Goal: Check status: Check status

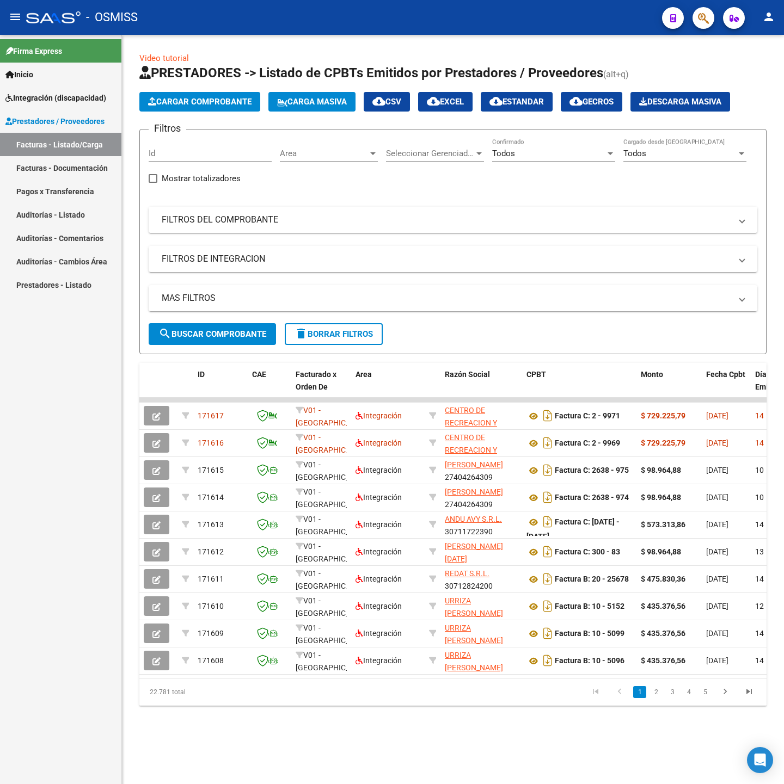
click at [266, 221] on mat-panel-title "FILTROS DEL COMPROBANTE" at bounding box center [446, 220] width 569 height 12
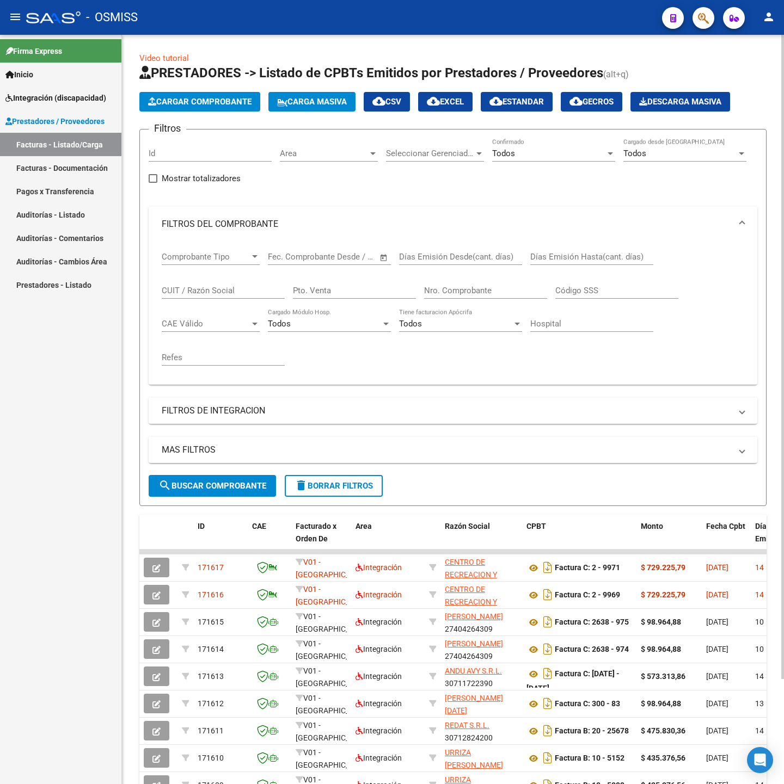
click at [219, 293] on input "CUIT / Razón Social" at bounding box center [223, 291] width 123 height 10
paste input "27440952742"
type input "27440952742"
click at [219, 406] on mat-expansion-panel-header "FILTROS DE INTEGRACION" at bounding box center [453, 411] width 609 height 26
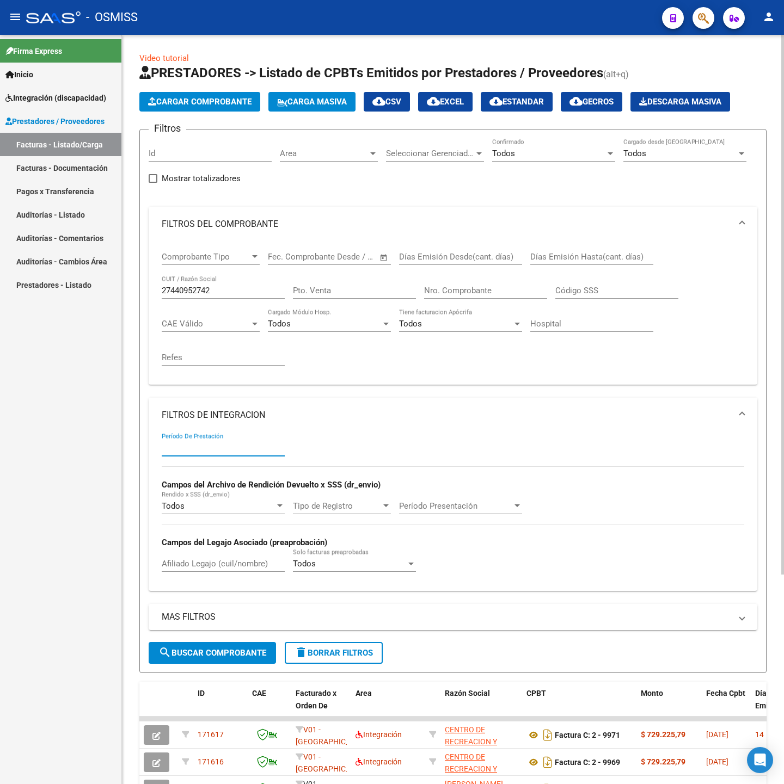
click at [219, 449] on input "Período De Prestación" at bounding box center [223, 448] width 123 height 10
type input "202507"
click at [240, 645] on button "search Buscar Comprobante" at bounding box center [212, 653] width 127 height 22
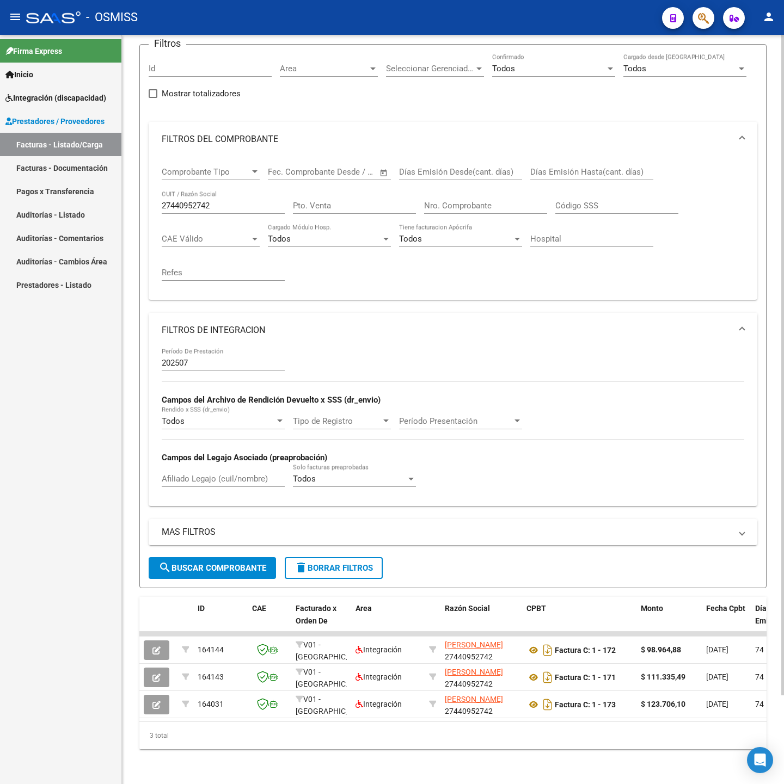
scroll to position [100, 0]
click at [242, 198] on div "27440952742 CUIT / Razón Social" at bounding box center [223, 202] width 123 height 23
click at [238, 201] on input "27440952742" at bounding box center [223, 206] width 123 height 10
paste input "242901326"
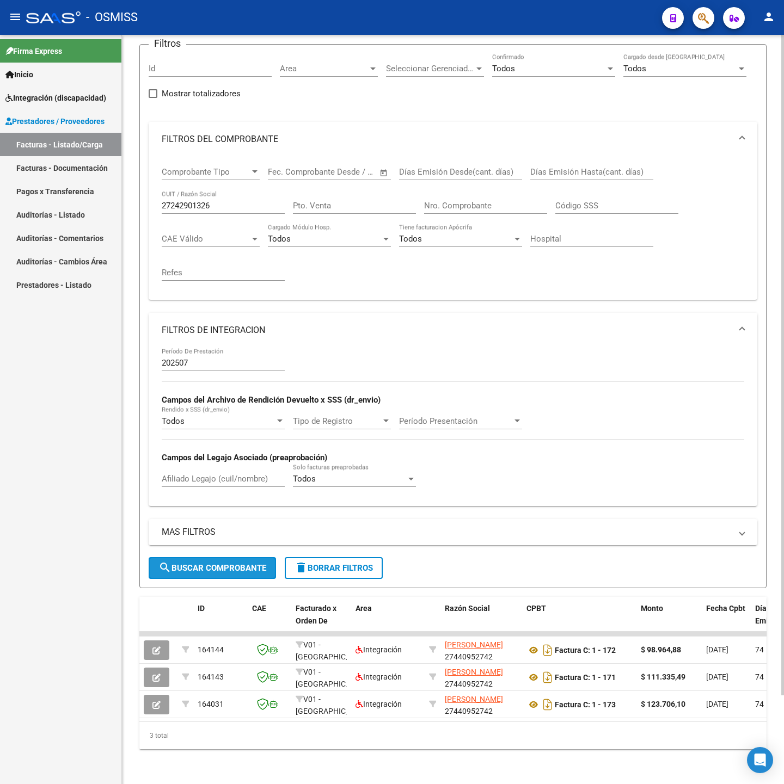
click at [255, 563] on span "search Buscar Comprobante" at bounding box center [212, 568] width 108 height 10
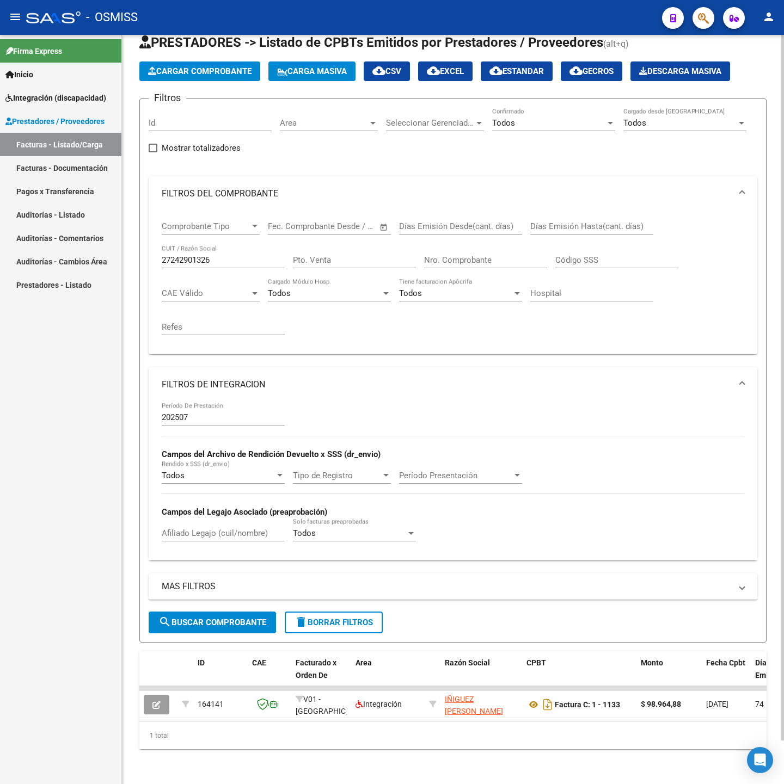
scroll to position [46, 0]
click at [224, 255] on input "27242901326" at bounding box center [223, 260] width 123 height 10
paste input "175171113"
click at [237, 618] on span "search Buscar Comprobante" at bounding box center [212, 623] width 108 height 10
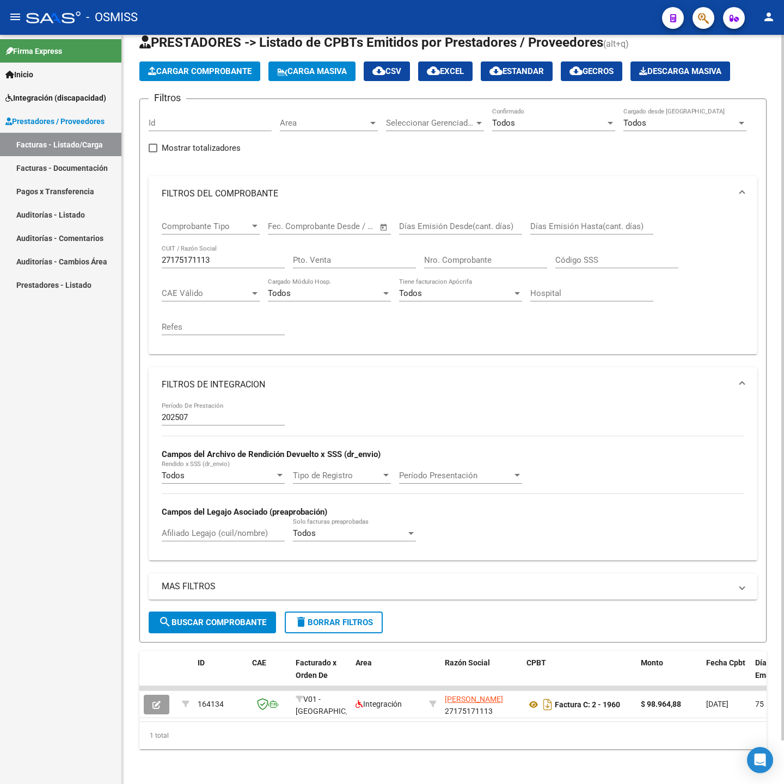
click at [220, 255] on input "27175171113" at bounding box center [223, 260] width 123 height 10
paste input "40383115"
click at [234, 618] on span "search Buscar Comprobante" at bounding box center [212, 623] width 108 height 10
click at [224, 255] on input "27403831153" at bounding box center [223, 260] width 123 height 10
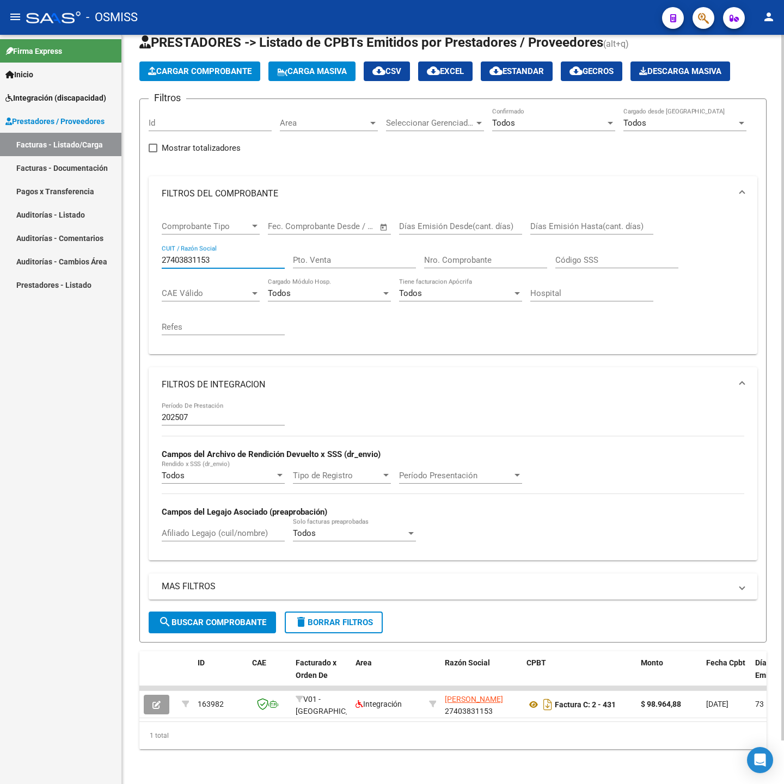
click at [225, 255] on input "27403831153" at bounding box center [223, 260] width 123 height 10
paste input "3344801614"
click at [248, 618] on span "search Buscar Comprobante" at bounding box center [212, 623] width 108 height 10
click at [223, 255] on input "23344801614" at bounding box center [223, 260] width 123 height 10
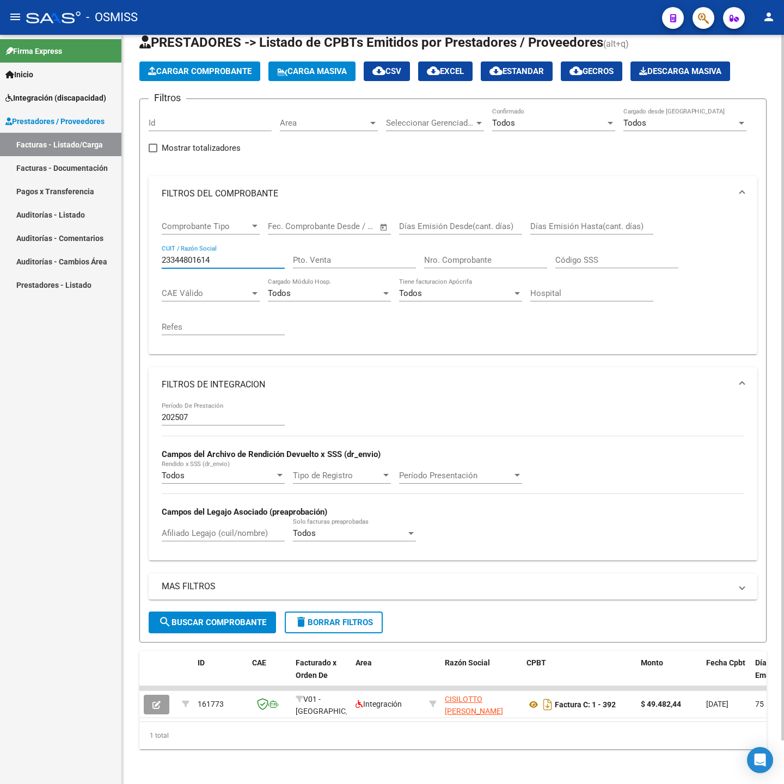
paste input "7239026325"
click at [200, 618] on span "search Buscar Comprobante" at bounding box center [212, 623] width 108 height 10
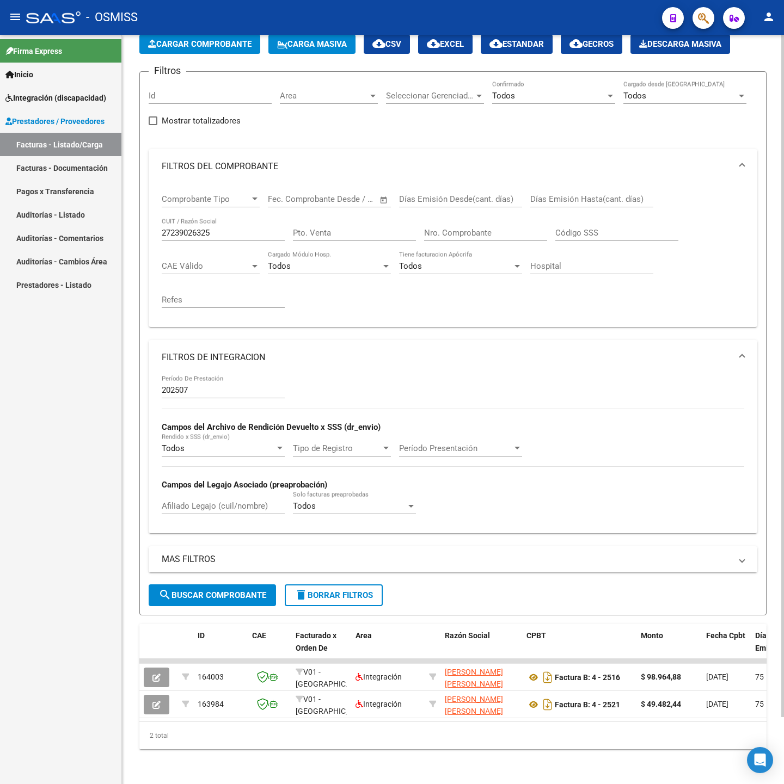
scroll to position [73, 0]
click at [250, 218] on div "27239026325 CUIT / Razón Social" at bounding box center [223, 229] width 123 height 23
click at [249, 218] on div "27239026325 CUIT / Razón Social" at bounding box center [223, 229] width 123 height 23
click at [246, 228] on input "27239026325" at bounding box center [223, 233] width 123 height 10
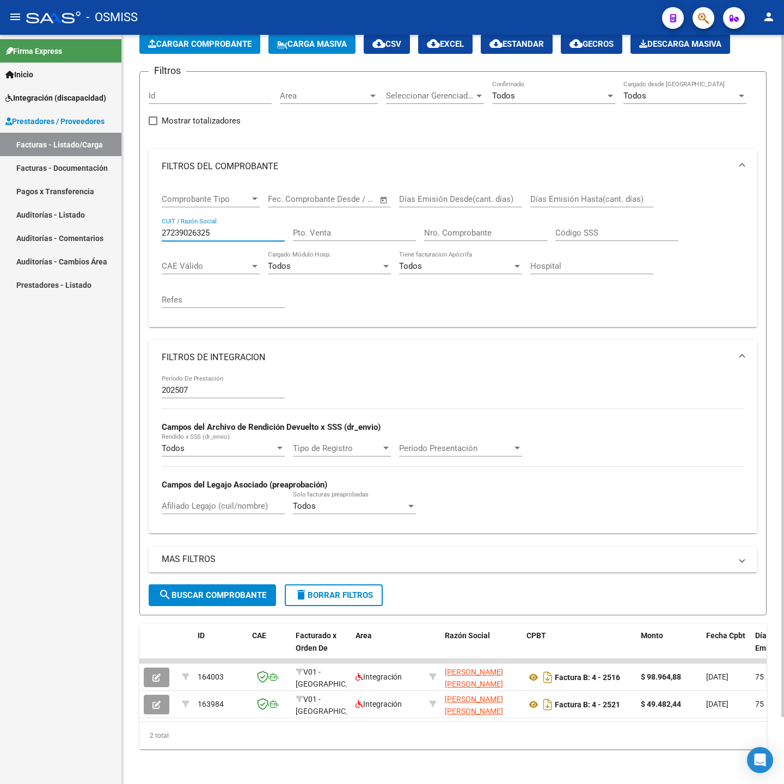
click at [246, 228] on input "27239026325" at bounding box center [223, 233] width 123 height 10
paste input "420873544"
click at [251, 591] on span "search Buscar Comprobante" at bounding box center [212, 596] width 108 height 10
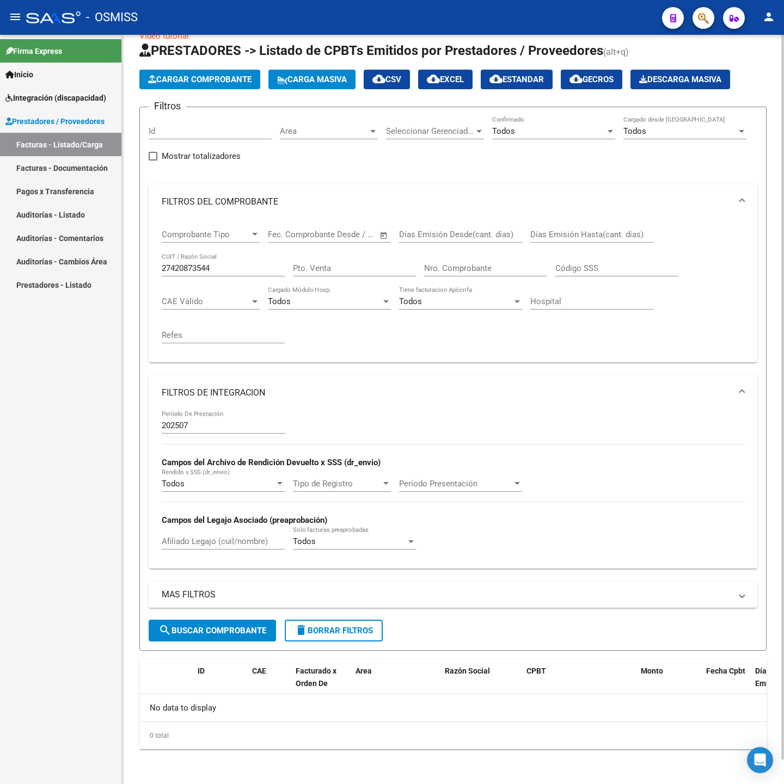
scroll to position [25, 0]
click at [226, 265] on input "27420873544" at bounding box center [223, 268] width 123 height 10
paste input "237740659"
click at [202, 628] on span "search Buscar Comprobante" at bounding box center [212, 631] width 108 height 10
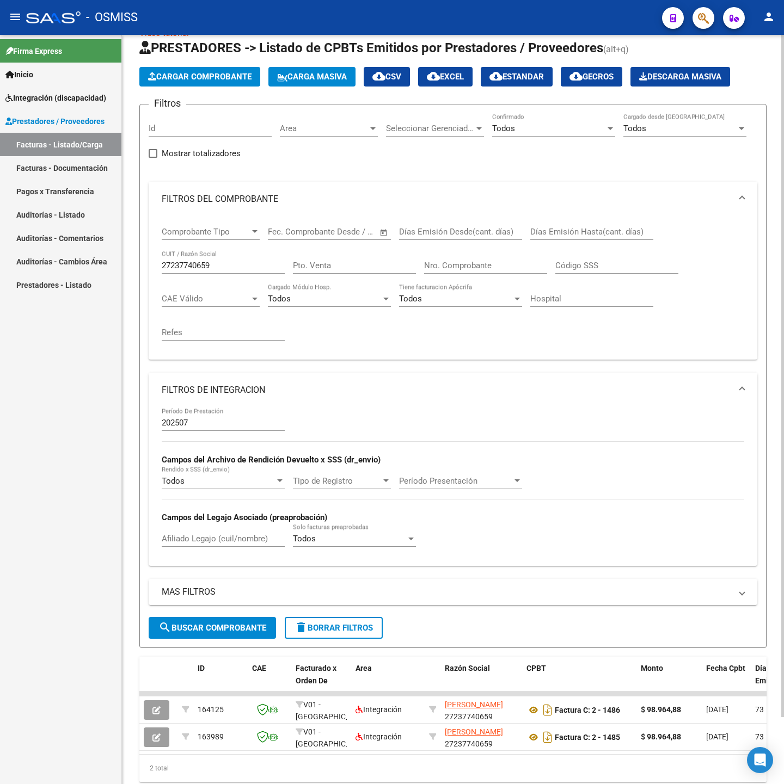
scroll to position [73, 0]
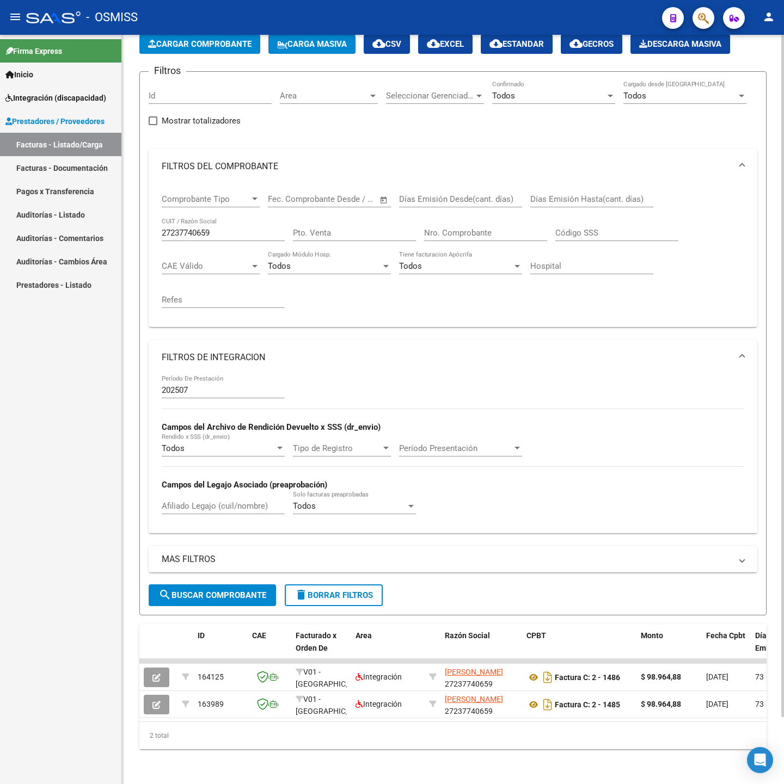
click at [229, 228] on input "27237740659" at bounding box center [223, 233] width 123 height 10
paste input "3394281654"
click at [193, 568] on div "MAS FILTROS Todos Con Doc. Respaldatoria Todos Con Trazabilidad Todos Asociado …" at bounding box center [453, 566] width 609 height 38
click at [201, 585] on button "search Buscar Comprobante" at bounding box center [212, 596] width 127 height 22
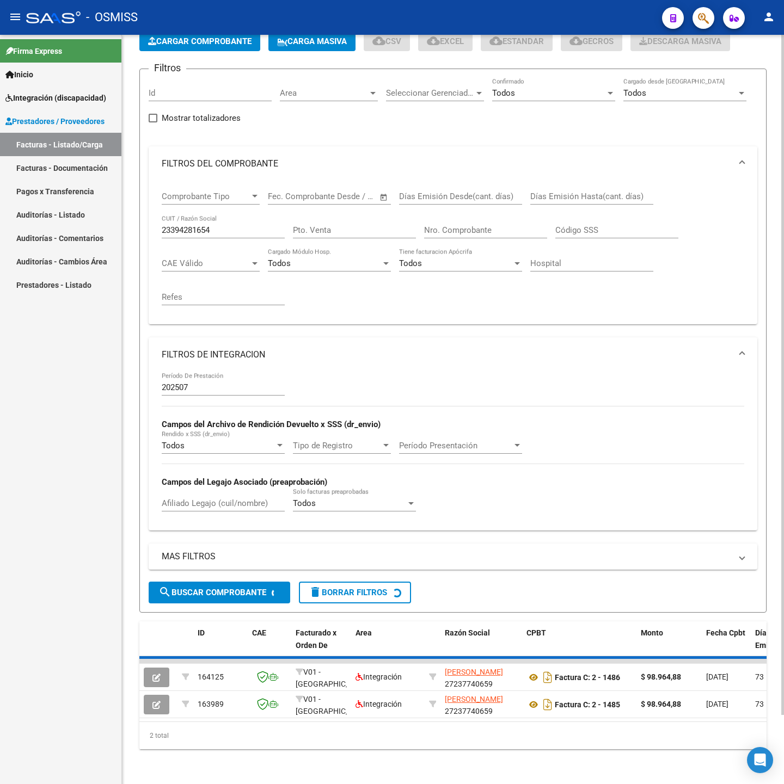
scroll to position [46, 0]
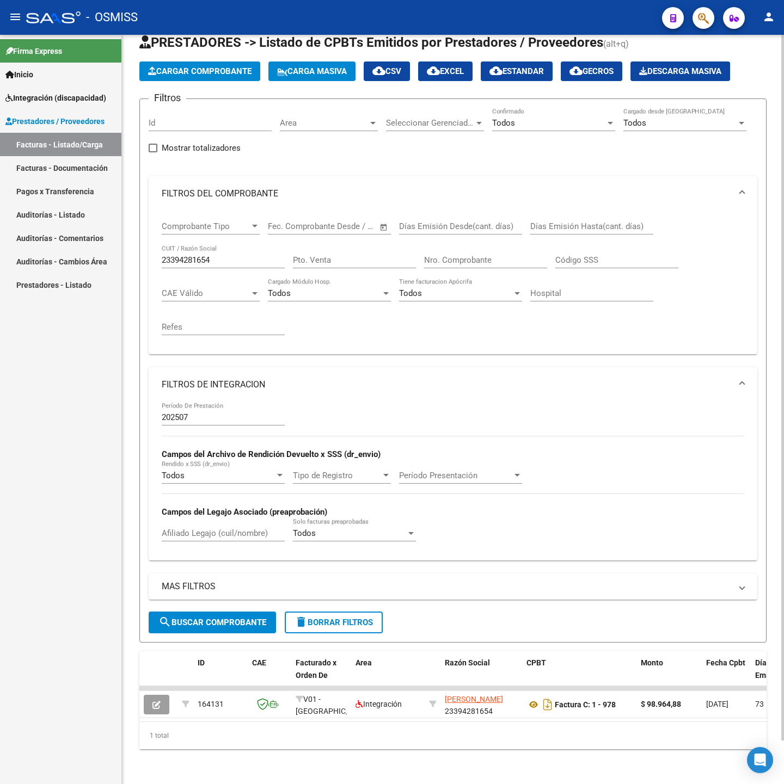
click at [230, 255] on input "23394281654" at bounding box center [223, 260] width 123 height 10
paste input "7283067381"
click at [260, 618] on span "search Buscar Comprobante" at bounding box center [212, 623] width 108 height 10
click at [221, 255] on input "27283067381" at bounding box center [223, 260] width 123 height 10
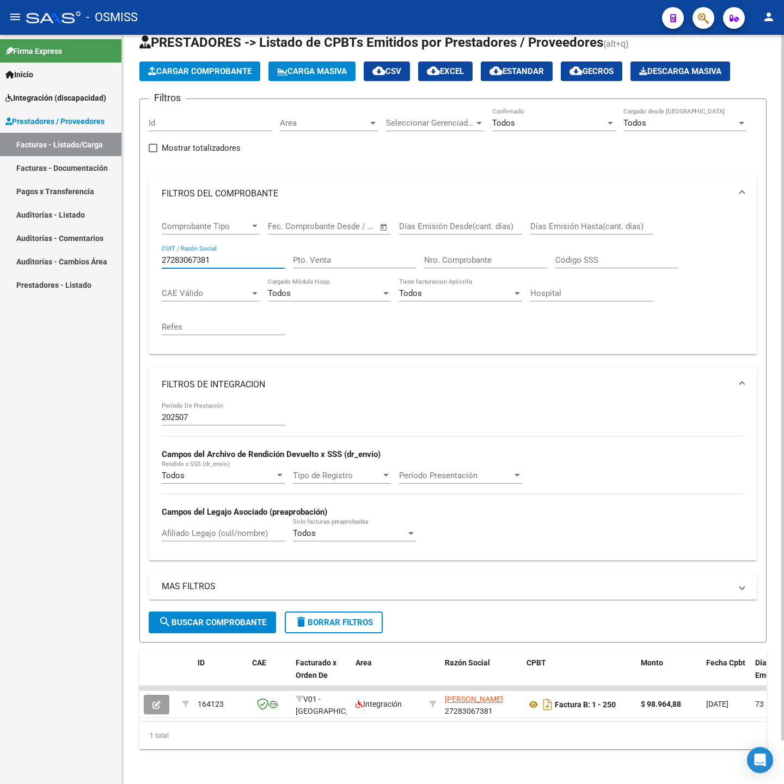
click at [221, 255] on input "27283067381" at bounding box center [223, 260] width 123 height 10
paste input "418031898"
click at [232, 618] on span "search Buscar Comprobante" at bounding box center [212, 623] width 108 height 10
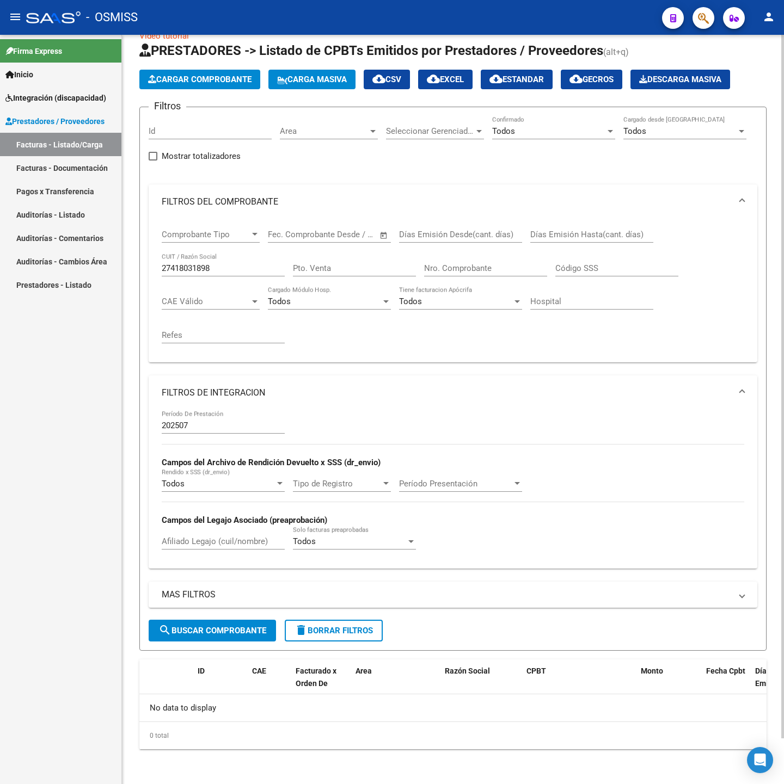
scroll to position [25, 0]
click at [216, 267] on input "27418031898" at bounding box center [223, 268] width 123 height 10
paste input "7"
click at [185, 626] on span "search Buscar Comprobante" at bounding box center [212, 631] width 108 height 10
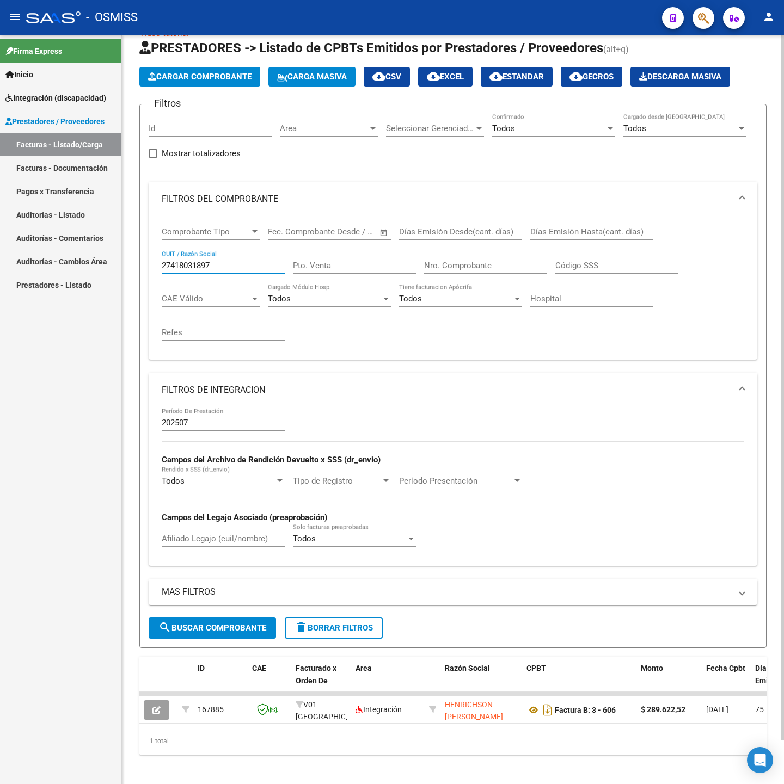
click at [214, 261] on input "27418031897" at bounding box center [223, 266] width 123 height 10
drag, startPoint x: 221, startPoint y: 265, endPoint x: 124, endPoint y: 267, distance: 96.9
click at [124, 267] on div "Video tutorial PRESTADORES -> Listado de CPBTs Emitidos por Prestadores / Prove…" at bounding box center [453, 400] width 662 height 780
click at [229, 265] on input "27418031897" at bounding box center [223, 266] width 123 height 10
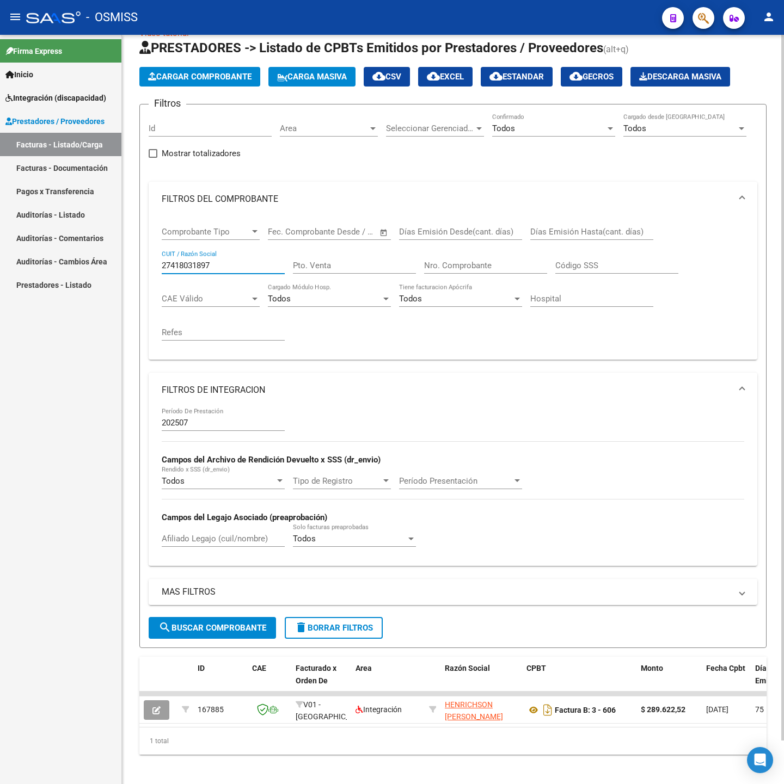
paste input "279399949"
click at [201, 624] on button "search Buscar Comprobante" at bounding box center [212, 628] width 127 height 22
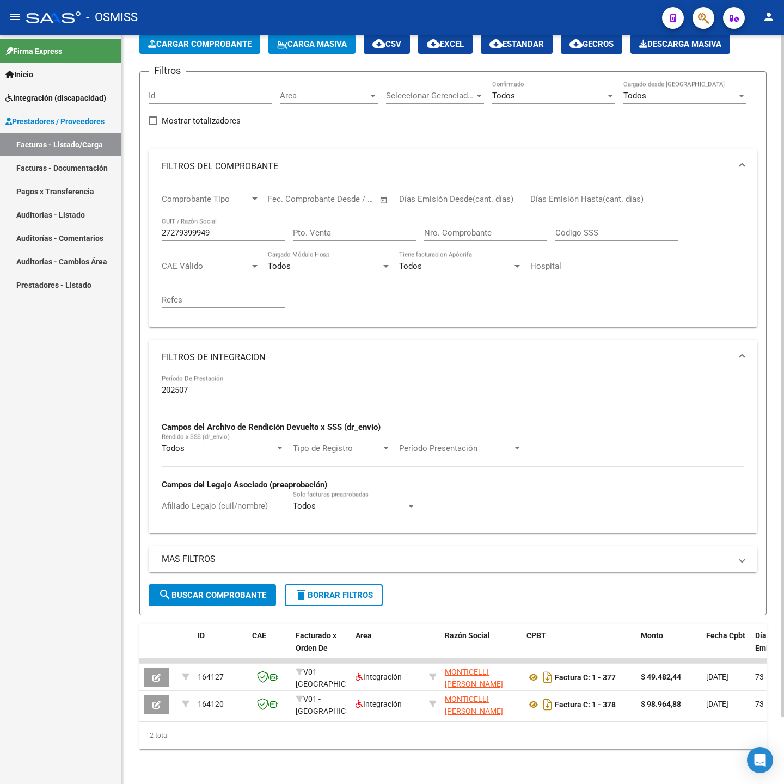
scroll to position [73, 0]
click at [221, 228] on input "27279399949" at bounding box center [223, 233] width 123 height 10
paste input "56540180"
click at [207, 591] on span "search Buscar Comprobante" at bounding box center [212, 596] width 108 height 10
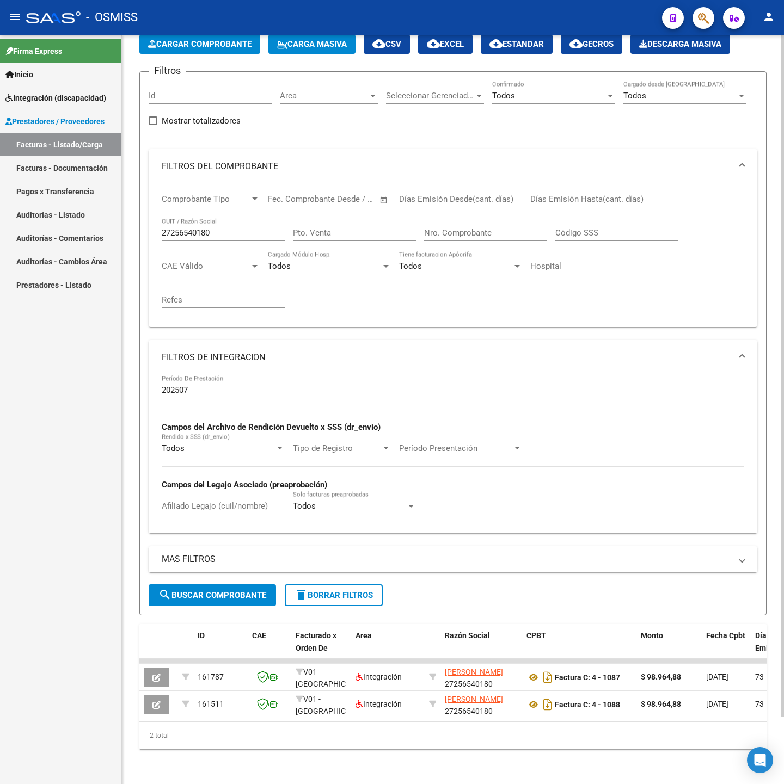
click at [219, 228] on input "27256540180" at bounding box center [223, 233] width 123 height 10
paste input "86924471"
click at [242, 591] on span "search Buscar Comprobante" at bounding box center [212, 596] width 108 height 10
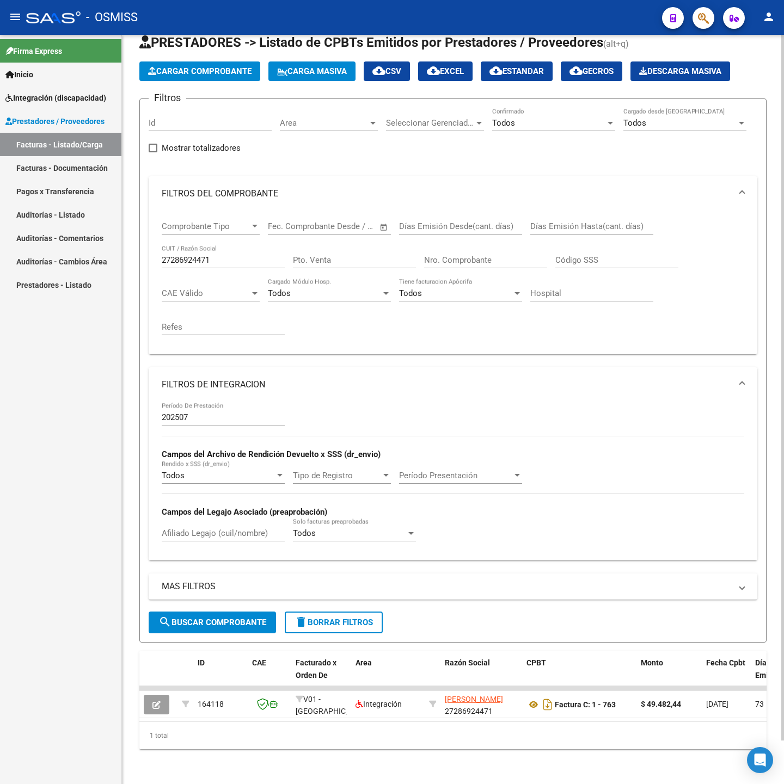
scroll to position [46, 0]
click at [240, 255] on input "27286924471" at bounding box center [223, 260] width 123 height 10
paste input "361575550"
click at [194, 616] on button "search Buscar Comprobante" at bounding box center [212, 623] width 127 height 22
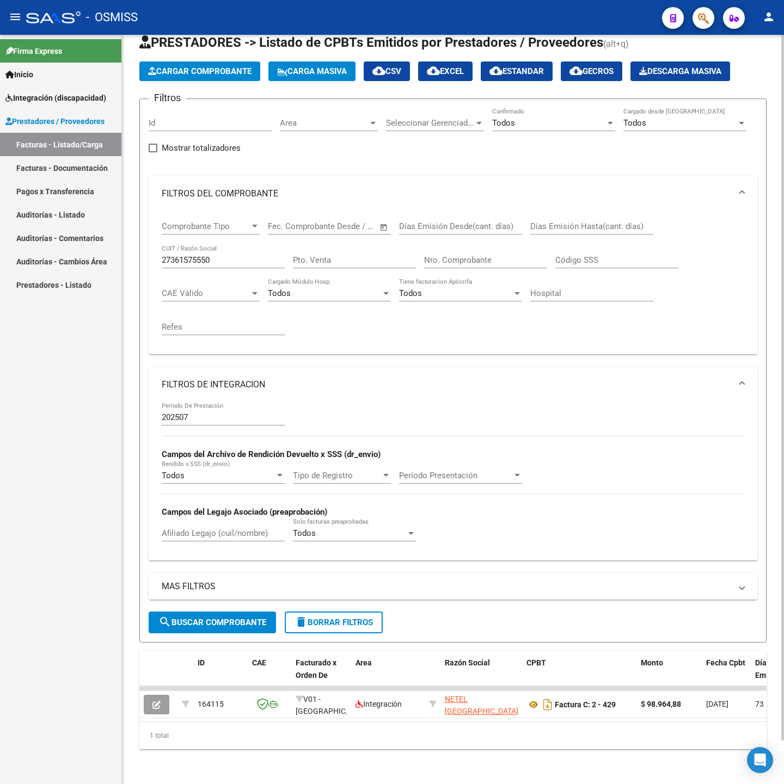
click at [229, 255] on input "27361575550" at bounding box center [223, 260] width 123 height 10
paste input "3184613794"
click at [241, 615] on button "search Buscar Comprobante" at bounding box center [212, 623] width 127 height 22
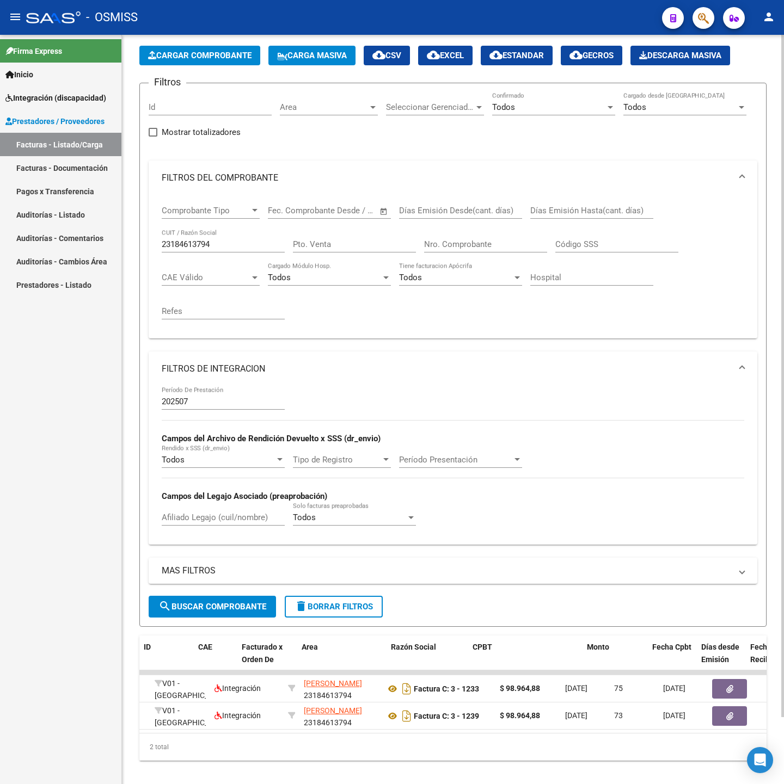
scroll to position [0, 0]
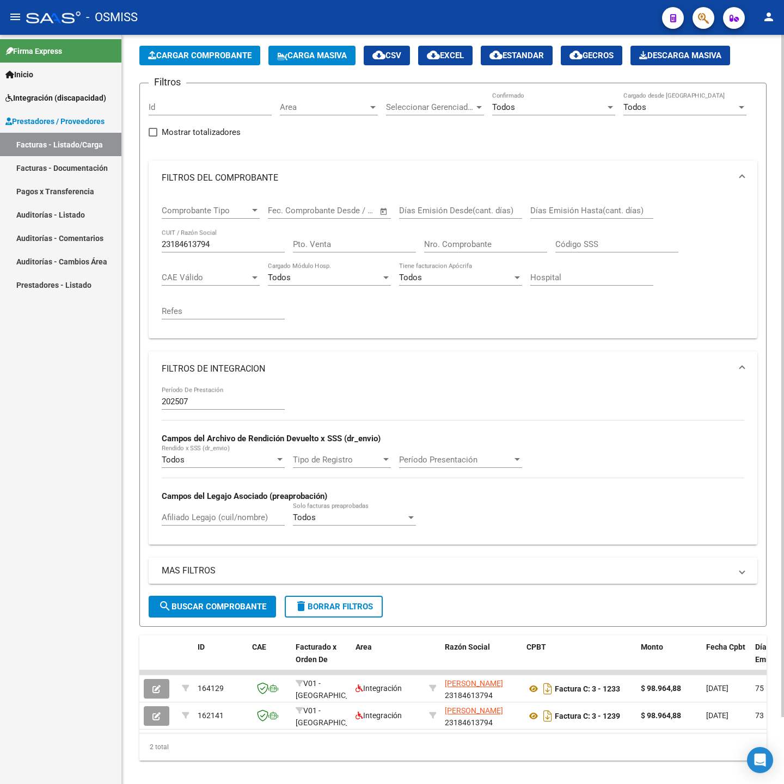
click at [220, 238] on div "23184613794 CUIT / Razón Social" at bounding box center [223, 240] width 123 height 23
click at [229, 243] on input "23184613794" at bounding box center [223, 245] width 123 height 10
paste input "0249482537"
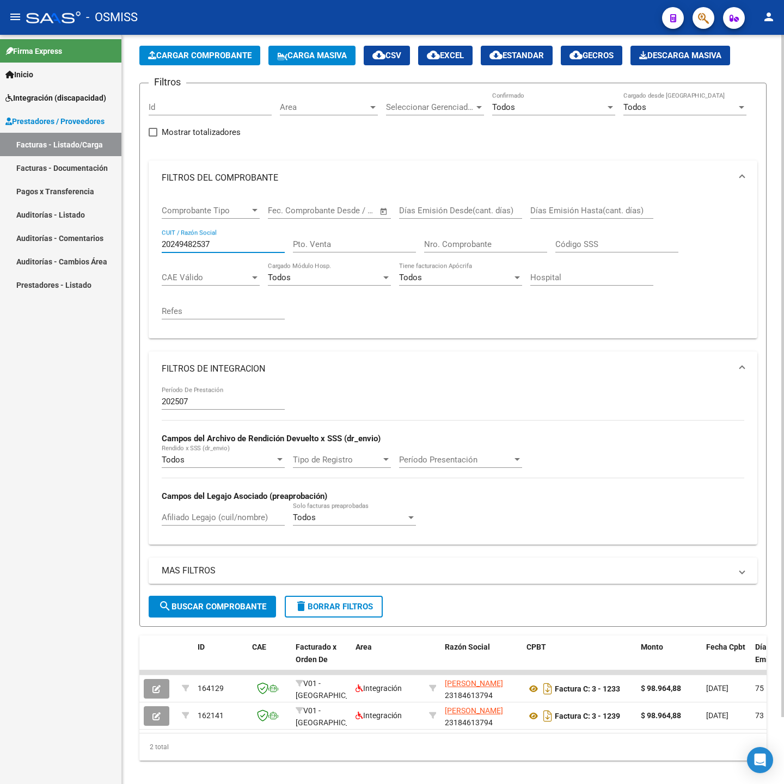
click at [226, 612] on span "search Buscar Comprobante" at bounding box center [212, 607] width 108 height 10
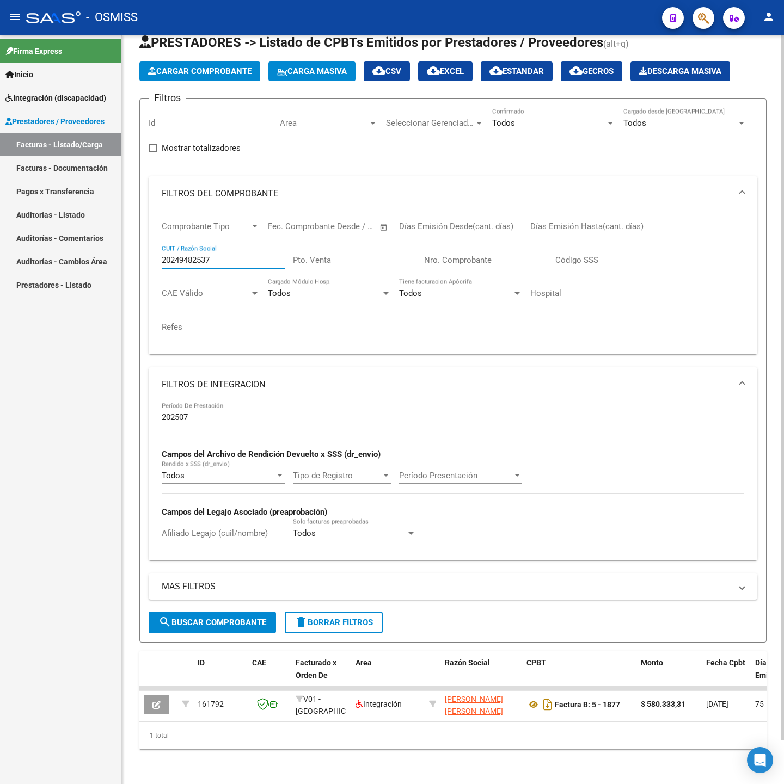
click at [219, 255] on input "20249482537" at bounding box center [223, 260] width 123 height 10
paste input "7299875879"
click at [232, 618] on span "search Buscar Comprobante" at bounding box center [212, 623] width 108 height 10
click at [237, 255] on input "27299875879" at bounding box center [223, 260] width 123 height 10
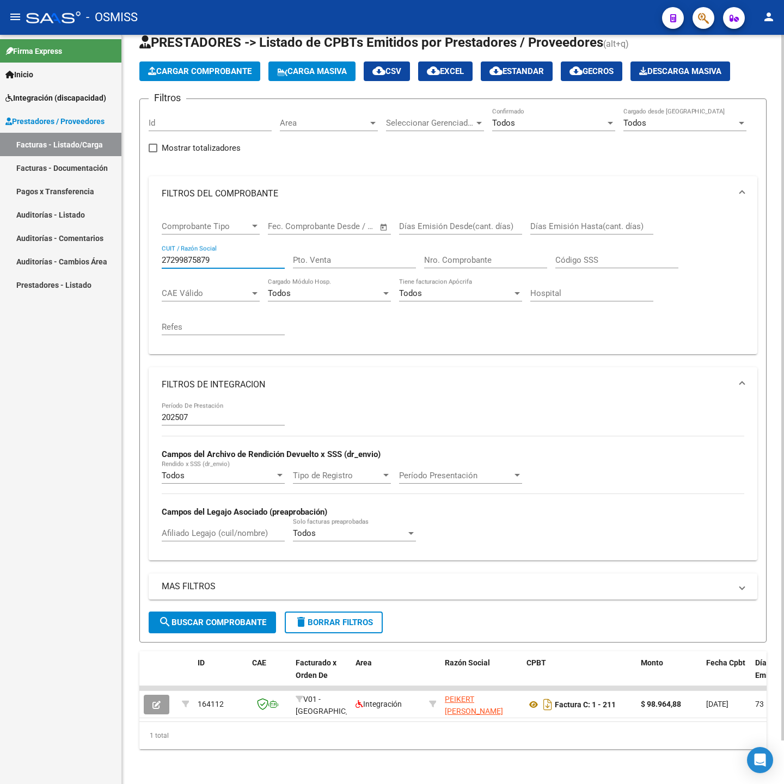
click at [237, 255] on input "27299875879" at bounding box center [223, 260] width 123 height 10
paste input "66081486"
click at [229, 618] on span "search Buscar Comprobante" at bounding box center [212, 623] width 108 height 10
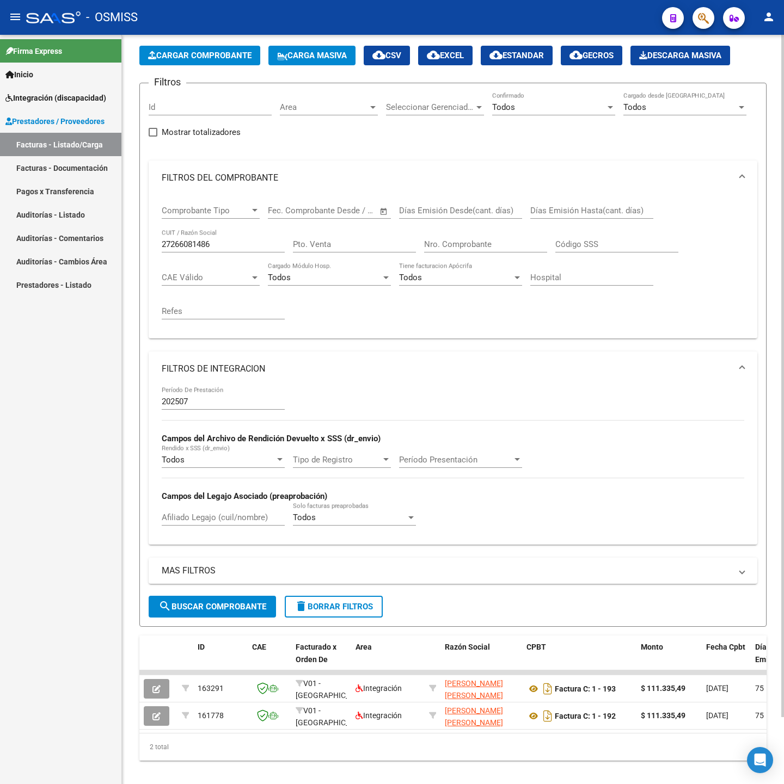
click at [243, 250] on div "27266081486 CUIT / Razón Social" at bounding box center [223, 240] width 123 height 23
click at [239, 246] on input "27266081486" at bounding box center [223, 245] width 123 height 10
paste input "37324043"
click at [239, 603] on button "search Buscar Comprobante" at bounding box center [212, 607] width 127 height 22
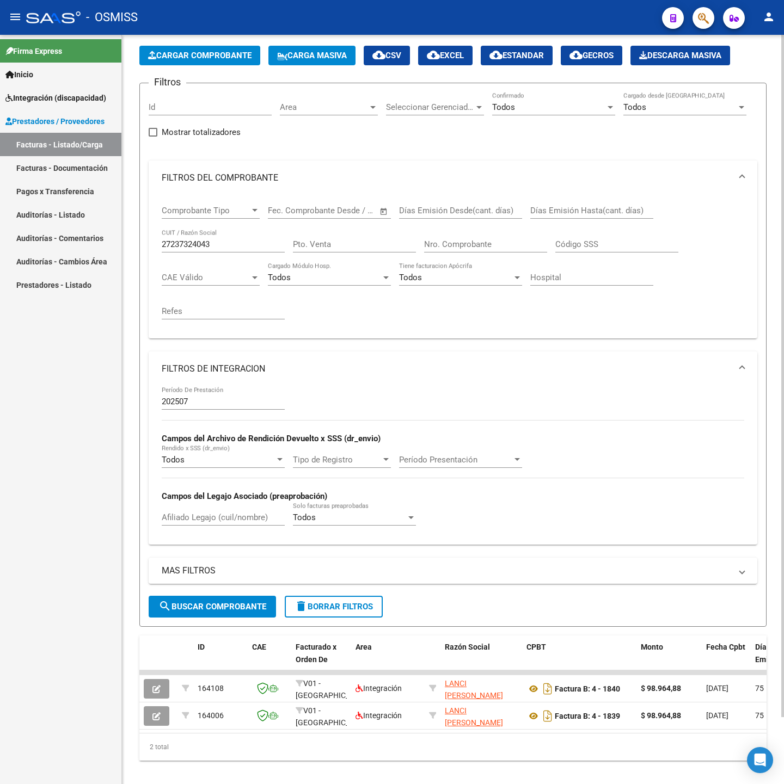
click at [246, 242] on input "27237324043" at bounding box center [223, 245] width 123 height 10
paste input "03776581"
click at [201, 604] on span "search Buscar Comprobante" at bounding box center [212, 607] width 108 height 10
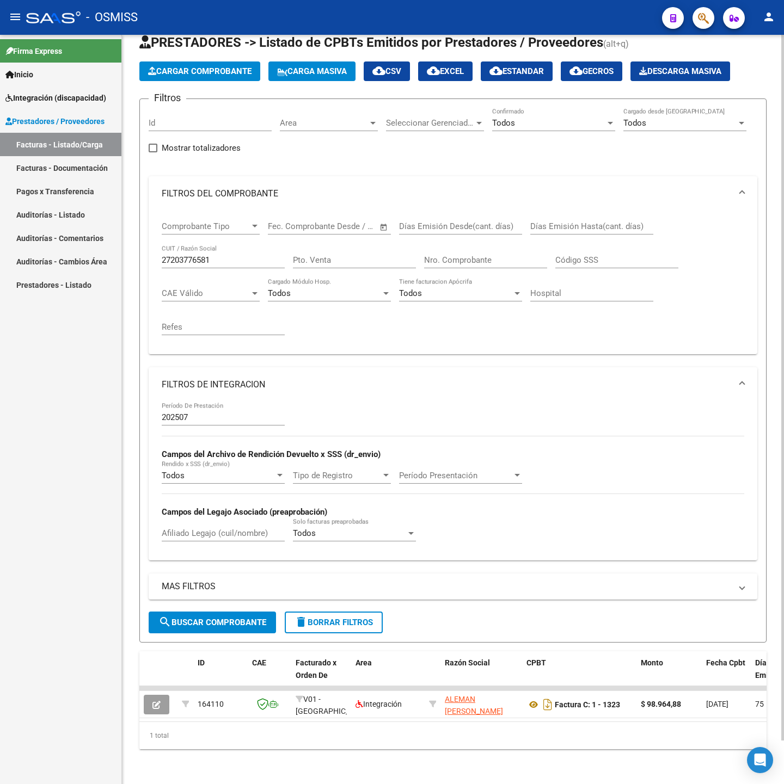
click at [225, 255] on input "27203776581" at bounding box center [223, 260] width 123 height 10
paste input "4121283898"
click at [255, 616] on button "search Buscar Comprobante" at bounding box center [212, 623] width 127 height 22
click at [244, 255] on input "24121283898" at bounding box center [223, 260] width 123 height 10
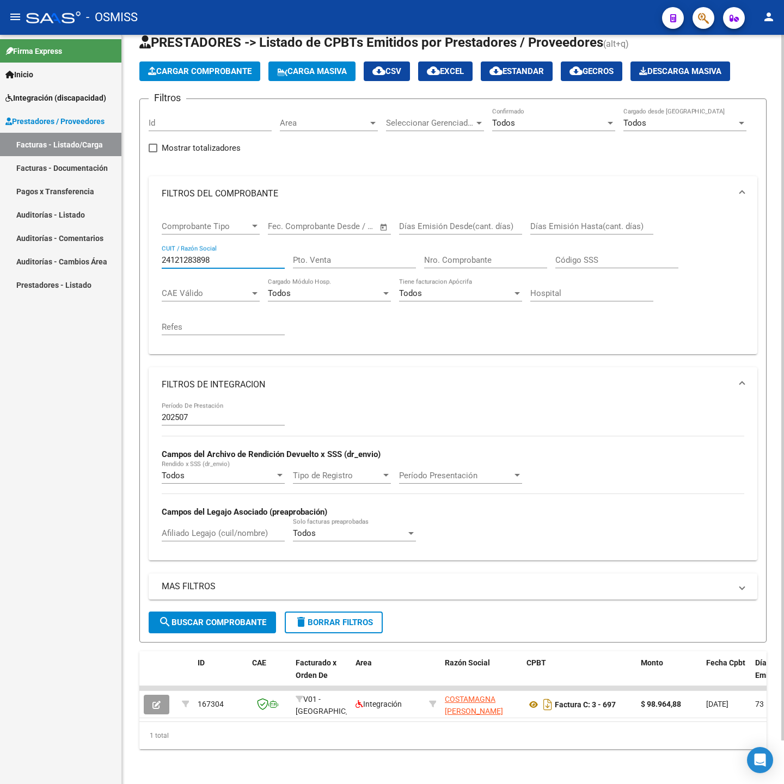
click at [244, 255] on input "24121283898" at bounding box center [223, 260] width 123 height 10
paste input "7173803481"
click at [226, 618] on span "search Buscar Comprobante" at bounding box center [212, 623] width 108 height 10
click at [214, 255] on input "27173803481" at bounding box center [223, 260] width 123 height 10
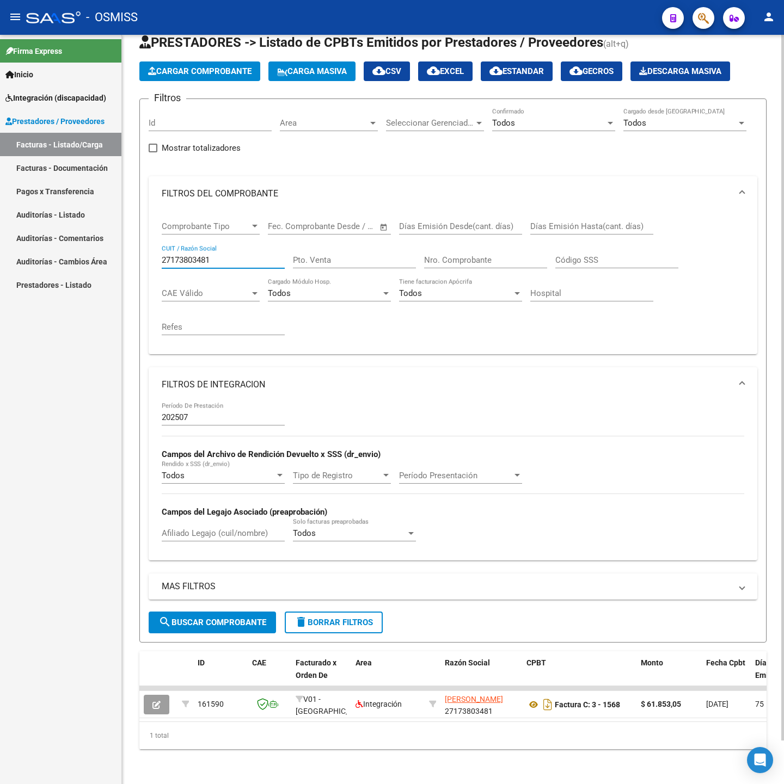
paste input "0343721804"
click at [237, 618] on span "search Buscar Comprobante" at bounding box center [212, 623] width 108 height 10
click at [223, 255] on input "20343721804" at bounding box center [223, 260] width 123 height 10
paste input "7342511266"
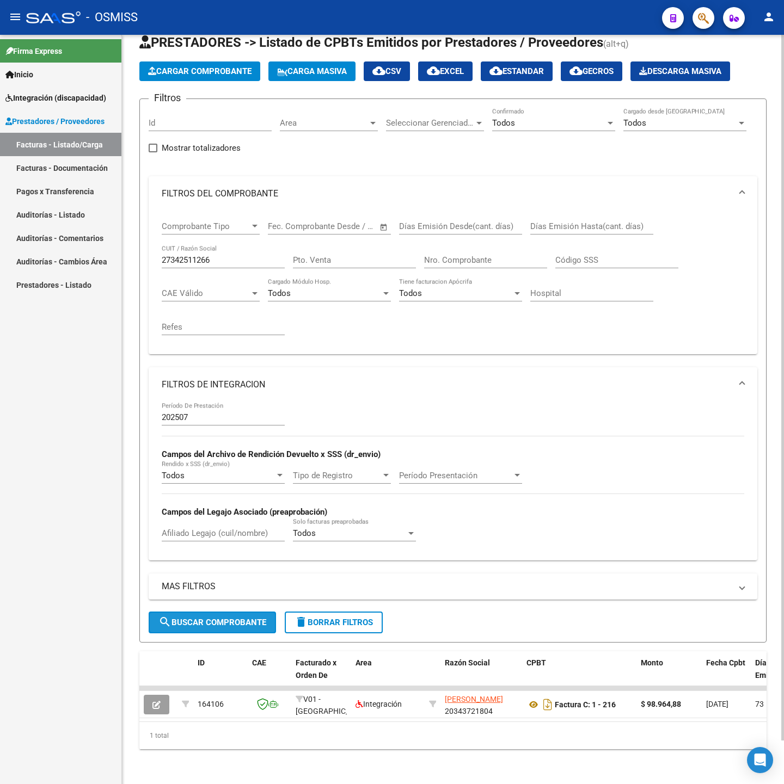
click at [230, 618] on span "search Buscar Comprobante" at bounding box center [212, 623] width 108 height 10
click at [232, 255] on input "27342511266" at bounding box center [223, 260] width 123 height 10
paste input "289700272"
click at [217, 612] on button "search Buscar Comprobante" at bounding box center [212, 623] width 127 height 22
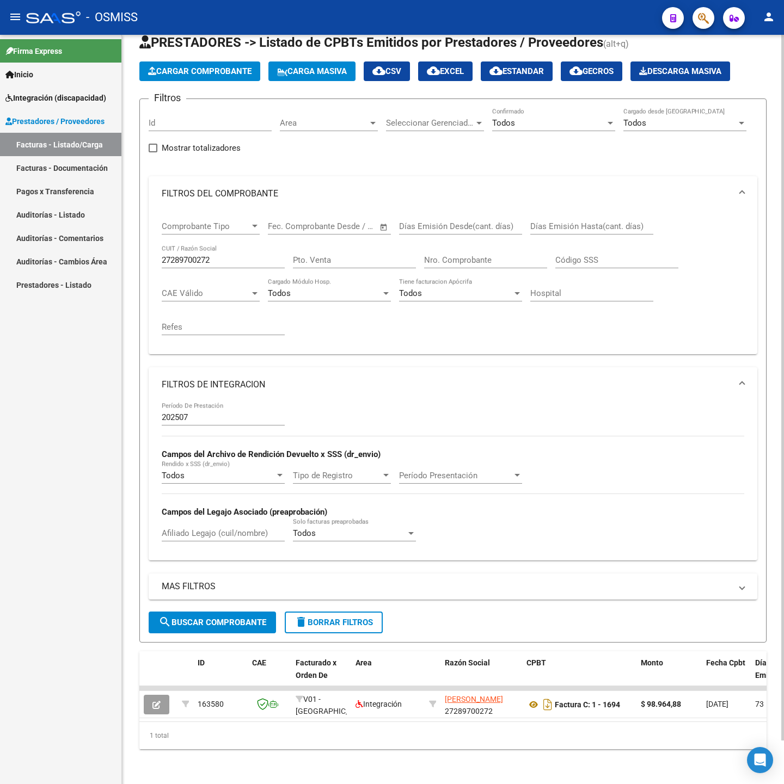
drag, startPoint x: 245, startPoint y: 237, endPoint x: 244, endPoint y: 248, distance: 11.5
click at [245, 245] on div "27289700272 CUIT / Razón Social" at bounding box center [223, 256] width 123 height 23
click at [244, 255] on input "27289700272" at bounding box center [223, 260] width 123 height 10
paste input "370239229"
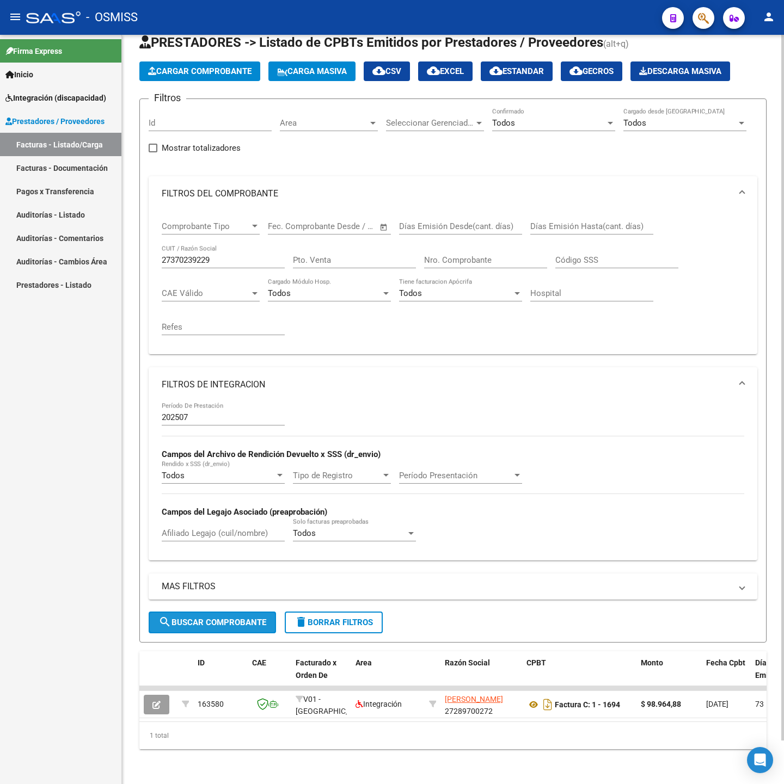
click at [198, 616] on button "search Buscar Comprobante" at bounding box center [212, 623] width 127 height 22
click at [219, 255] on input "27370239229" at bounding box center [223, 260] width 123 height 10
paste input "85491323"
click at [209, 618] on span "search Buscar Comprobante" at bounding box center [212, 623] width 108 height 10
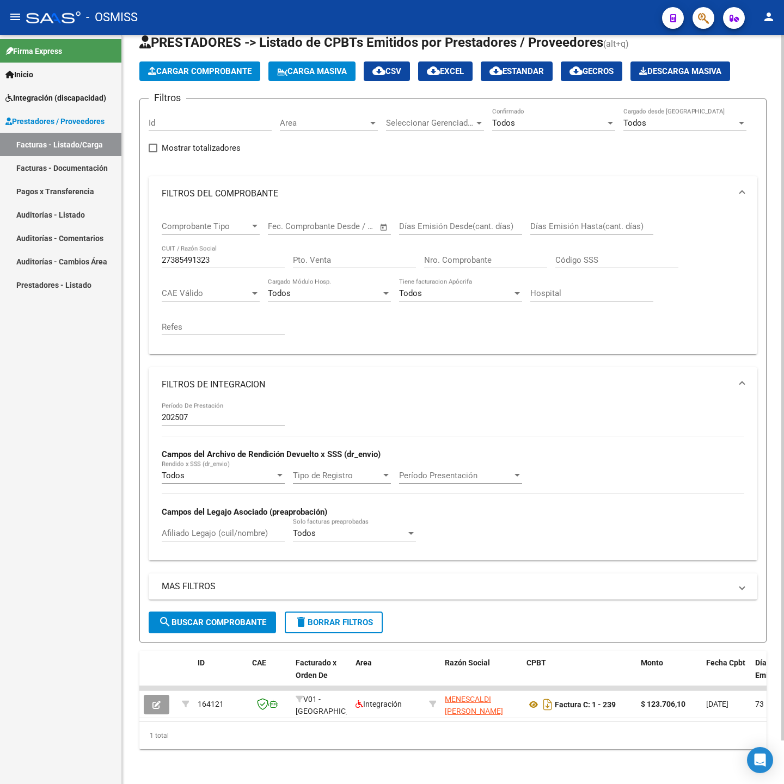
click at [222, 255] on input "27385491323" at bounding box center [223, 260] width 123 height 10
paste input "3261695014"
click at [238, 618] on span "search Buscar Comprobante" at bounding box center [212, 623] width 108 height 10
click at [219, 255] on input "23261695014" at bounding box center [223, 260] width 123 height 10
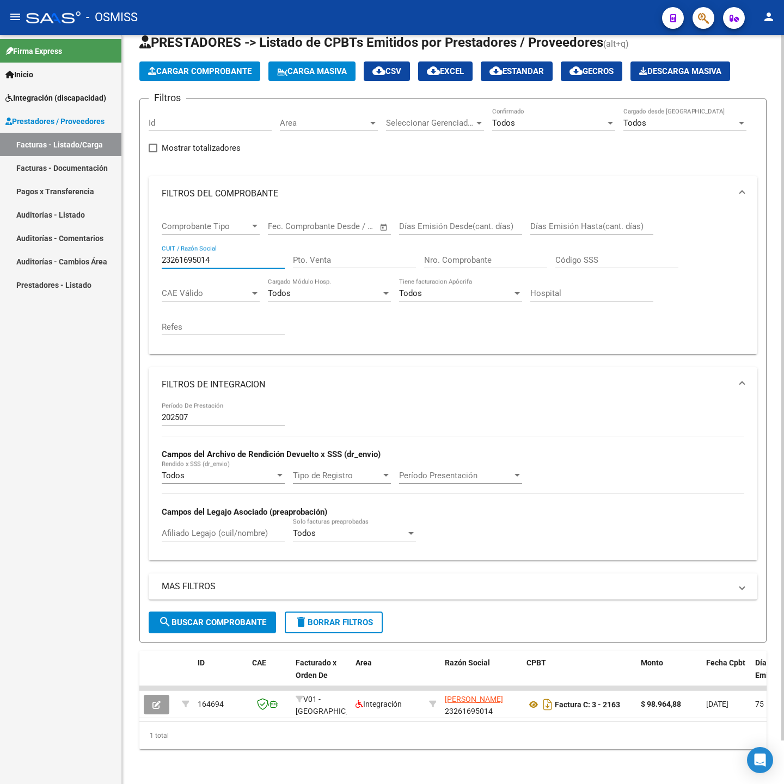
click at [219, 255] on input "23261695014" at bounding box center [223, 260] width 123 height 10
paste input "30715153390"
click at [198, 618] on span "search Buscar Comprobante" at bounding box center [212, 623] width 108 height 10
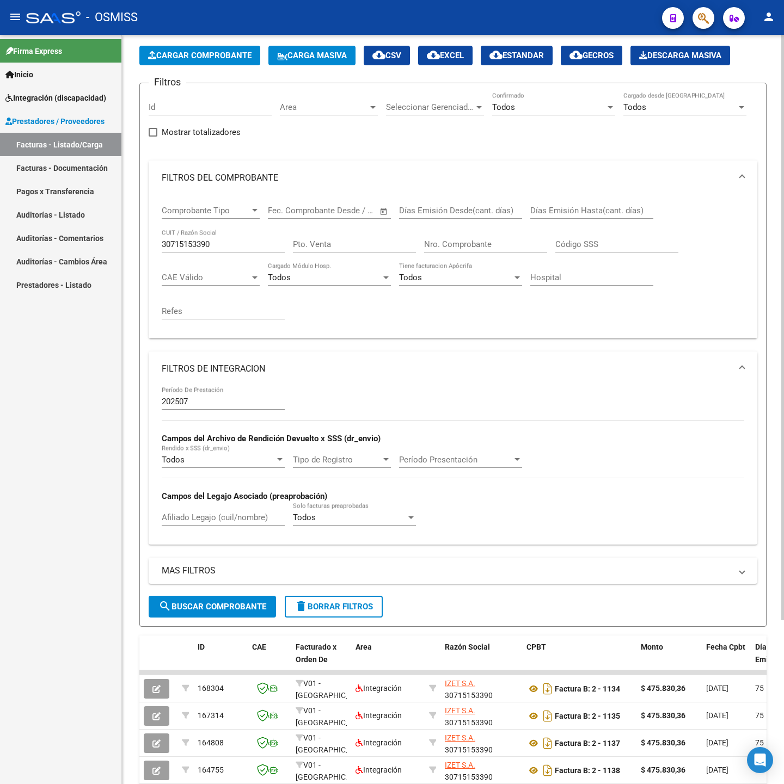
scroll to position [210, 0]
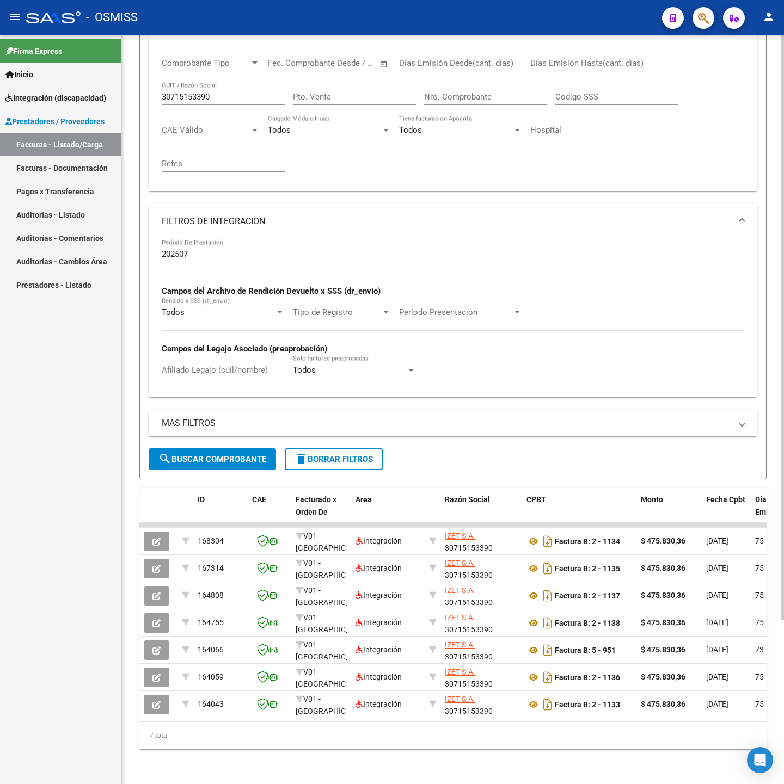
click at [219, 92] on input "30715153390" at bounding box center [223, 97] width 123 height 10
paste input "27253147216"
click at [180, 455] on span "search Buscar Comprobante" at bounding box center [212, 460] width 108 height 10
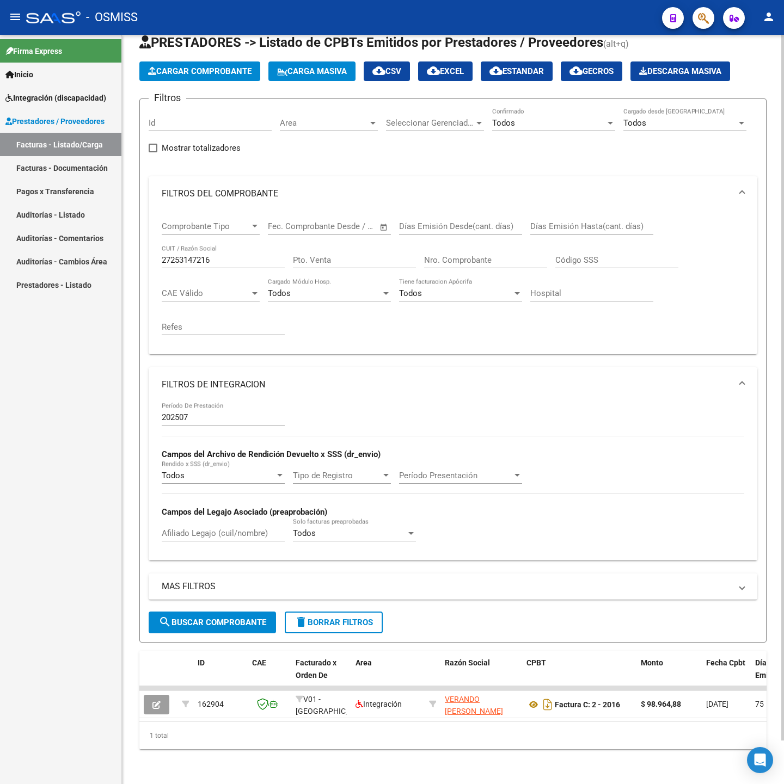
scroll to position [46, 0]
click at [232, 255] on input "27253147216" at bounding box center [223, 260] width 123 height 10
paste input "378281399"
click at [194, 618] on span "search Buscar Comprobante" at bounding box center [212, 623] width 108 height 10
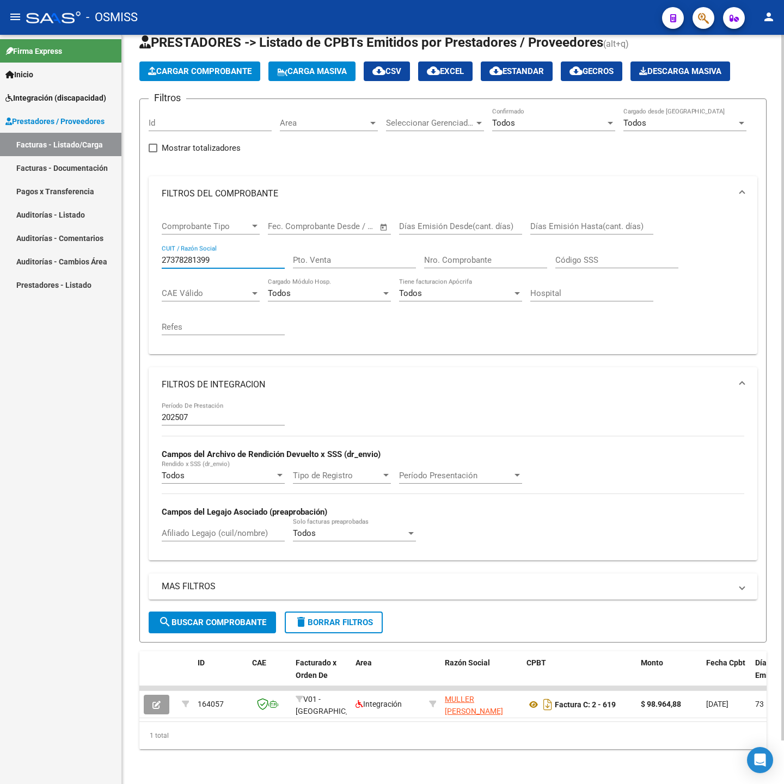
click at [226, 255] on input "27378281399" at bounding box center [223, 260] width 123 height 10
paste input "94101341"
click at [175, 618] on span "search Buscar Comprobante" at bounding box center [212, 623] width 108 height 10
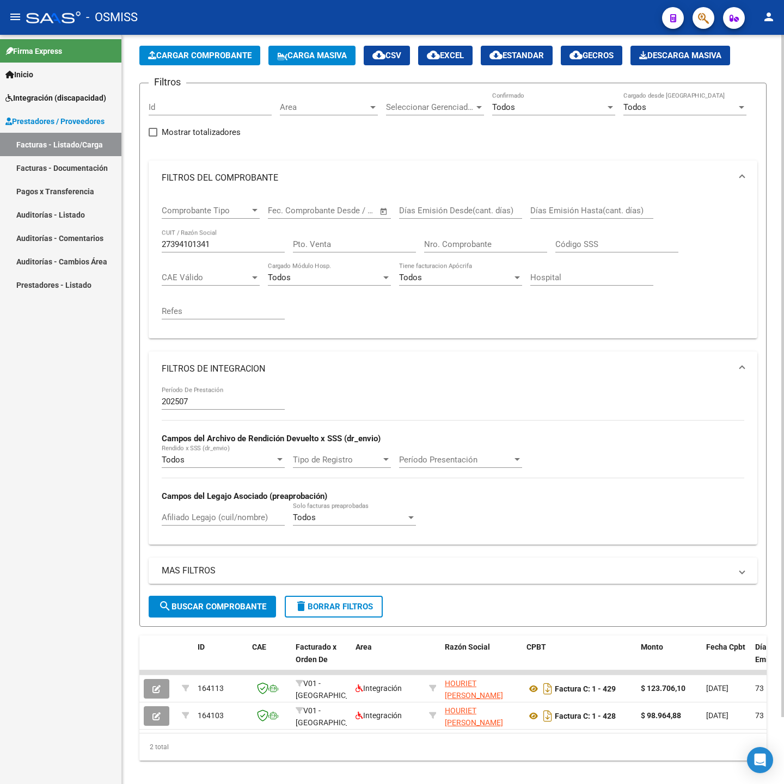
click at [234, 240] on input "27394101341" at bounding box center [223, 245] width 123 height 10
click at [235, 240] on input "27394101341" at bounding box center [223, 245] width 123 height 10
paste input "4309933407"
click at [241, 616] on button "search Buscar Comprobante" at bounding box center [212, 607] width 127 height 22
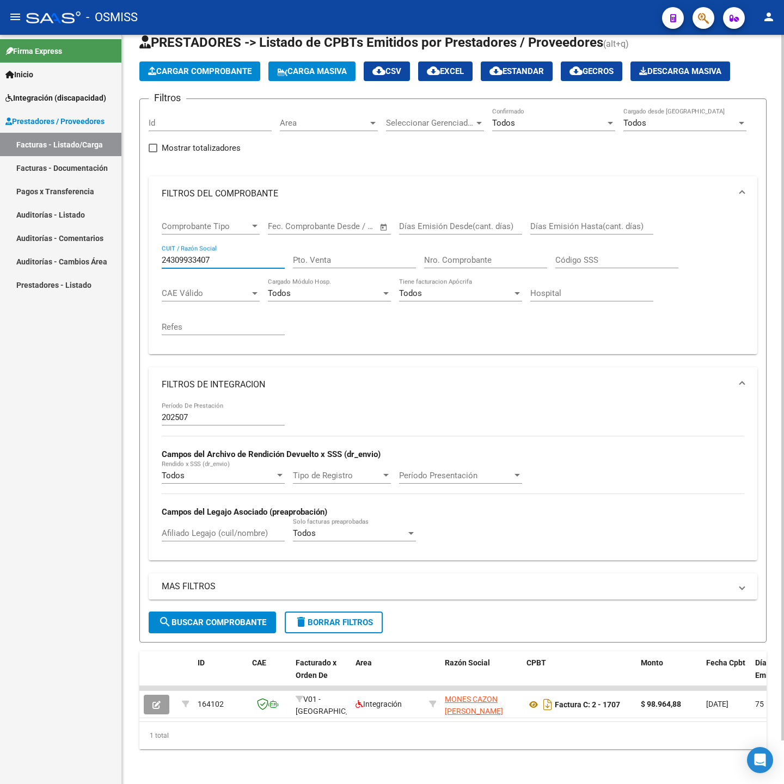
click at [229, 255] on input "24309933407" at bounding box center [223, 260] width 123 height 10
paste input "7162736472"
click at [252, 618] on span "search Buscar Comprobante" at bounding box center [212, 623] width 108 height 10
click at [227, 245] on div "27162736472 CUIT / Razón Social" at bounding box center [223, 256] width 123 height 23
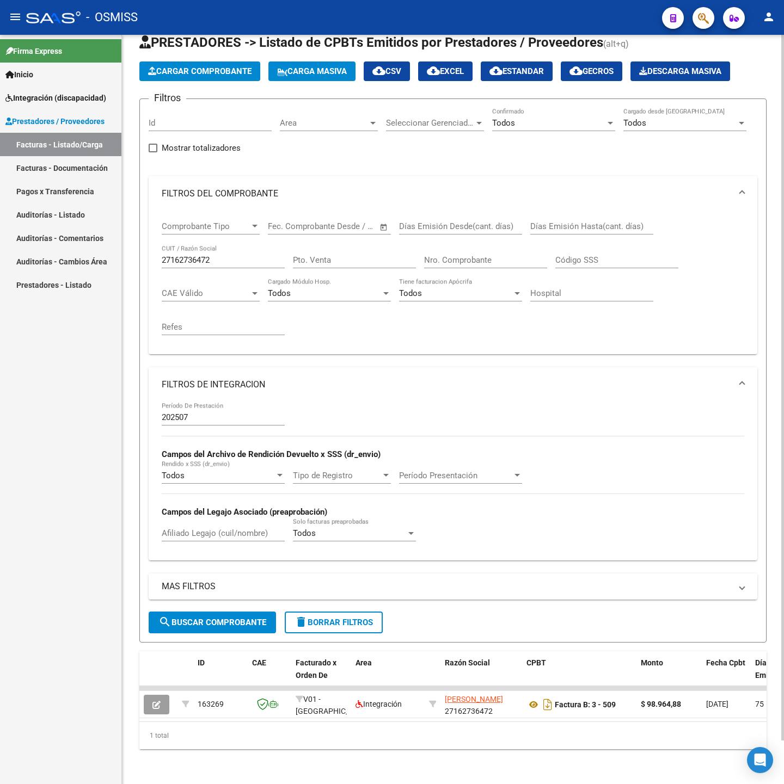
click at [229, 245] on div "27162736472 CUIT / Razón Social" at bounding box center [223, 256] width 123 height 23
click at [232, 245] on div "27162736472 CUIT / Razón Social" at bounding box center [223, 256] width 123 height 23
click at [244, 255] on input "27162736472" at bounding box center [223, 260] width 123 height 10
paste input "22157313"
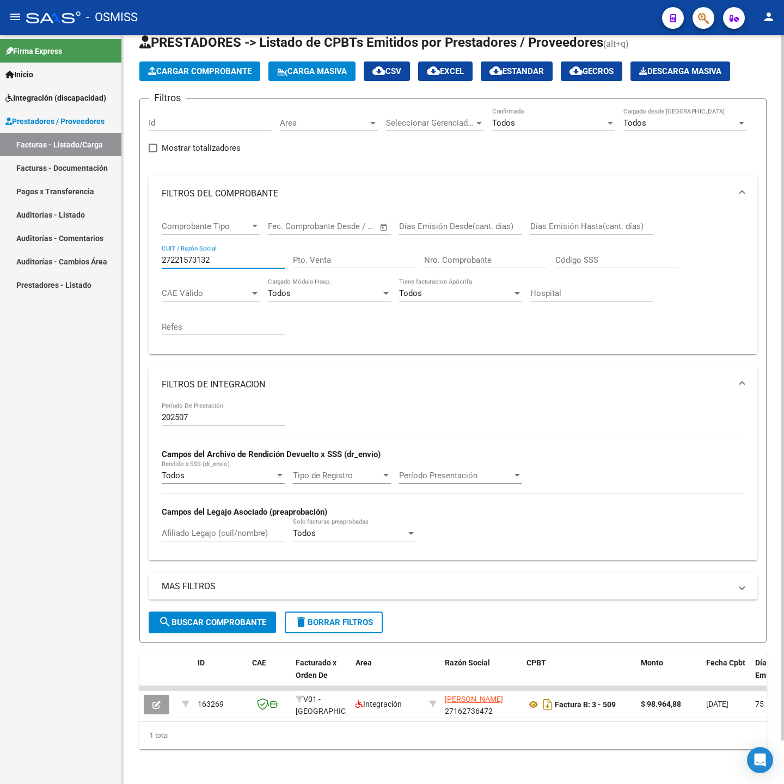
click at [227, 618] on span "search Buscar Comprobante" at bounding box center [212, 623] width 108 height 10
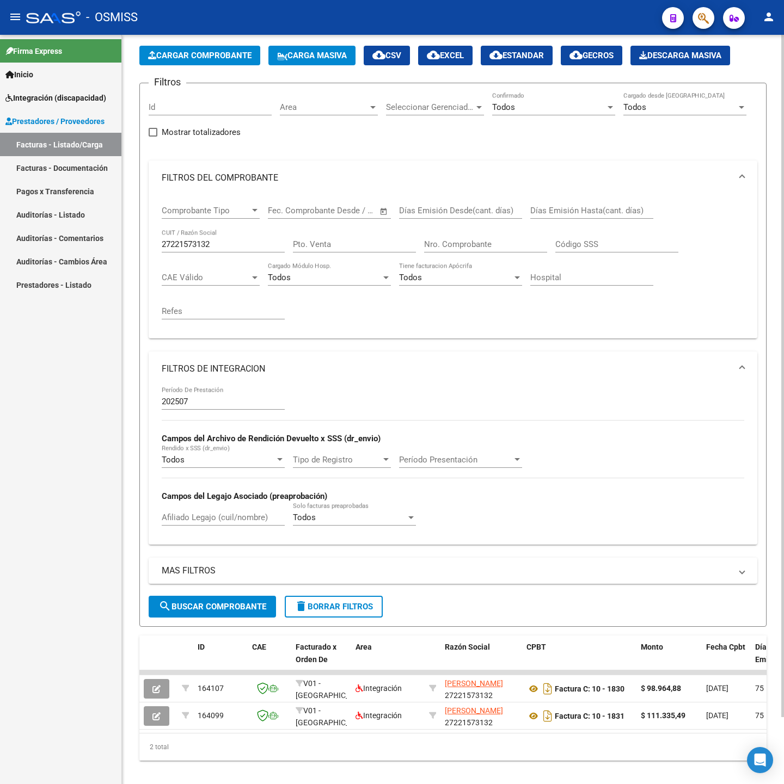
click at [137, 332] on div "Video tutorial PRESTADORES -> Listado de CPBTs Emitidos por Prestadores / Prove…" at bounding box center [453, 392] width 662 height 807
click at [217, 245] on input "27221573132" at bounding box center [223, 245] width 123 height 10
paste input "365974077"
click at [186, 611] on span "search Buscar Comprobante" at bounding box center [212, 607] width 108 height 10
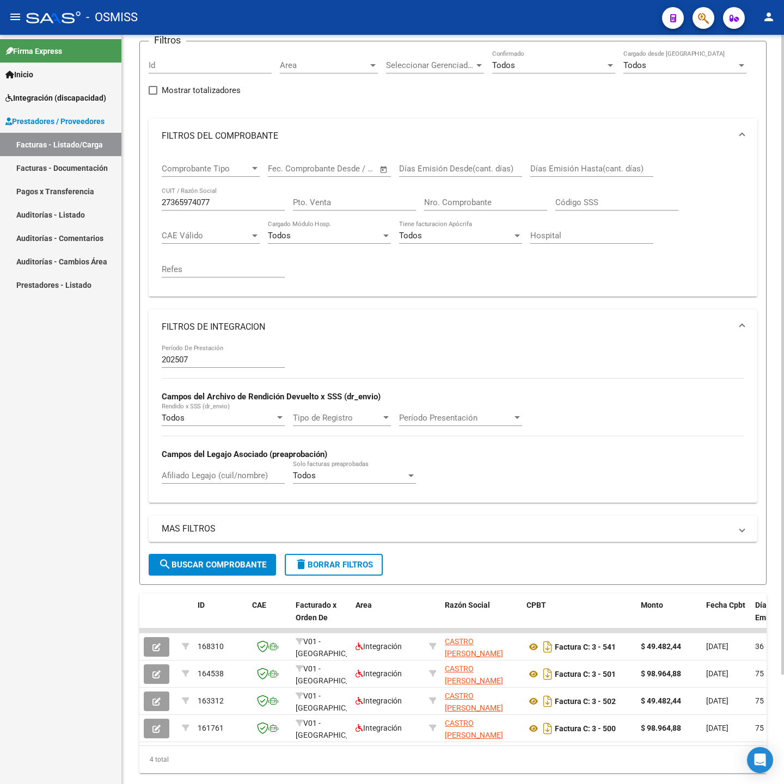
scroll to position [128, 0]
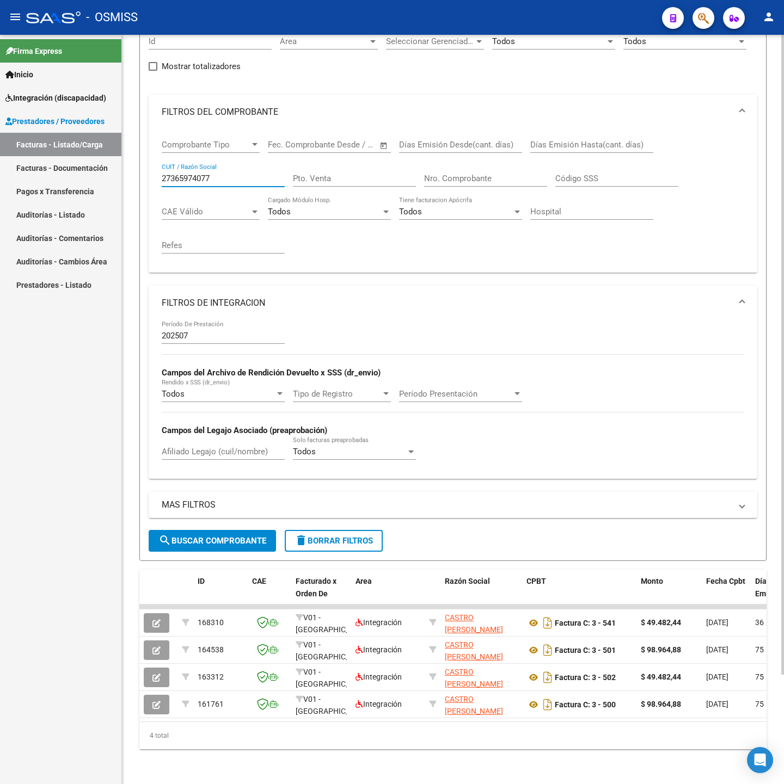
click at [221, 174] on input "27365974077" at bounding box center [223, 179] width 123 height 10
paste input "937127982"
click at [235, 536] on span "search Buscar Comprobante" at bounding box center [212, 541] width 108 height 10
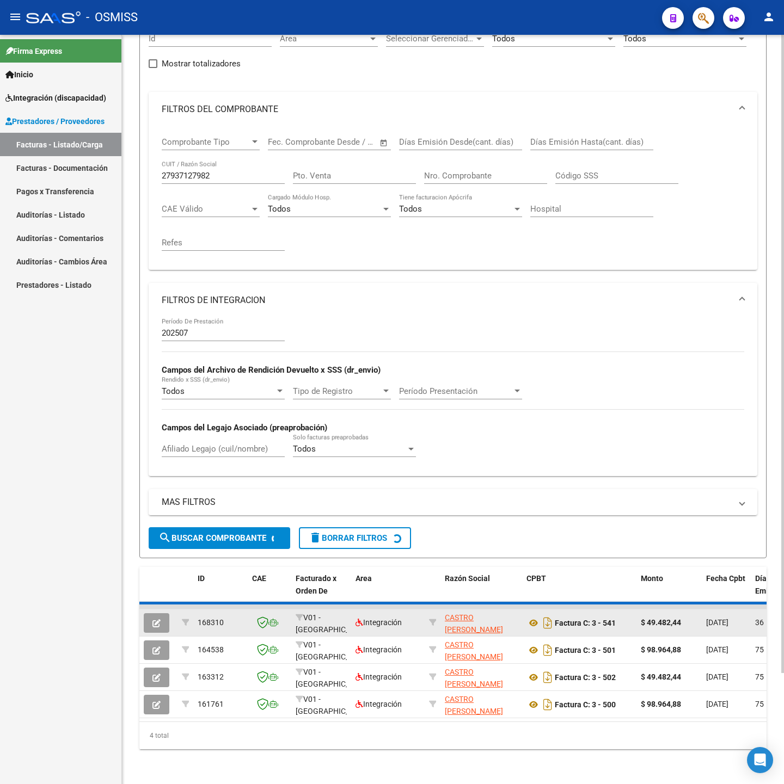
scroll to position [46, 0]
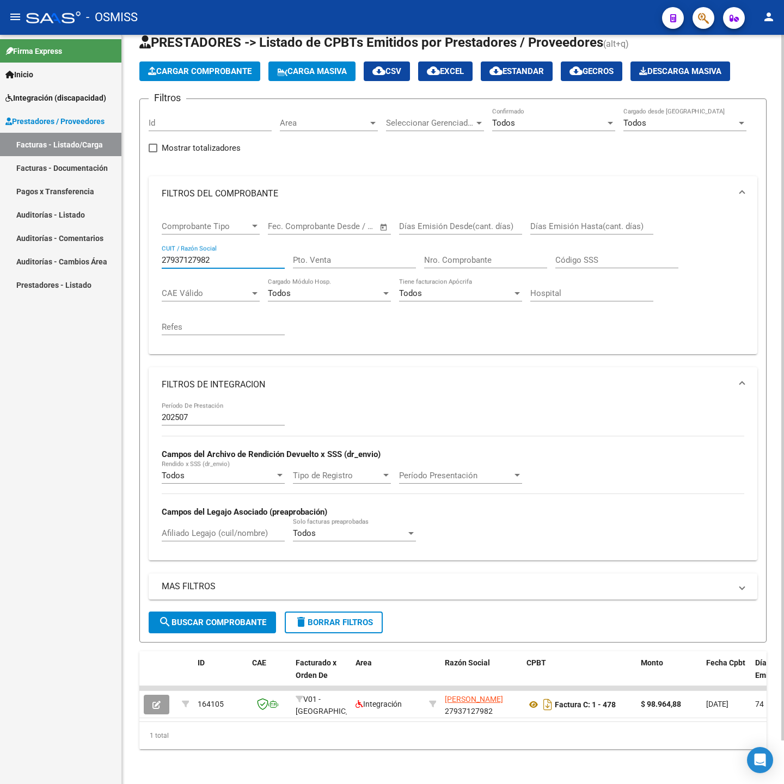
click at [250, 255] on input "27937127982" at bounding box center [223, 260] width 123 height 10
paste input "22157313"
click at [246, 618] on span "search Buscar Comprobante" at bounding box center [212, 623] width 108 height 10
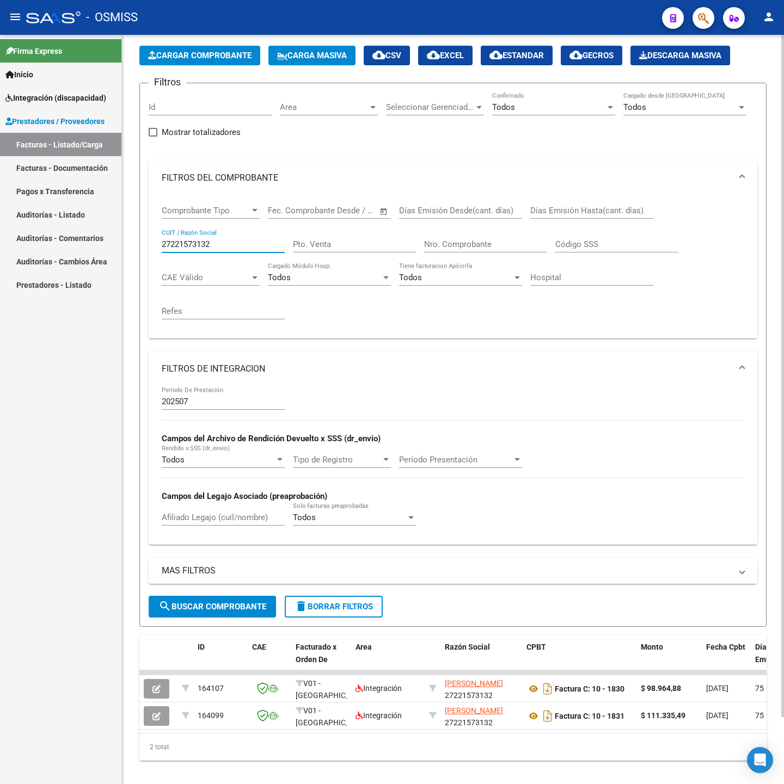
click at [234, 241] on input "27221573132" at bounding box center [223, 245] width 123 height 10
paste input "128020689"
click at [243, 606] on span "search Buscar Comprobante" at bounding box center [212, 607] width 108 height 10
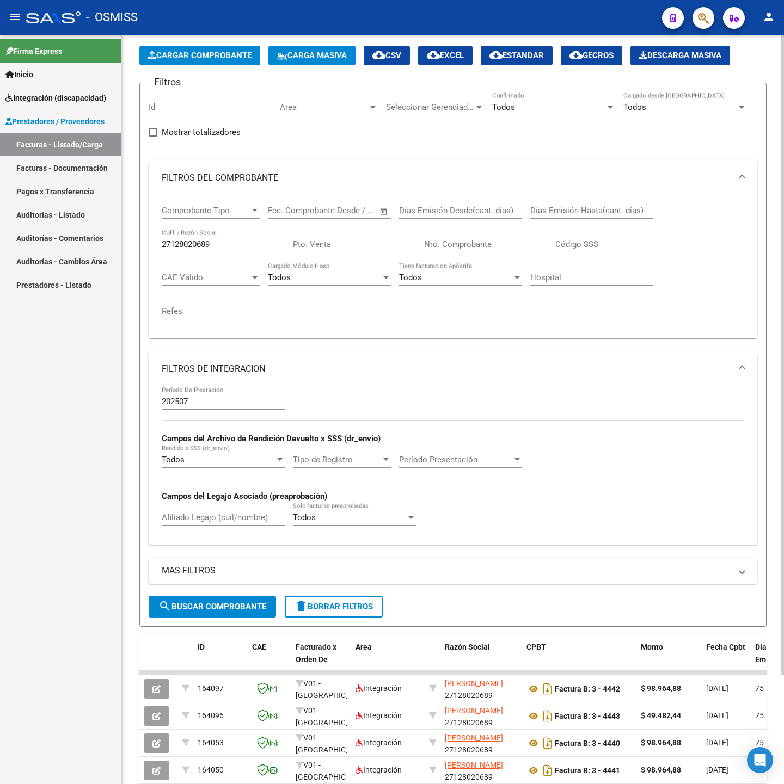
scroll to position [128, 0]
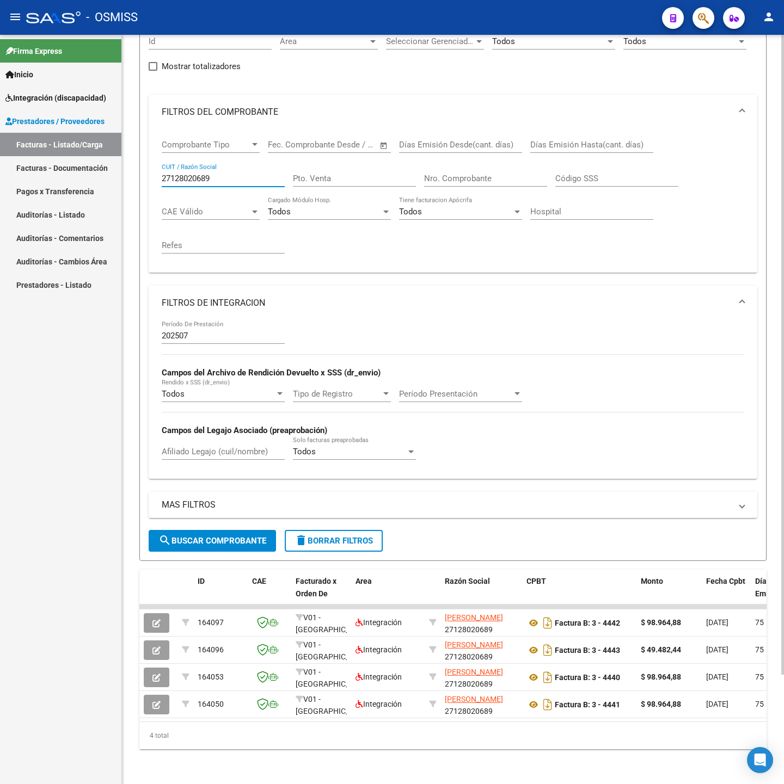
click at [221, 174] on input "27128020689" at bounding box center [223, 179] width 123 height 10
paste input "4248169598"
click at [214, 539] on form "Filtros Id Area Area Seleccionar Gerenciador Seleccionar Gerenciador Todos Conf…" at bounding box center [452, 289] width 627 height 544
click at [211, 539] on form "Filtros Id Area Area Seleccionar Gerenciador Seleccionar Gerenciador Todos Conf…" at bounding box center [452, 289] width 627 height 544
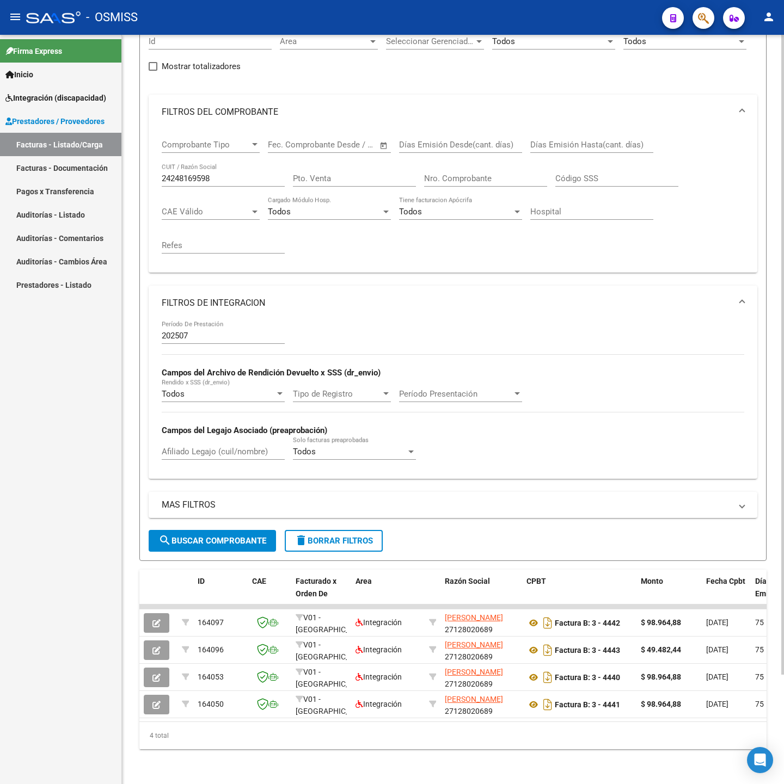
click at [199, 536] on span "search Buscar Comprobante" at bounding box center [212, 541] width 108 height 10
click at [220, 174] on input "24248169598" at bounding box center [223, 179] width 123 height 10
paste input "3285281644"
click at [265, 536] on span "search Buscar Comprobante" at bounding box center [212, 541] width 108 height 10
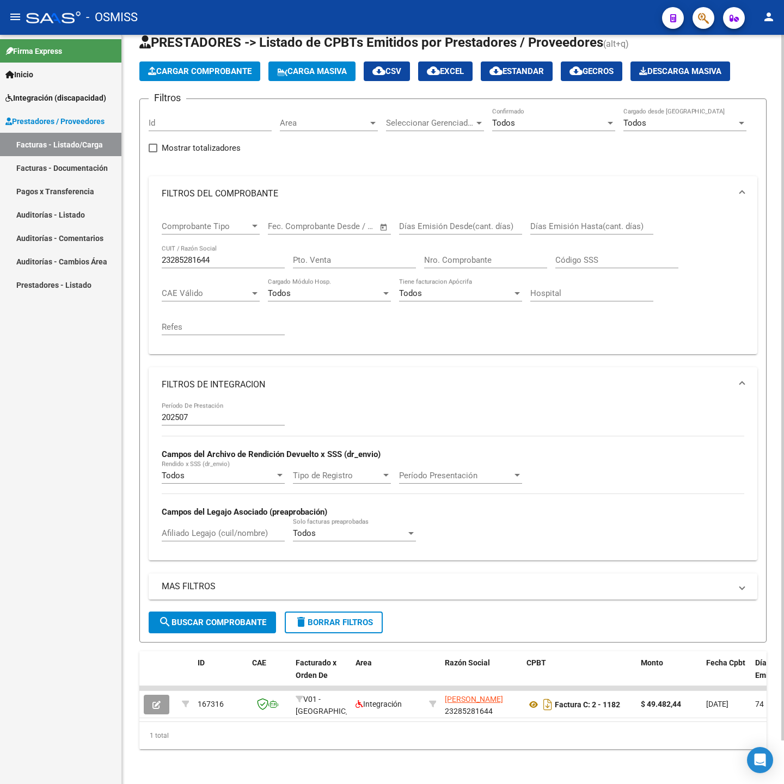
scroll to position [46, 0]
click at [237, 255] on input "23285281644" at bounding box center [223, 260] width 123 height 10
paste input "7175507219"
click at [244, 618] on span "search Buscar Comprobante" at bounding box center [212, 623] width 108 height 10
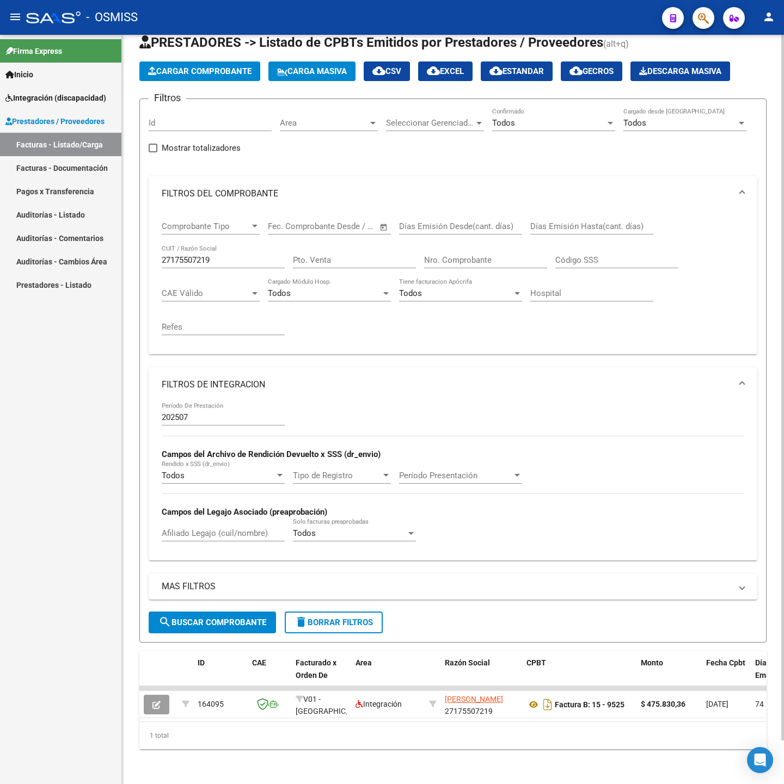
click at [231, 255] on input "27175507219" at bounding box center [223, 260] width 123 height 10
paste input "406551844"
click at [219, 616] on button "search Buscar Comprobante" at bounding box center [212, 623] width 127 height 22
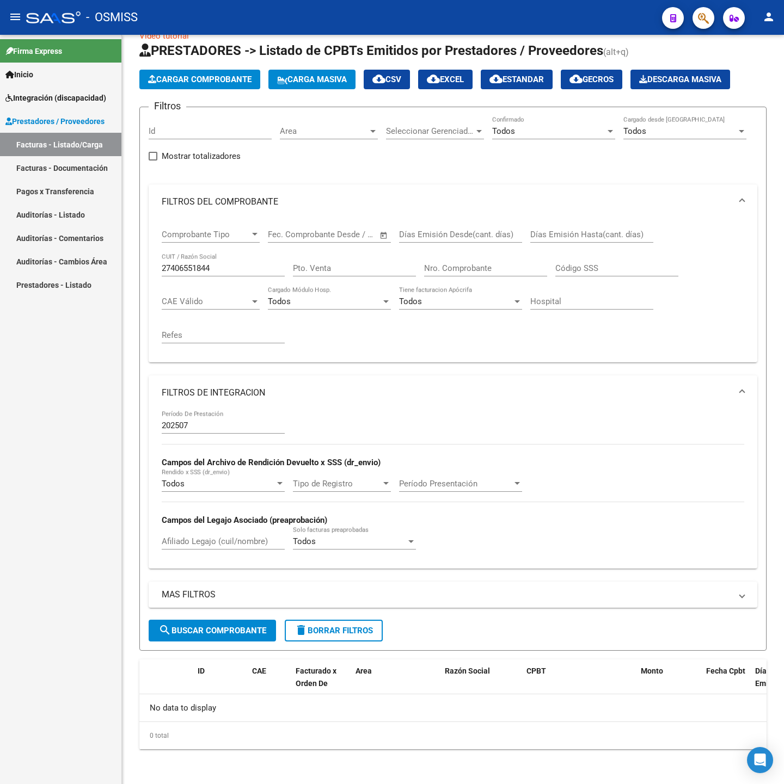
scroll to position [25, 0]
click at [232, 260] on div "27406551844 CUIT / Razón Social" at bounding box center [223, 264] width 123 height 23
click at [242, 268] on input "27406551844" at bounding box center [223, 268] width 123 height 10
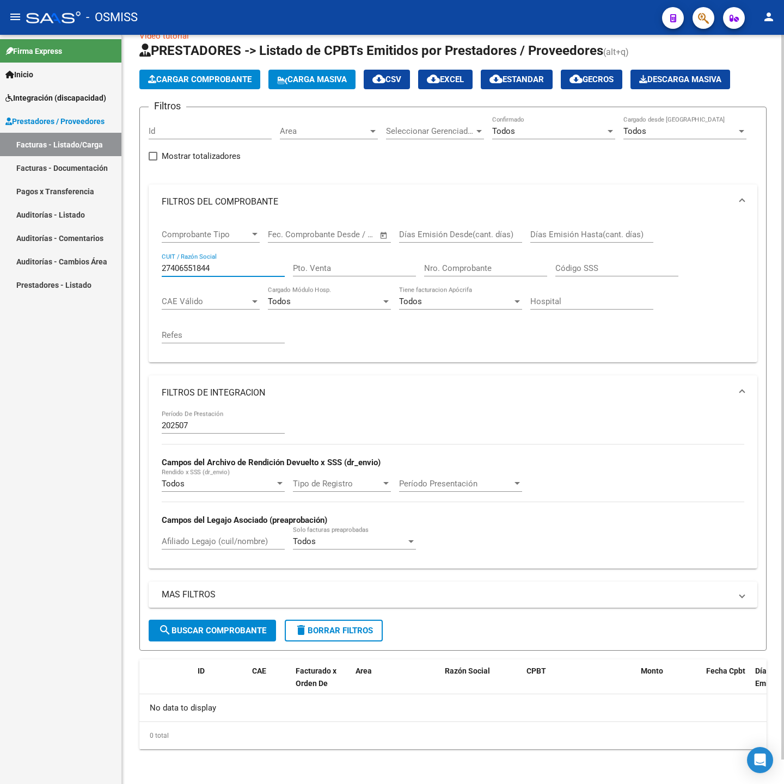
paste input "283265779"
click at [219, 630] on span "search Buscar Comprobante" at bounding box center [212, 631] width 108 height 10
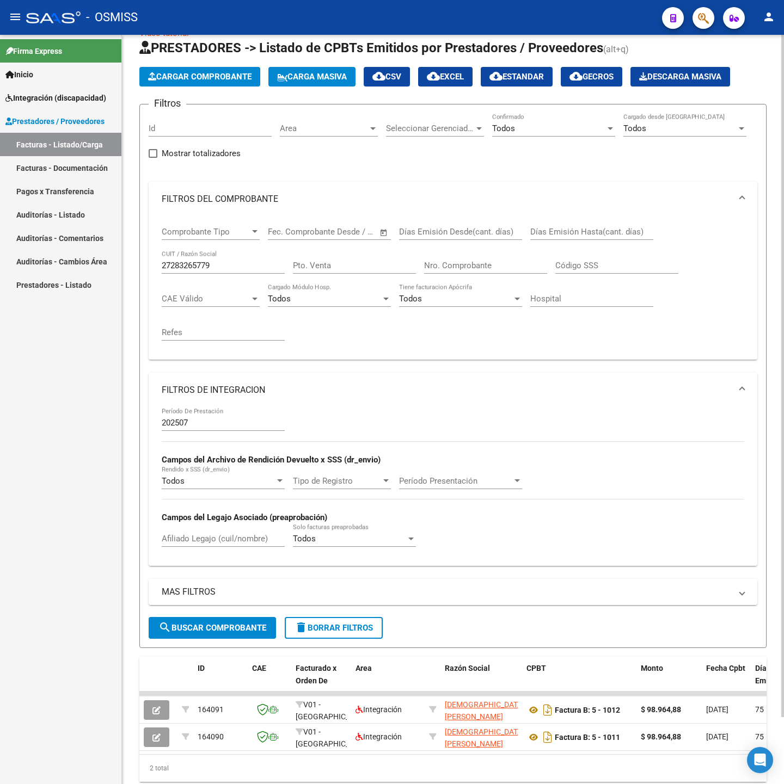
scroll to position [73, 0]
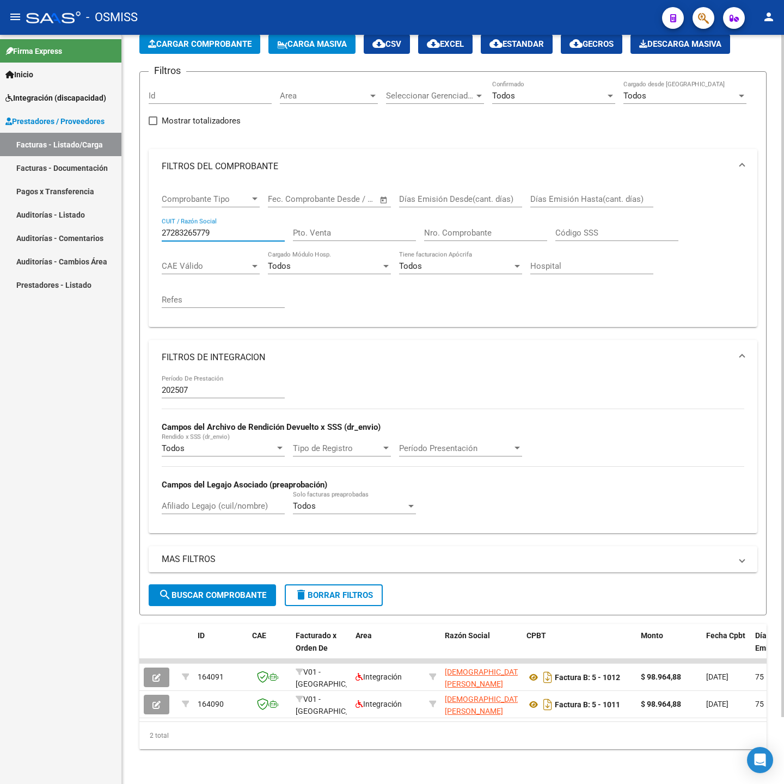
click at [244, 228] on input "27283265779" at bounding box center [223, 233] width 123 height 10
paste input "420873544"
click at [221, 585] on button "search Buscar Comprobante" at bounding box center [212, 596] width 127 height 22
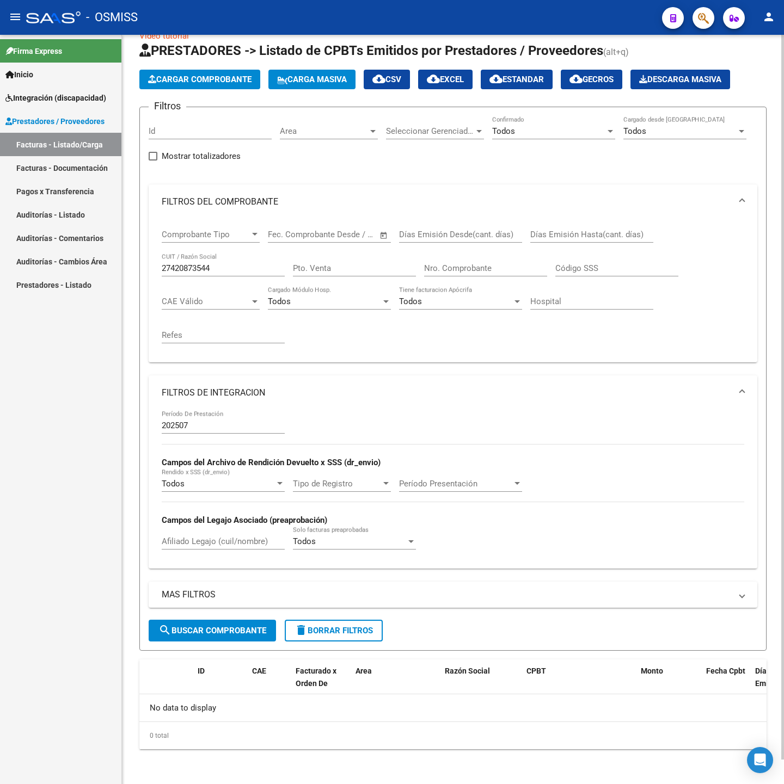
scroll to position [25, 0]
click at [251, 263] on input "27420873544" at bounding box center [223, 268] width 123 height 10
paste input "30715072463"
click at [194, 626] on span "search Buscar Comprobante" at bounding box center [212, 631] width 108 height 10
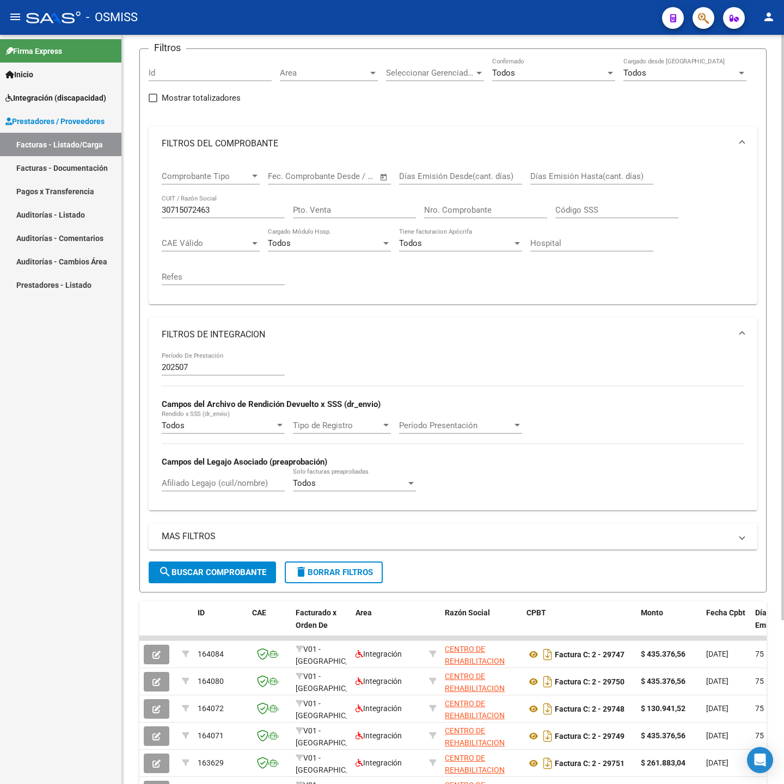
scroll to position [188, 0]
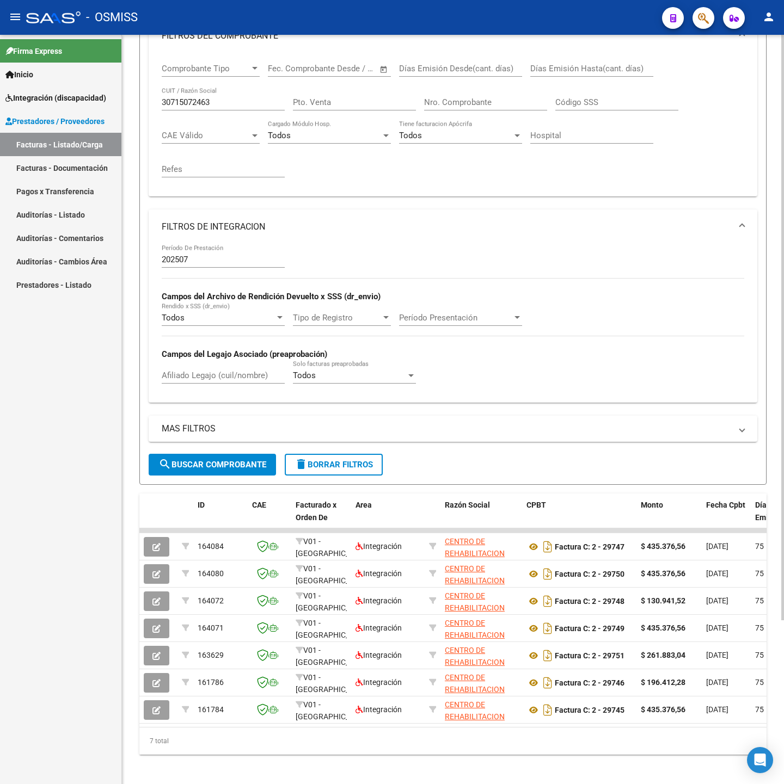
click at [224, 100] on input "30715072463" at bounding box center [223, 102] width 123 height 10
paste input "Recuperando datos. Espere unos segundos e intente cortar o copiar de nuevo."
drag, startPoint x: 162, startPoint y: 102, endPoint x: 318, endPoint y: 111, distance: 156.5
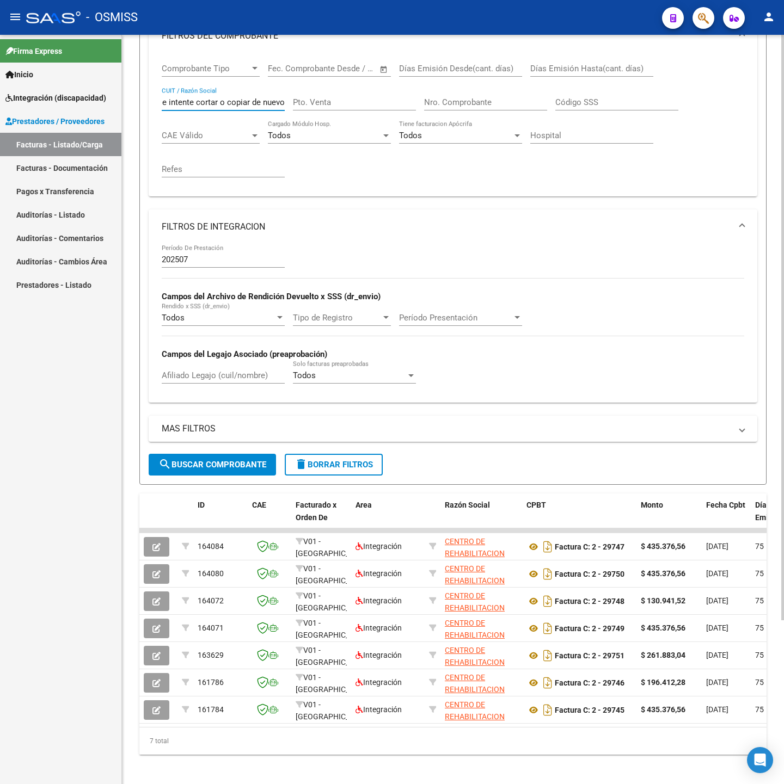
click at [318, 111] on div "Comprobante Tipo Comprobante Tipo Fecha inicio – Fecha fin Fec. Comprobante Des…" at bounding box center [453, 120] width 582 height 134
type input "R"
paste input "Recuperando datos. Espere unos segundos e intente cortar o copiar de nuevo."
drag, startPoint x: 283, startPoint y: 105, endPoint x: 60, endPoint y: 113, distance: 222.8
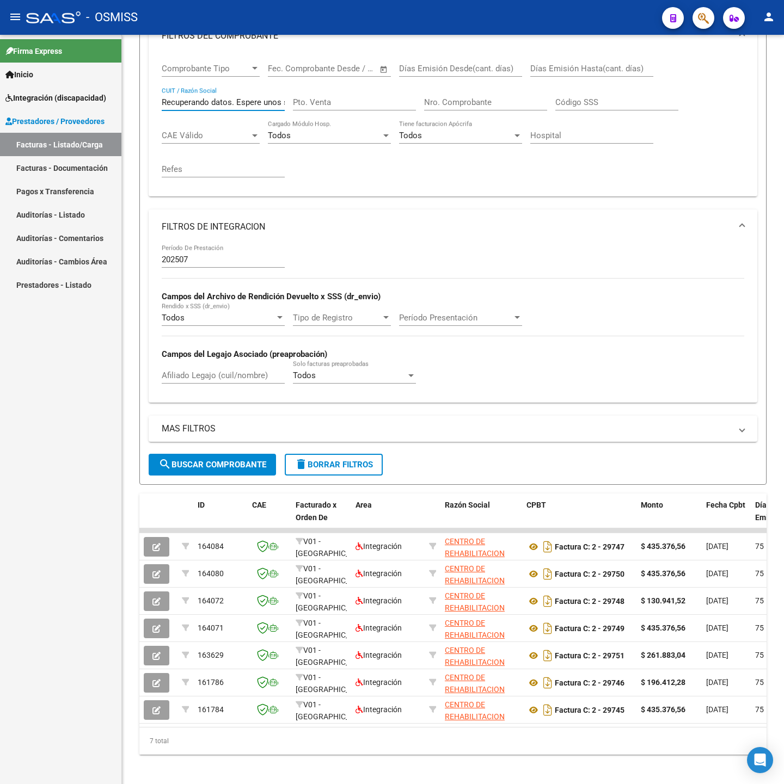
click at [60, 113] on mat-sidenav-container "Firma Express Inicio Instructivos Contacto OS Integración (discapacidad) Legajo…" at bounding box center [392, 410] width 784 height 750
click at [199, 105] on input "." at bounding box center [223, 102] width 123 height 10
paste input "27420873544"
click at [188, 463] on span "search Buscar Comprobante" at bounding box center [212, 465] width 108 height 10
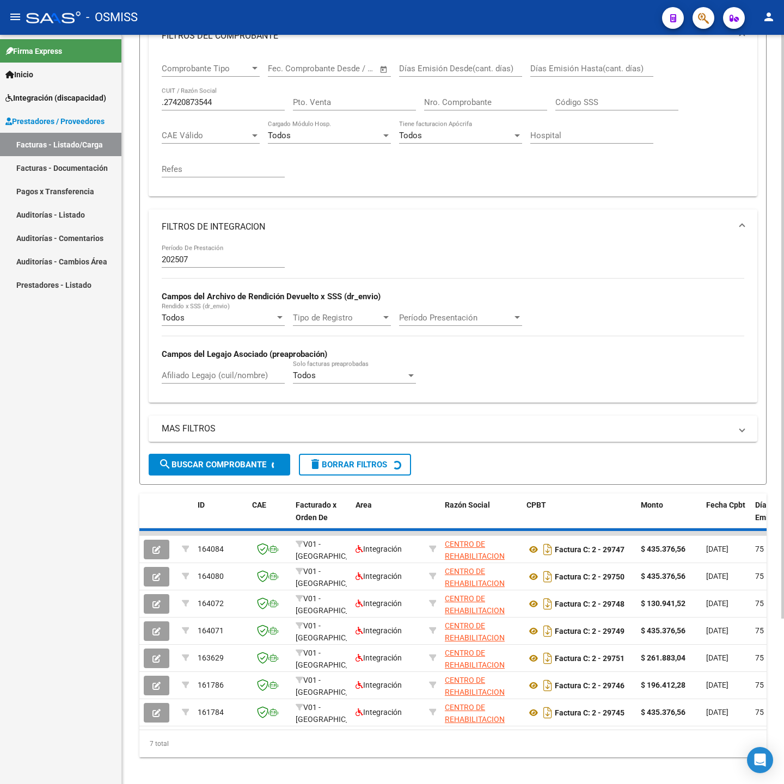
scroll to position [25, 0]
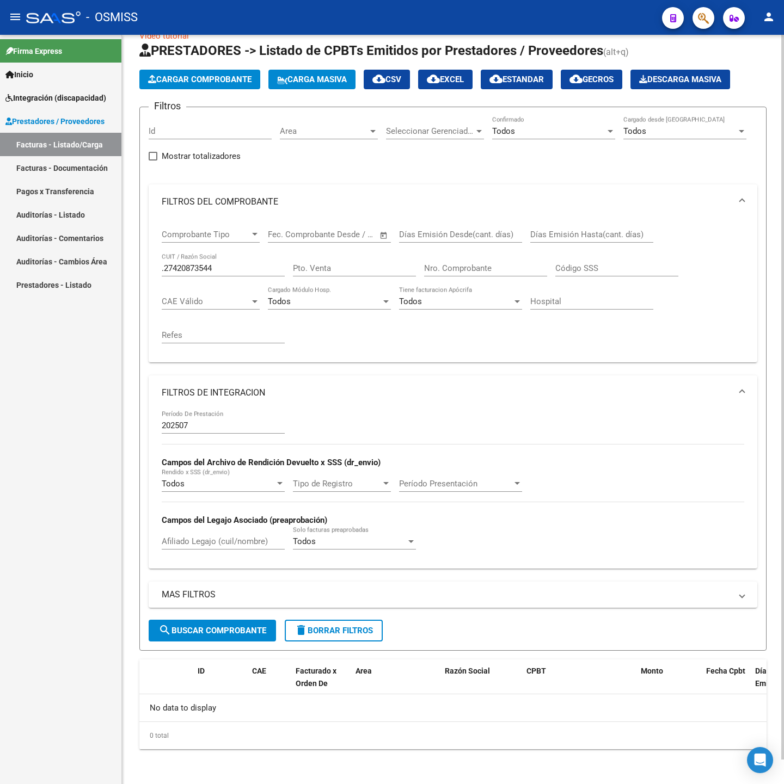
click at [163, 270] on input ".27420873544" at bounding box center [223, 268] width 123 height 10
click at [221, 624] on button "search Buscar Comprobante" at bounding box center [212, 631] width 127 height 22
click at [219, 263] on input "27420873544" at bounding box center [223, 268] width 123 height 10
paste input "30717517551"
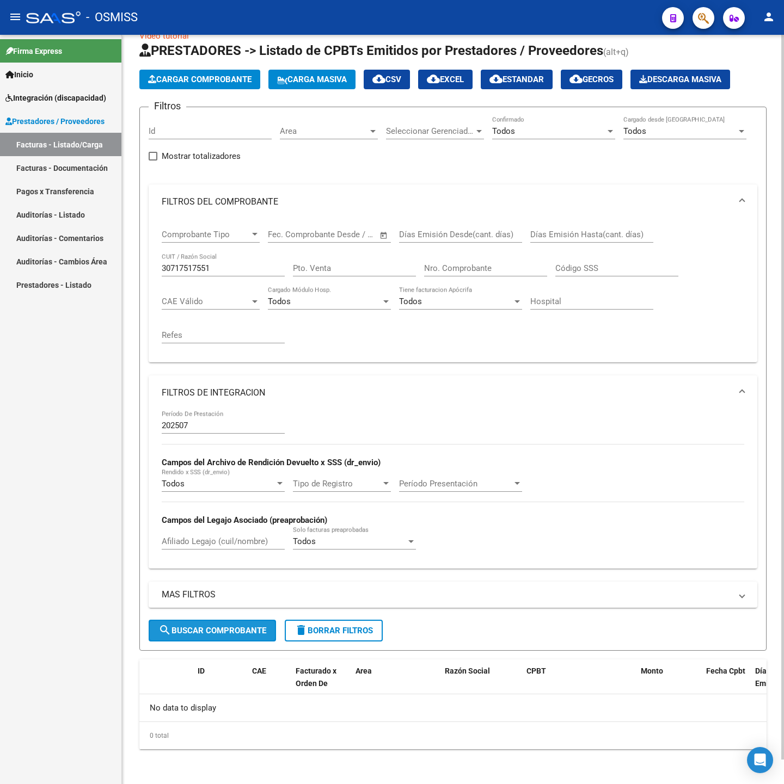
click at [201, 629] on span "search Buscar Comprobante" at bounding box center [212, 631] width 108 height 10
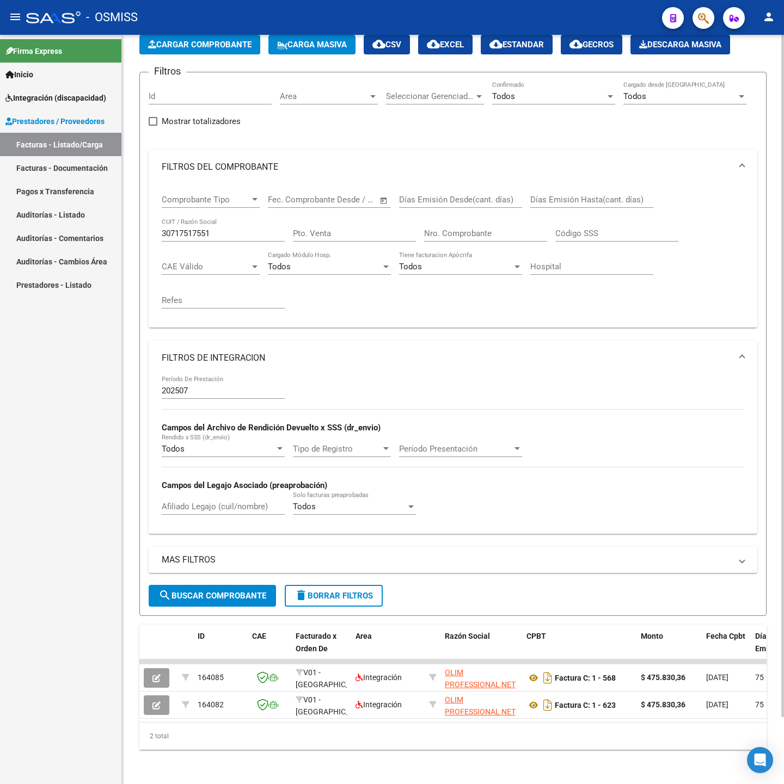
scroll to position [73, 0]
click at [222, 228] on input "30717517551" at bounding box center [223, 233] width 123 height 10
paste input "468593"
click at [244, 591] on span "search Buscar Comprobante" at bounding box center [212, 596] width 108 height 10
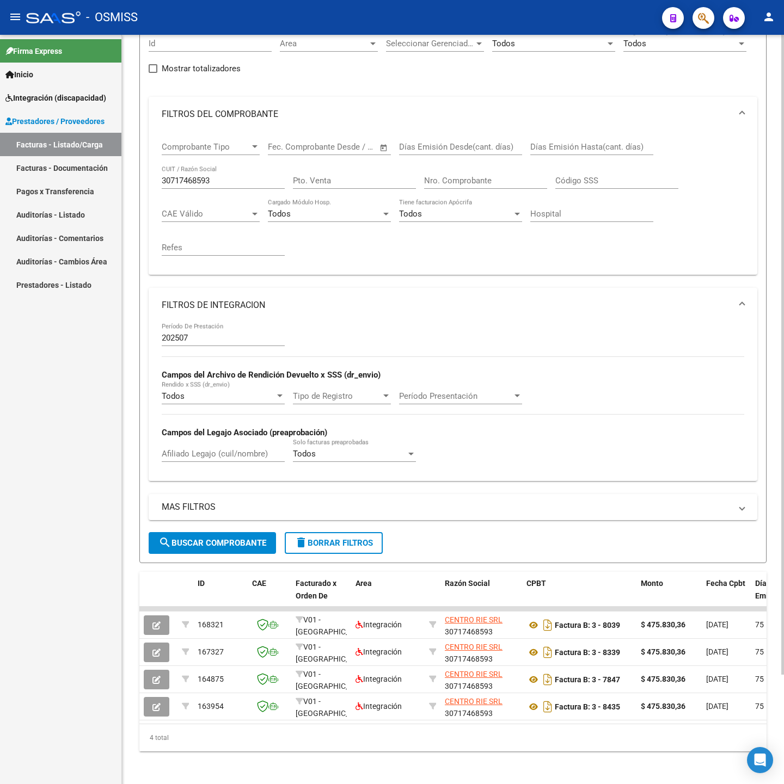
scroll to position [128, 0]
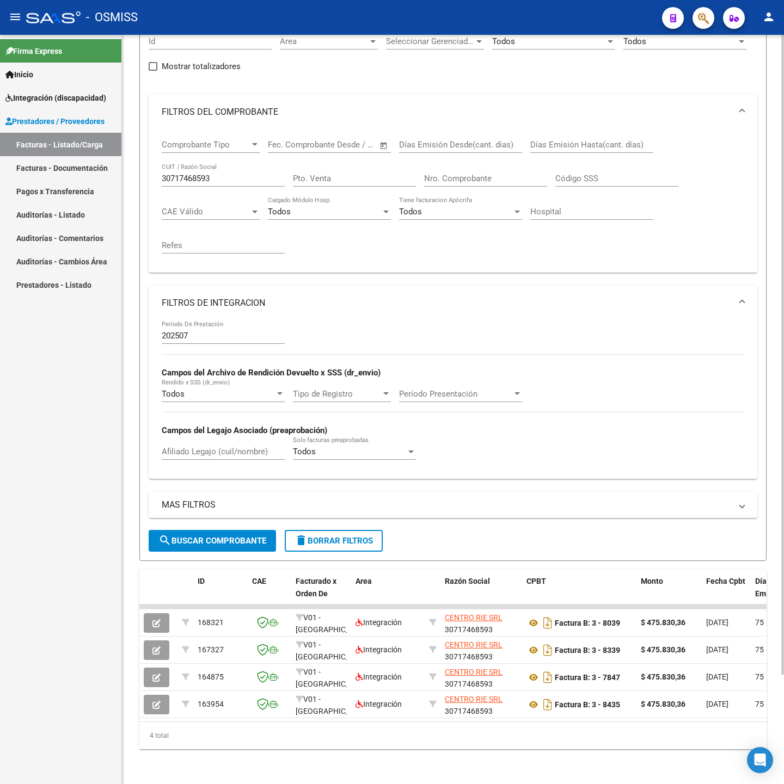
click at [239, 174] on input "30717468593" at bounding box center [223, 179] width 123 height 10
paste input "27373389477"
click at [202, 530] on button "search Buscar Comprobante" at bounding box center [212, 541] width 127 height 22
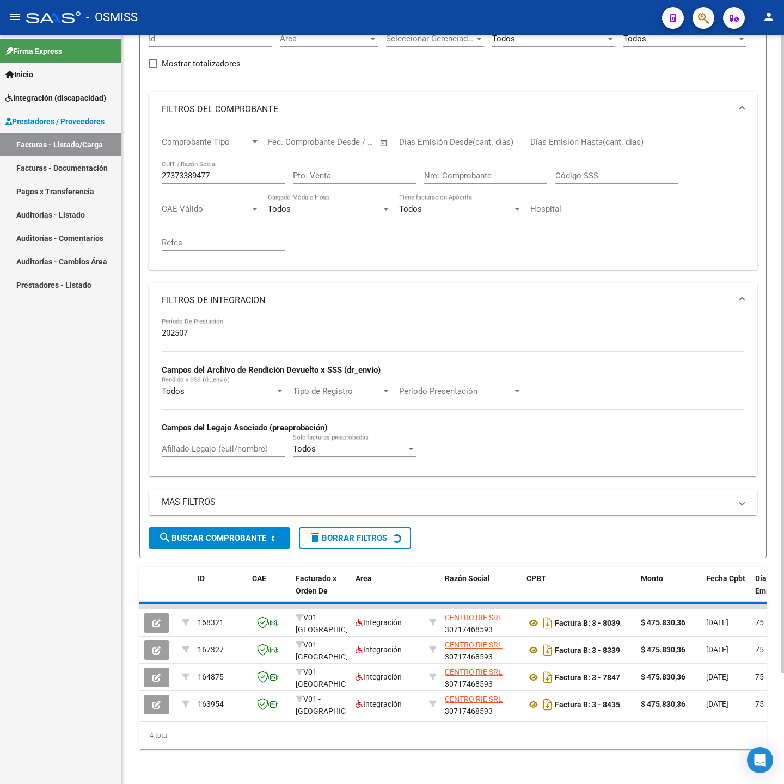
scroll to position [73, 0]
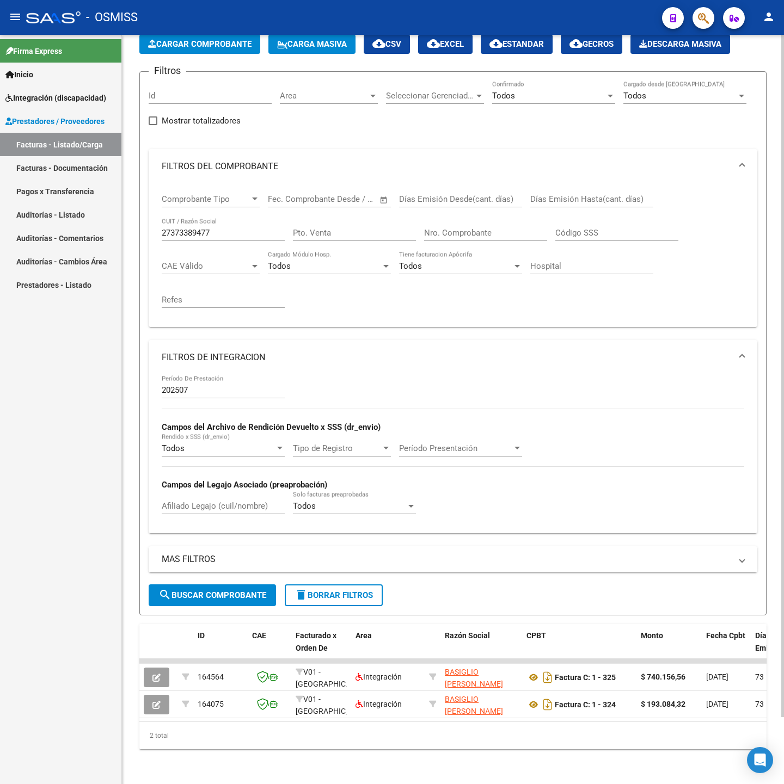
click at [235, 224] on div "27373389477 CUIT / Razón Social" at bounding box center [223, 229] width 123 height 23
drag, startPoint x: 234, startPoint y: 224, endPoint x: 230, endPoint y: 218, distance: 7.1
click at [232, 221] on div "27373389477 CUIT / Razón Social" at bounding box center [223, 229] width 123 height 23
click at [230, 228] on input "27373389477" at bounding box center [223, 233] width 123 height 10
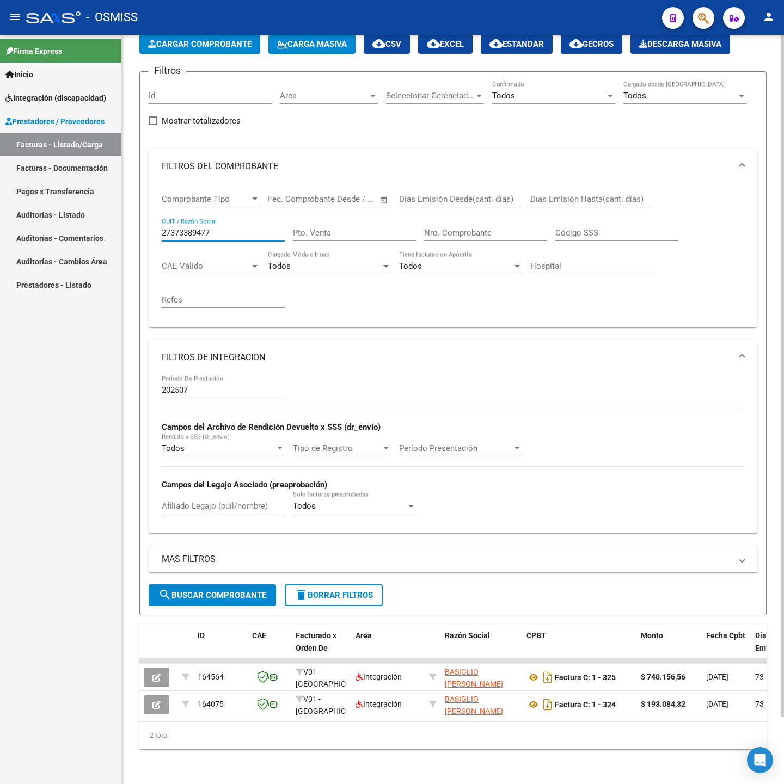
click at [230, 228] on input "27373389477" at bounding box center [223, 233] width 123 height 10
paste input "30712074015"
click at [226, 585] on button "search Buscar Comprobante" at bounding box center [212, 596] width 127 height 22
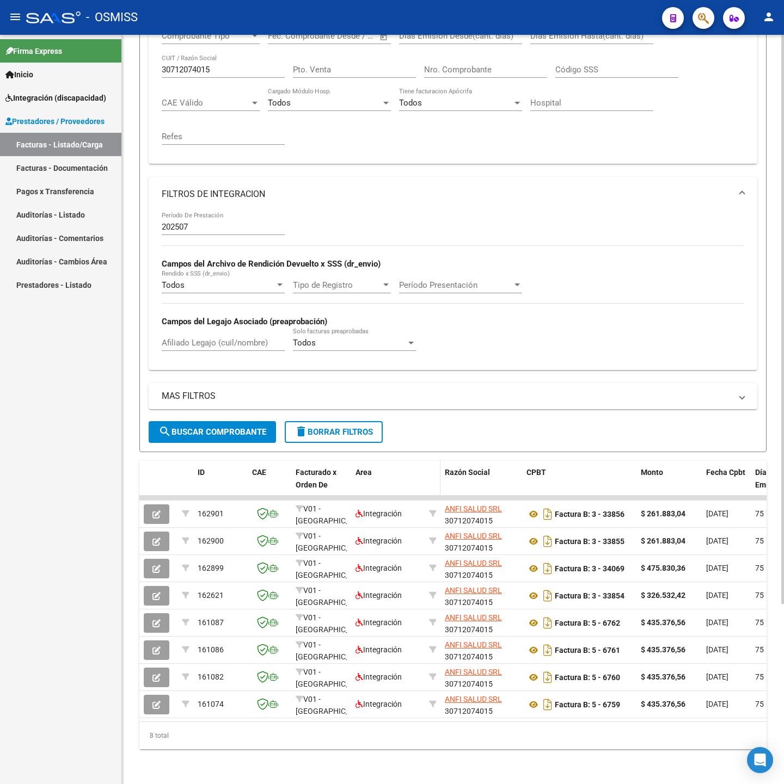
scroll to position [237, 0]
click at [216, 65] on input "30712074015" at bounding box center [223, 70] width 123 height 10
paste input "27305276192"
click at [217, 425] on button "search Buscar Comprobante" at bounding box center [212, 432] width 127 height 22
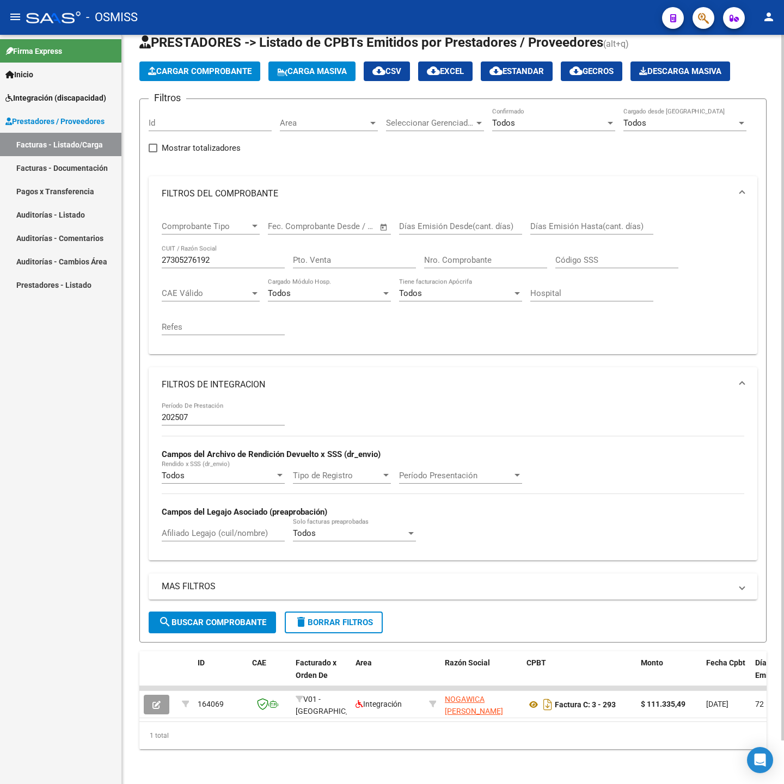
scroll to position [46, 0]
click at [220, 255] on input "27305276192" at bounding box center [223, 260] width 123 height 10
paste input "256233946"
click at [209, 618] on span "search Buscar Comprobante" at bounding box center [212, 623] width 108 height 10
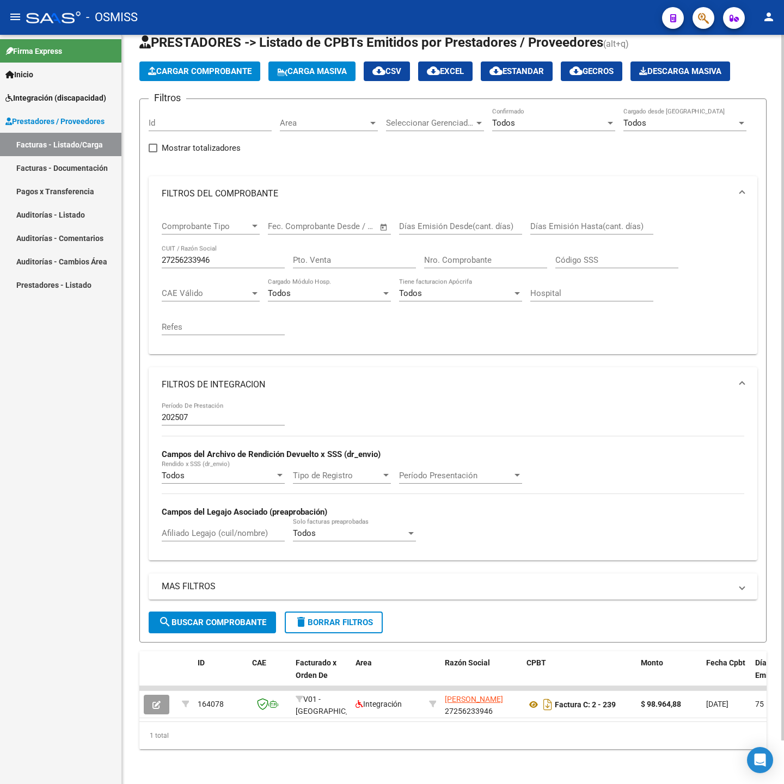
click at [234, 251] on div "27256233946 CUIT / Razón Social" at bounding box center [223, 256] width 123 height 23
click at [230, 255] on input "27256233946" at bounding box center [223, 260] width 123 height 10
paste input "14425020"
click at [205, 618] on span "search Buscar Comprobante" at bounding box center [212, 623] width 108 height 10
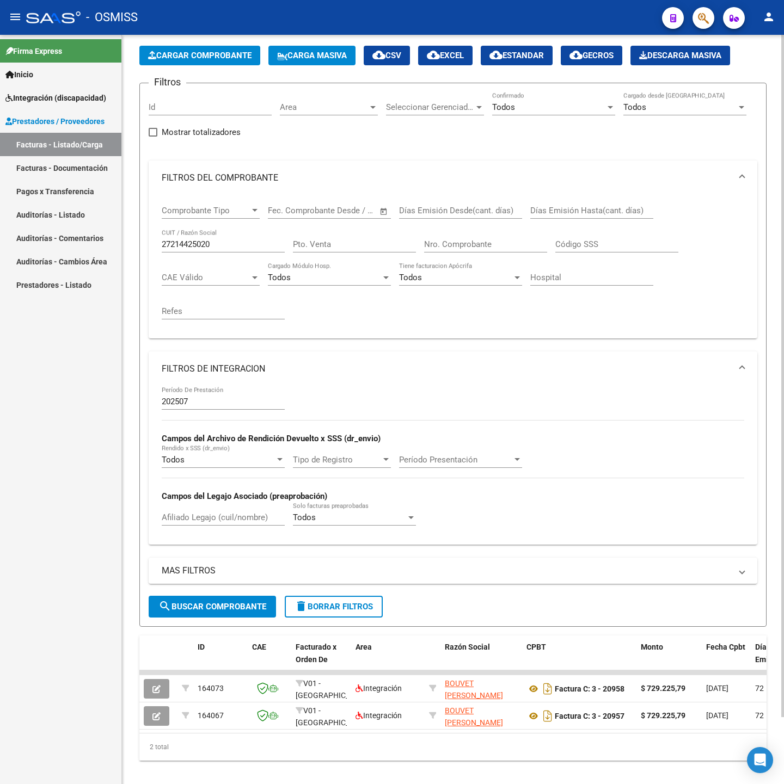
click at [229, 237] on div "27214425020 CUIT / Razón Social" at bounding box center [223, 240] width 123 height 23
click at [231, 241] on div "27214425020 CUIT / Razón Social" at bounding box center [223, 240] width 123 height 23
click at [234, 242] on input "27214425020" at bounding box center [223, 245] width 123 height 10
paste input "342125005"
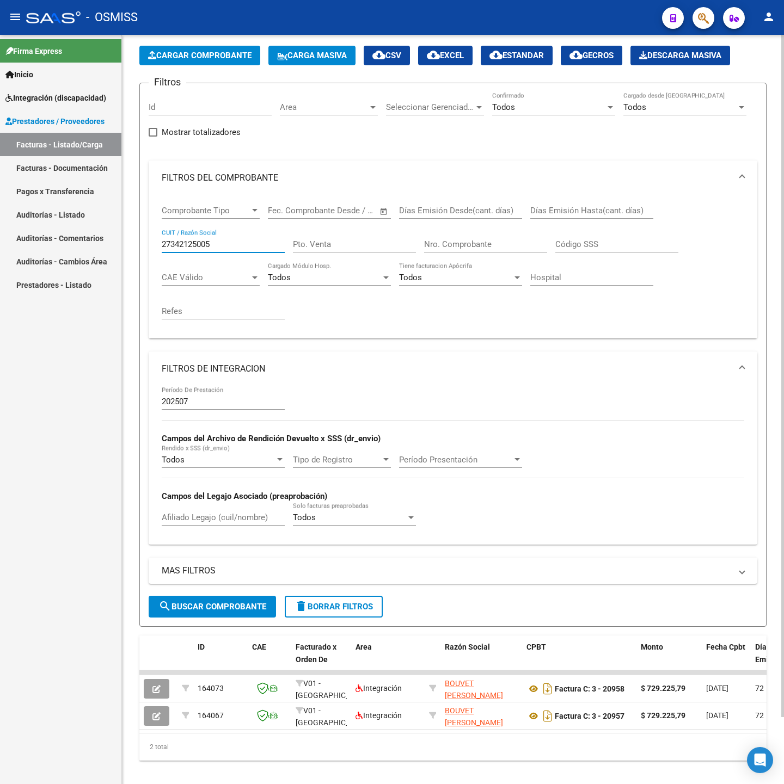
click at [200, 596] on div "MAS FILTROS Todos Con Doc. Respaldatoria Todos Con Trazabilidad Todos Asociado …" at bounding box center [453, 577] width 609 height 38
click at [208, 600] on button "search Buscar Comprobante" at bounding box center [212, 607] width 127 height 22
click at [230, 245] on input "27342125005" at bounding box center [223, 245] width 123 height 10
paste input "76101423"
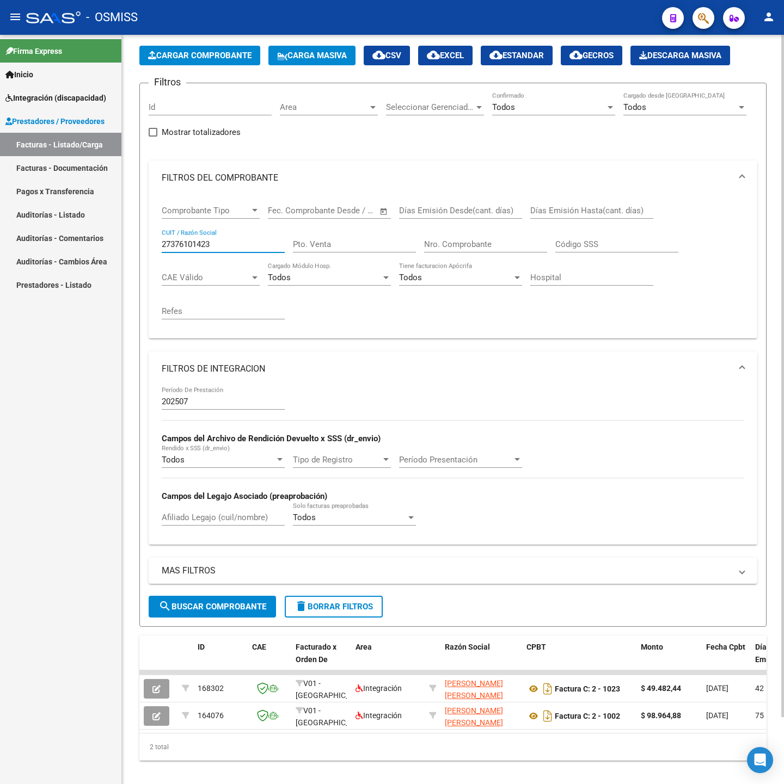
click at [217, 611] on span "search Buscar Comprobante" at bounding box center [212, 607] width 108 height 10
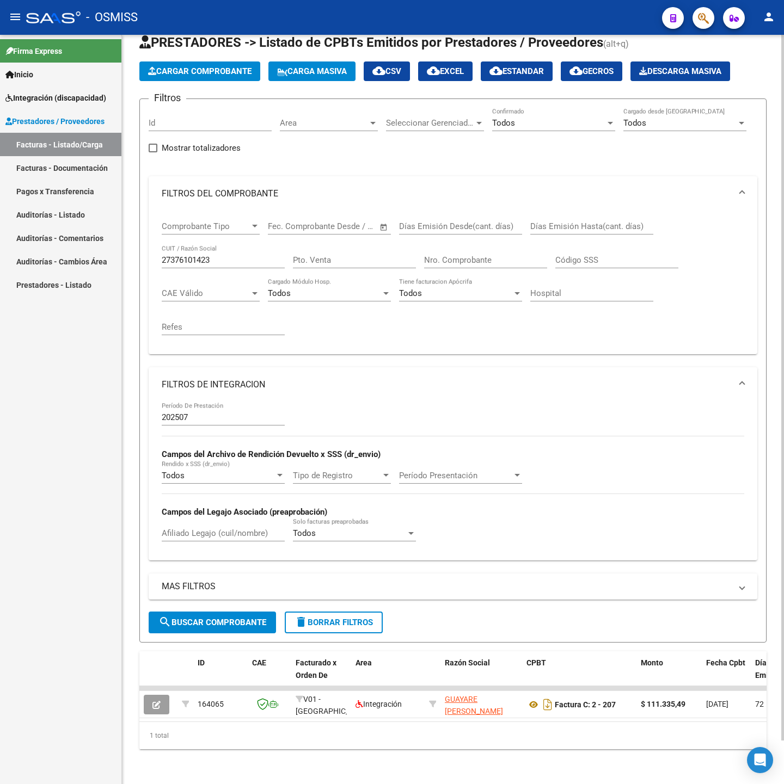
click at [219, 255] on input "27376101423" at bounding box center [223, 260] width 123 height 10
paste input "30605034779"
click at [221, 618] on span "search Buscar Comprobante" at bounding box center [212, 623] width 108 height 10
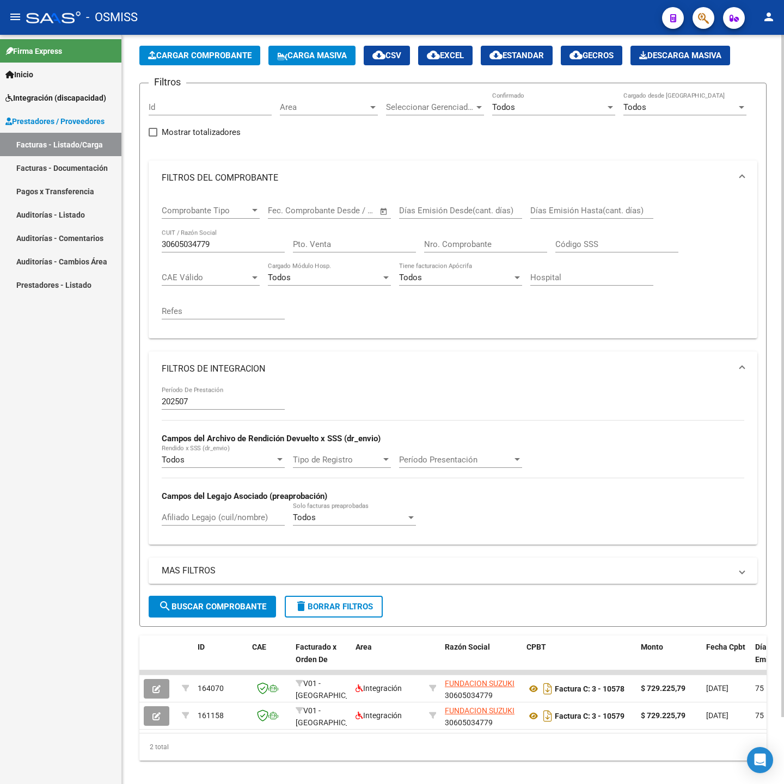
click at [224, 244] on input "30605034779" at bounding box center [223, 245] width 123 height 10
paste input "371658896"
click at [190, 601] on button "search Buscar Comprobante" at bounding box center [212, 607] width 127 height 22
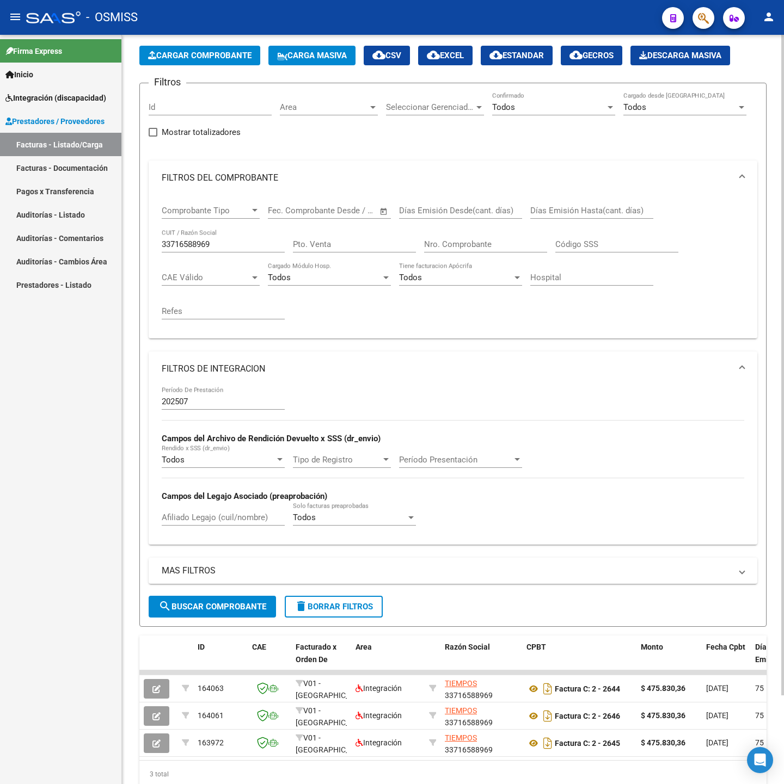
scroll to position [100, 0]
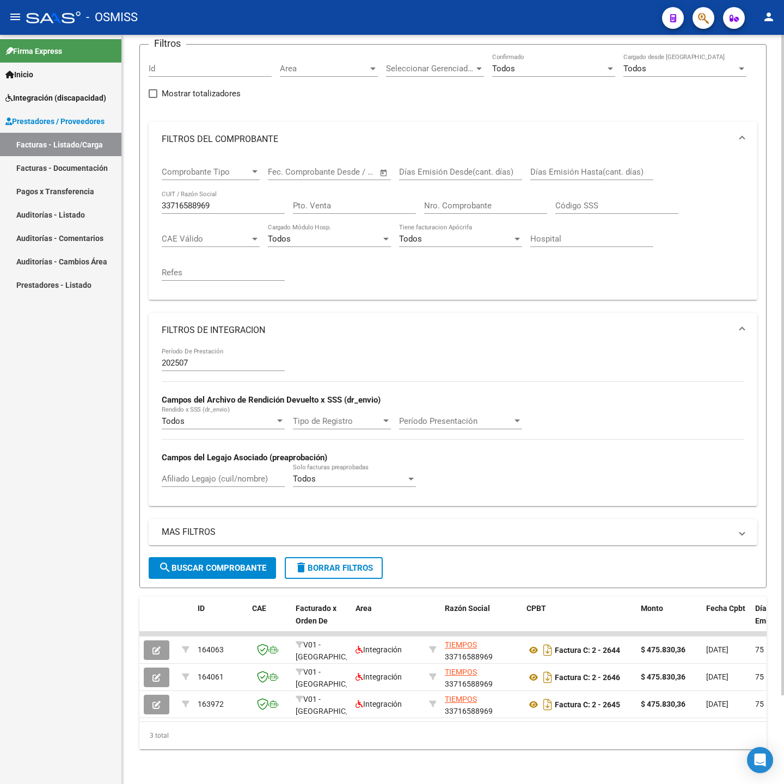
click at [250, 201] on input "33716588969" at bounding box center [223, 206] width 123 height 10
paste input "27314483982"
click at [216, 563] on span "search Buscar Comprobante" at bounding box center [212, 568] width 108 height 10
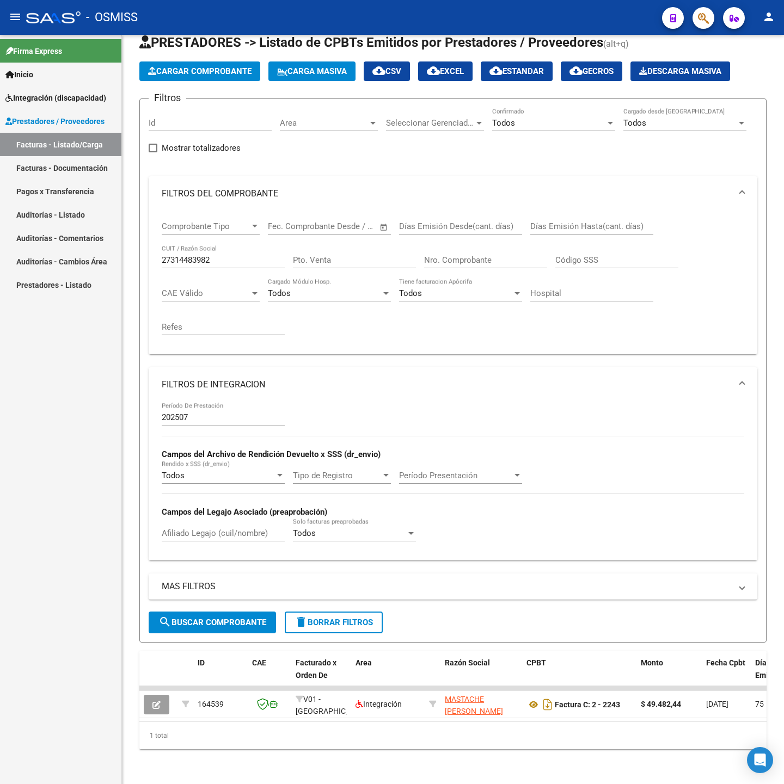
scroll to position [46, 0]
click at [219, 245] on div "27314483982 CUIT / Razón Social" at bounding box center [223, 256] width 123 height 23
click at [225, 255] on input "27314483982" at bounding box center [223, 260] width 123 height 10
paste input "3070817777"
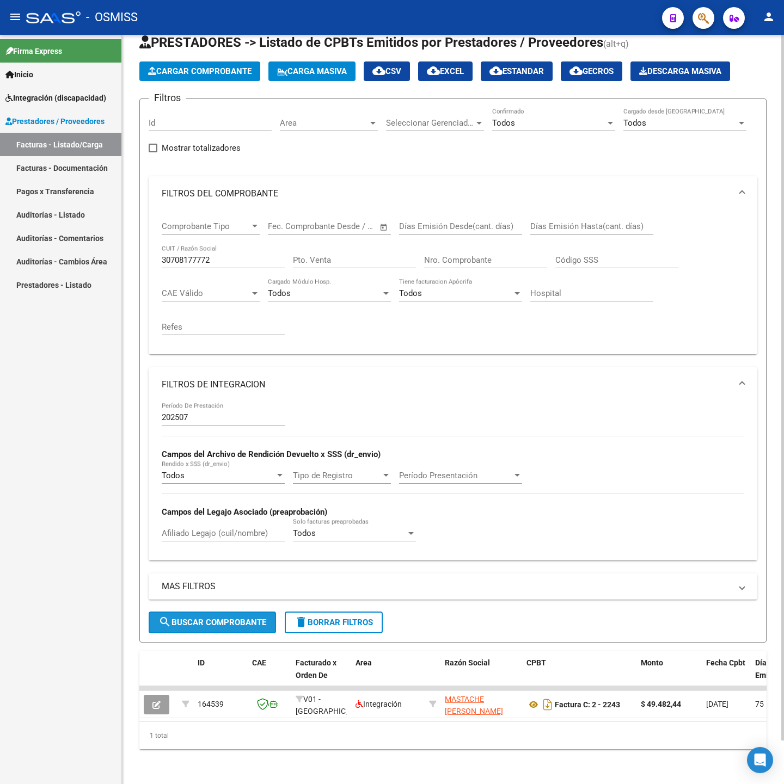
click at [201, 618] on span "search Buscar Comprobante" at bounding box center [212, 623] width 108 height 10
click at [220, 255] on input "30708177772" at bounding box center [223, 260] width 123 height 10
paste input "20400189235"
click at [208, 618] on span "search Buscar Comprobante" at bounding box center [212, 623] width 108 height 10
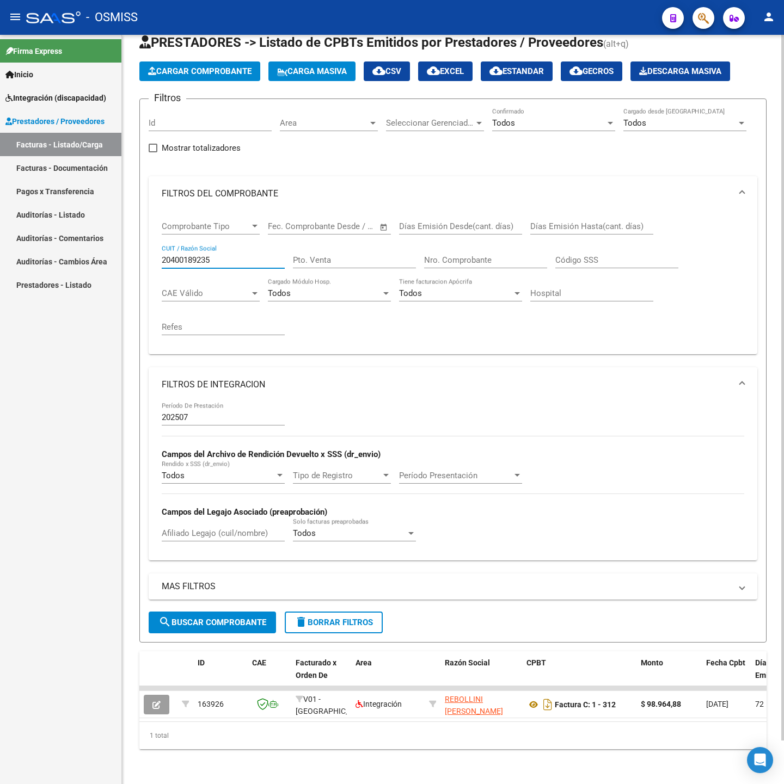
click at [249, 255] on input "20400189235" at bounding box center [223, 260] width 123 height 10
paste input "7336435450"
click at [191, 595] on div "MAS FILTROS Todos Con Doc. Respaldatoria Todos Con Trazabilidad Todos Asociado …" at bounding box center [453, 593] width 609 height 38
click at [194, 612] on button "search Buscar Comprobante" at bounding box center [212, 623] width 127 height 22
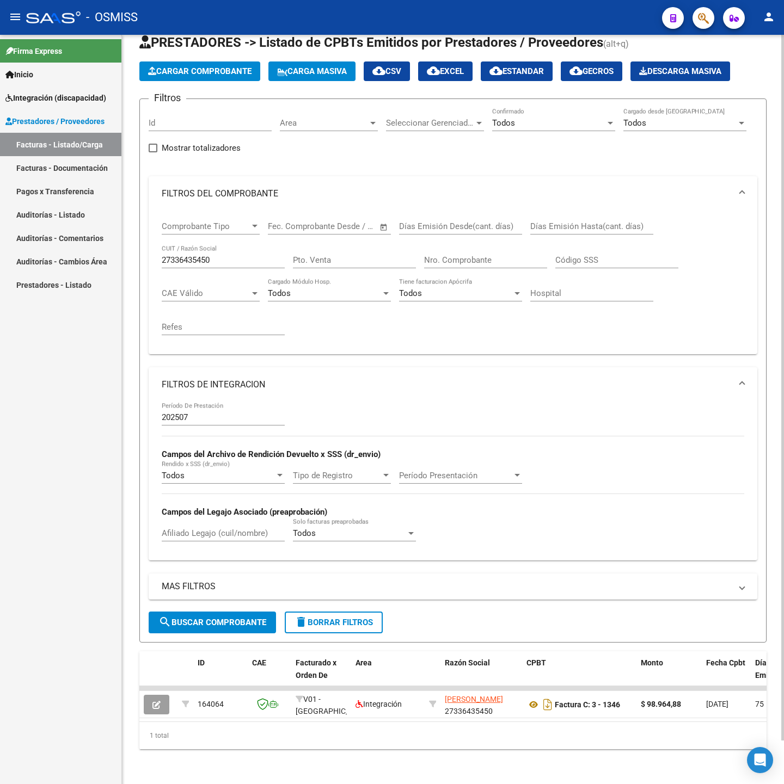
click at [230, 255] on input "27336435450" at bounding box center [223, 260] width 123 height 10
paste input "3066062066"
drag, startPoint x: 208, startPoint y: 593, endPoint x: 208, endPoint y: 606, distance: 13.1
click at [207, 595] on div "MAS FILTROS Todos Con Doc. Respaldatoria Todos Con Trazabilidad Todos Asociado …" at bounding box center [453, 593] width 609 height 38
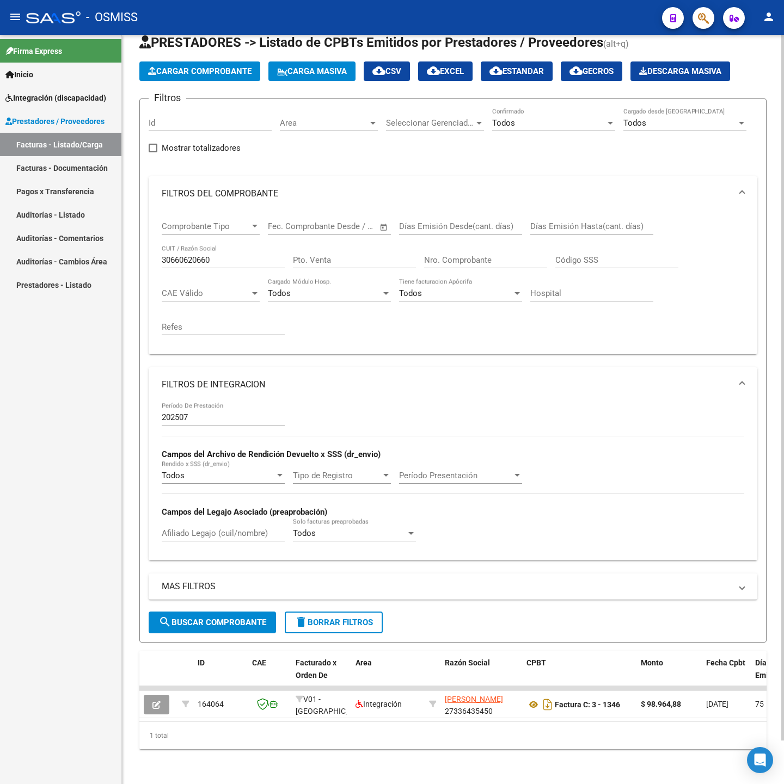
click at [208, 618] on span "search Buscar Comprobante" at bounding box center [212, 623] width 108 height 10
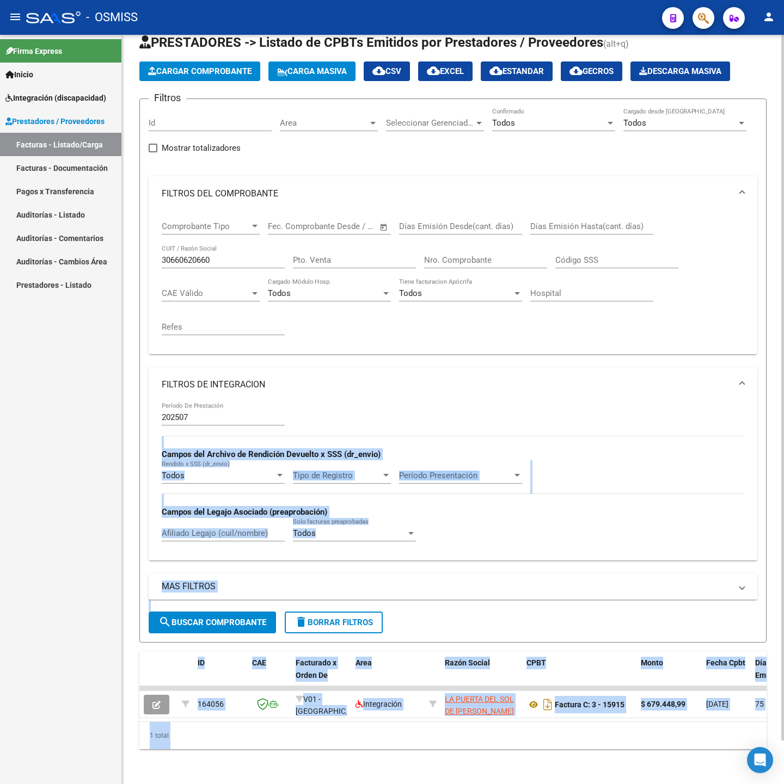
drag, startPoint x: 780, startPoint y: 428, endPoint x: 782, endPoint y: 439, distance: 11.2
click at [782, 439] on div "Video tutorial PRESTADORES -> Listado de CPBTs Emitidos por Prestadores / Prove…" at bounding box center [454, 394] width 665 height 780
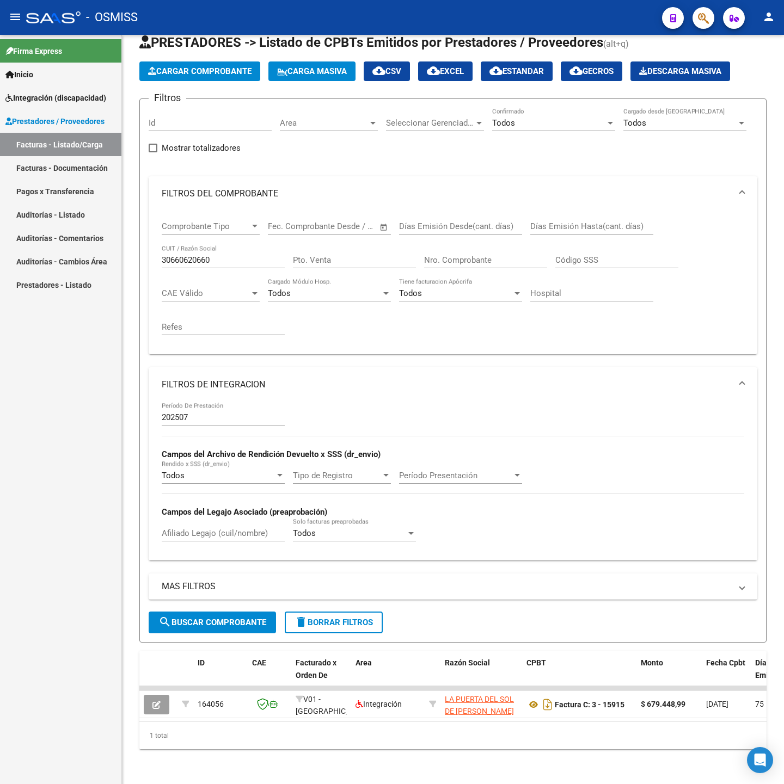
click at [111, 354] on div "Firma Express Inicio Instructivos Contacto OS Integración (discapacidad) Legajo…" at bounding box center [60, 410] width 121 height 750
click at [219, 255] on input "30660620660" at bounding box center [223, 260] width 123 height 10
click at [224, 594] on div "MAS FILTROS Todos Con Doc. Respaldatoria Todos Con Trazabilidad Todos Asociado …" at bounding box center [453, 593] width 609 height 38
click at [242, 255] on input "30660620660" at bounding box center [223, 260] width 123 height 10
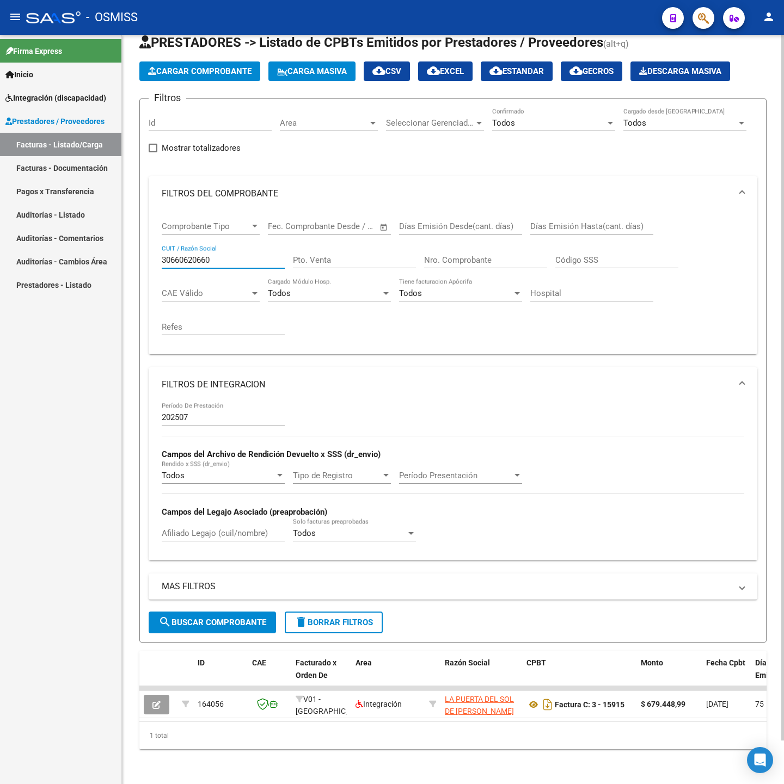
click at [242, 255] on input "30660620660" at bounding box center [223, 260] width 123 height 10
paste input "715746499"
click at [231, 618] on span "search Buscar Comprobante" at bounding box center [212, 623] width 108 height 10
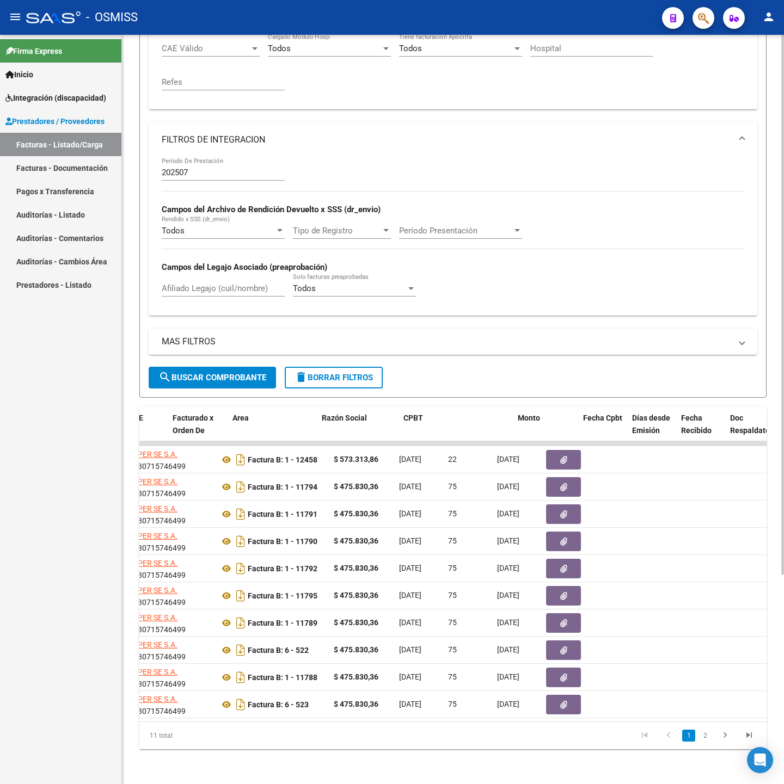
scroll to position [0, 0]
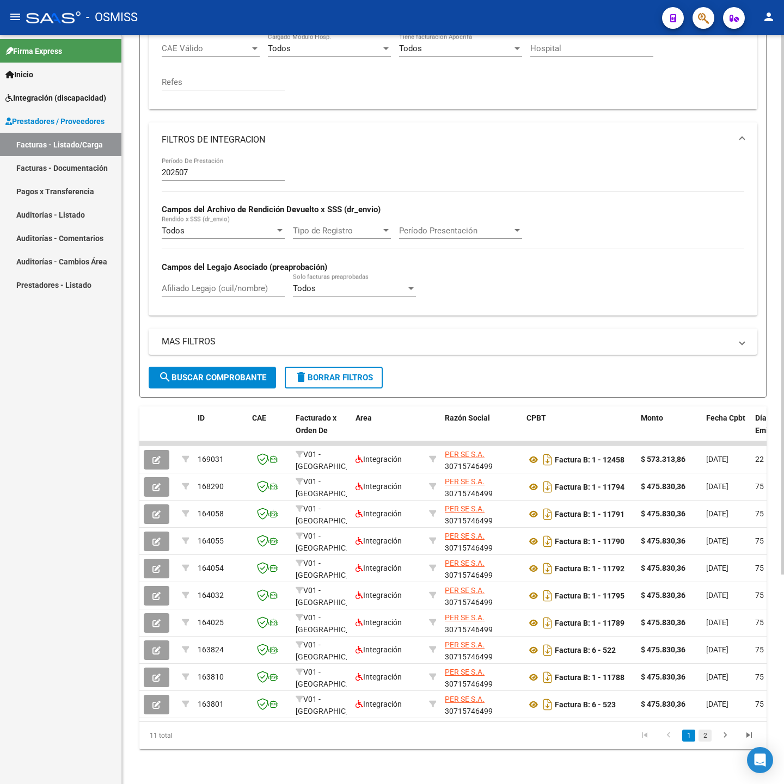
click at [709, 739] on link "2" at bounding box center [704, 736] width 13 height 12
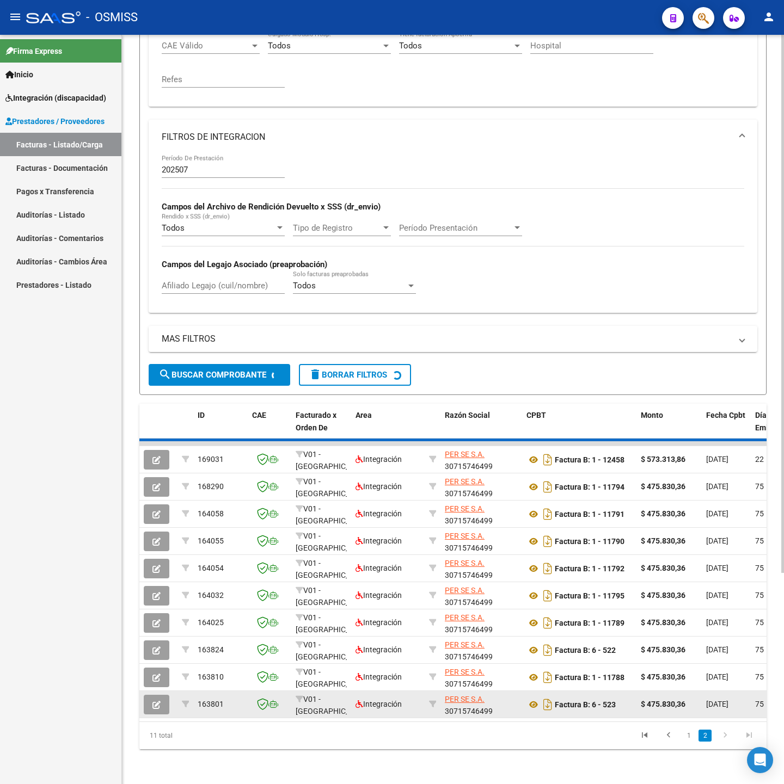
scroll to position [46, 0]
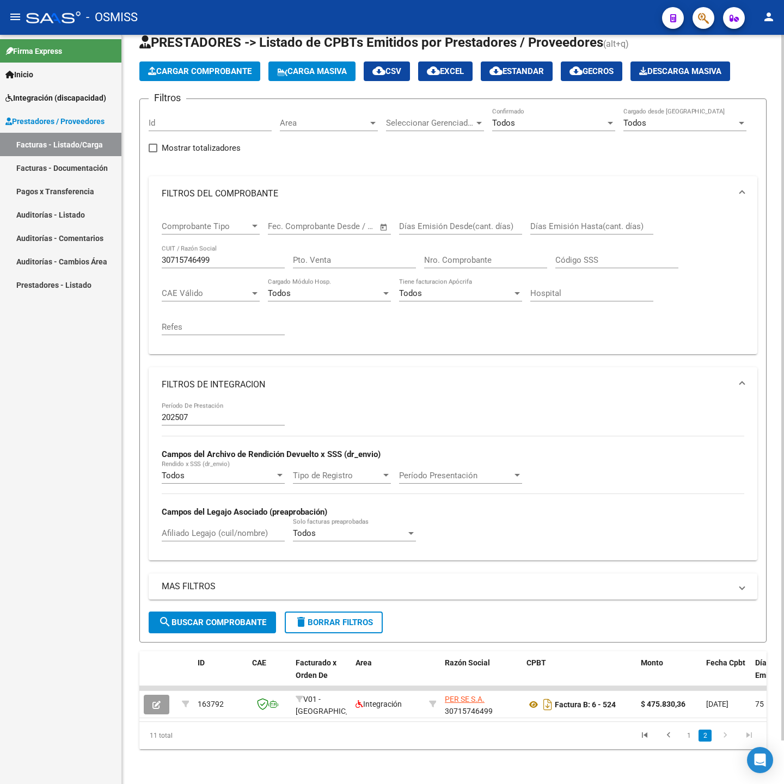
click at [219, 255] on input "30715746499" at bounding box center [223, 260] width 123 height 10
paste input "20280105636"
click at [213, 618] on span "search Buscar Comprobante" at bounding box center [212, 623] width 108 height 10
click at [243, 255] on input "20280105636" at bounding box center [223, 260] width 123 height 10
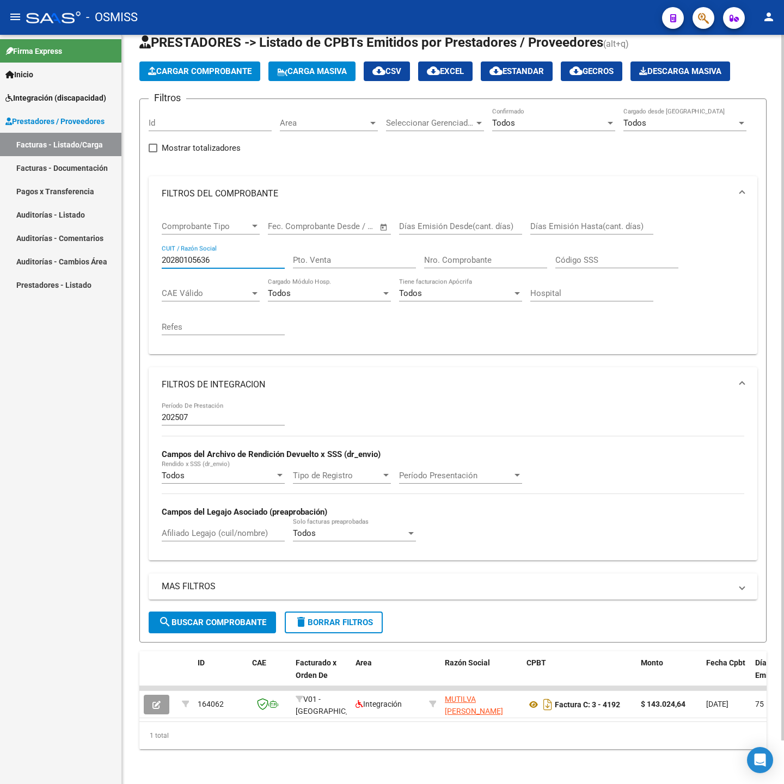
click at [243, 255] on input "20280105636" at bounding box center [223, 260] width 123 height 10
paste input "7315073133"
click at [232, 618] on span "search Buscar Comprobante" at bounding box center [212, 623] width 108 height 10
click at [226, 255] on input "27315073133" at bounding box center [223, 260] width 123 height 10
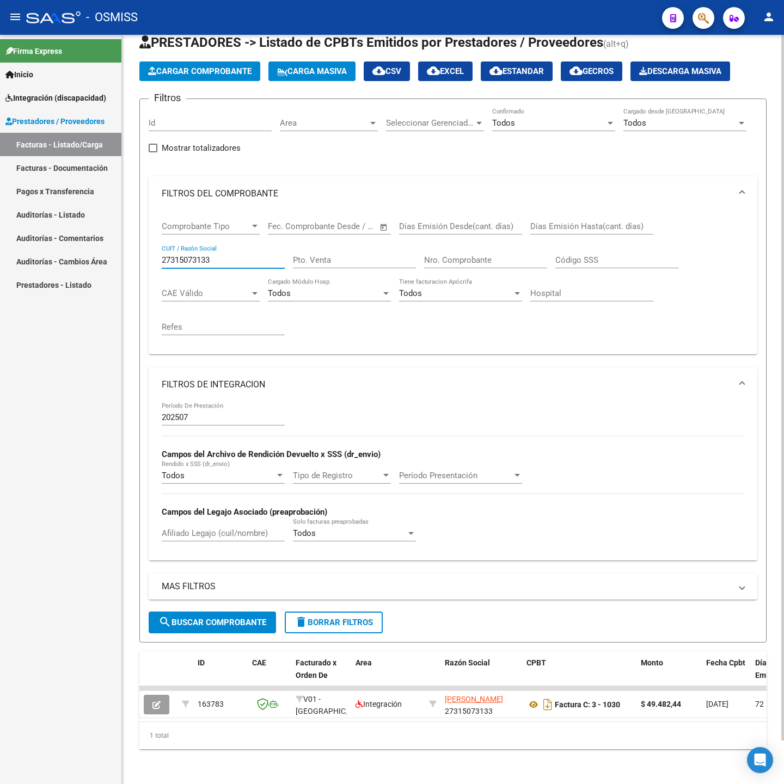
paste input "5867417"
click at [220, 618] on button "search Buscar Comprobante" at bounding box center [212, 623] width 127 height 22
click at [244, 255] on input "27358674173" at bounding box center [223, 260] width 123 height 10
paste input "9848005"
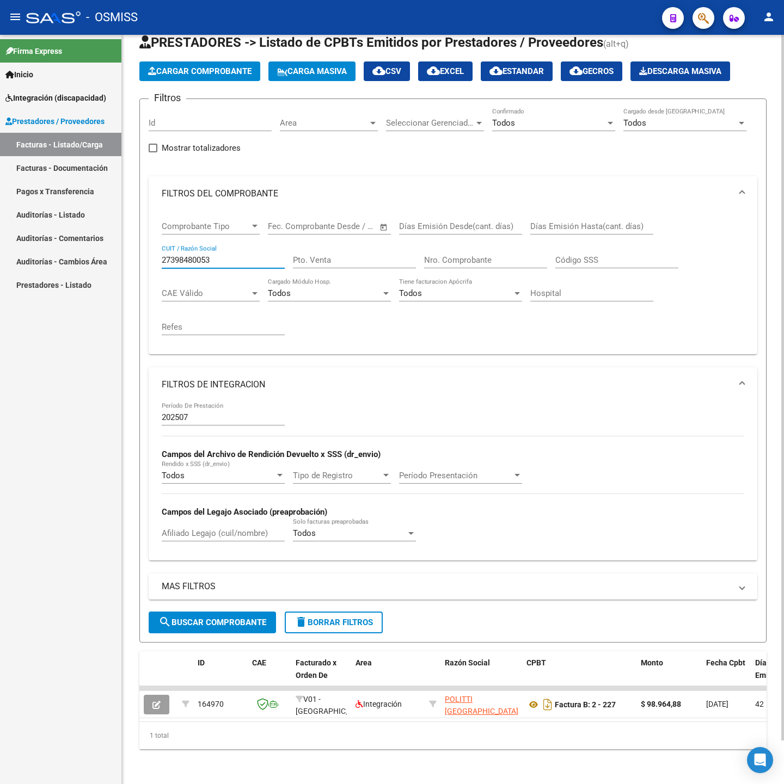
click at [232, 618] on span "search Buscar Comprobante" at bounding box center [212, 623] width 108 height 10
click at [225, 255] on input "27398480053" at bounding box center [223, 260] width 123 height 10
click at [226, 255] on input "27398480053" at bounding box center [223, 260] width 123 height 10
click at [229, 255] on input "27398480053" at bounding box center [223, 260] width 123 height 10
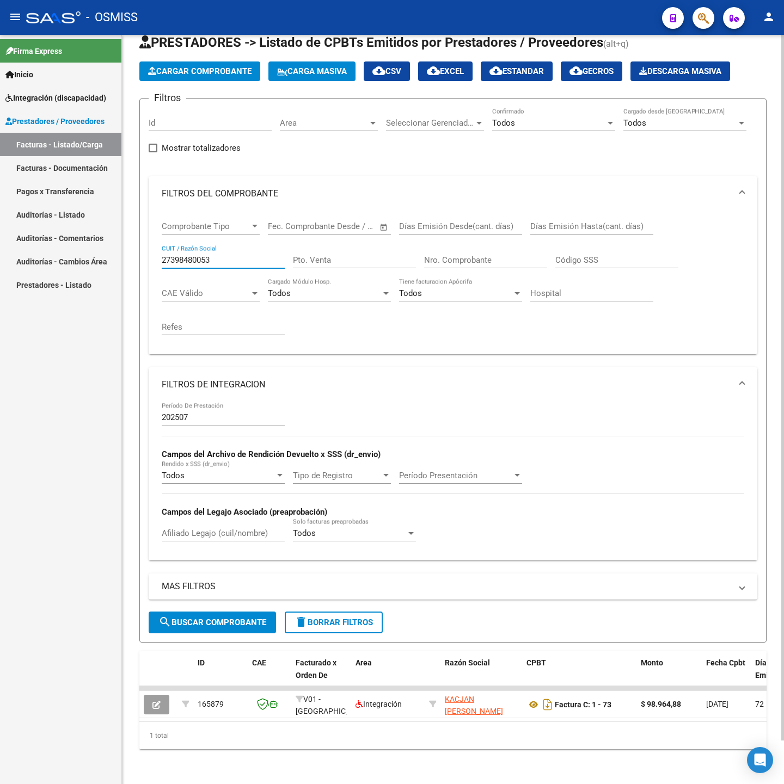
click at [229, 255] on input "27398480053" at bounding box center [223, 260] width 123 height 10
paste input "30714494372"
click at [219, 618] on span "search Buscar Comprobante" at bounding box center [212, 623] width 108 height 10
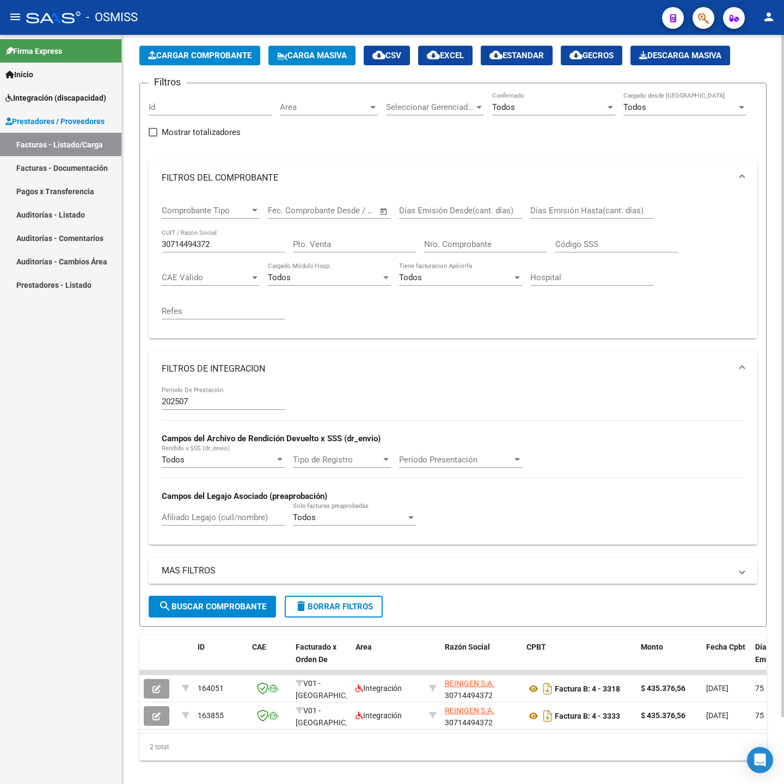
click at [220, 242] on input "30714494372" at bounding box center [223, 245] width 123 height 10
drag, startPoint x: 224, startPoint y: 239, endPoint x: 234, endPoint y: 243, distance: 11.2
click at [224, 239] on div "30714494372 CUIT / Razón Social" at bounding box center [223, 240] width 123 height 23
click at [236, 243] on input "30714494372" at bounding box center [223, 245] width 123 height 10
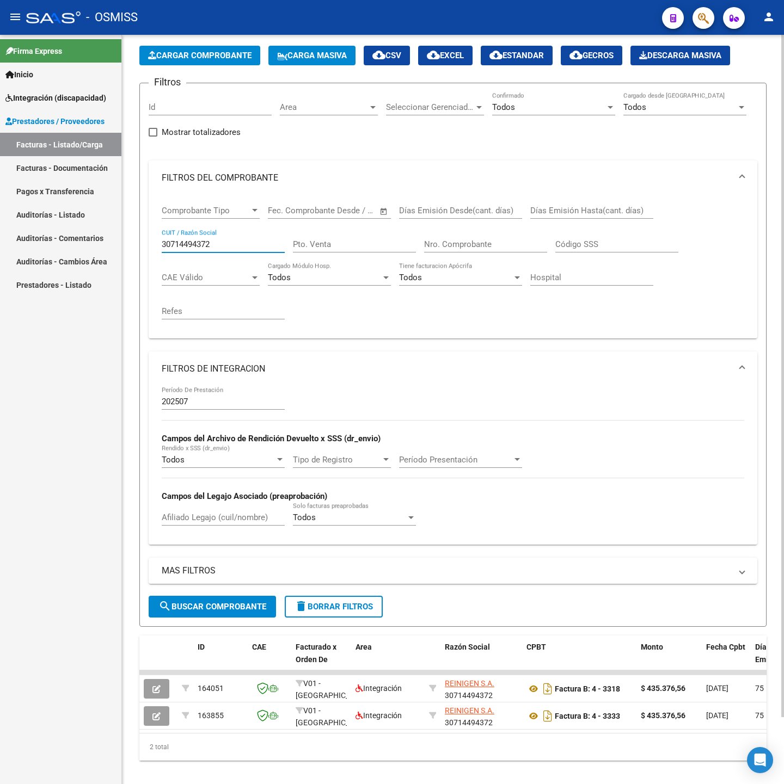
paste input "30708243880"
drag, startPoint x: 270, startPoint y: 246, endPoint x: 26, endPoint y: 243, distance: 243.9
click at [27, 243] on mat-sidenav-container "Firma Express Inicio Instructivos Contacto OS Integración (discapacidad) Legajo…" at bounding box center [392, 410] width 784 height 750
paste input "text"
click at [221, 596] on div "MAS FILTROS Todos Con Doc. Respaldatoria Todos Con Trazabilidad Todos Asociado …" at bounding box center [453, 577] width 609 height 38
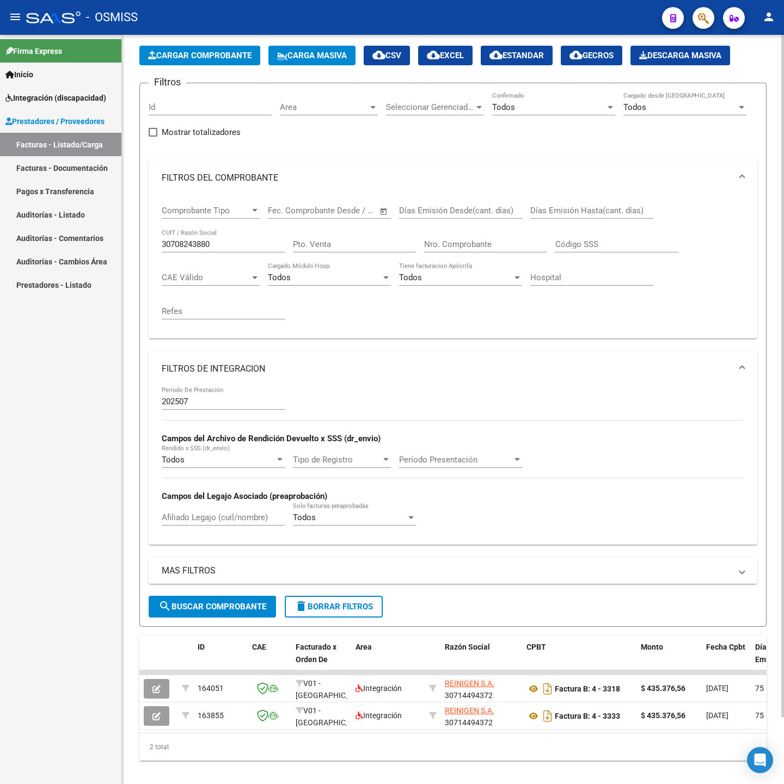
click at [228, 599] on button "search Buscar Comprobante" at bounding box center [212, 607] width 127 height 22
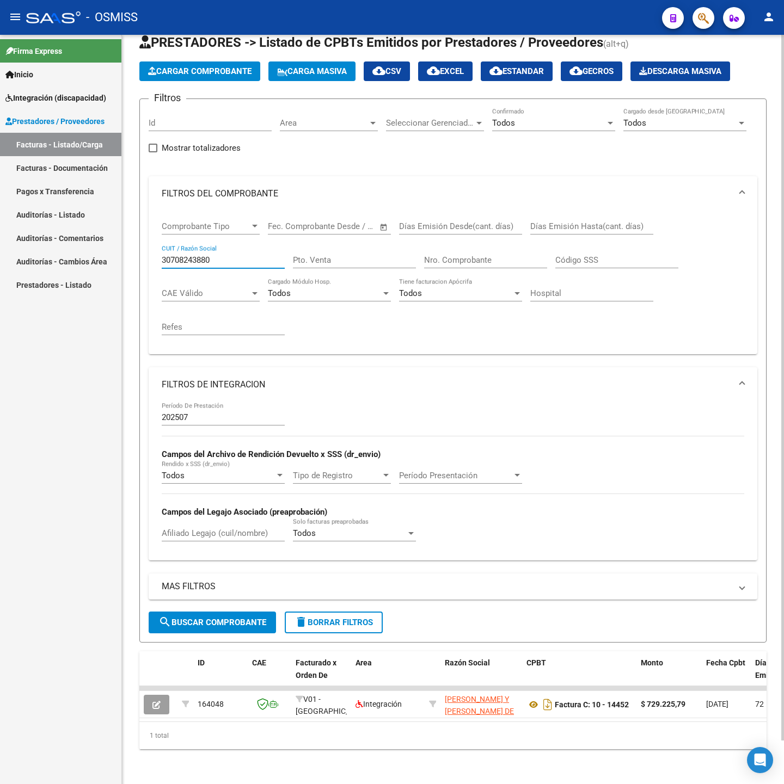
click at [226, 255] on input "30708243880" at bounding box center [223, 260] width 123 height 10
paste input "2729405423"
click at [202, 618] on span "search Buscar Comprobante" at bounding box center [212, 623] width 108 height 10
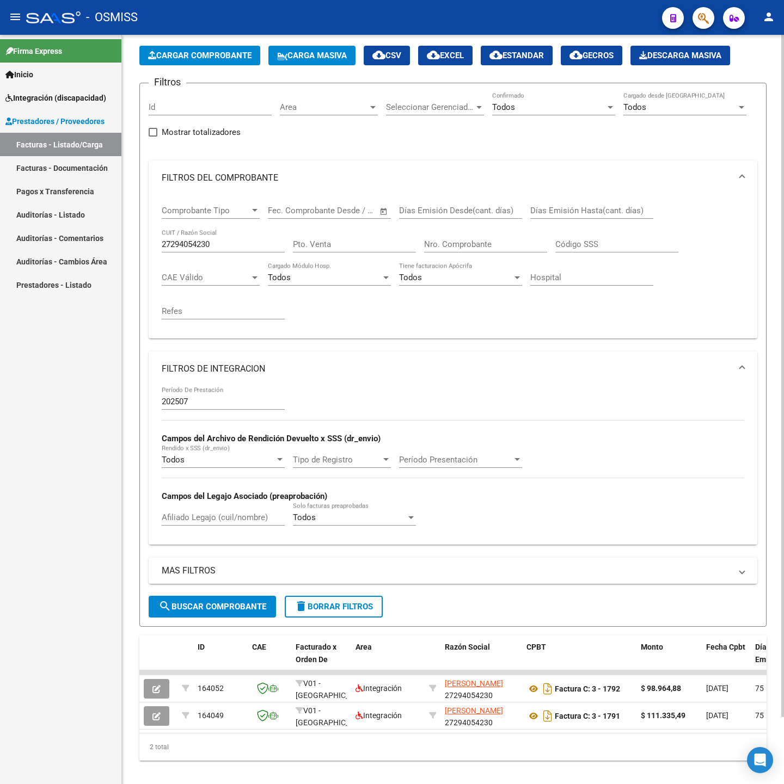
click at [232, 245] on input "27294054230" at bounding box center [223, 245] width 123 height 10
paste input "3239960634"
click at [228, 612] on span "search Buscar Comprobante" at bounding box center [212, 607] width 108 height 10
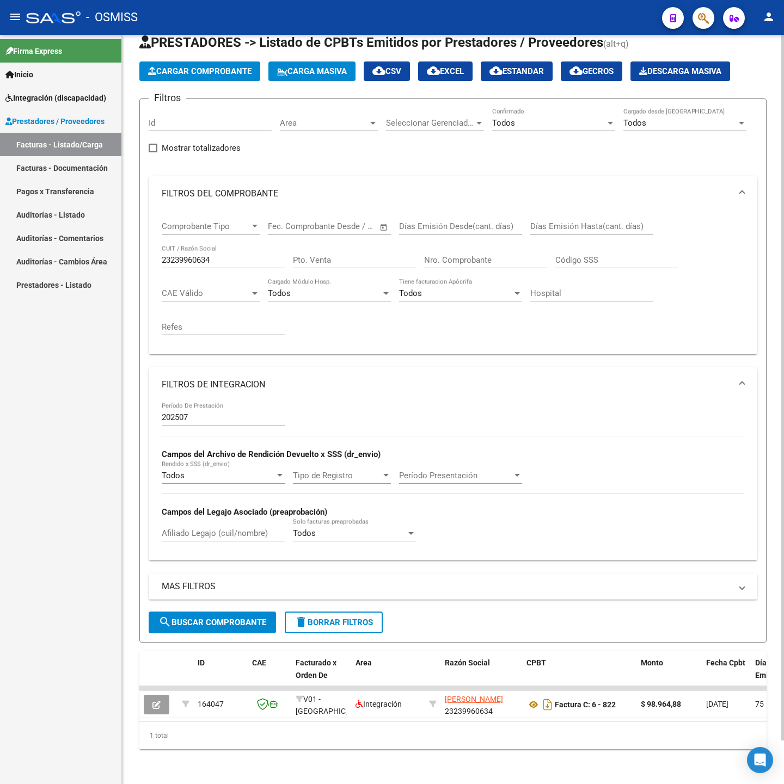
click at [234, 255] on input "23239960634" at bounding box center [223, 260] width 123 height 10
paste input "34751736"
click at [250, 598] on form "Filtros Id Area Area Seleccionar Gerenciador Seleccionar Gerenciador Todos Conf…" at bounding box center [452, 371] width 627 height 544
click at [253, 612] on button "search Buscar Comprobante" at bounding box center [212, 623] width 127 height 22
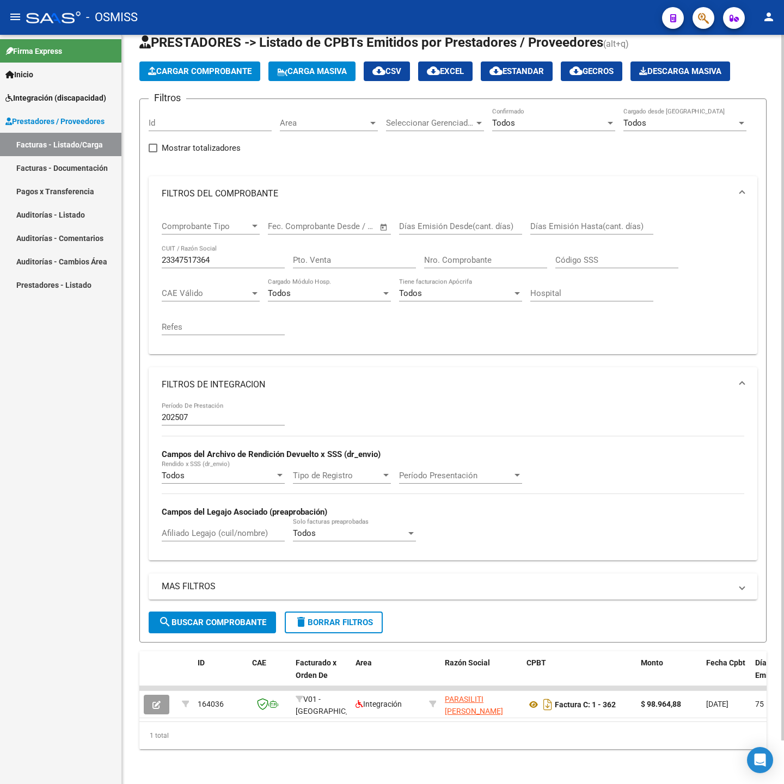
click at [228, 255] on input "23347517364" at bounding box center [223, 260] width 123 height 10
paste input "30709973092"
click at [231, 618] on span "search Buscar Comprobante" at bounding box center [212, 623] width 108 height 10
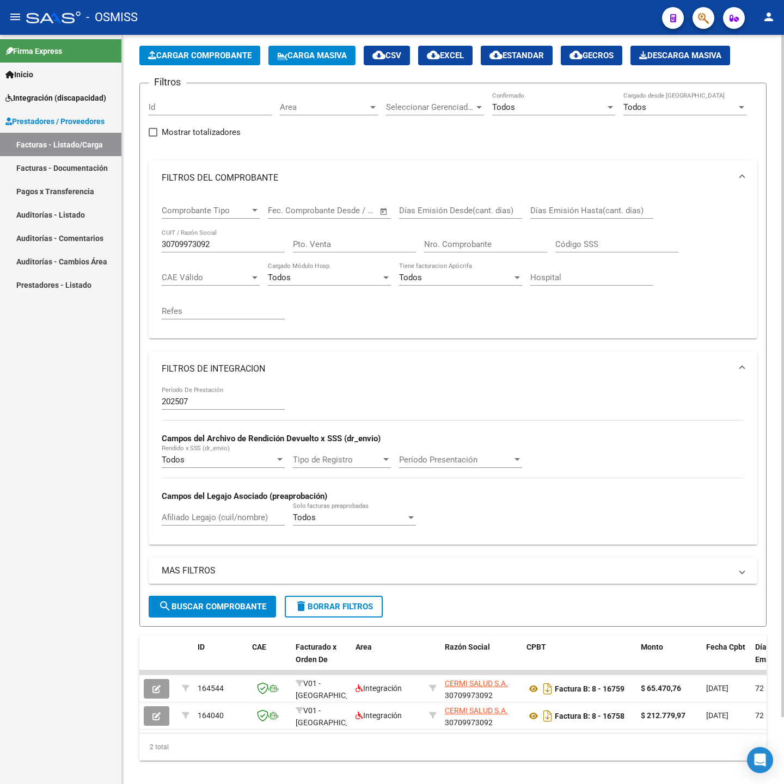
click at [234, 243] on input "30709973092" at bounding box center [223, 245] width 123 height 10
paste input "27361656631"
click at [227, 606] on span "search Buscar Comprobante" at bounding box center [212, 607] width 108 height 10
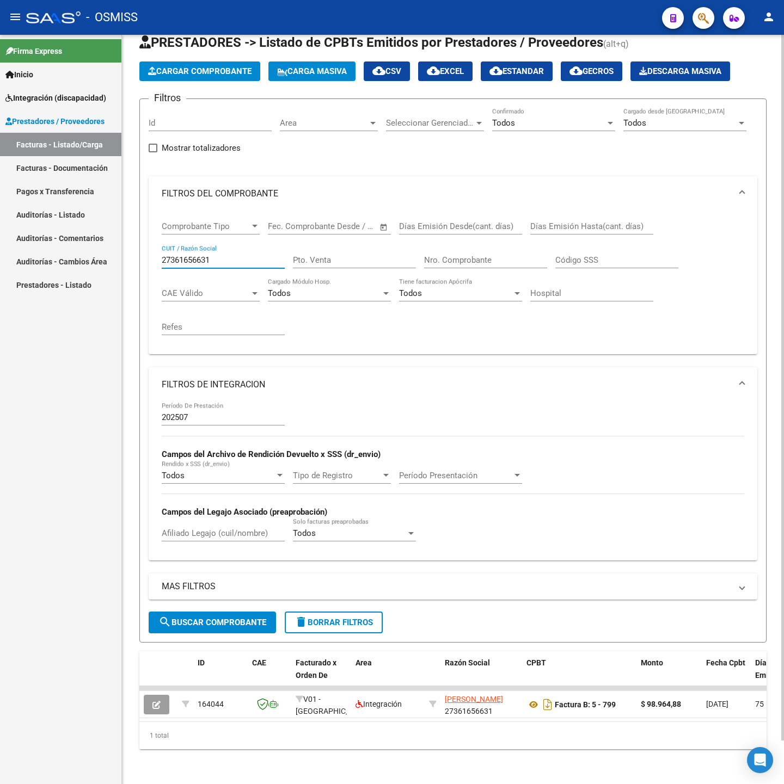
click at [226, 255] on input "27361656631" at bounding box center [223, 260] width 123 height 10
paste input "246575024"
click at [202, 618] on span "search Buscar Comprobante" at bounding box center [212, 623] width 108 height 10
click at [256, 255] on input "27246575024" at bounding box center [223, 260] width 123 height 10
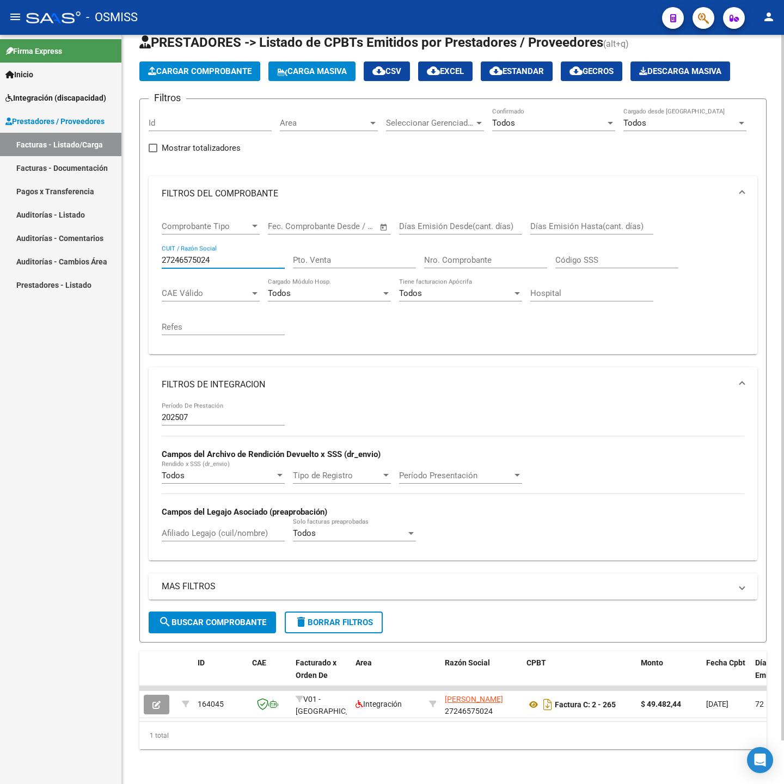
click at [256, 255] on input "27246575024" at bounding box center [223, 260] width 123 height 10
paste input "30711951586"
click at [200, 612] on button "search Buscar Comprobante" at bounding box center [212, 623] width 127 height 22
click at [224, 255] on input "30711951586" at bounding box center [223, 260] width 123 height 10
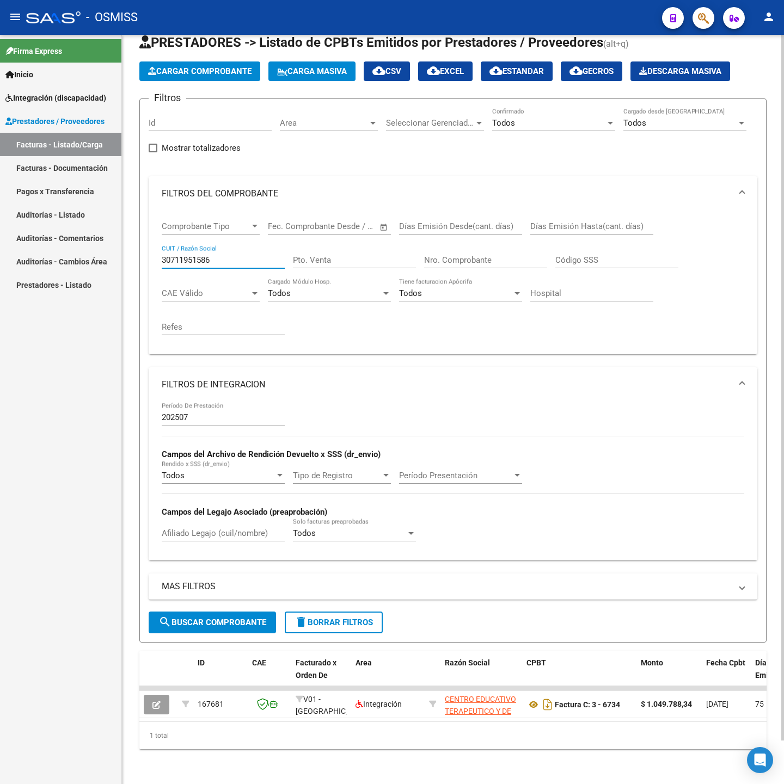
paste input "27406429763"
click at [198, 612] on button "search Buscar Comprobante" at bounding box center [212, 623] width 127 height 22
click at [232, 255] on input "27406429763" at bounding box center [223, 260] width 123 height 10
paste input "395171149"
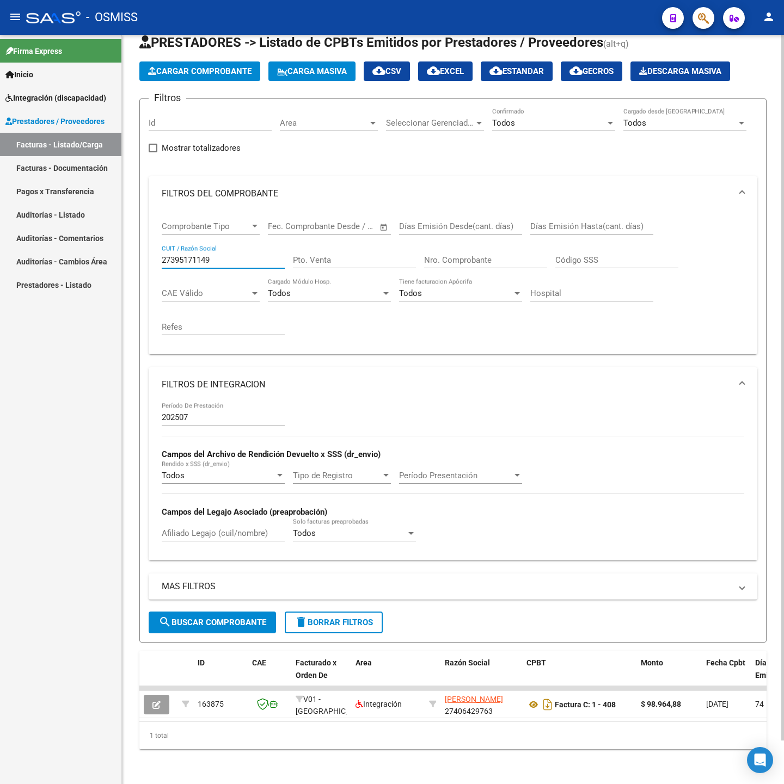
click at [221, 618] on span "search Buscar Comprobante" at bounding box center [212, 623] width 108 height 10
click at [218, 245] on div "27395171149 CUIT / Razón Social" at bounding box center [223, 256] width 123 height 23
click at [219, 245] on div "27395171149 CUIT / Razón Social" at bounding box center [223, 256] width 123 height 23
click at [224, 255] on input "27395171149" at bounding box center [223, 260] width 123 height 10
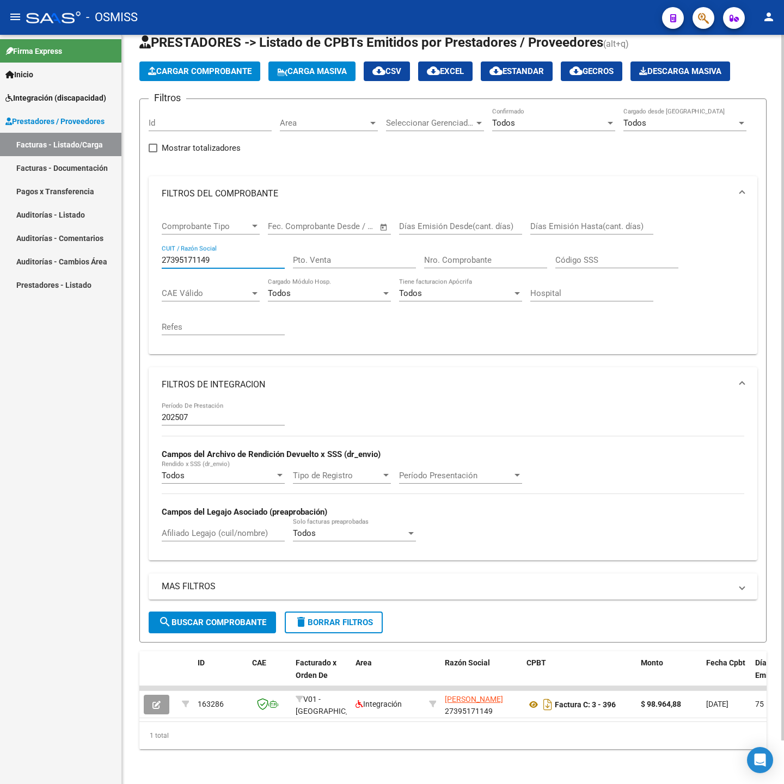
click at [224, 255] on input "27395171149" at bounding box center [223, 260] width 123 height 10
paste input "55888407"
click at [226, 612] on button "search Buscar Comprobante" at bounding box center [212, 623] width 127 height 22
click at [254, 255] on input "27355888407" at bounding box center [223, 260] width 123 height 10
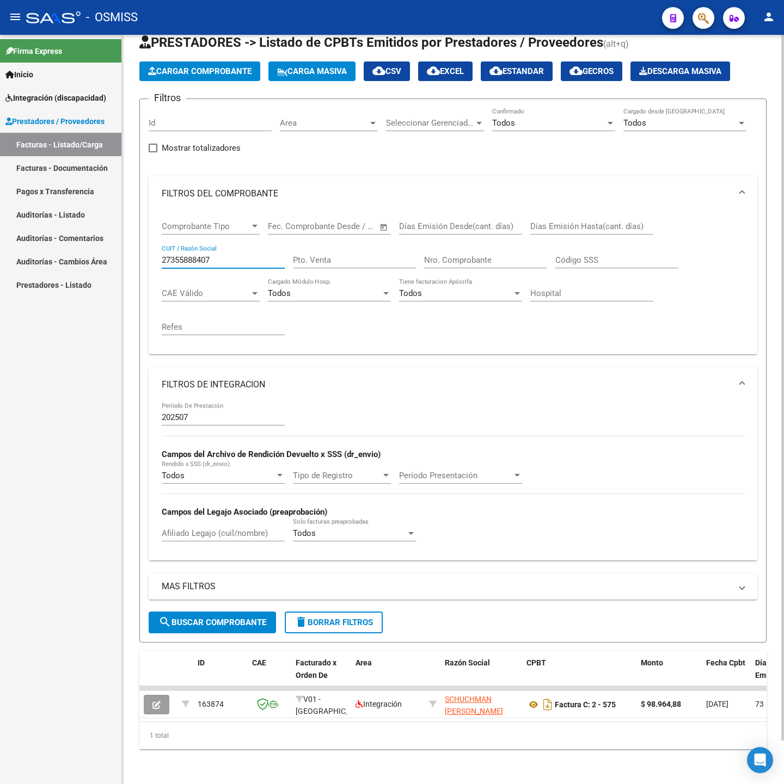
click at [254, 255] on input "27355888407" at bounding box center [223, 260] width 123 height 10
paste input "30687298620"
type input "30687298620"
click at [205, 612] on button "search Buscar Comprobante" at bounding box center [212, 623] width 127 height 22
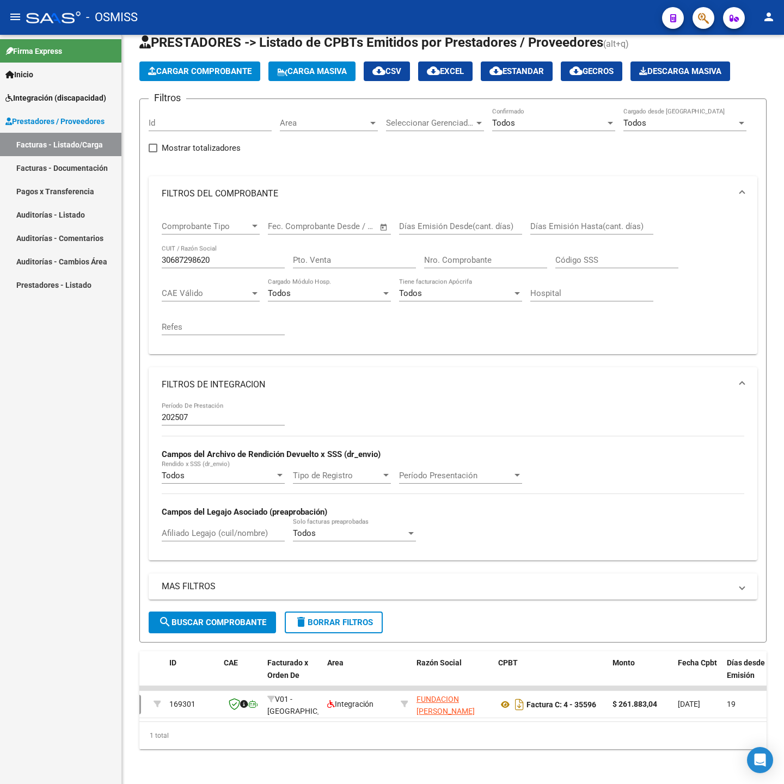
scroll to position [0, 0]
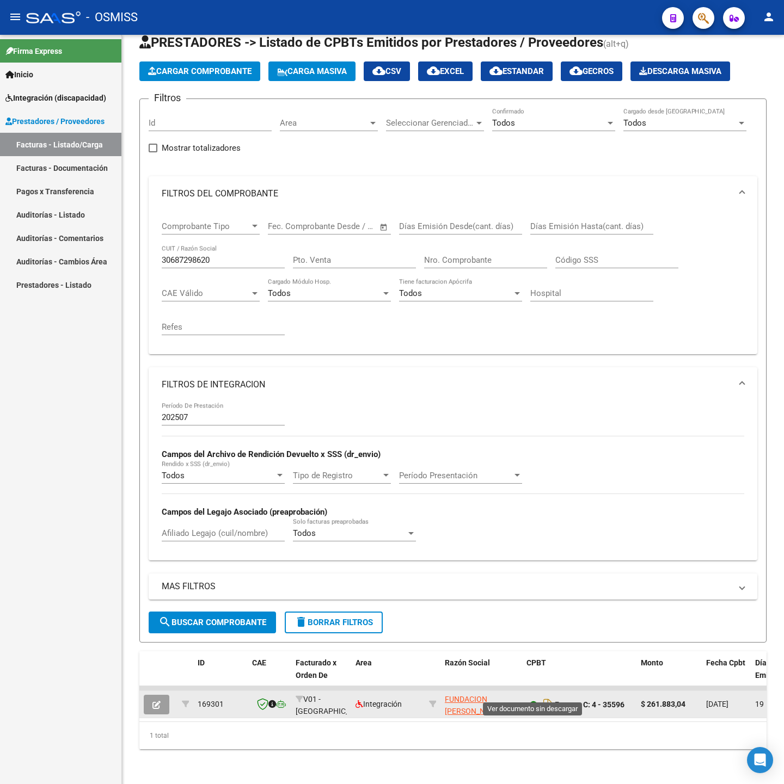
click at [527, 698] on icon at bounding box center [533, 704] width 14 height 13
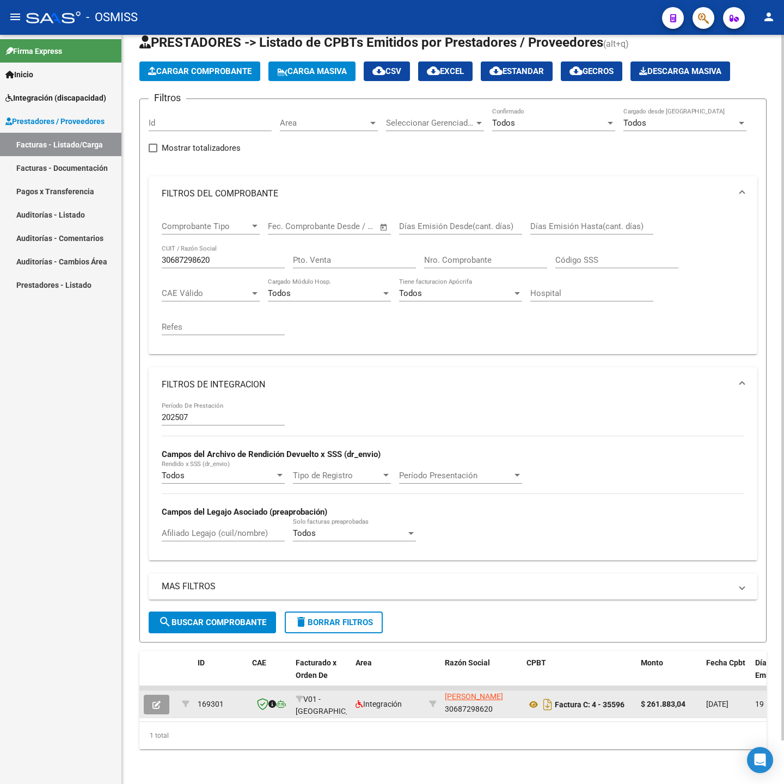
click at [154, 701] on button "button" at bounding box center [157, 705] width 26 height 20
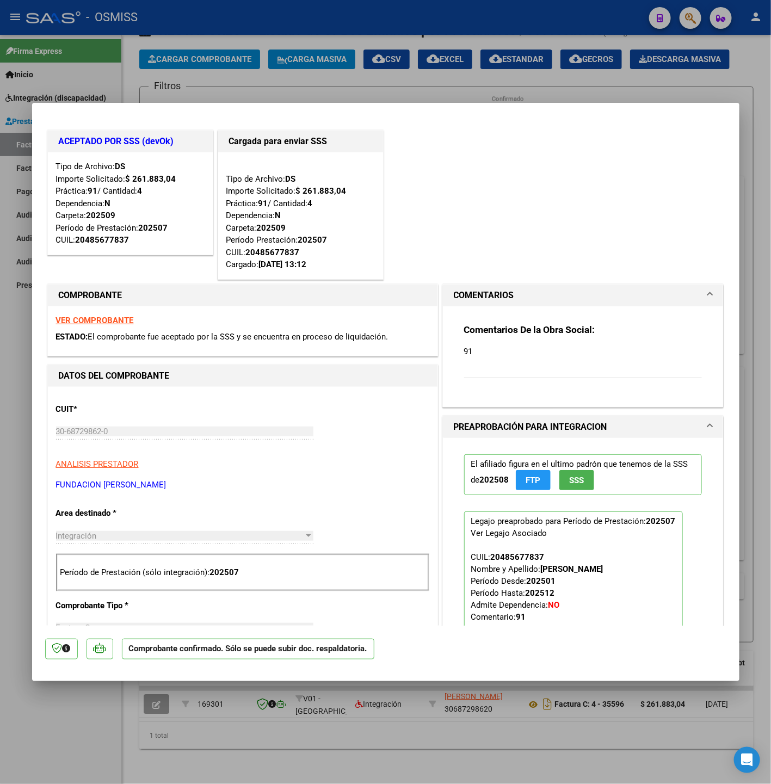
click at [768, 529] on div at bounding box center [385, 392] width 771 height 784
type input "$ 0,00"
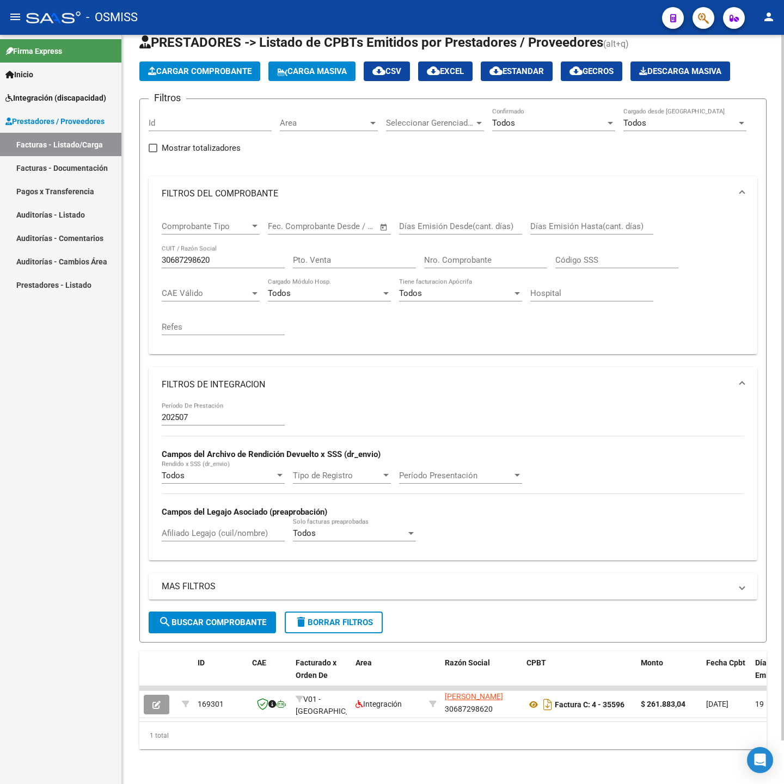
click at [217, 255] on input "30687298620" at bounding box center [223, 260] width 123 height 10
paste input "27398530263"
click at [201, 618] on span "search Buscar Comprobante" at bounding box center [212, 623] width 108 height 10
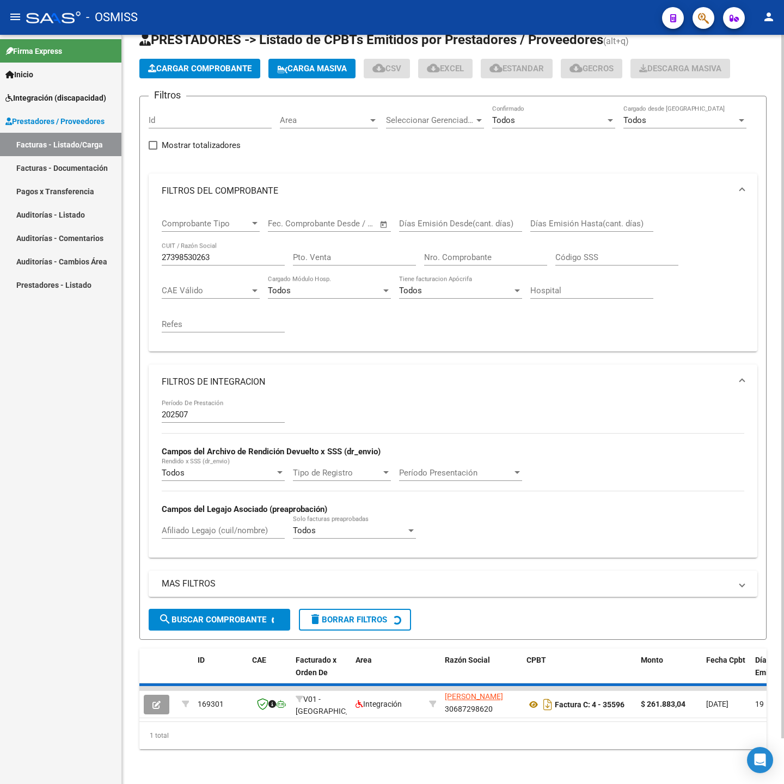
scroll to position [14, 0]
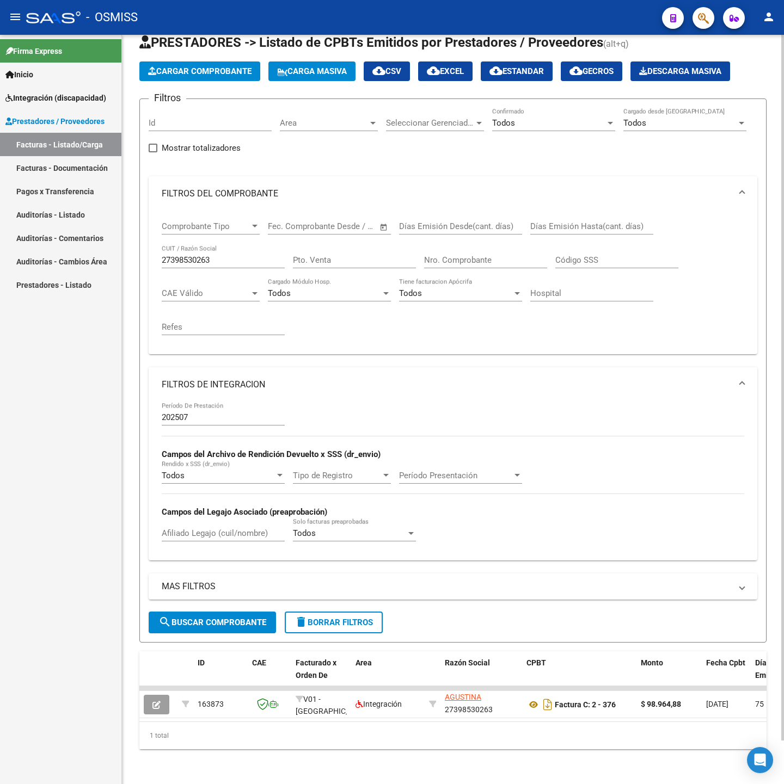
click at [217, 255] on input "27398530263" at bounding box center [223, 260] width 123 height 10
paste input "357235"
click at [216, 618] on span "search Buscar Comprobante" at bounding box center [212, 623] width 108 height 10
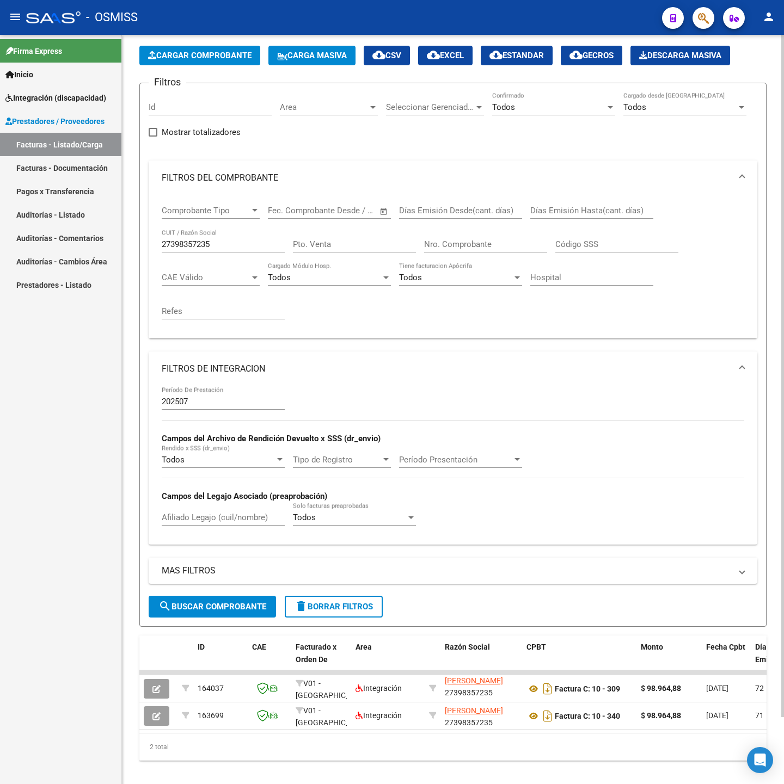
click at [239, 245] on input "27398357235" at bounding box center [223, 245] width 123 height 10
paste input "40191973"
click at [193, 606] on span "search Buscar Comprobante" at bounding box center [212, 607] width 108 height 10
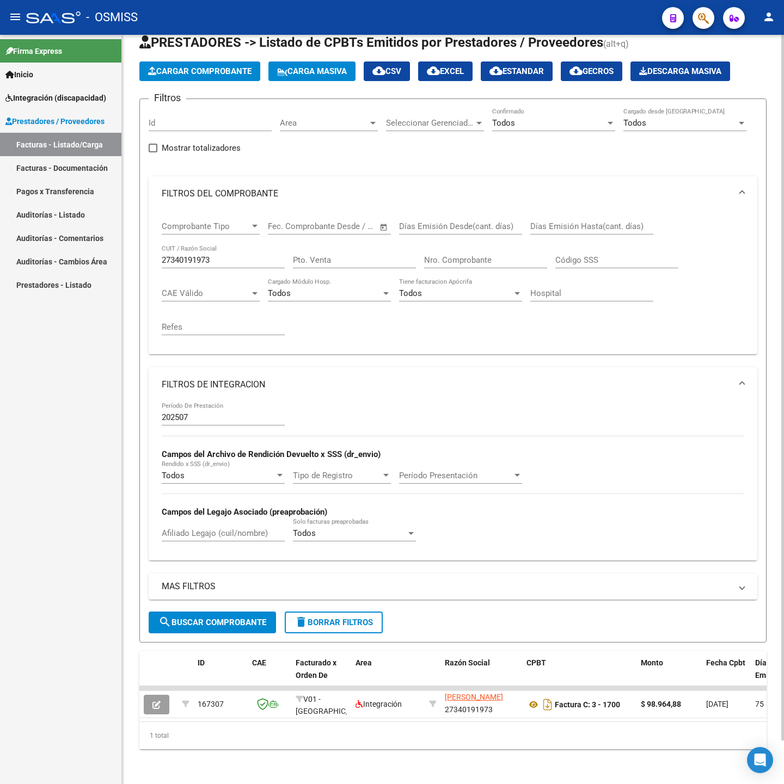
click at [222, 245] on div "27340191973 CUIT / Razón Social" at bounding box center [223, 256] width 123 height 23
click at [228, 255] on input "27340191973" at bounding box center [223, 260] width 123 height 10
paste input "30707442219"
click at [239, 618] on span "search Buscar Comprobante" at bounding box center [212, 623] width 108 height 10
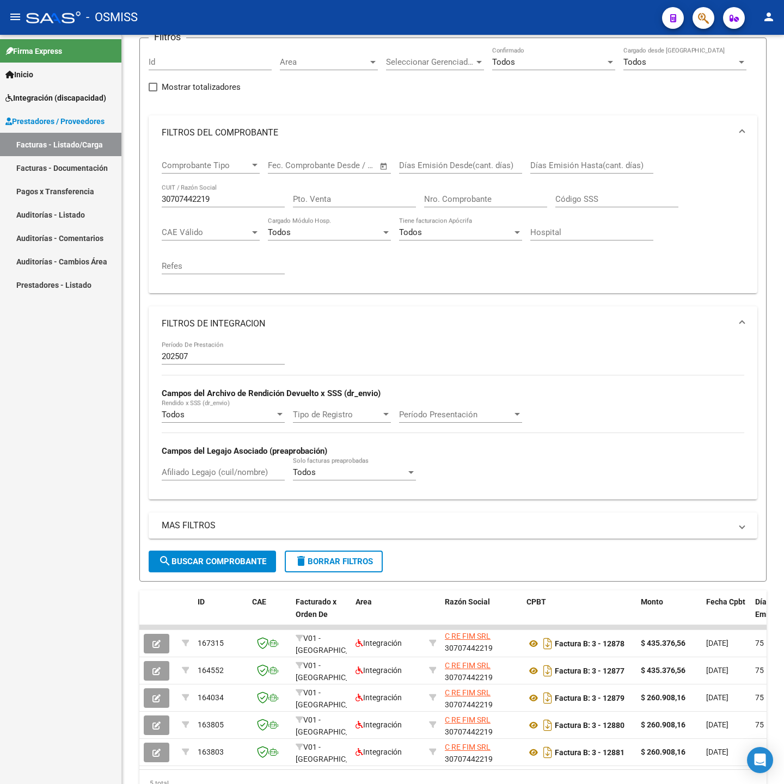
scroll to position [155, 0]
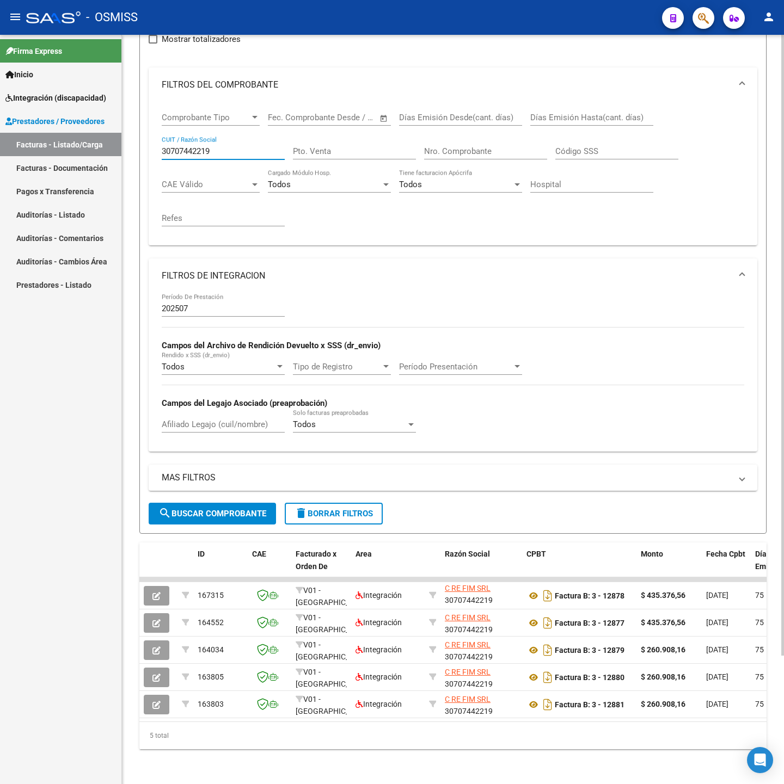
click at [234, 146] on input "30707442219" at bounding box center [223, 151] width 123 height 10
paste input "27331185758"
click at [228, 509] on span "search Buscar Comprobante" at bounding box center [212, 514] width 108 height 10
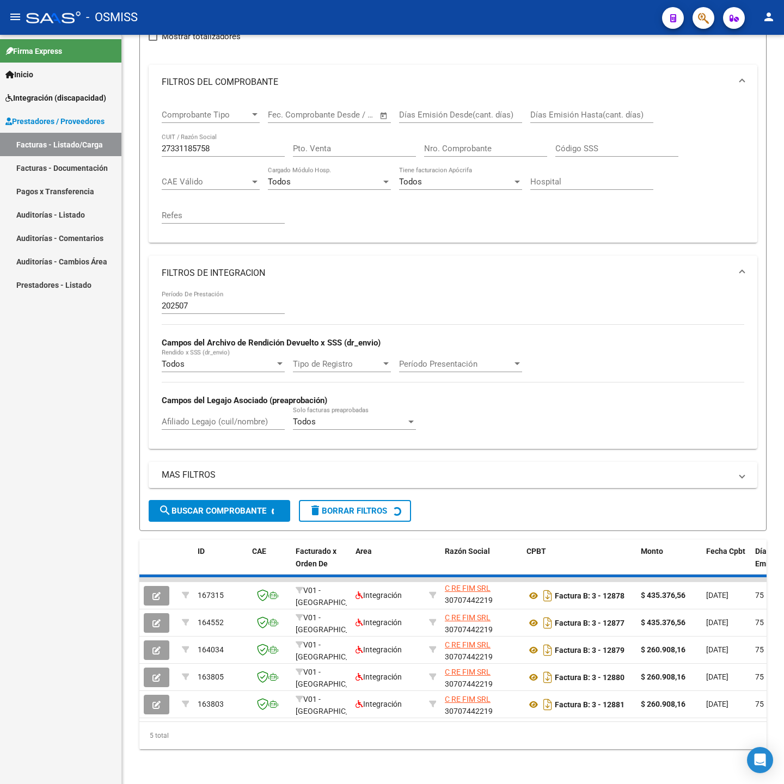
scroll to position [14, 0]
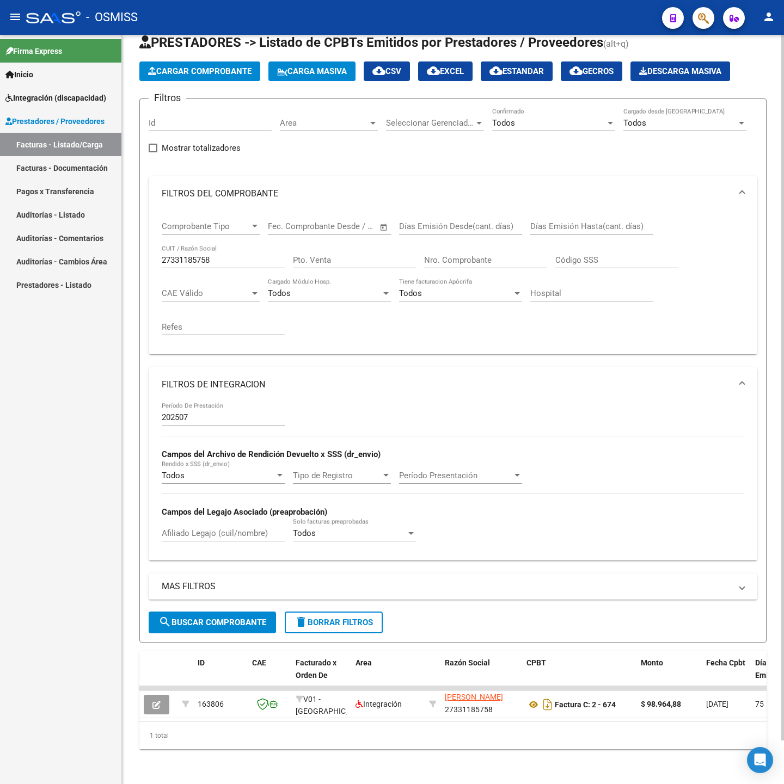
click at [219, 255] on input "27331185758" at bounding box center [223, 260] width 123 height 10
paste input "235676090"
type input "27235676090"
drag, startPoint x: 212, startPoint y: 607, endPoint x: 200, endPoint y: 590, distance: 21.9
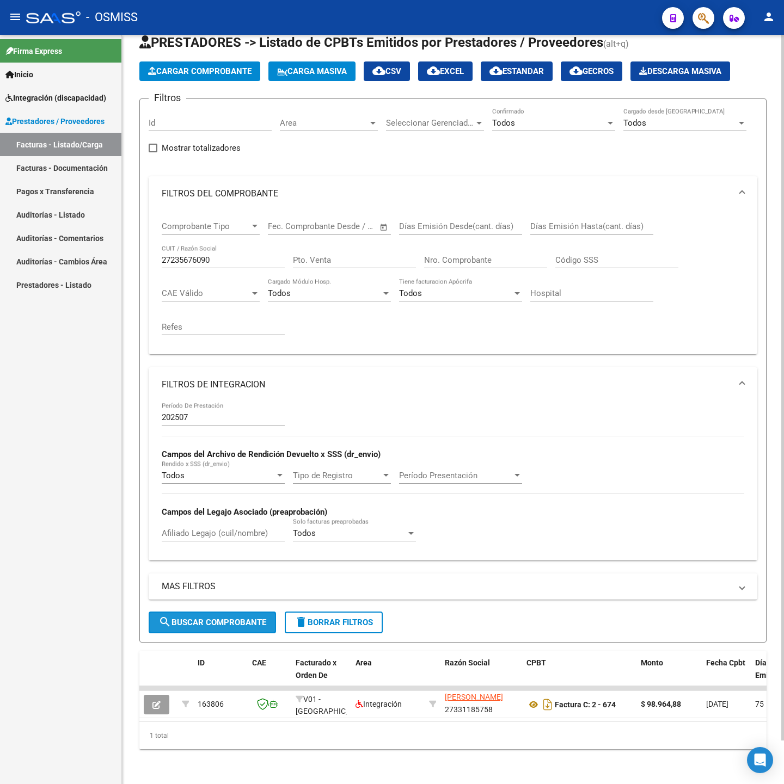
click at [212, 618] on span "search Buscar Comprobante" at bounding box center [212, 623] width 108 height 10
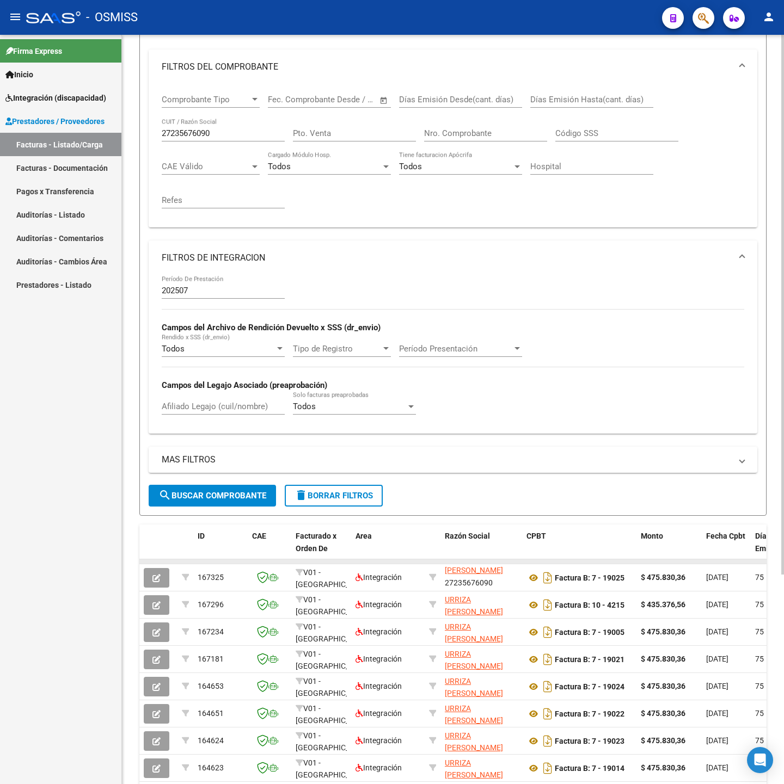
scroll to position [291, 0]
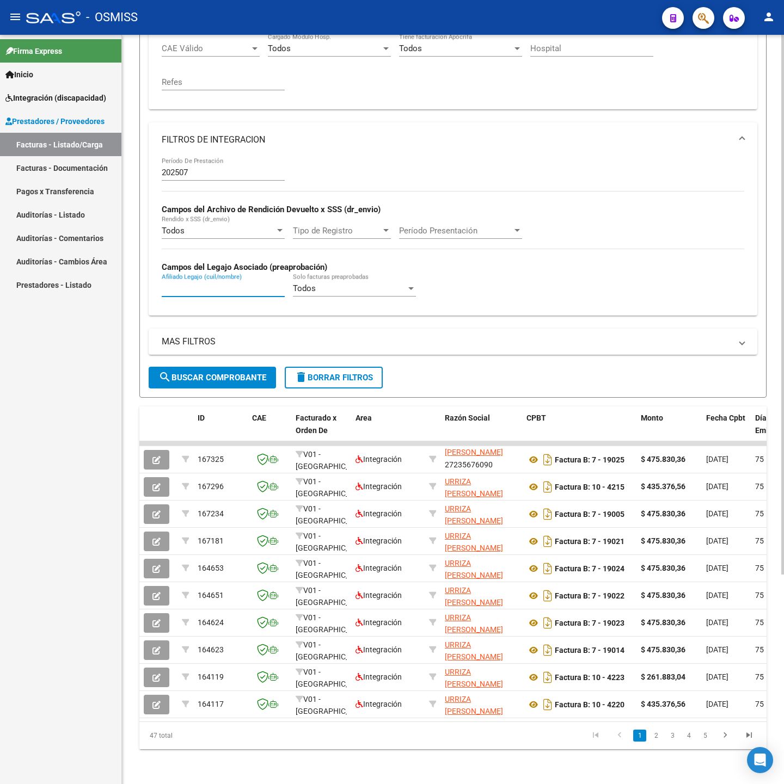
paste input "54410500"
click at [226, 373] on span "search Buscar Comprobante" at bounding box center [212, 378] width 108 height 10
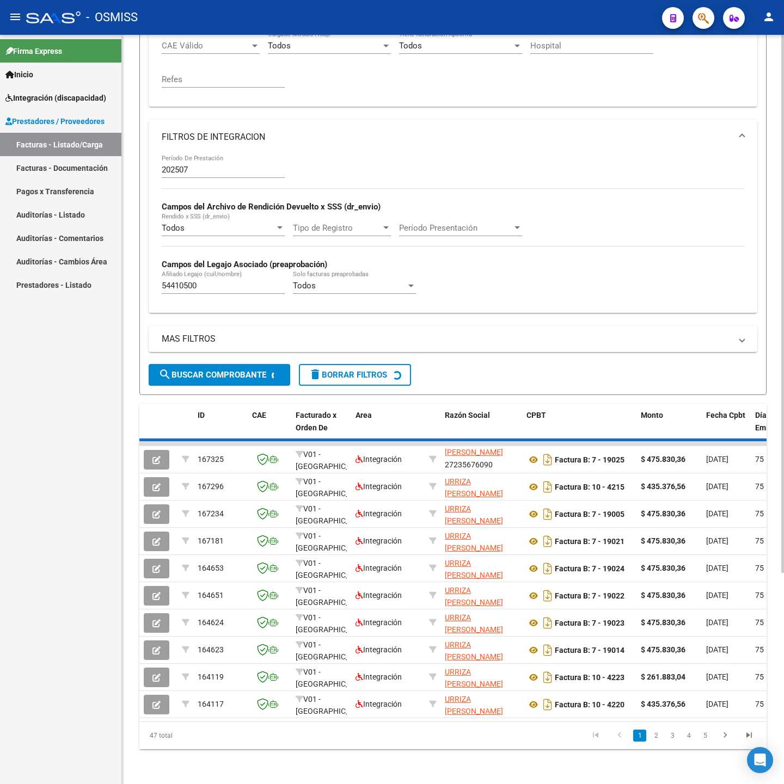
scroll to position [73, 0]
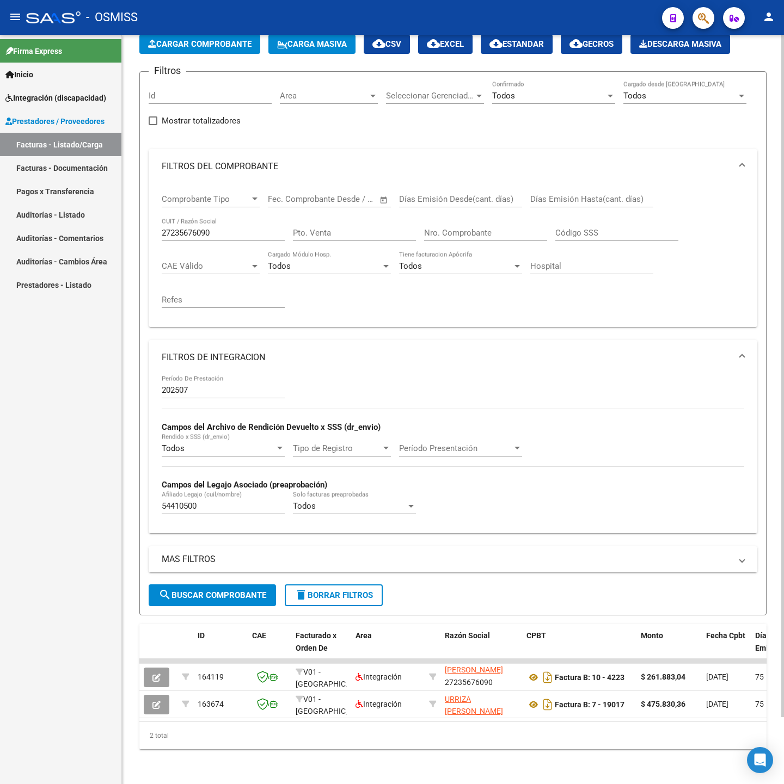
click at [228, 501] on input "54410500" at bounding box center [223, 506] width 123 height 10
paste input "6340065"
click at [240, 592] on button "search Buscar Comprobante" at bounding box center [212, 596] width 127 height 22
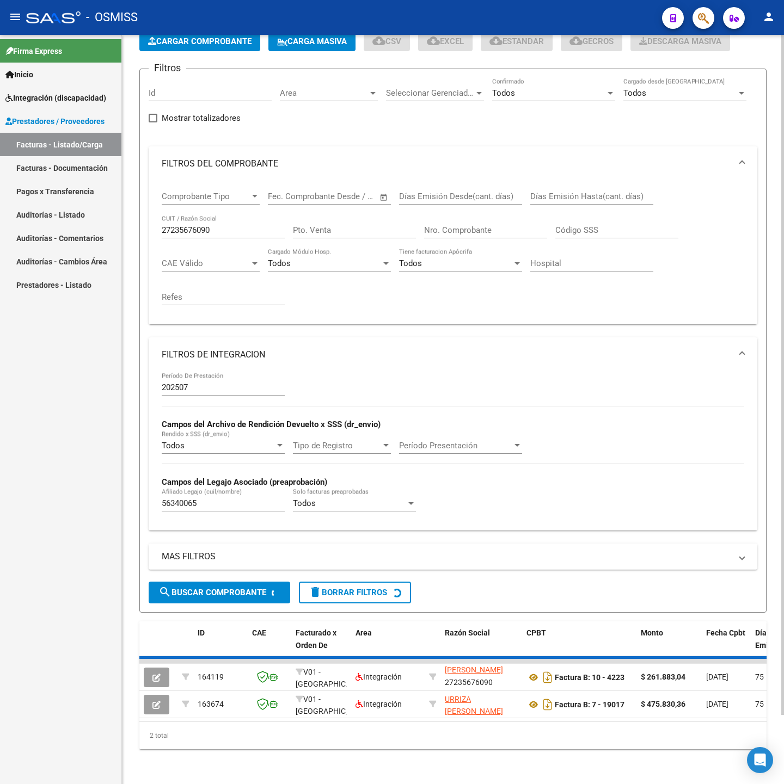
scroll to position [46, 0]
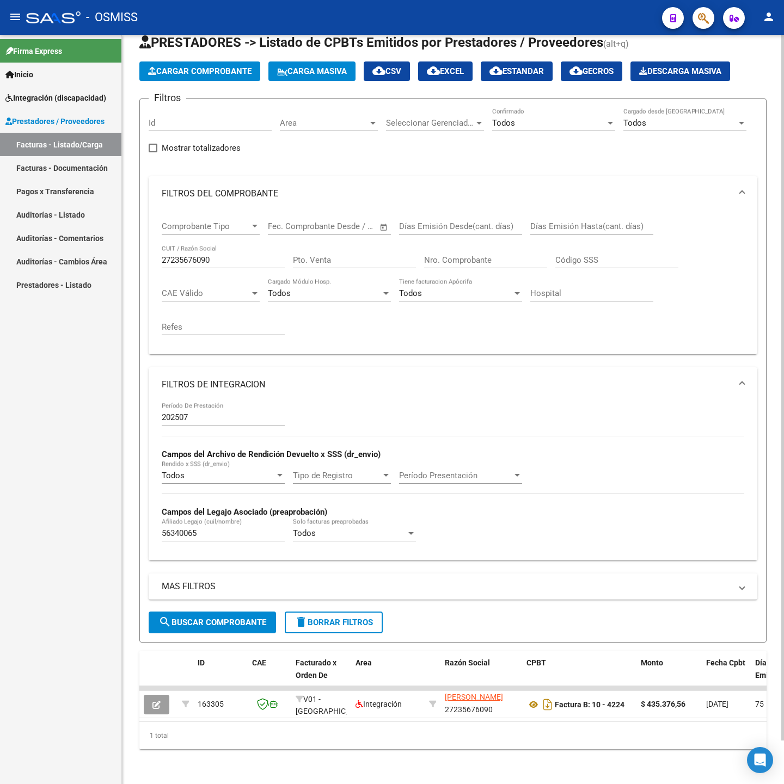
click at [224, 518] on div "56340065 Afiliado Legajo (cuil/nombre)" at bounding box center [223, 529] width 123 height 23
click at [231, 529] on input "56340065" at bounding box center [223, 534] width 123 height 10
click at [232, 529] on input "56340065" at bounding box center [223, 534] width 123 height 10
paste input "3818168"
click at [226, 618] on span "search Buscar Comprobante" at bounding box center [212, 623] width 108 height 10
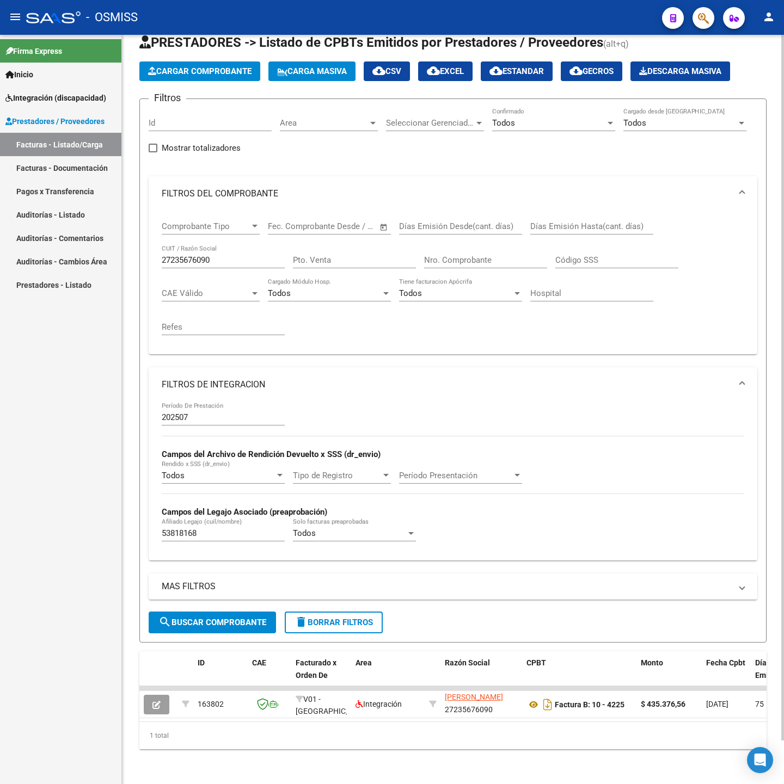
click at [206, 529] on input "53818168" at bounding box center [223, 534] width 123 height 10
paste input "6940073"
click at [190, 616] on button "search Buscar Comprobante" at bounding box center [212, 623] width 127 height 22
click at [205, 529] on input "56940073" at bounding box center [223, 534] width 123 height 10
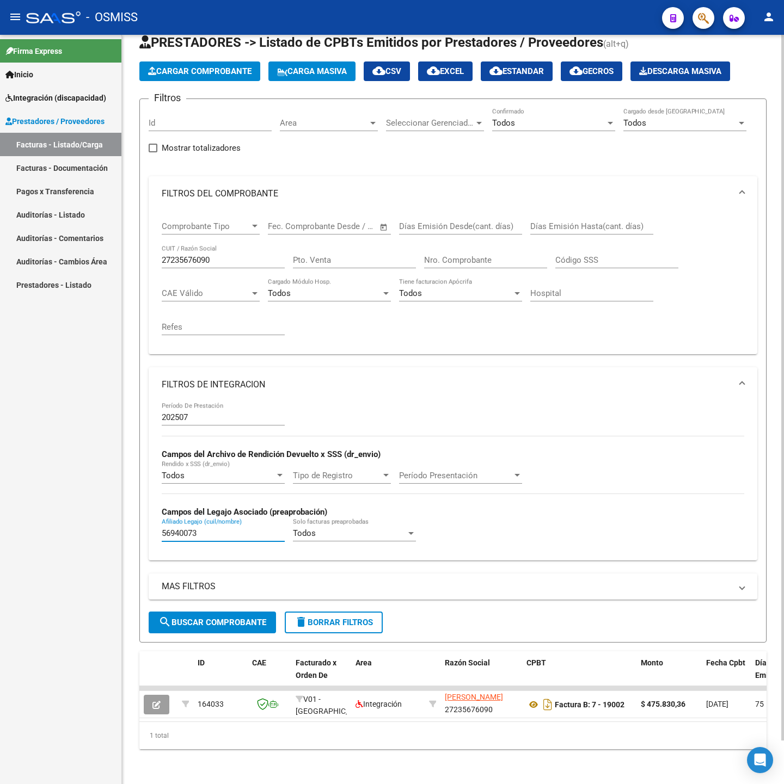
click at [205, 529] on input "56940073" at bounding box center [223, 534] width 123 height 10
paste input "107205"
click at [201, 618] on span "search Buscar Comprobante" at bounding box center [212, 623] width 108 height 10
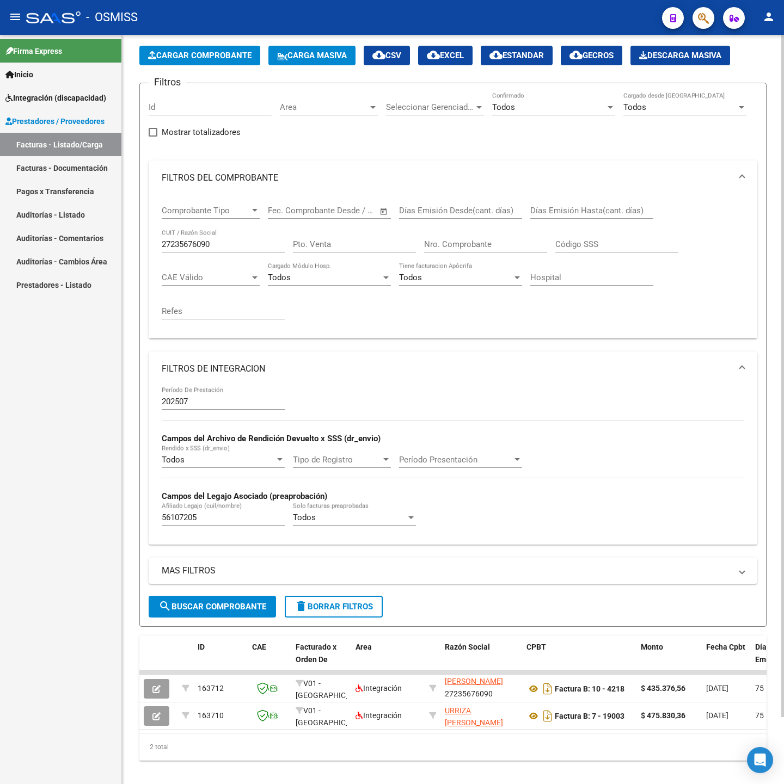
click at [206, 515] on input "56107205" at bounding box center [223, 518] width 123 height 10
click at [210, 519] on input "56107205" at bounding box center [223, 518] width 123 height 10
click at [216, 526] on div "56107205 Afiliado Legajo (cuil/nombre)" at bounding box center [223, 513] width 123 height 23
click at [206, 514] on div "56107205 Afiliado Legajo (cuil/nombre)" at bounding box center [223, 513] width 123 height 23
click at [206, 516] on div "56107205 Afiliado Legajo (cuil/nombre)" at bounding box center [223, 513] width 123 height 23
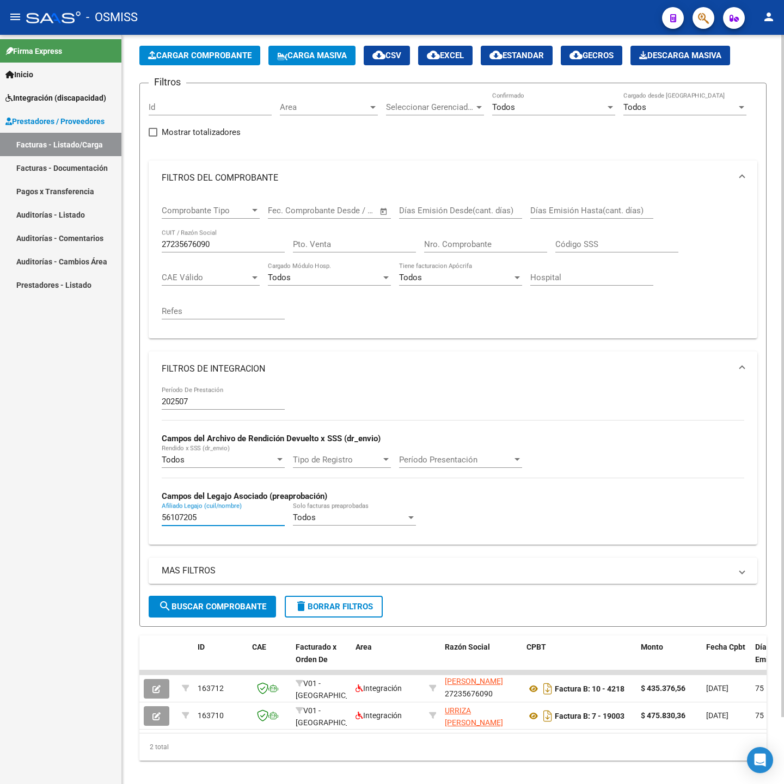
click at [208, 521] on input "56107205" at bounding box center [223, 518] width 123 height 10
paste input "7559776"
click at [232, 616] on button "search Buscar Comprobante" at bounding box center [212, 607] width 127 height 22
click at [218, 521] on input "57559776" at bounding box center [223, 518] width 123 height 10
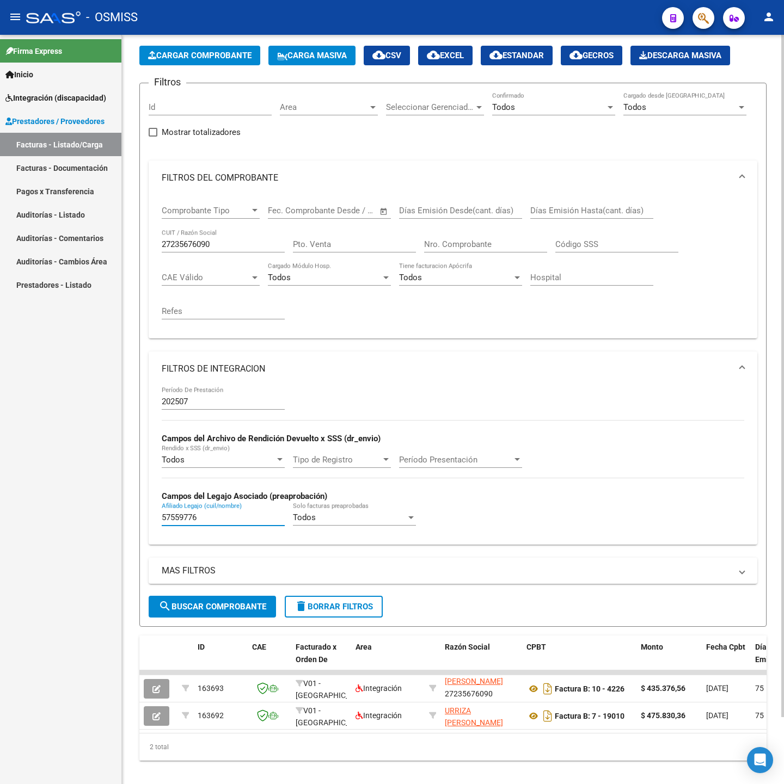
click at [218, 521] on input "57559776" at bounding box center [223, 518] width 123 height 10
paste input "422848"
click at [214, 609] on span "search Buscar Comprobante" at bounding box center [212, 607] width 108 height 10
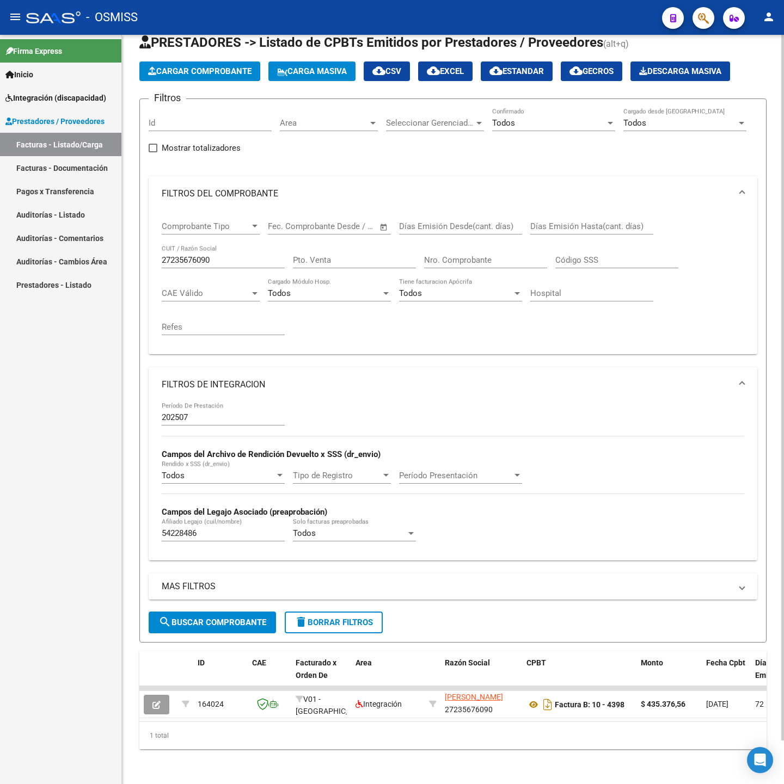
click at [229, 529] on input "54228486" at bounding box center [223, 534] width 123 height 10
paste input "6940073"
click at [241, 616] on button "search Buscar Comprobante" at bounding box center [212, 623] width 127 height 22
click at [214, 529] on input "56940073" at bounding box center [223, 534] width 123 height 10
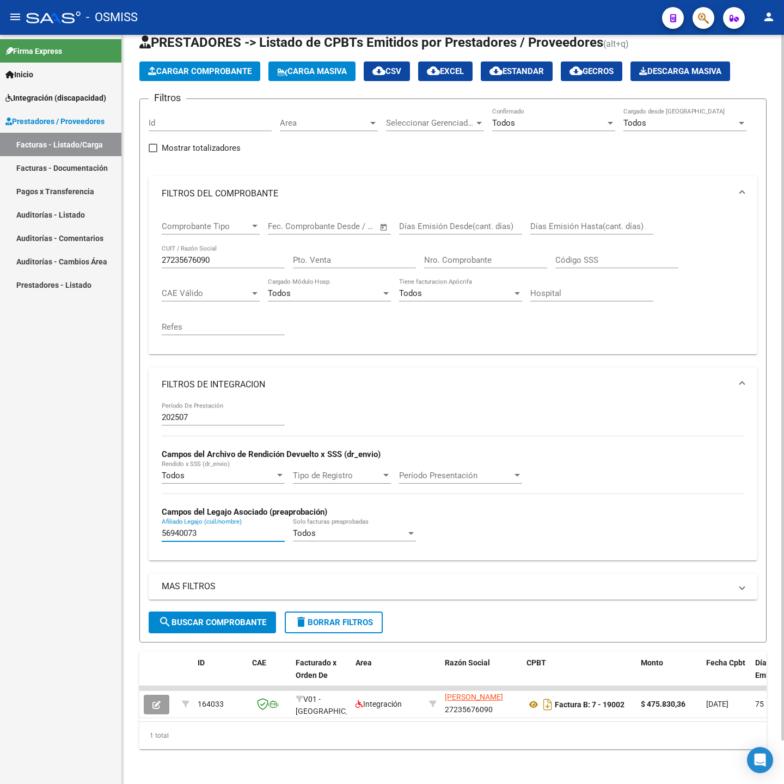
click at [214, 529] on input "56940073" at bounding box center [223, 534] width 123 height 10
paste
click at [219, 617] on button "search Buscar Comprobante" at bounding box center [212, 623] width 127 height 22
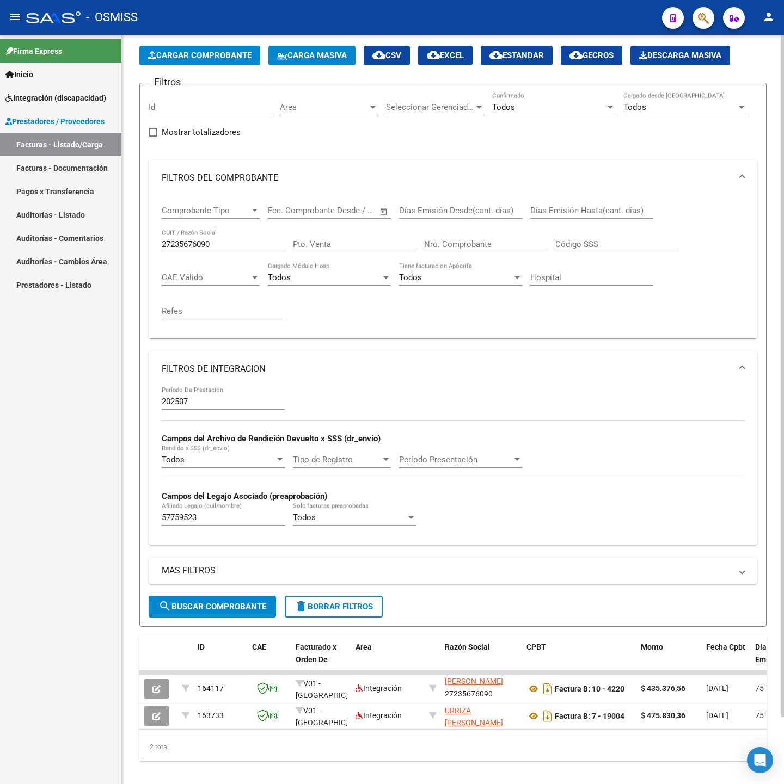
click at [246, 239] on div "27235676090 CUIT / Razón Social" at bounding box center [223, 240] width 123 height 23
click at [237, 243] on input "27235676090" at bounding box center [223, 245] width 123 height 10
click at [206, 523] on input "57759523" at bounding box center [223, 518] width 123 height 10
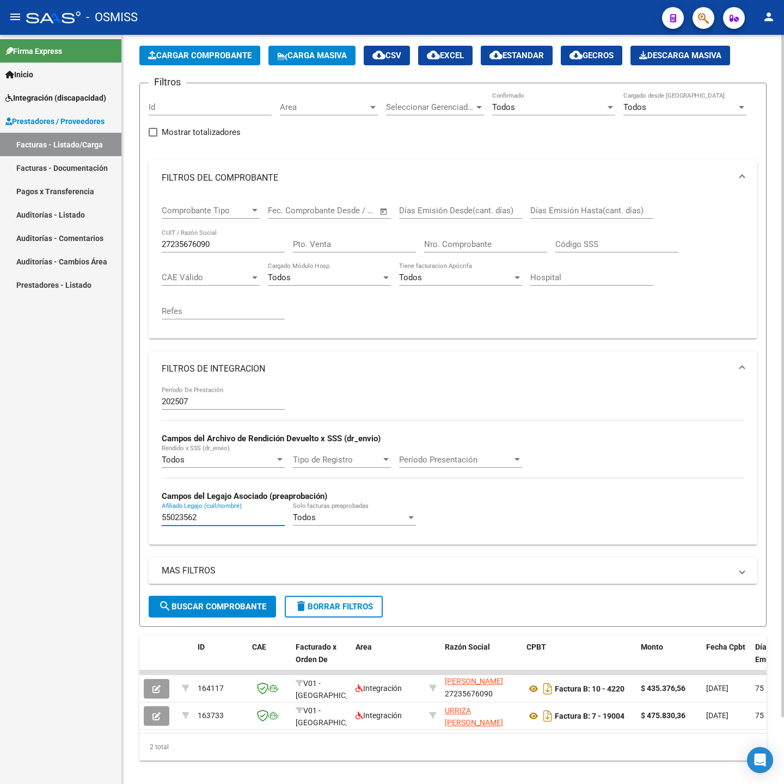
click at [221, 609] on span "search Buscar Comprobante" at bounding box center [212, 607] width 108 height 10
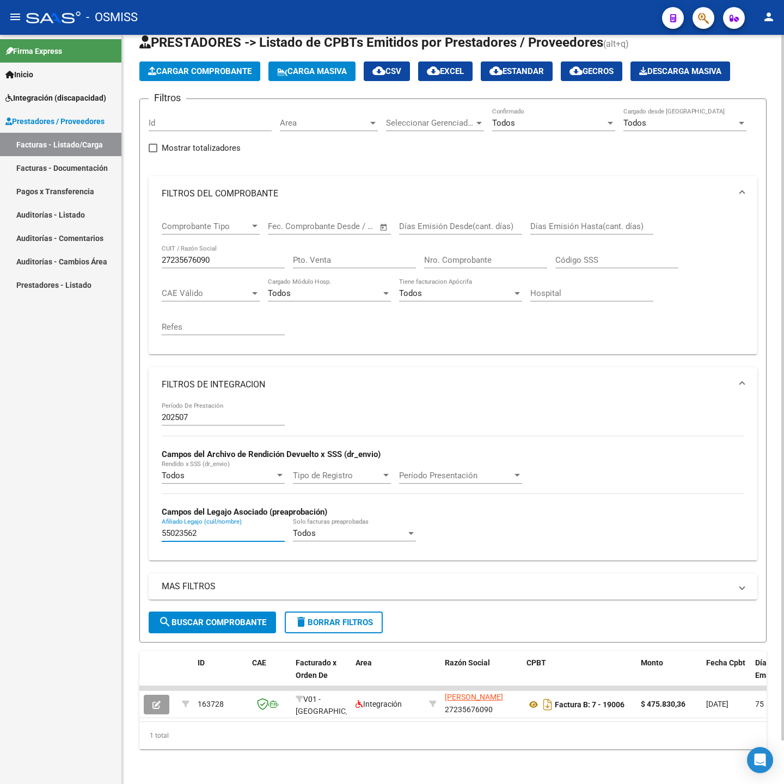
click at [225, 529] on input "55023562" at bounding box center [223, 534] width 123 height 10
click at [226, 618] on span "search Buscar Comprobante" at bounding box center [212, 623] width 108 height 10
click at [213, 529] on input "53378688" at bounding box center [223, 534] width 123 height 10
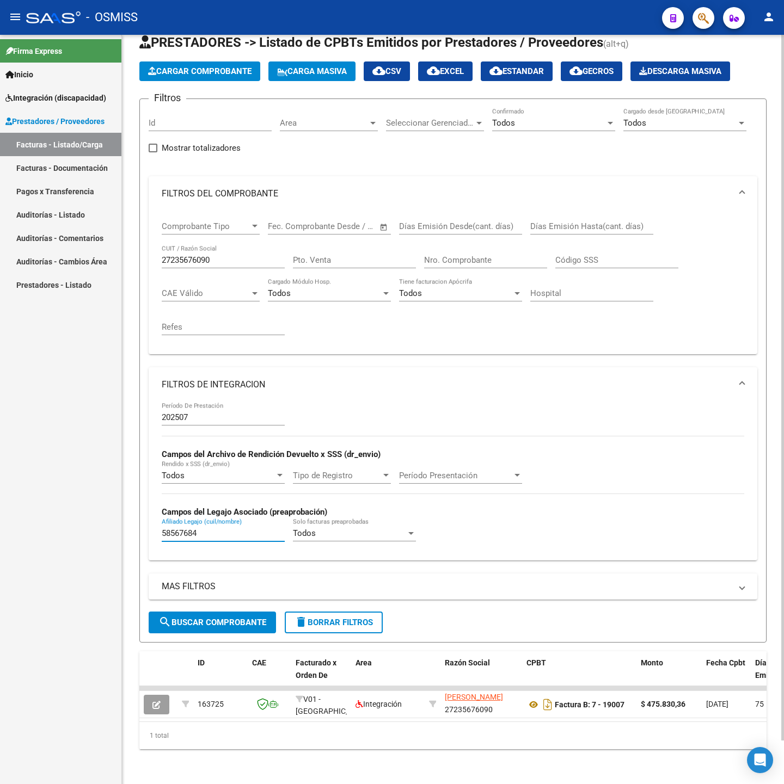
click at [214, 618] on span "search Buscar Comprobante" at bounding box center [212, 623] width 108 height 10
click at [216, 529] on input "58567684" at bounding box center [223, 534] width 123 height 10
click at [214, 618] on span "search Buscar Comprobante" at bounding box center [212, 623] width 108 height 10
drag, startPoint x: 223, startPoint y: 532, endPoint x: 216, endPoint y: 523, distance: 11.8
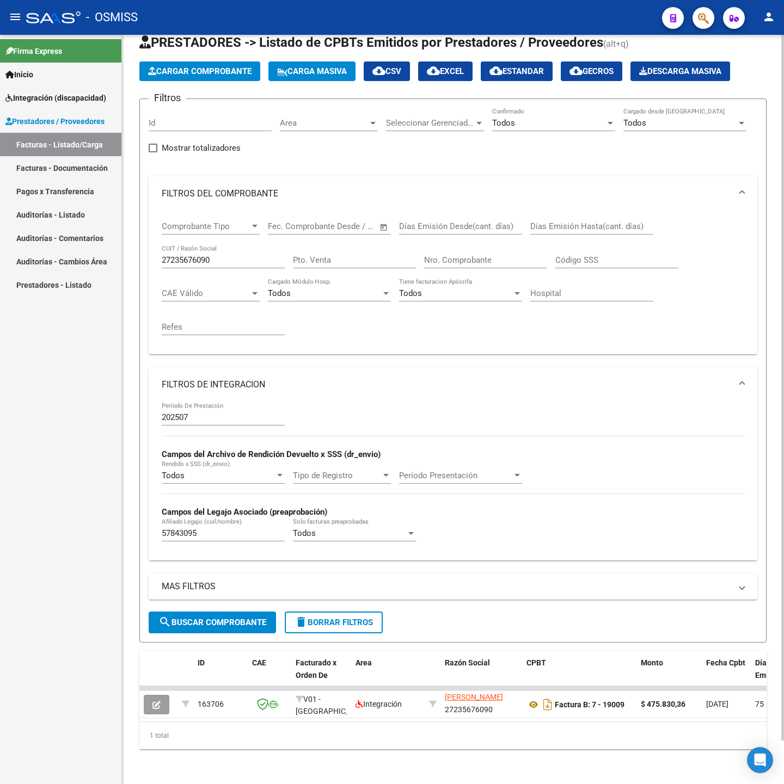
click at [223, 532] on div "57843095 Afiliado Legajo (cuil/nombre)" at bounding box center [223, 535] width 123 height 34
click at [216, 529] on input "57843095" at bounding box center [223, 534] width 123 height 10
click at [219, 618] on span "search Buscar Comprobante" at bounding box center [212, 623] width 108 height 10
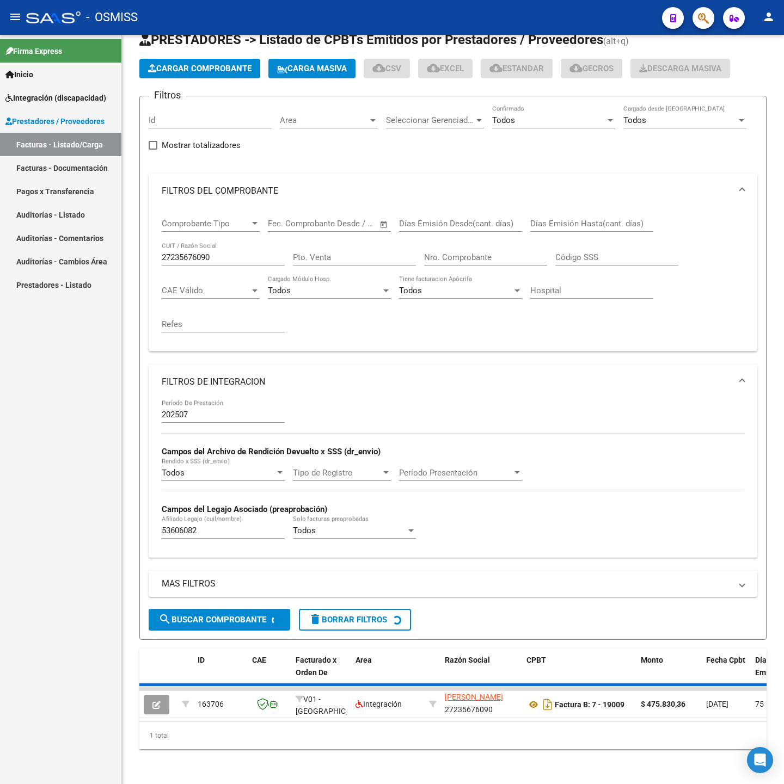
scroll to position [25, 0]
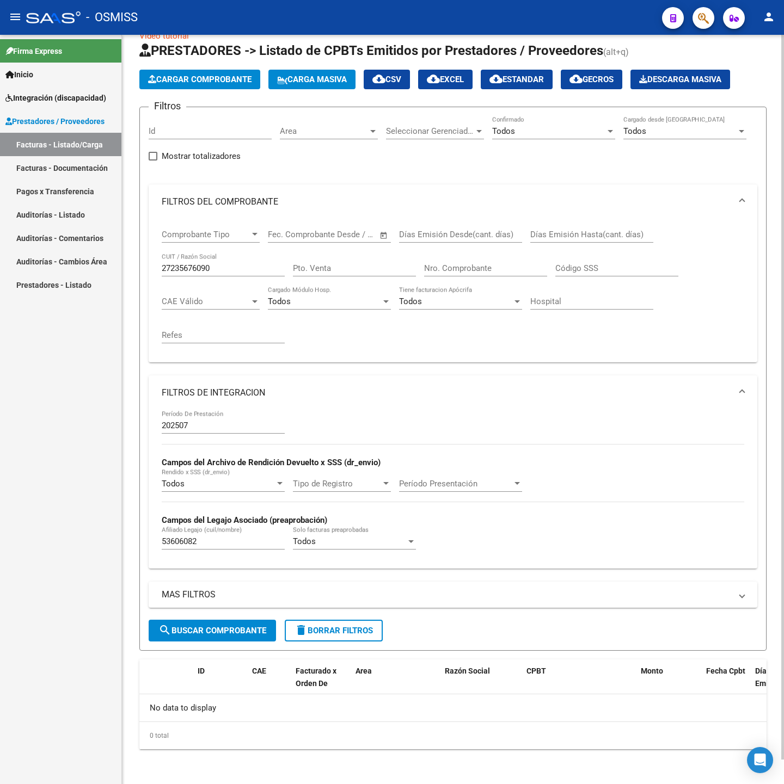
click at [206, 549] on div "53606082 Afiliado Legajo (cuil/nombre)" at bounding box center [223, 537] width 123 height 23
click at [208, 543] on input "53606082" at bounding box center [223, 542] width 123 height 10
drag, startPoint x: 208, startPoint y: 543, endPoint x: 64, endPoint y: 551, distance: 143.9
click at [58, 544] on mat-sidenav-container "Firma Express Inicio Instructivos Contacto OS Integración (discapacidad) Legajo…" at bounding box center [392, 410] width 784 height 750
click at [226, 627] on span "search Buscar Comprobante" at bounding box center [212, 631] width 108 height 10
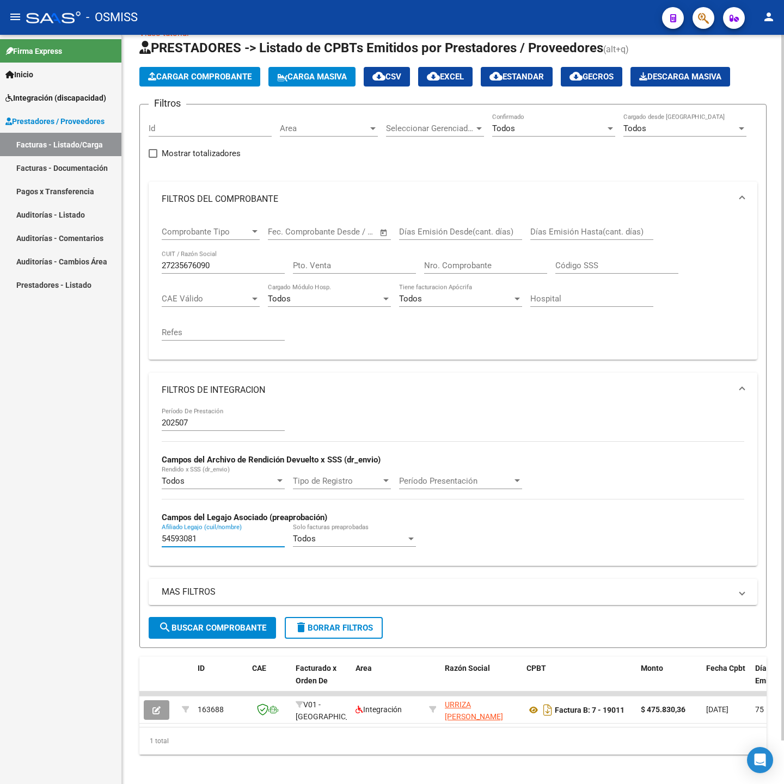
click at [217, 539] on input "54593081" at bounding box center [223, 539] width 123 height 10
click at [223, 633] on span "search Buscar Comprobante" at bounding box center [212, 628] width 108 height 10
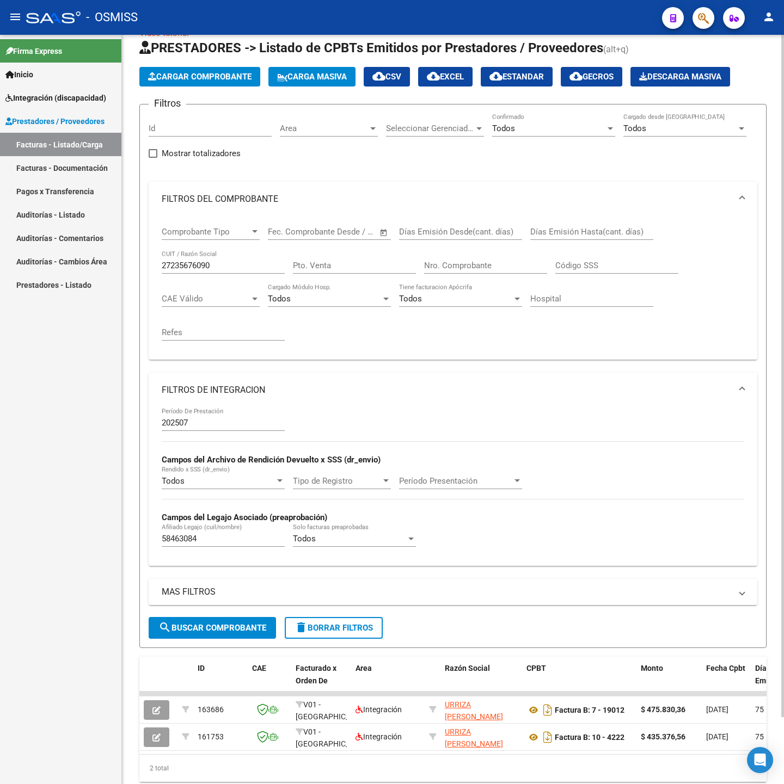
scroll to position [73, 0]
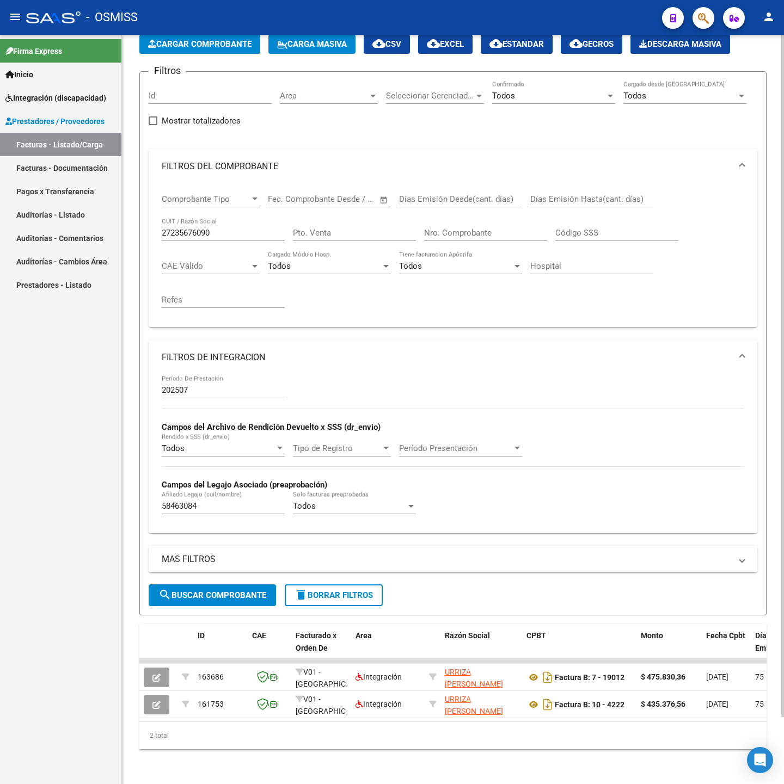
click at [201, 501] on input "58463084" at bounding box center [223, 506] width 123 height 10
click at [193, 588] on button "search Buscar Comprobante" at bounding box center [212, 596] width 127 height 22
click at [225, 501] on input "56935441" at bounding box center [223, 506] width 123 height 10
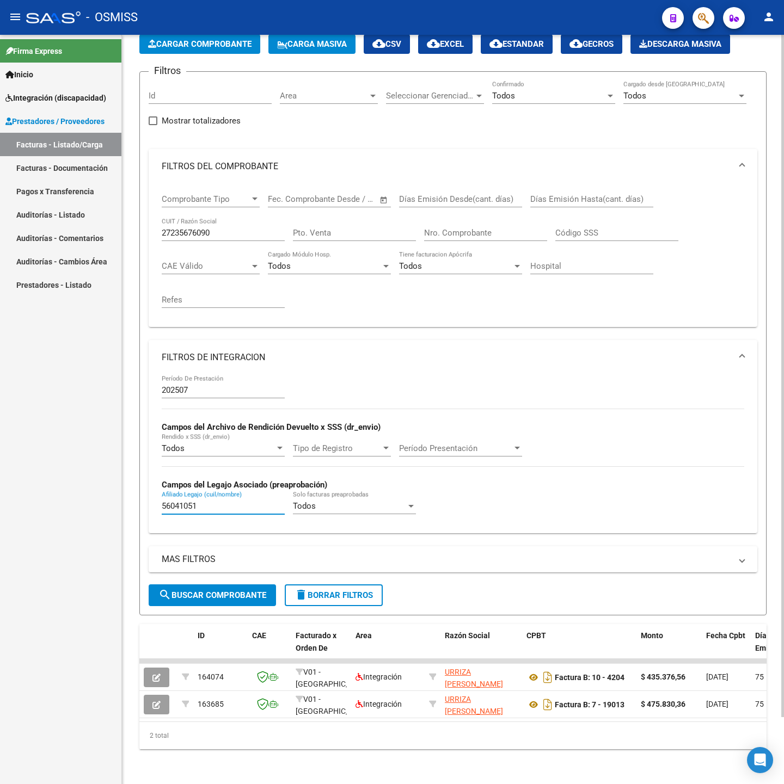
click at [224, 591] on span "search Buscar Comprobante" at bounding box center [212, 596] width 108 height 10
click at [216, 501] on input "56041051" at bounding box center [223, 506] width 123 height 10
click at [218, 591] on span "search Buscar Comprobante" at bounding box center [212, 596] width 108 height 10
click at [207, 501] on input "57473648" at bounding box center [223, 506] width 123 height 10
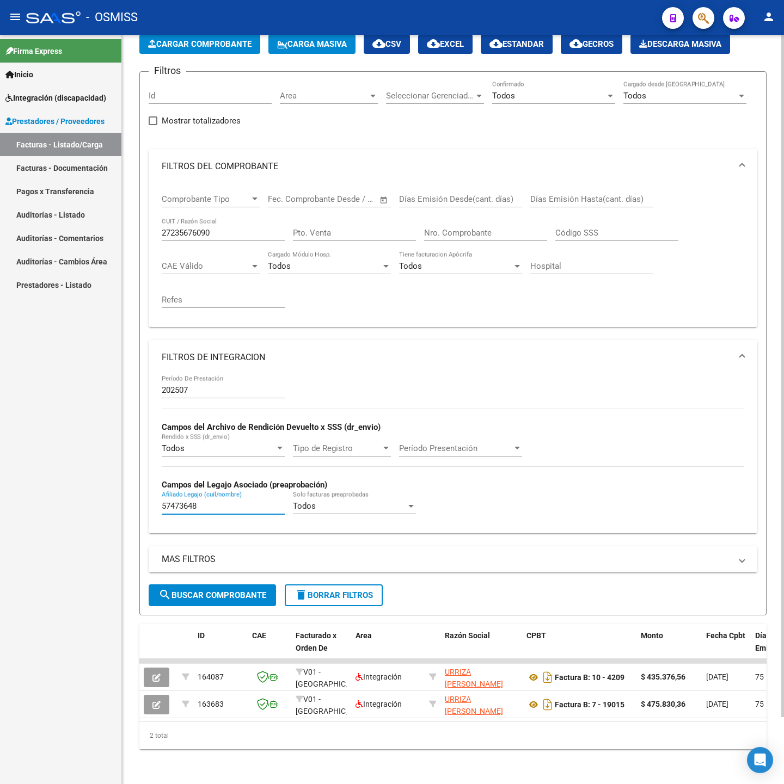
click at [207, 501] on input "57473648" at bounding box center [223, 506] width 123 height 10
click at [207, 597] on form "Filtros Id Area Area Seleccionar Gerenciador Seleccionar Gerenciador Todos Conf…" at bounding box center [452, 343] width 627 height 544
click at [207, 591] on span "search Buscar Comprobante" at bounding box center [212, 596] width 108 height 10
click at [209, 501] on input "57473648" at bounding box center [223, 506] width 123 height 10
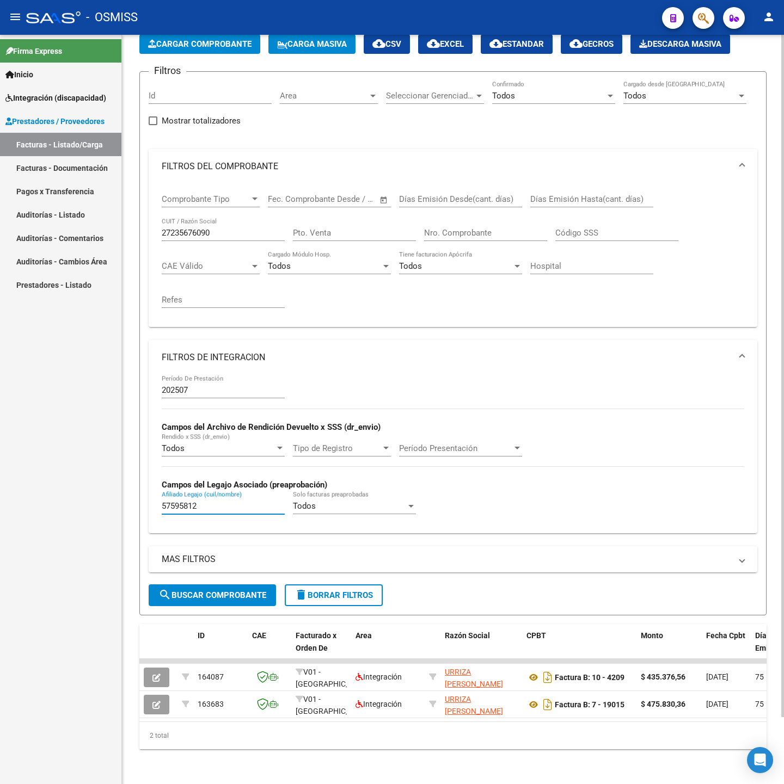
type input "57595812"
click at [197, 591] on span "search Buscar Comprobante" at bounding box center [212, 596] width 108 height 10
click at [213, 501] on input "57595812" at bounding box center [223, 506] width 123 height 10
click at [201, 591] on span "search Buscar Comprobante" at bounding box center [212, 596] width 108 height 10
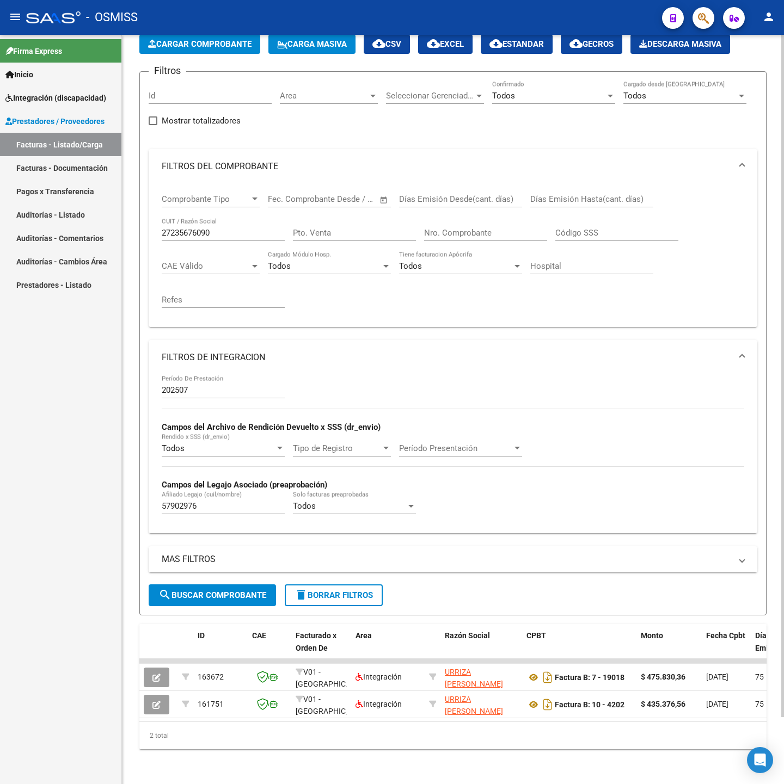
click at [203, 491] on div "57902976 Afiliado Legajo (cuil/nombre)" at bounding box center [223, 502] width 123 height 23
click at [206, 501] on input "57902976" at bounding box center [223, 506] width 123 height 10
click at [211, 591] on span "search Buscar Comprobante" at bounding box center [212, 596] width 108 height 10
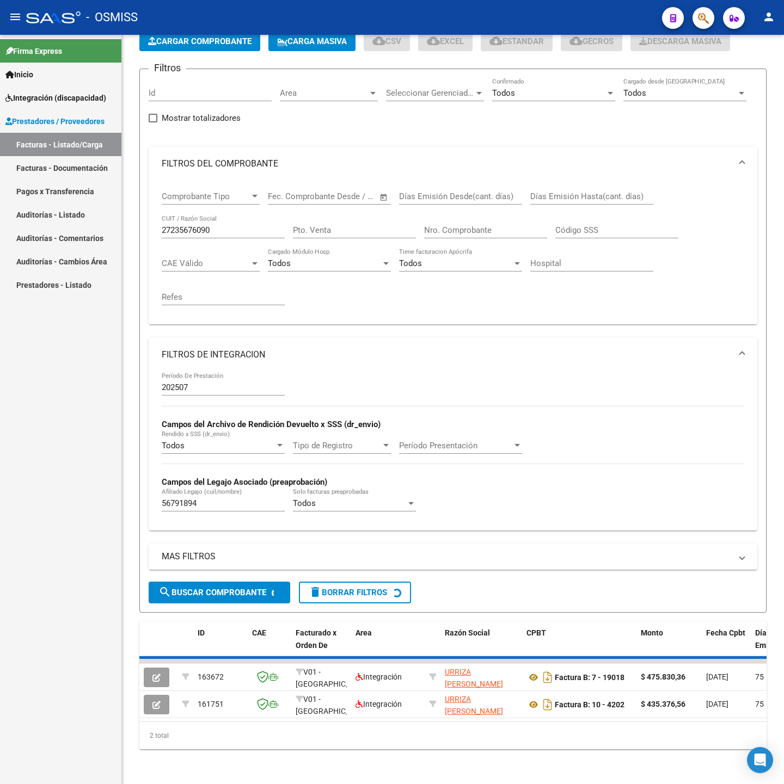
scroll to position [46, 0]
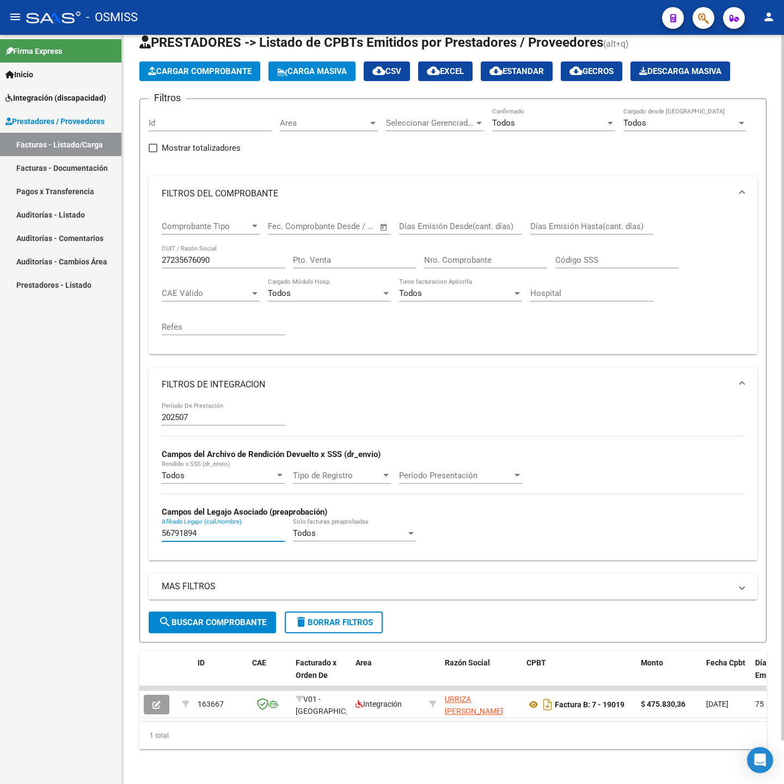
click at [207, 529] on input "56791894" at bounding box center [223, 534] width 123 height 10
click at [211, 618] on span "search Buscar Comprobante" at bounding box center [212, 623] width 108 height 10
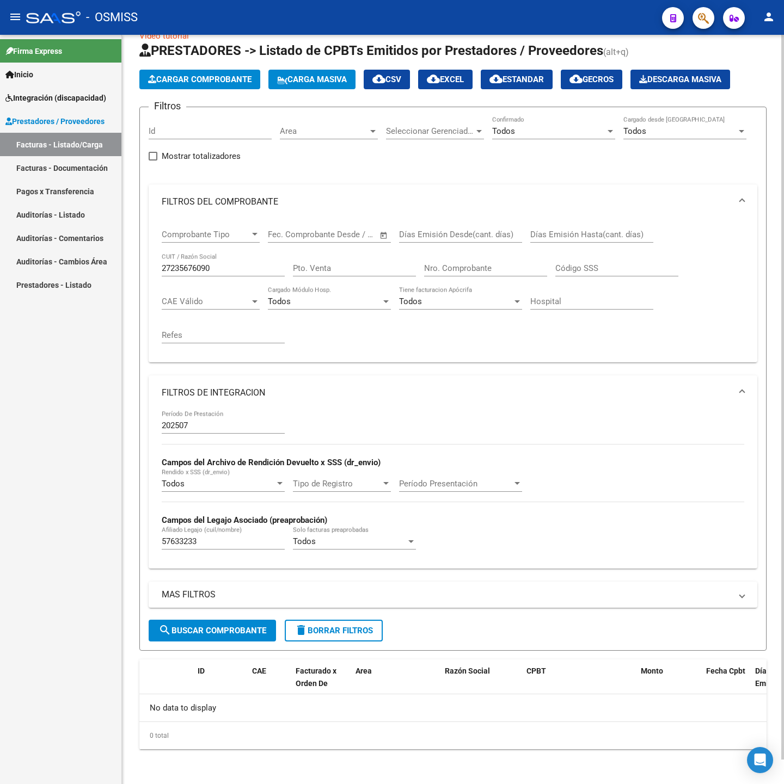
scroll to position [25, 0]
click at [214, 541] on input "57633233" at bounding box center [223, 542] width 123 height 10
click at [238, 636] on button "search Buscar Comprobante" at bounding box center [212, 631] width 127 height 22
click at [209, 545] on input "57633233" at bounding box center [223, 542] width 123 height 10
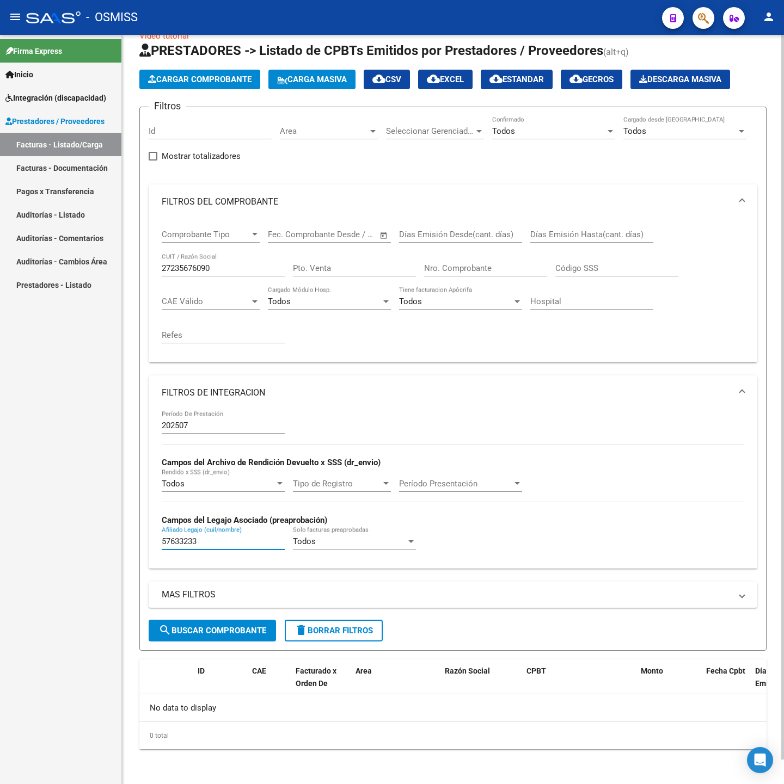
click at [209, 545] on input "57633233" at bounding box center [223, 542] width 123 height 10
click at [234, 642] on form "Filtros Id Area Area Seleccionar Gerenciador Seleccionar Gerenciador Todos Conf…" at bounding box center [452, 379] width 627 height 544
click at [234, 634] on span "search Buscar Comprobante" at bounding box center [212, 631] width 108 height 10
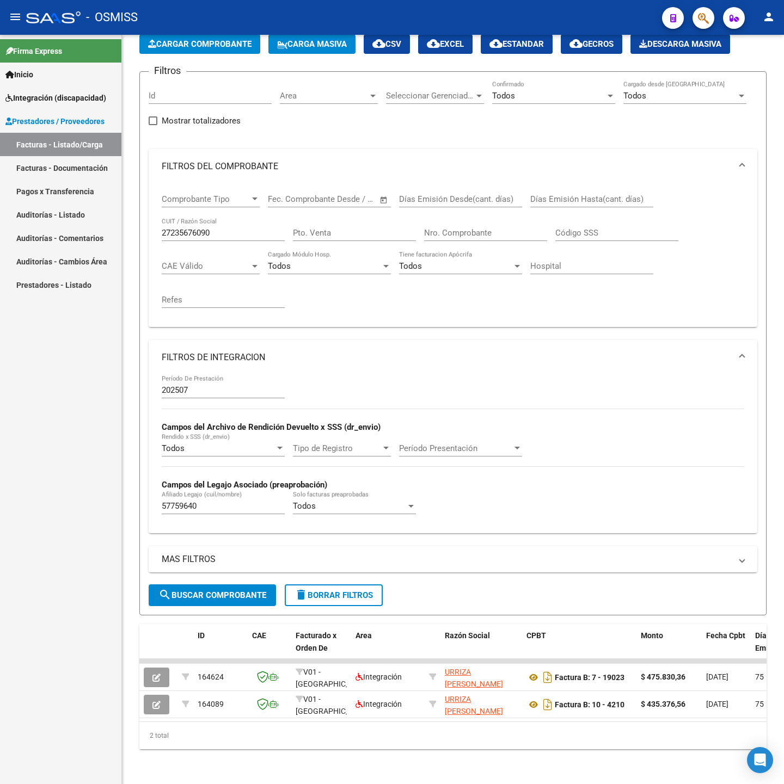
scroll to position [73, 0]
click at [222, 501] on input "57759640" at bounding box center [223, 506] width 123 height 10
click at [232, 590] on button "search Buscar Comprobante" at bounding box center [212, 596] width 127 height 22
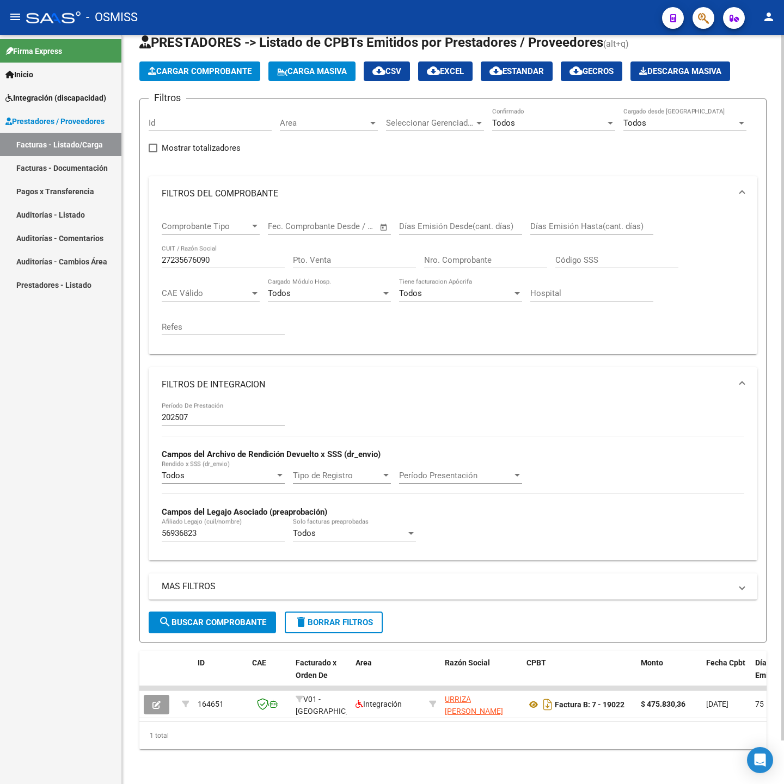
scroll to position [46, 0]
click at [205, 529] on input "56936823" at bounding box center [223, 534] width 123 height 10
click at [192, 618] on span "search Buscar Comprobante" at bounding box center [212, 623] width 108 height 10
click at [222, 529] on input "55808503" at bounding box center [223, 534] width 123 height 10
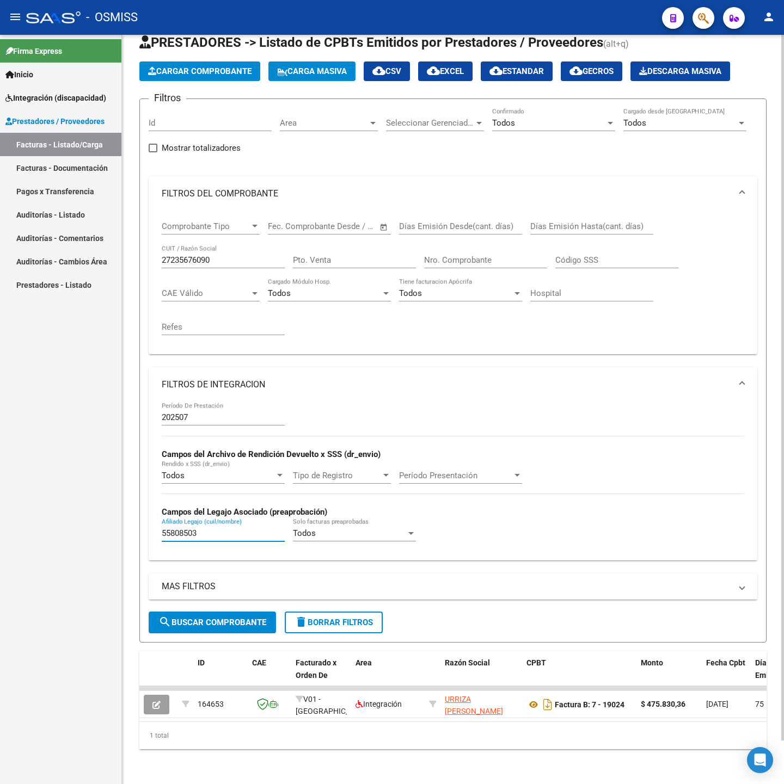
click at [222, 529] on input "55808503" at bounding box center [223, 534] width 123 height 10
click at [230, 618] on span "search Buscar Comprobante" at bounding box center [212, 623] width 108 height 10
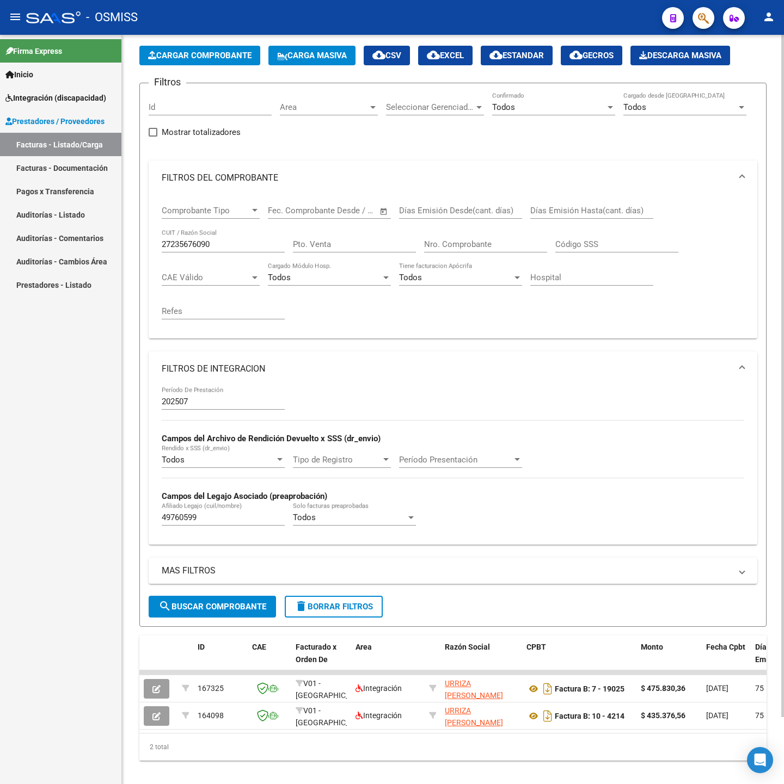
click at [203, 518] on input "49760599" at bounding box center [223, 518] width 123 height 10
click at [214, 627] on form "Filtros Id Area Area Seleccionar Gerenciador Seleccionar Gerenciador Todos Conf…" at bounding box center [452, 355] width 627 height 544
click at [209, 618] on button "search Buscar Comprobante" at bounding box center [212, 607] width 127 height 22
click at [229, 523] on input "57606815" at bounding box center [223, 518] width 123 height 10
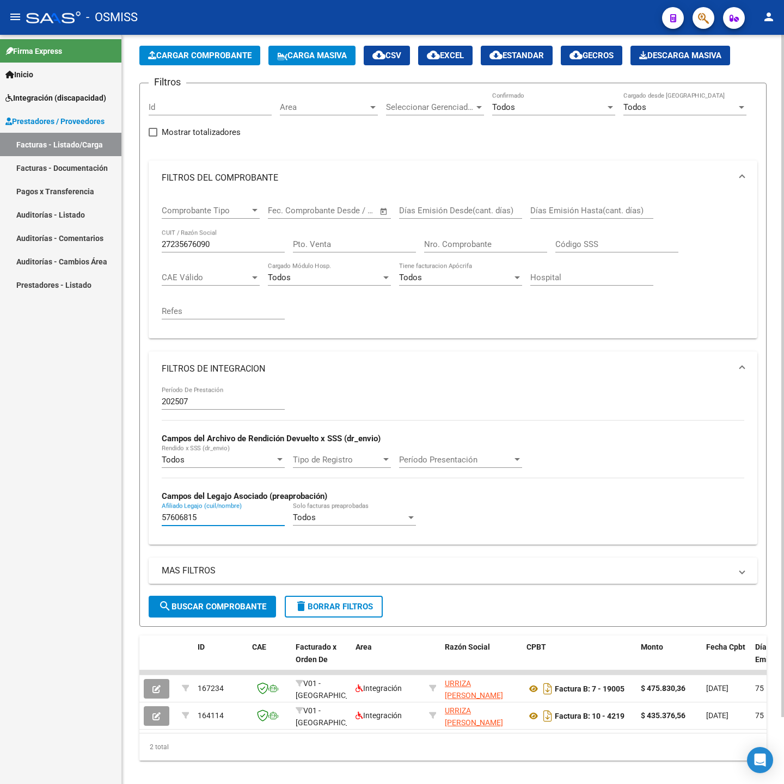
click at [229, 523] on input "57606815" at bounding box center [223, 518] width 123 height 10
click at [220, 605] on span "search Buscar Comprobante" at bounding box center [212, 607] width 108 height 10
click at [234, 518] on input "56041051" at bounding box center [223, 518] width 123 height 10
click at [214, 617] on button "search Buscar Comprobante" at bounding box center [212, 607] width 127 height 22
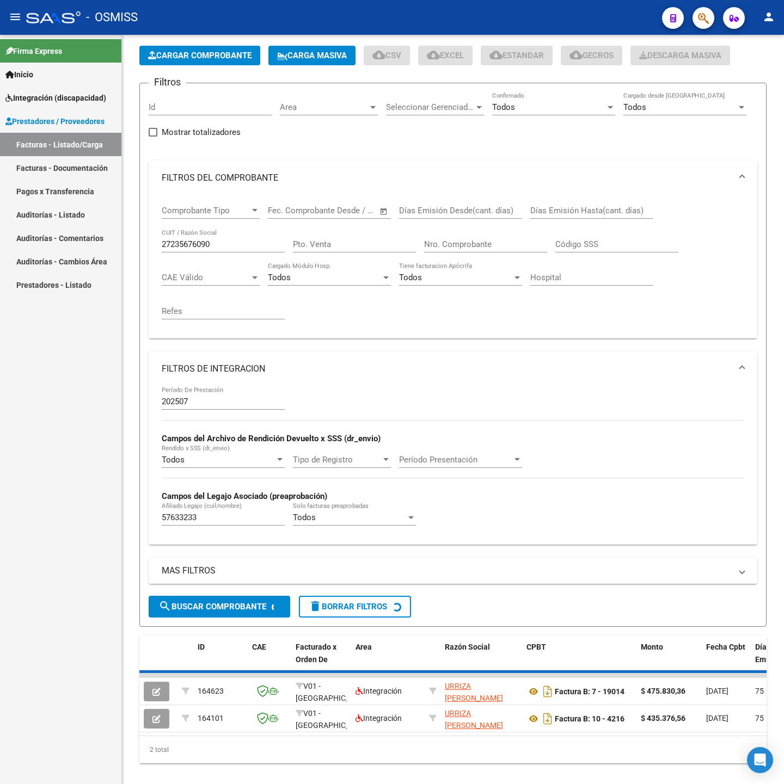
scroll to position [25, 0]
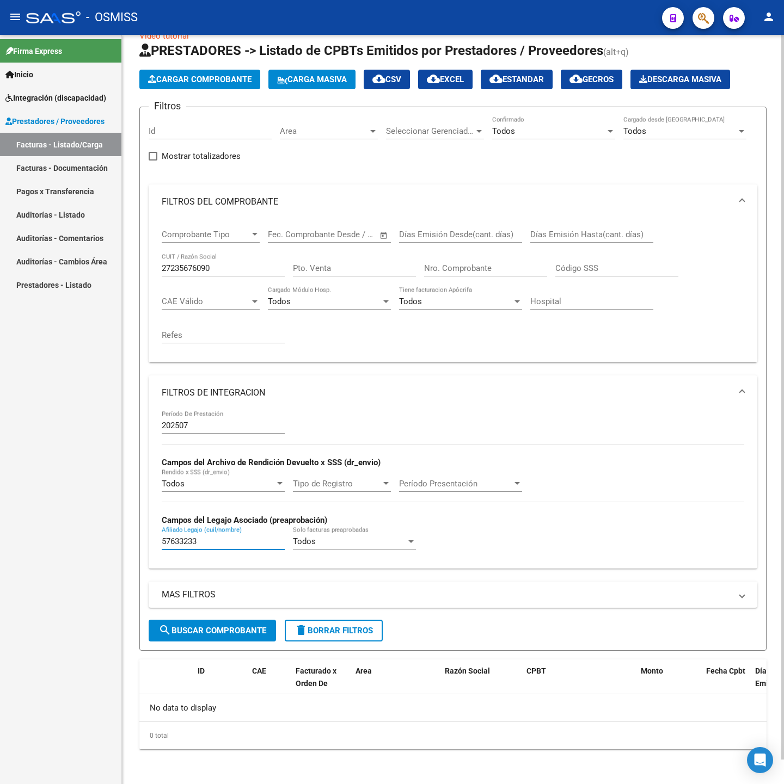
click at [226, 541] on input "57633233" at bounding box center [223, 542] width 123 height 10
type input "57668683"
click at [216, 621] on button "search Buscar Comprobante" at bounding box center [212, 631] width 127 height 22
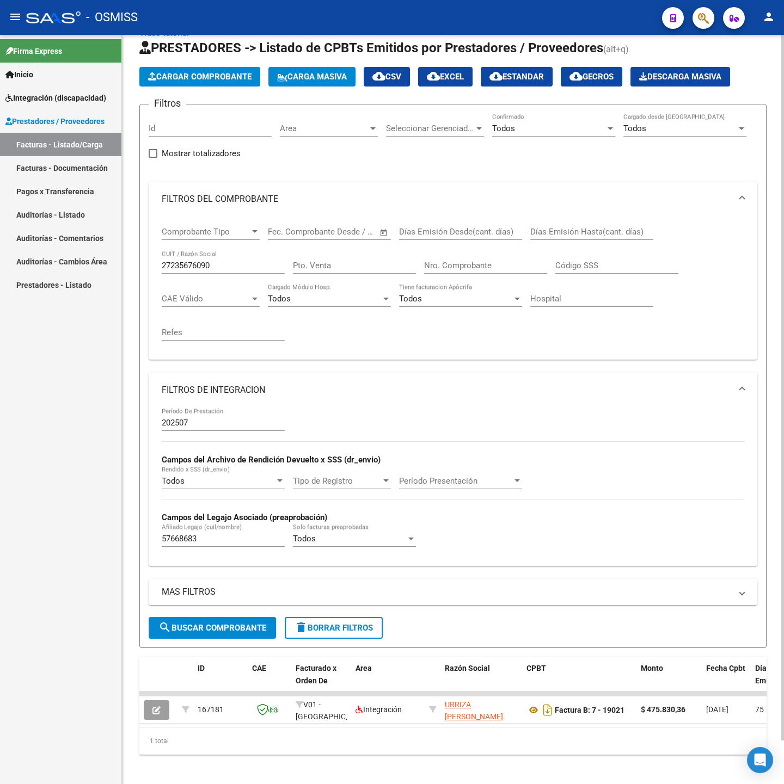
click at [218, 269] on input "27235676090" at bounding box center [223, 266] width 123 height 10
type input "27351712738"
click at [175, 624] on button "search Buscar Comprobante" at bounding box center [212, 628] width 127 height 22
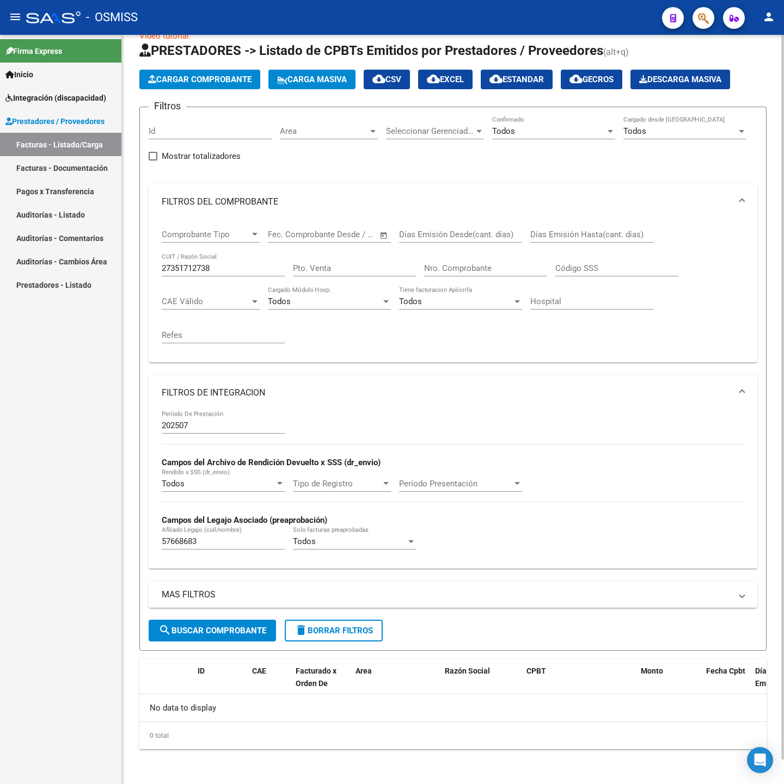
click at [228, 544] on input "57668683" at bounding box center [223, 542] width 123 height 10
click at [224, 626] on span "search Buscar Comprobante" at bounding box center [212, 631] width 108 height 10
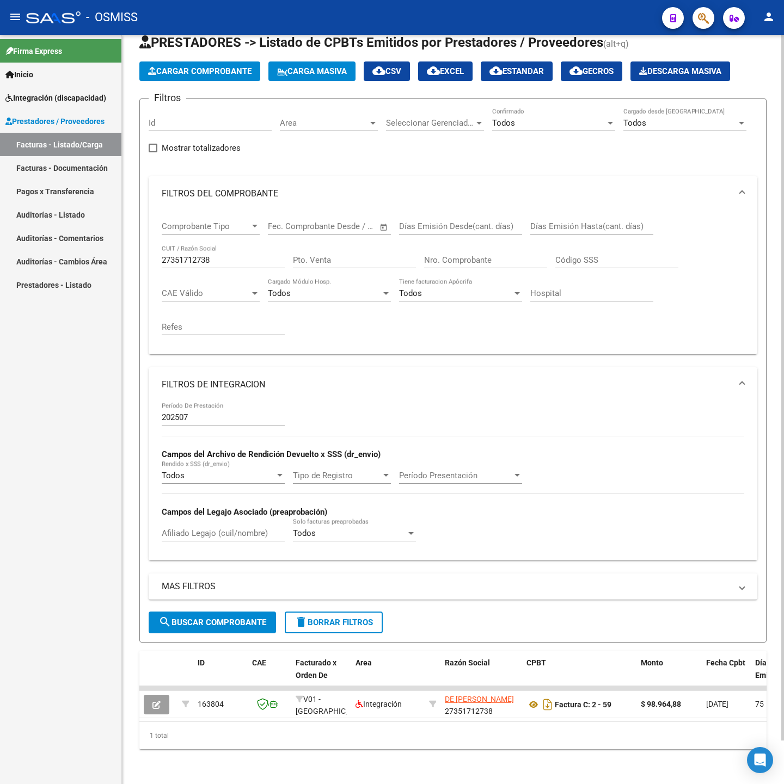
scroll to position [46, 0]
click at [222, 255] on input "27351712738" at bounding box center [223, 260] width 123 height 10
click at [179, 612] on button "search Buscar Comprobante" at bounding box center [212, 623] width 127 height 22
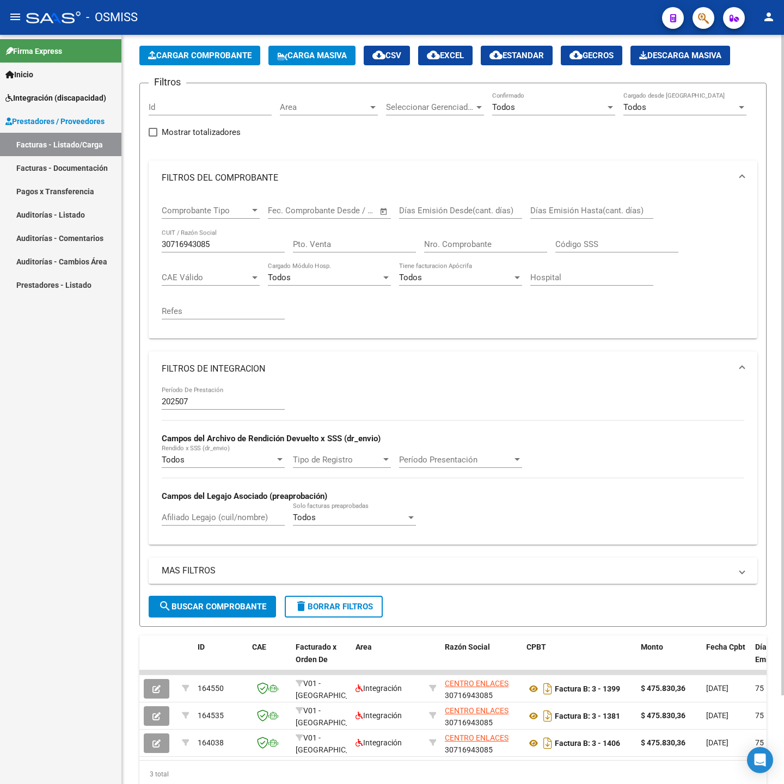
drag, startPoint x: 224, startPoint y: 237, endPoint x: 235, endPoint y: 246, distance: 14.0
click at [224, 237] on div "30716943085 CUIT / Razón Social" at bounding box center [223, 240] width 123 height 23
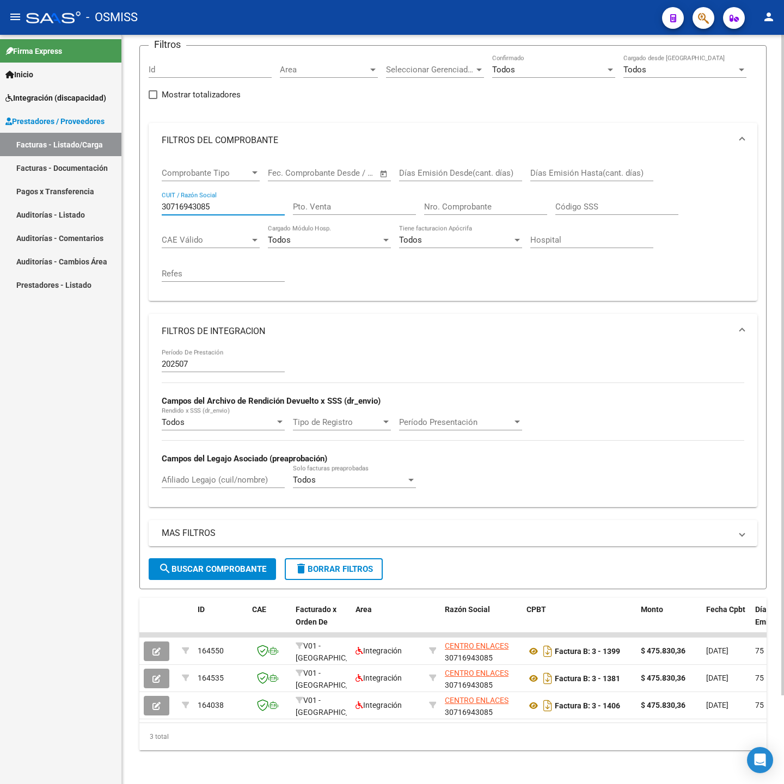
scroll to position [100, 0]
click at [228, 191] on div "30716943085 CUIT / Razón Social" at bounding box center [223, 202] width 123 height 23
click at [232, 191] on div "30716943085 CUIT / Razón Social" at bounding box center [223, 202] width 123 height 23
click at [235, 201] on input "30716943085" at bounding box center [223, 206] width 123 height 10
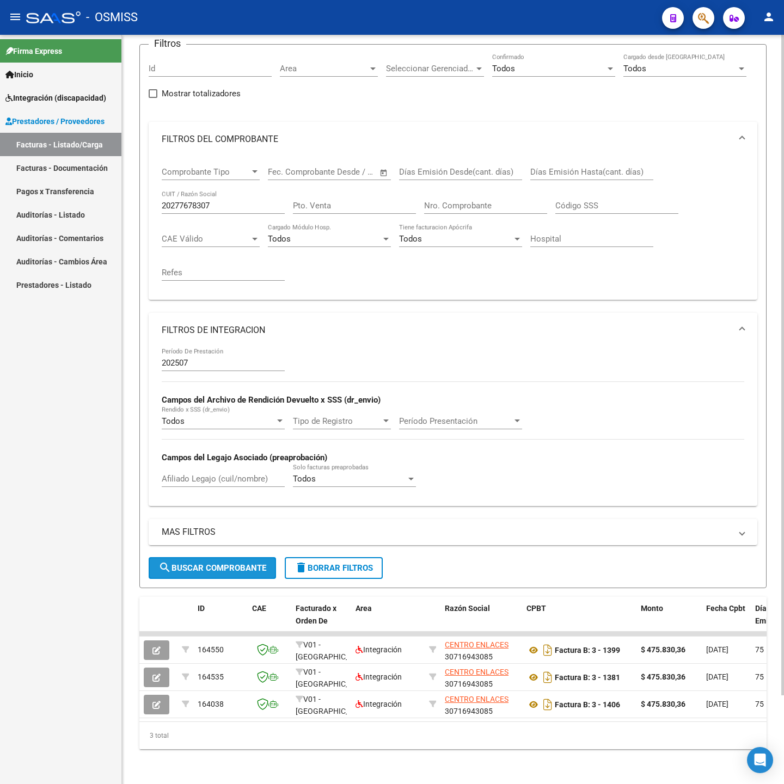
click at [230, 563] on span "search Buscar Comprobante" at bounding box center [212, 568] width 108 height 10
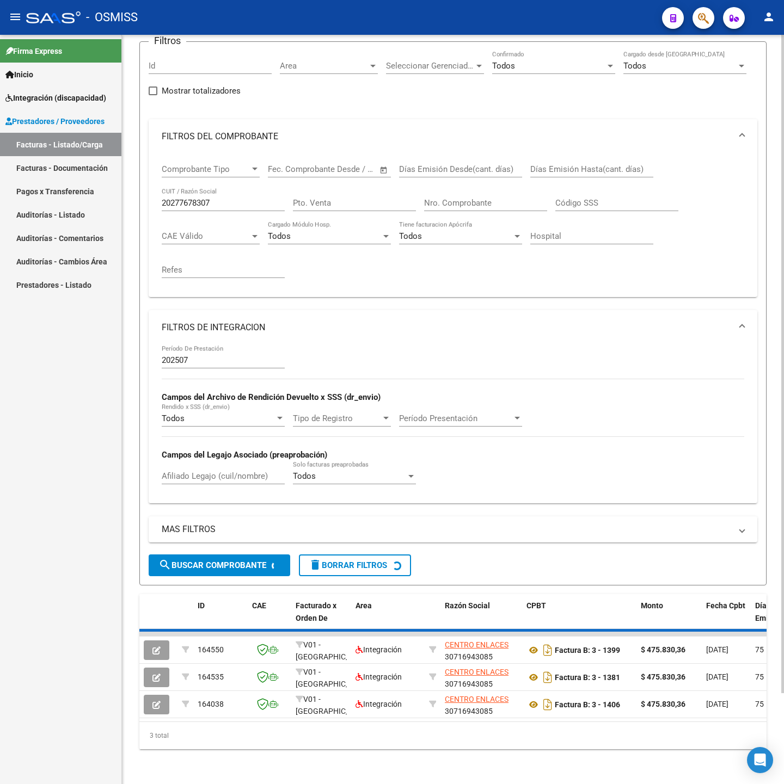
scroll to position [46, 0]
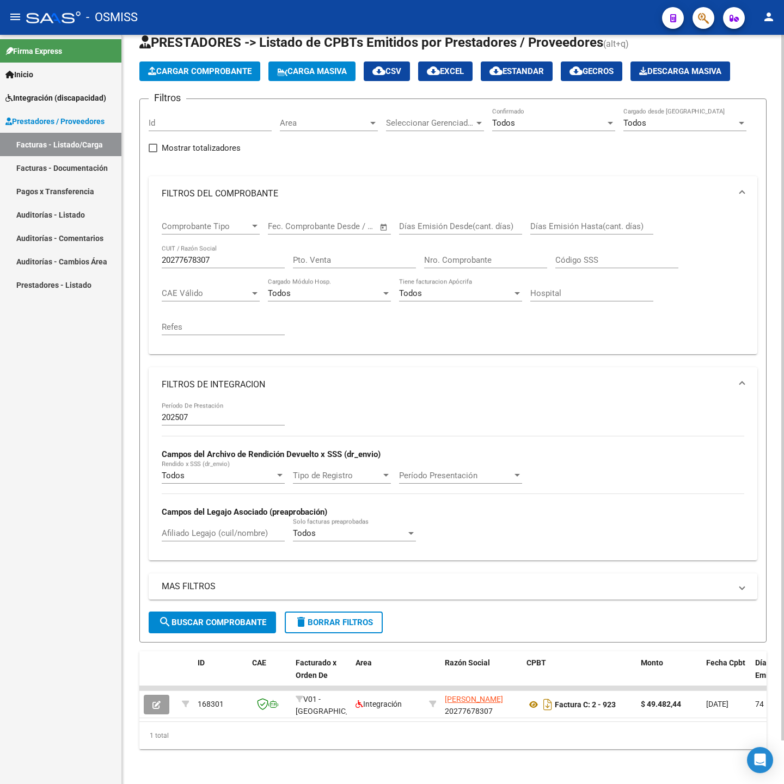
click at [221, 255] on input "20277678307" at bounding box center [223, 260] width 123 height 10
type input "23285113954"
click at [223, 618] on span "search Buscar Comprobante" at bounding box center [212, 623] width 108 height 10
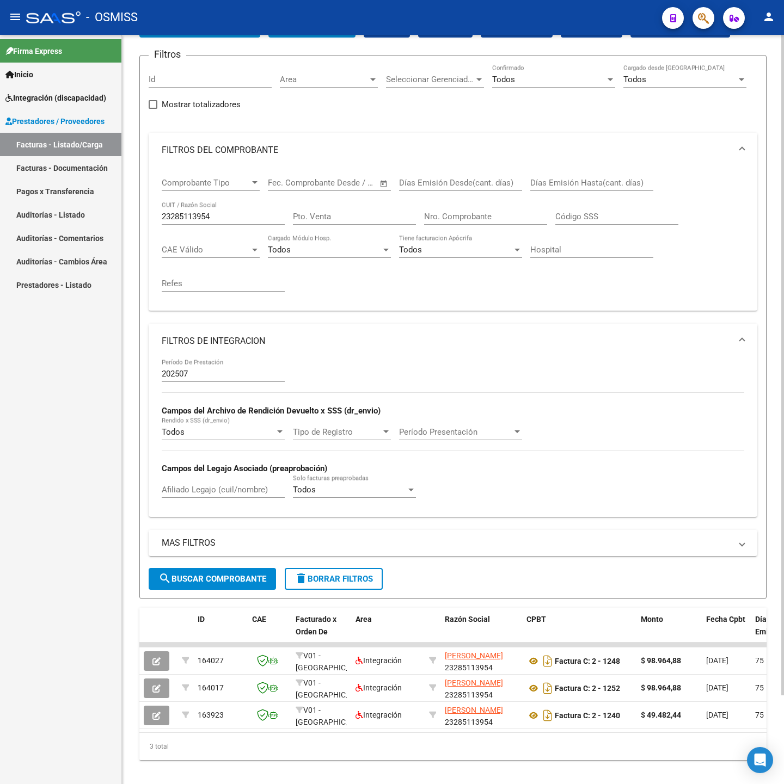
scroll to position [100, 0]
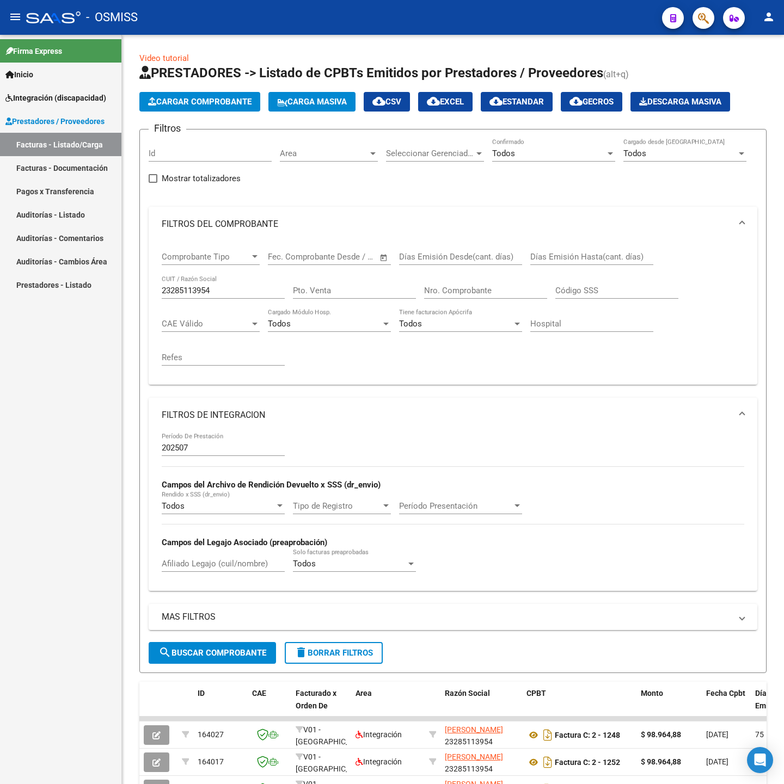
scroll to position [100, 0]
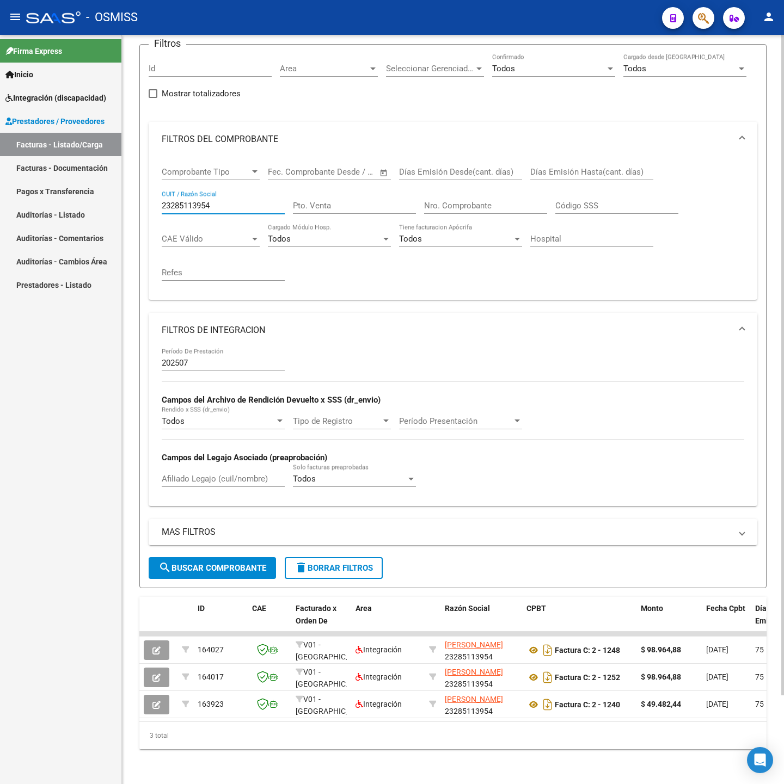
click at [214, 201] on input "23285113954" at bounding box center [223, 206] width 123 height 10
paste input "7280711719"
click at [186, 563] on span "search Buscar Comprobante" at bounding box center [212, 568] width 108 height 10
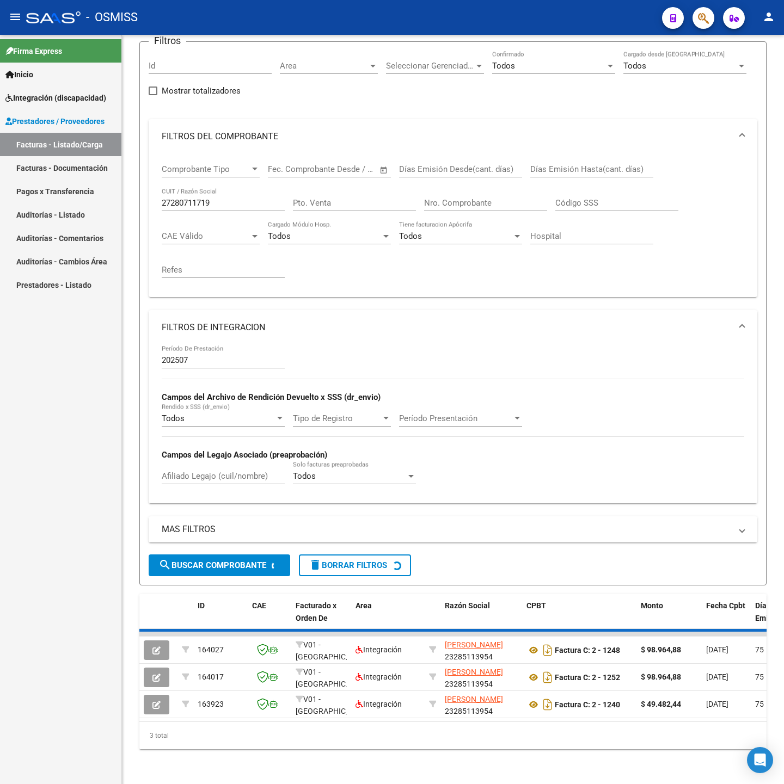
scroll to position [46, 0]
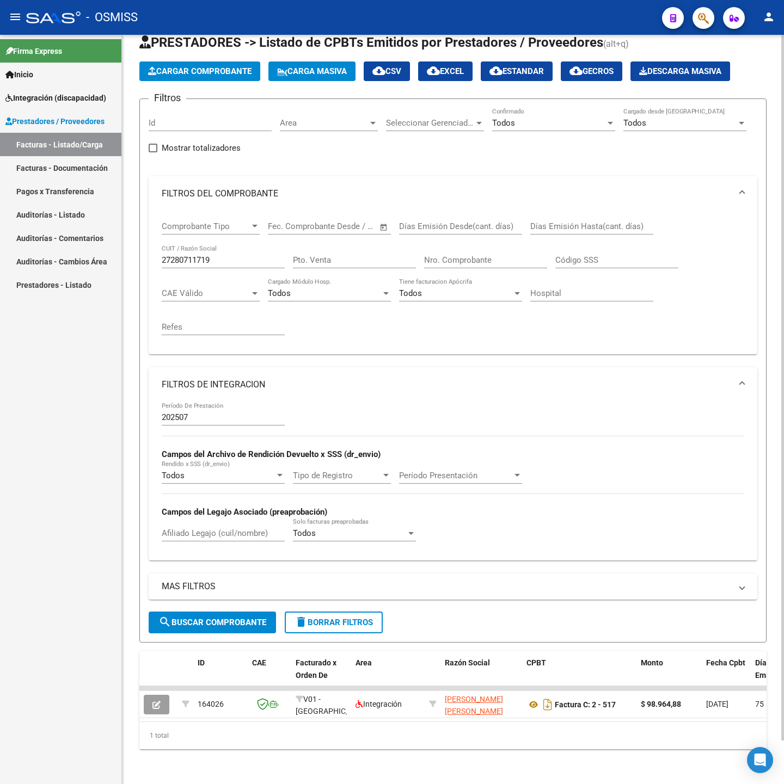
click at [221, 255] on input "27280711719" at bounding box center [223, 260] width 123 height 10
paste input "35234954"
click at [213, 612] on button "search Buscar Comprobante" at bounding box center [212, 623] width 127 height 22
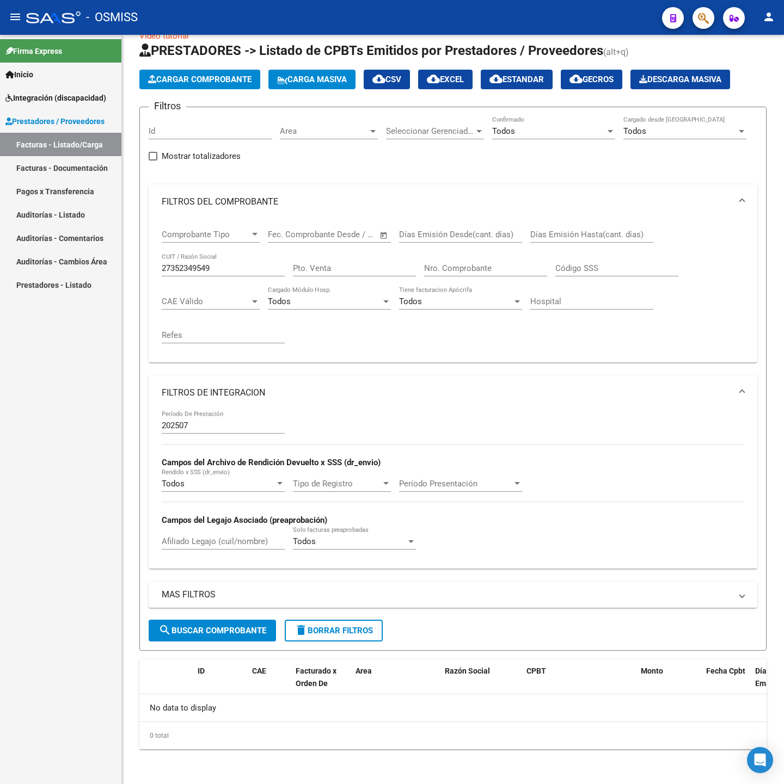
scroll to position [25, 0]
click at [243, 265] on input "27352349549" at bounding box center [223, 268] width 123 height 10
paste input "205692865"
click at [165, 640] on button "search Buscar Comprobante" at bounding box center [212, 631] width 127 height 22
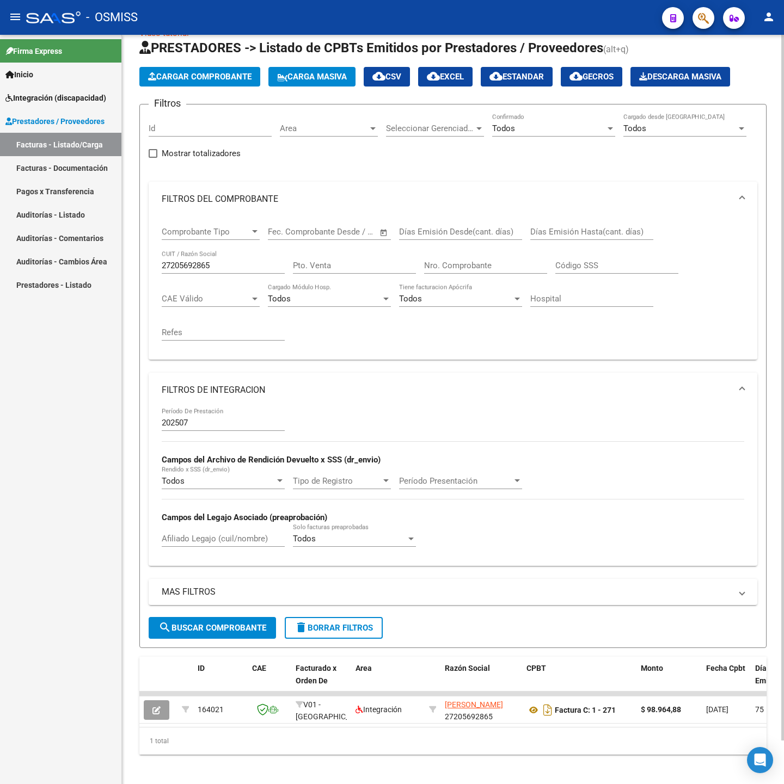
click at [235, 265] on input "27205692865" at bounding box center [223, 266] width 123 height 10
paste input "328822607"
click at [175, 639] on button "search Buscar Comprobante" at bounding box center [212, 628] width 127 height 22
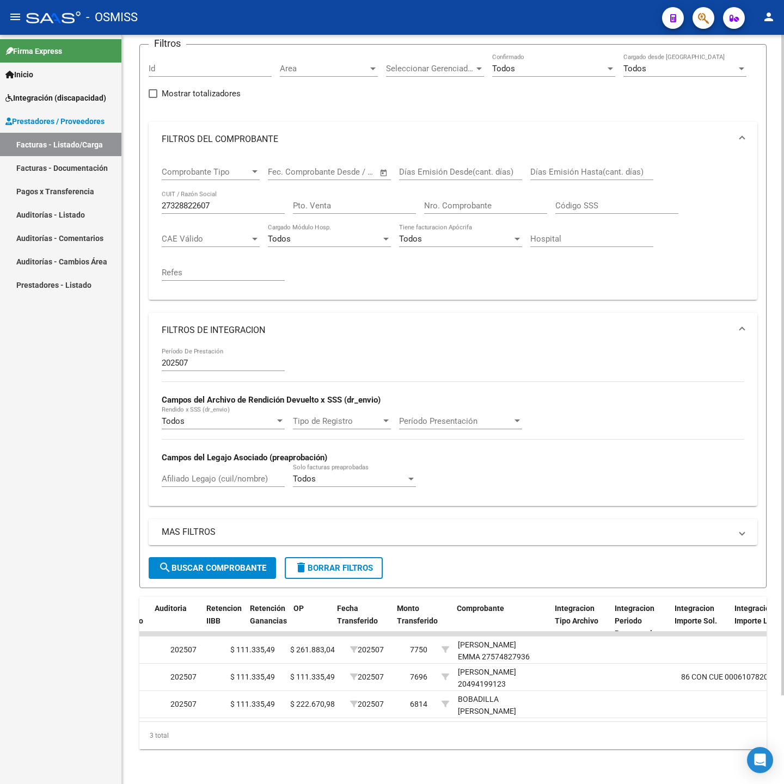
scroll to position [0, 0]
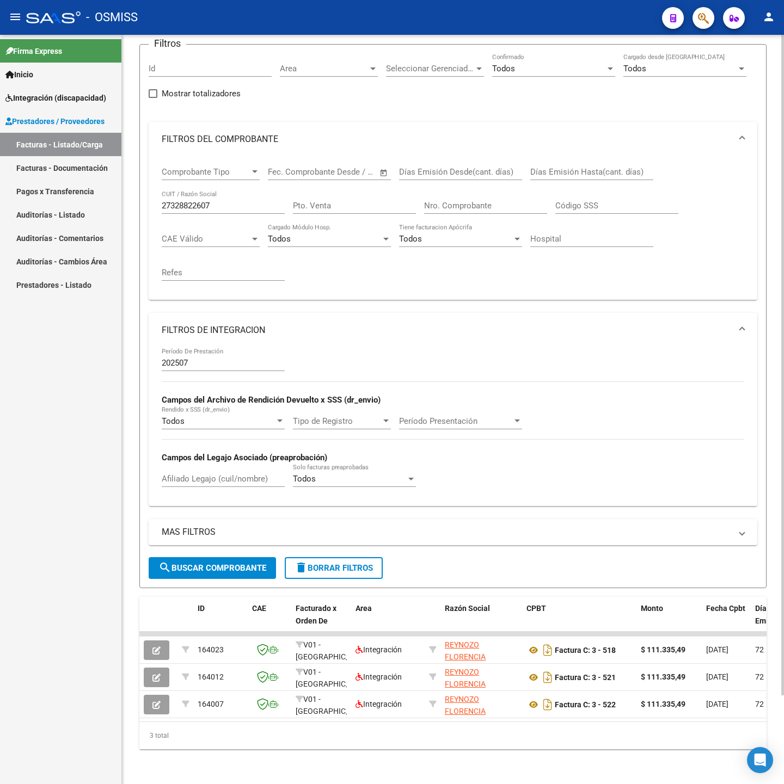
click at [224, 191] on div "27328822607 CUIT / Razón Social" at bounding box center [223, 202] width 123 height 23
click at [225, 201] on input "27328822607" at bounding box center [223, 206] width 123 height 10
paste input "34588209"
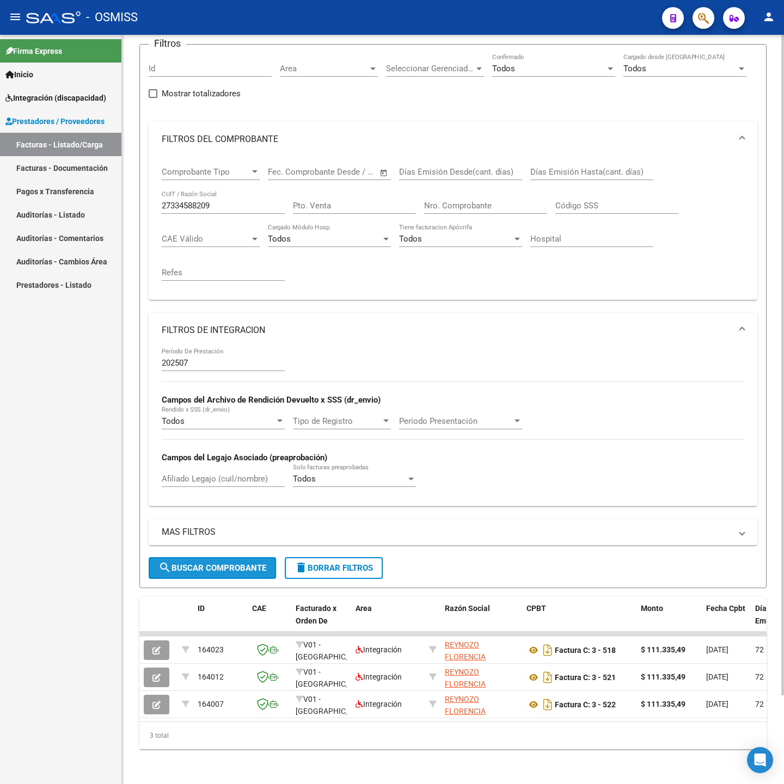
click at [188, 563] on span "search Buscar Comprobante" at bounding box center [212, 568] width 108 height 10
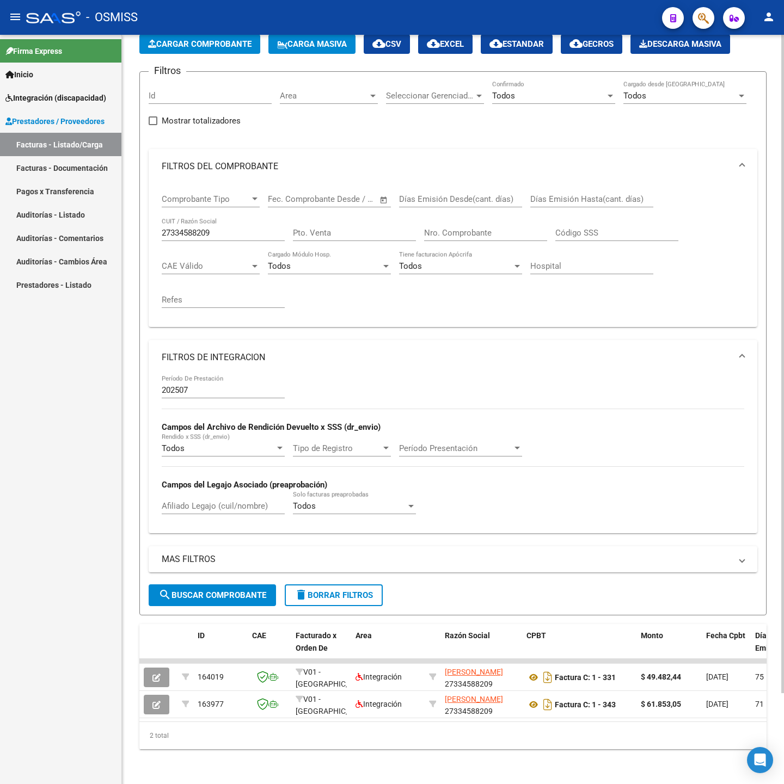
scroll to position [73, 0]
click at [235, 225] on div "27334588209 CUIT / Razón Social" at bounding box center [223, 229] width 123 height 23
click at [232, 228] on input "27334588209" at bounding box center [223, 233] width 123 height 10
paste input "187530380"
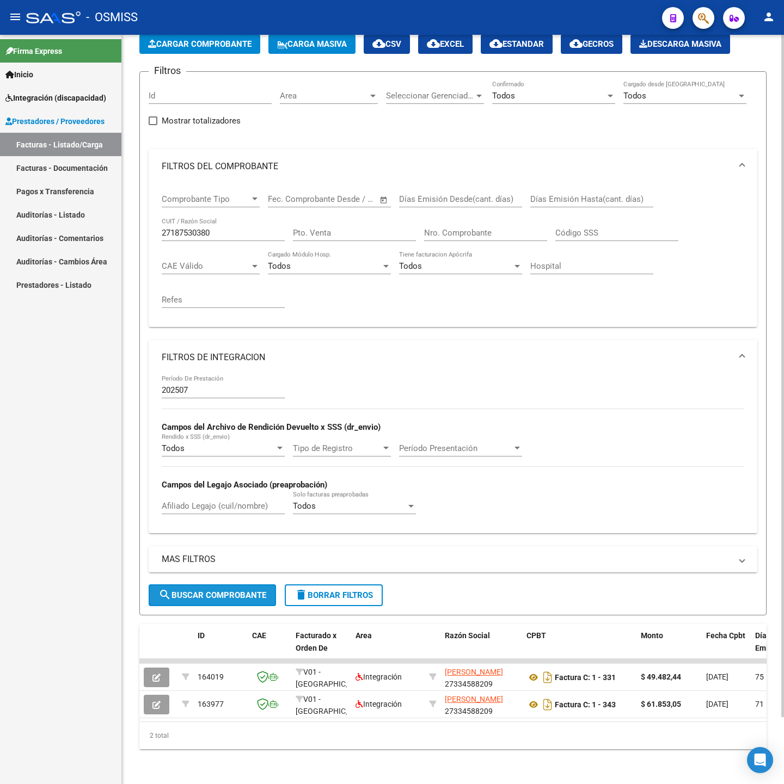
click at [208, 591] on span "search Buscar Comprobante" at bounding box center [212, 596] width 108 height 10
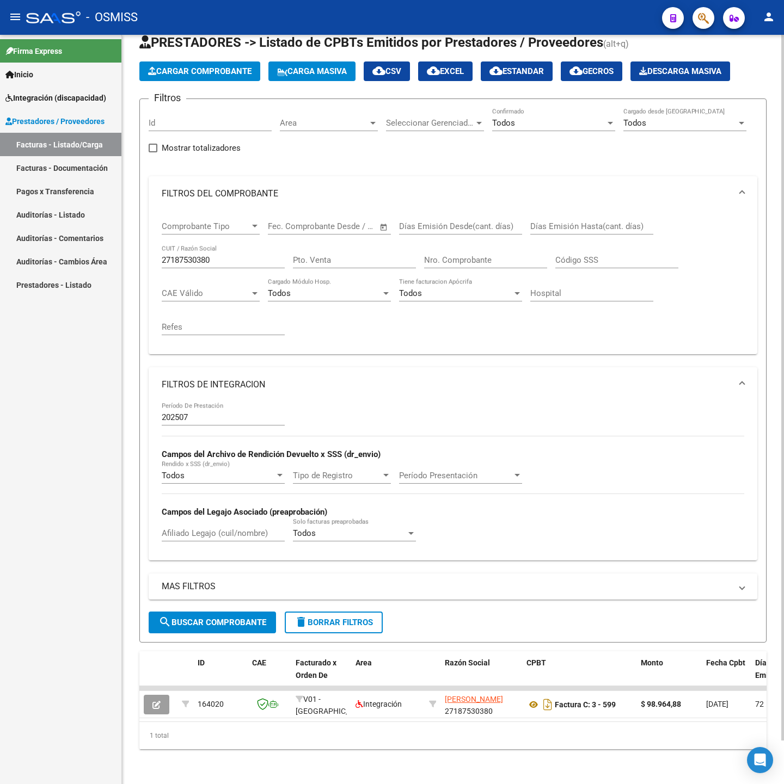
scroll to position [46, 0]
click at [228, 245] on div "27187530380 CUIT / Razón Social" at bounding box center [223, 256] width 123 height 23
click at [230, 255] on input "27187530380" at bounding box center [223, 260] width 123 height 10
click at [232, 255] on input "27187530380" at bounding box center [223, 260] width 123 height 10
paste input "389516436"
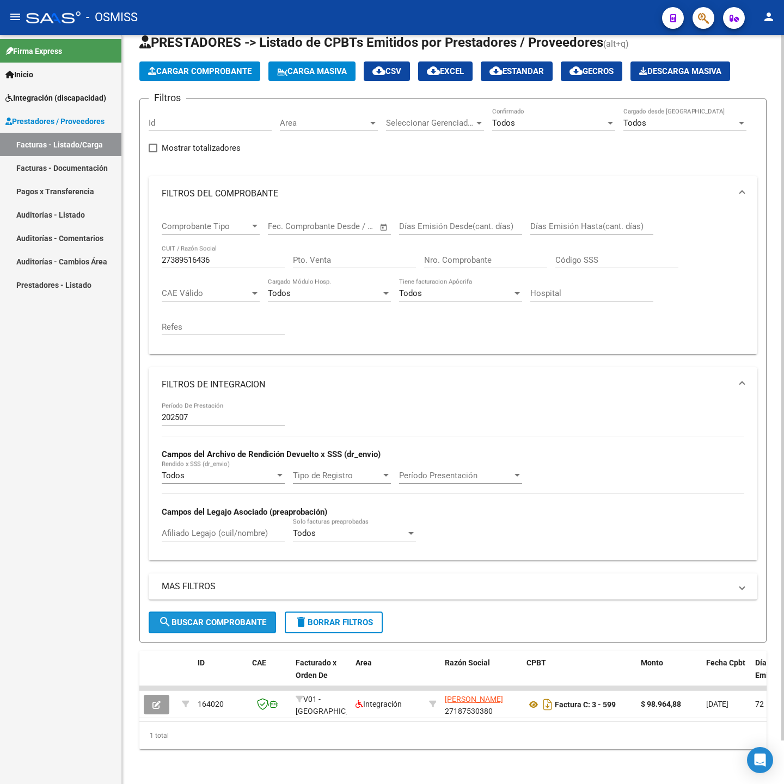
click at [169, 616] on mat-icon "search" at bounding box center [164, 622] width 13 height 13
click at [229, 255] on input "27389516436" at bounding box center [223, 260] width 123 height 10
paste input "3285113954"
click at [189, 618] on span "search Buscar Comprobante" at bounding box center [212, 623] width 108 height 10
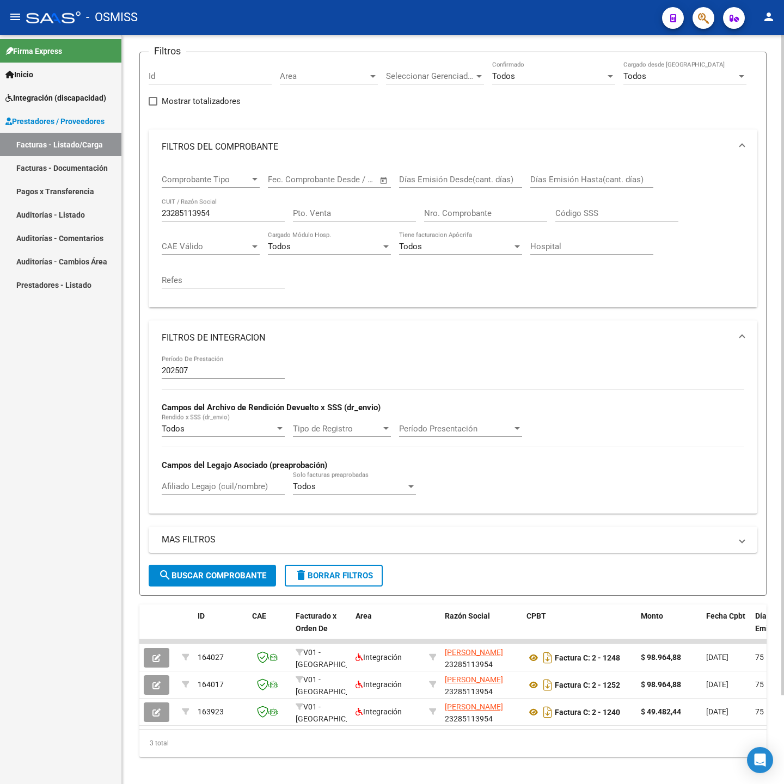
scroll to position [100, 0]
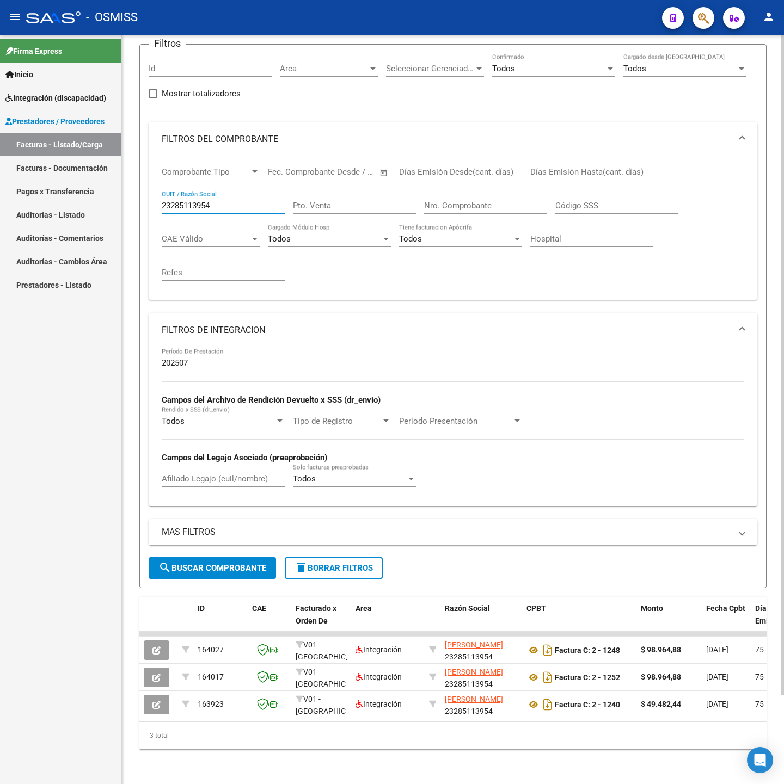
click at [235, 201] on input "23285113954" at bounding box center [223, 206] width 123 height 10
paste input "7420929655"
click at [204, 562] on button "search Buscar Comprobante" at bounding box center [212, 568] width 127 height 22
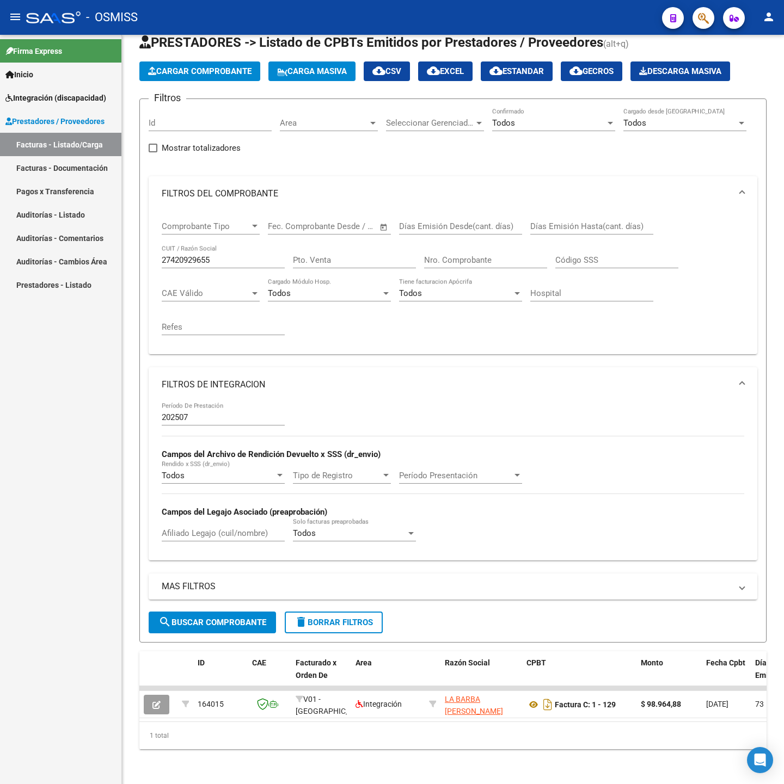
scroll to position [46, 0]
click at [232, 255] on input "27420929655" at bounding box center [223, 260] width 123 height 10
paste input "397429658"
click at [223, 618] on span "search Buscar Comprobante" at bounding box center [212, 623] width 108 height 10
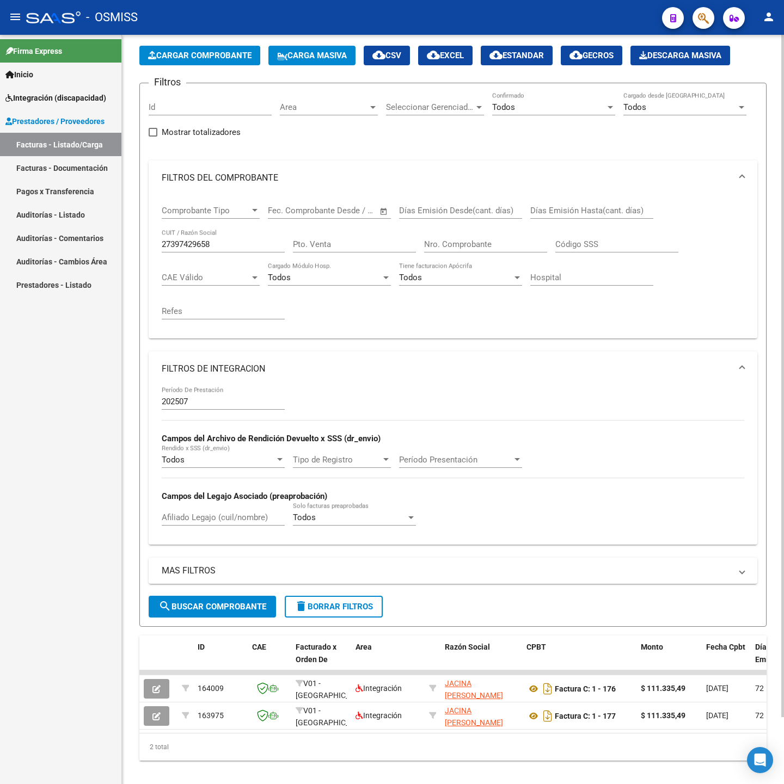
click at [226, 250] on div "27397429658 CUIT / Razón Social" at bounding box center [223, 240] width 123 height 23
click at [225, 248] on input "27397429658" at bounding box center [223, 245] width 123 height 10
paste input "30712404007"
click at [212, 615] on button "search Buscar Comprobante" at bounding box center [212, 607] width 127 height 22
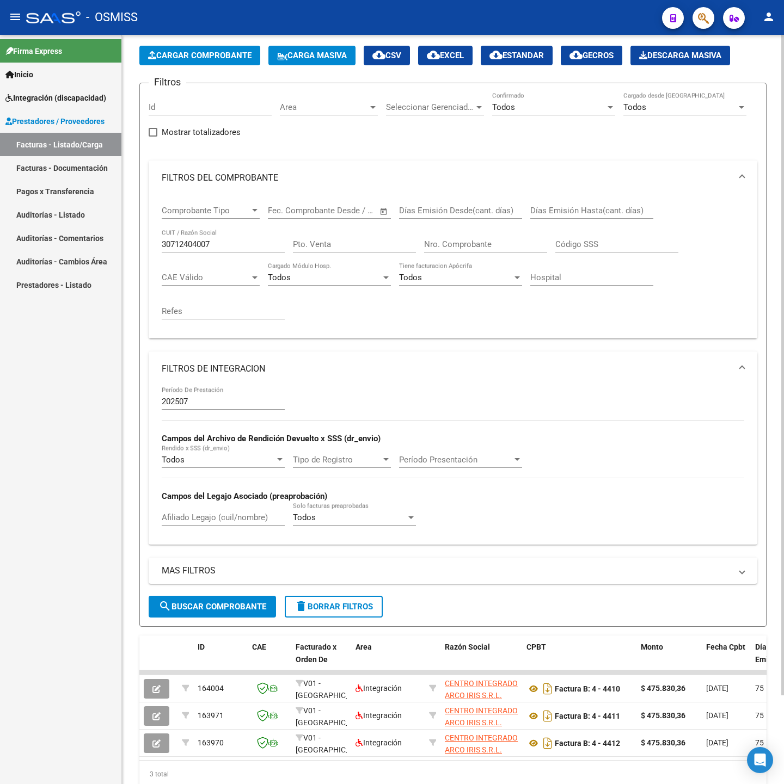
scroll to position [100, 0]
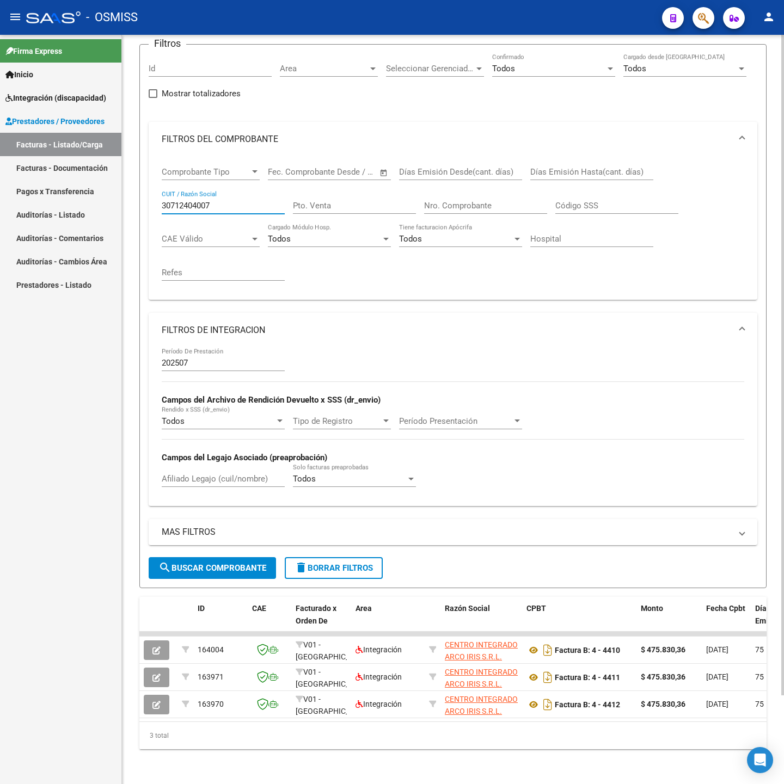
click at [237, 201] on input "30712404007" at bounding box center [223, 206] width 123 height 10
paste input "27167119153"
click at [211, 563] on span "search Buscar Comprobante" at bounding box center [212, 568] width 108 height 10
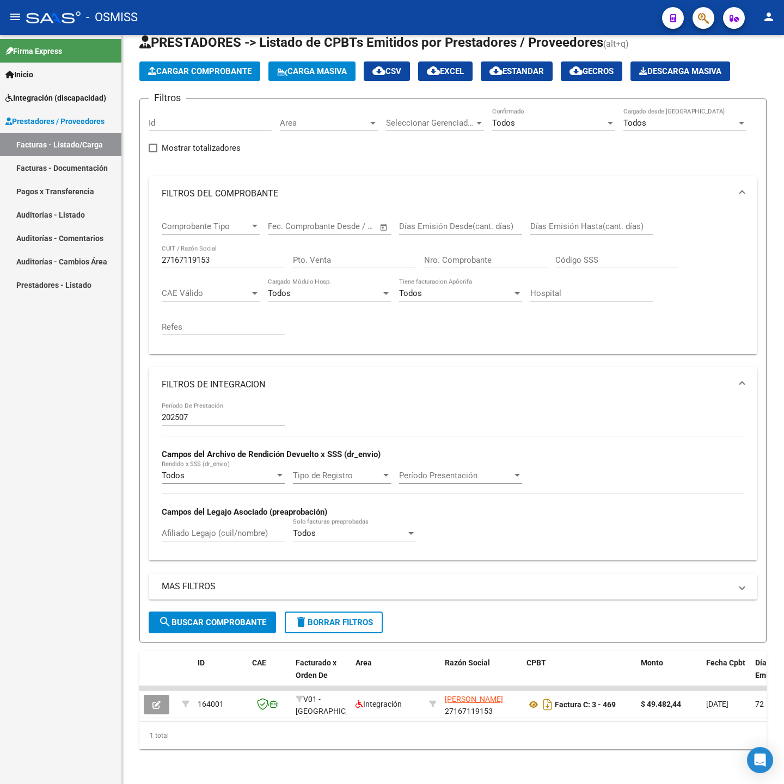
scroll to position [46, 0]
click at [235, 255] on input "27167119153" at bounding box center [223, 260] width 123 height 10
paste input "320111337"
type input "27320111337"
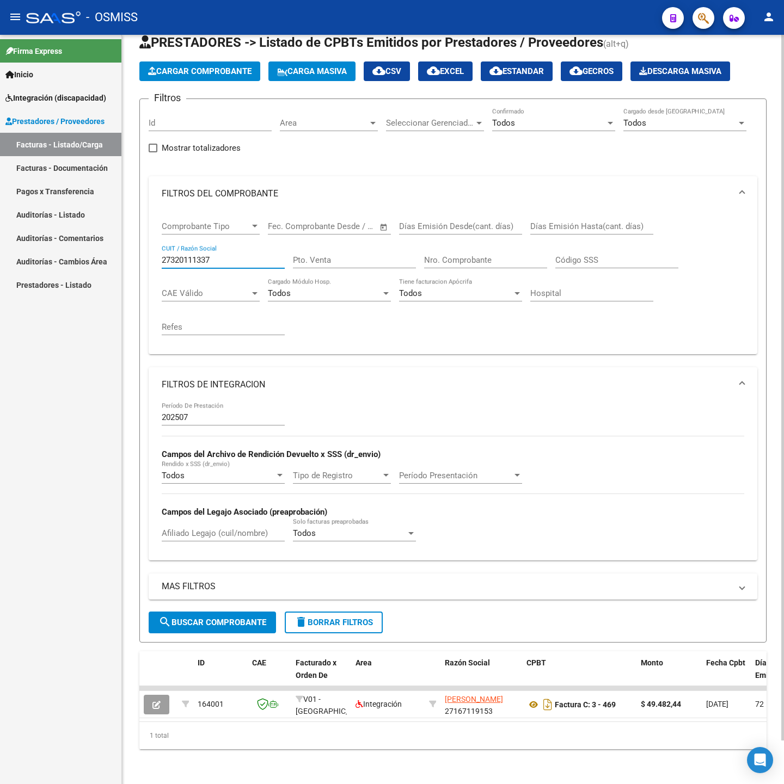
click at [216, 618] on span "search Buscar Comprobante" at bounding box center [212, 623] width 108 height 10
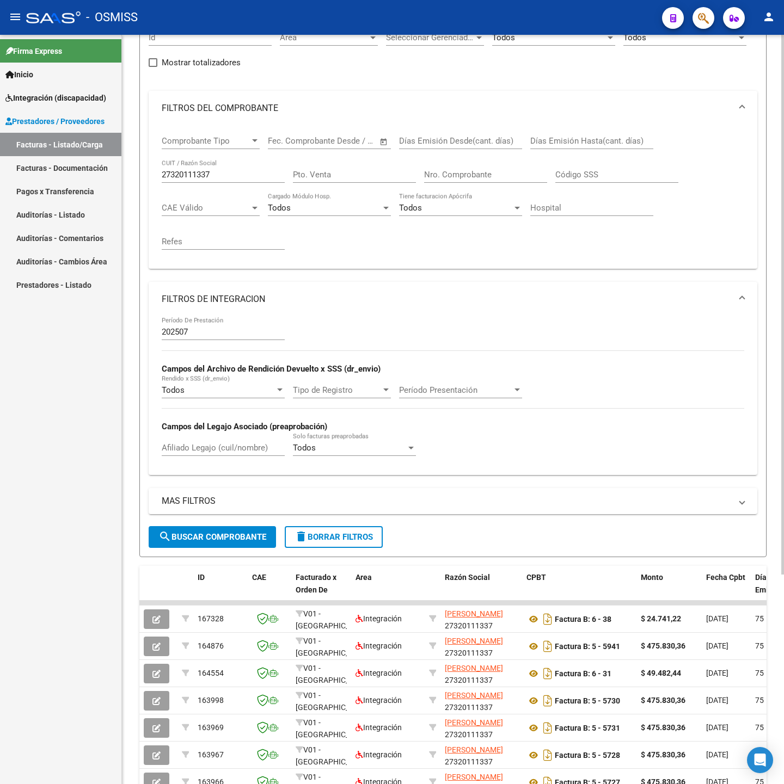
scroll to position [291, 0]
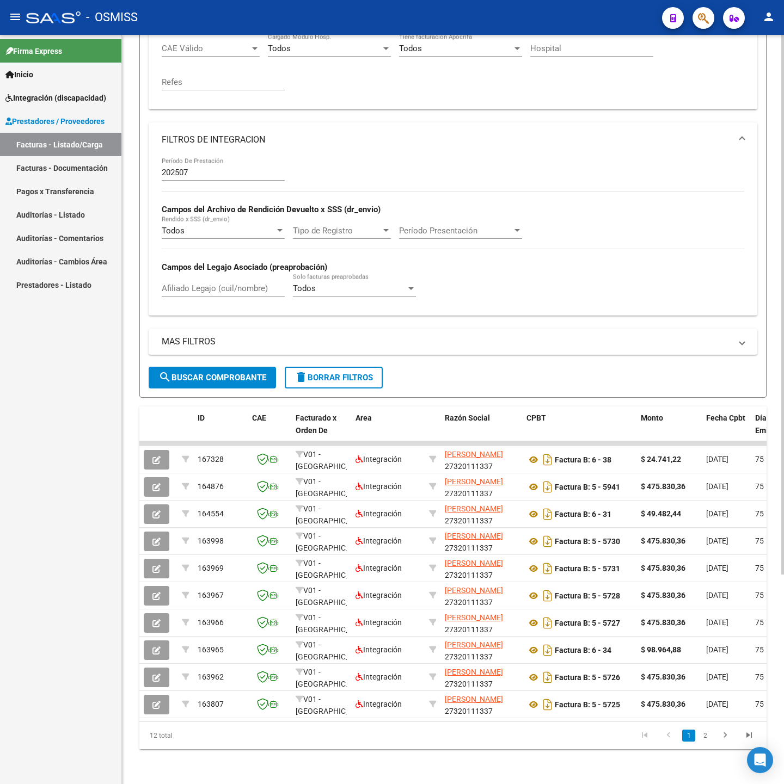
click at [201, 284] on div "Afiliado Legajo (cuil/nombre)" at bounding box center [223, 290] width 123 height 34
click at [200, 284] on input "Afiliado Legajo (cuil/nombre)" at bounding box center [223, 289] width 123 height 10
paste input "56,662,052"
click at [205, 374] on button "search Buscar Comprobante" at bounding box center [212, 378] width 127 height 22
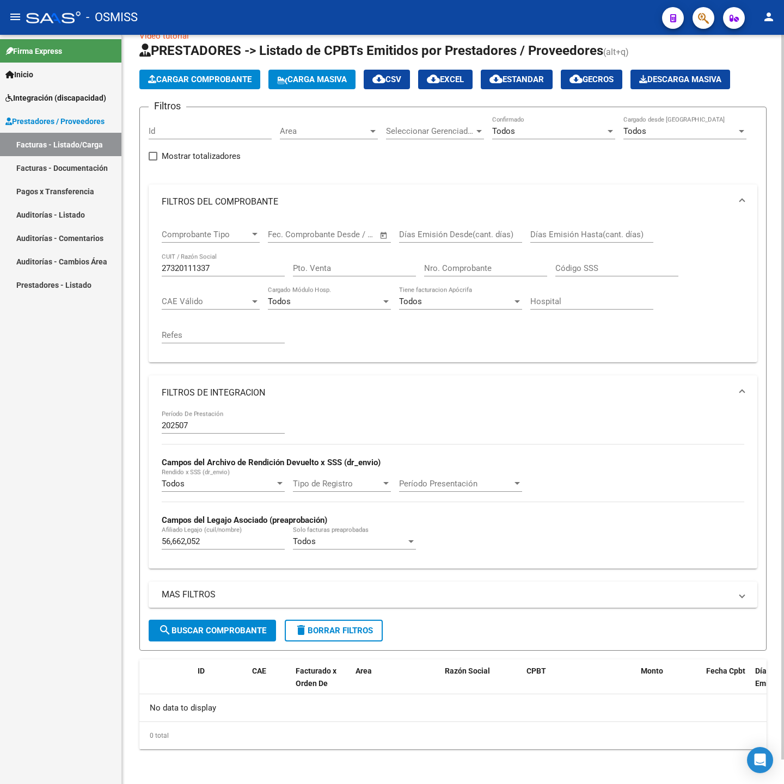
scroll to position [25, 0]
click at [188, 545] on input "56,662,052" at bounding box center [223, 542] width 123 height 10
click at [175, 539] on input "56,662052" at bounding box center [223, 542] width 123 height 10
click at [201, 618] on div "MAS FILTROS Todos Con Doc. Respaldatoria Todos Con Trazabilidad Todos Asociado …" at bounding box center [453, 601] width 609 height 38
click at [208, 622] on button "search Buscar Comprobante" at bounding box center [212, 631] width 127 height 22
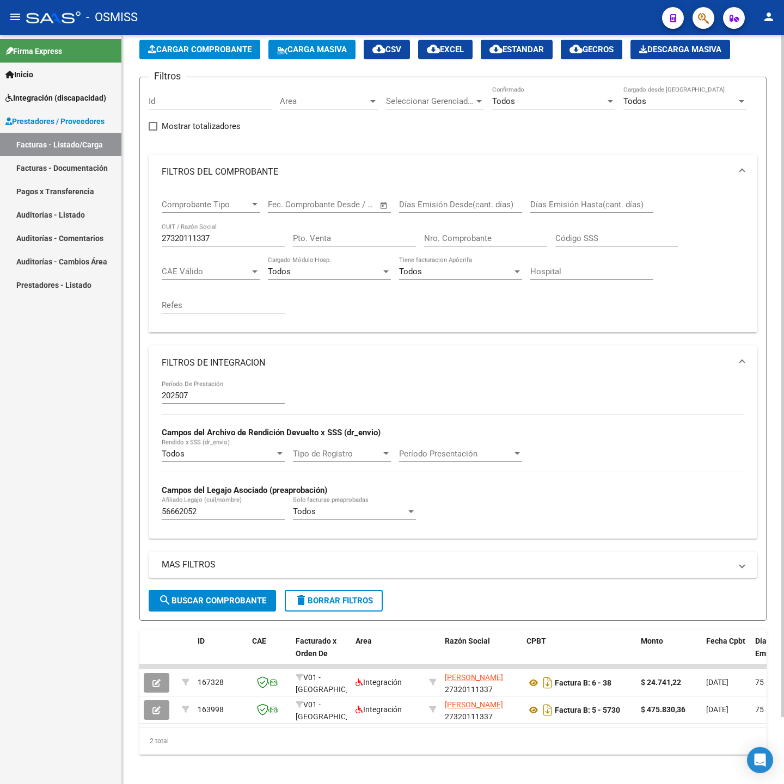
scroll to position [73, 0]
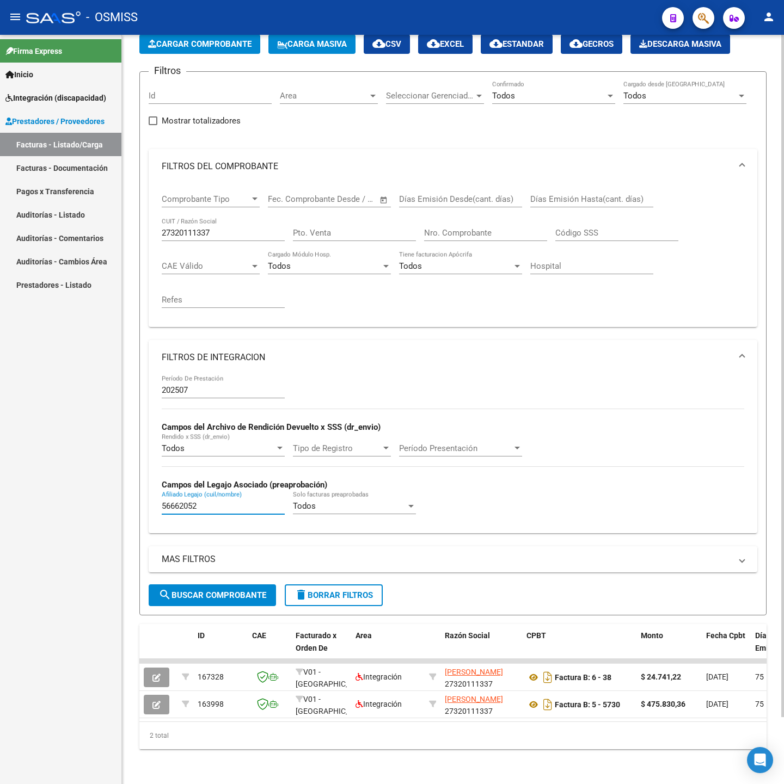
click at [216, 501] on input "56662052" at bounding box center [223, 506] width 123 height 10
click at [242, 591] on span "search Buscar Comprobante" at bounding box center [212, 596] width 108 height 10
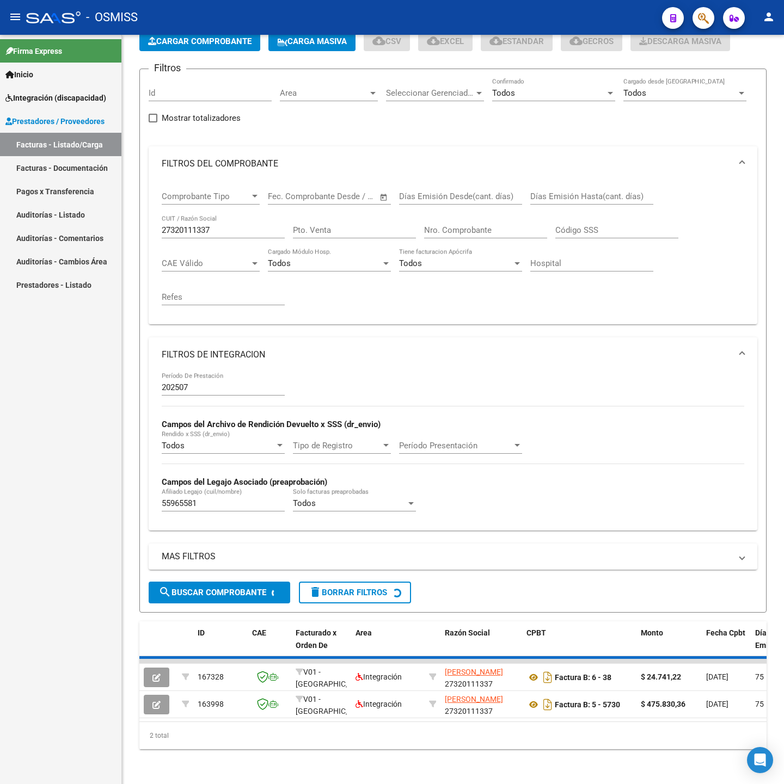
scroll to position [46, 0]
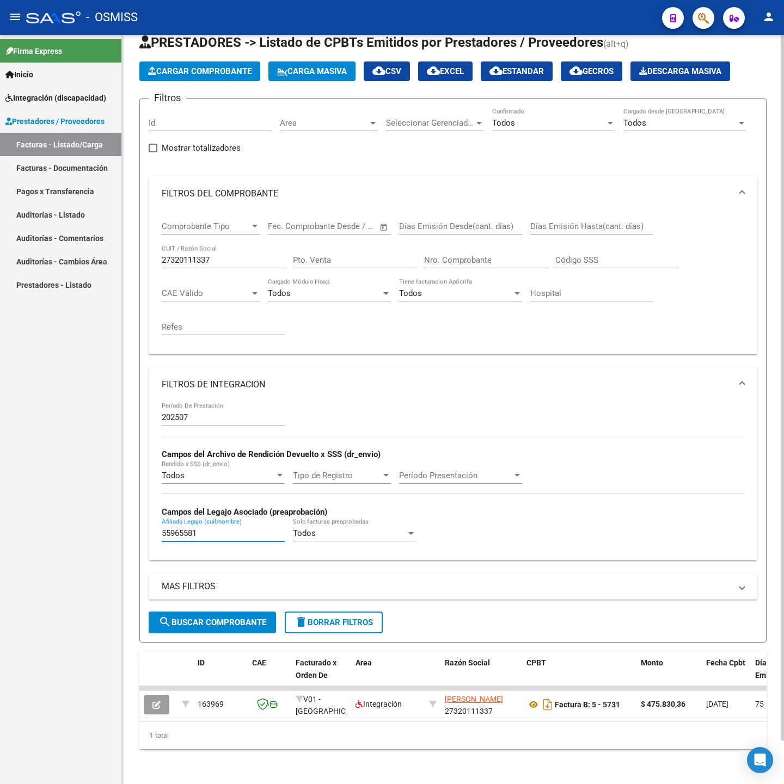
click at [224, 529] on input "55965581" at bounding box center [223, 534] width 123 height 10
click at [253, 618] on span "search Buscar Comprobante" at bounding box center [212, 623] width 108 height 10
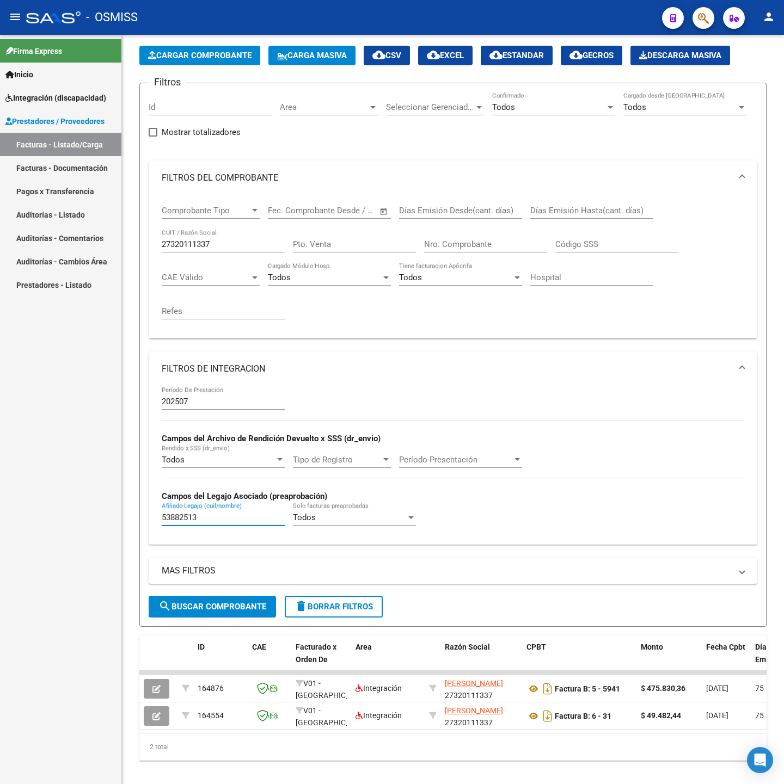
drag, startPoint x: 202, startPoint y: 515, endPoint x: 100, endPoint y: 515, distance: 102.3
click at [100, 515] on mat-sidenav-container "Firma Express Inicio Instructivos Contacto OS Integración (discapacidad) Legajo…" at bounding box center [392, 410] width 784 height 750
click at [158, 599] on button "search Buscar Comprobante" at bounding box center [212, 607] width 127 height 22
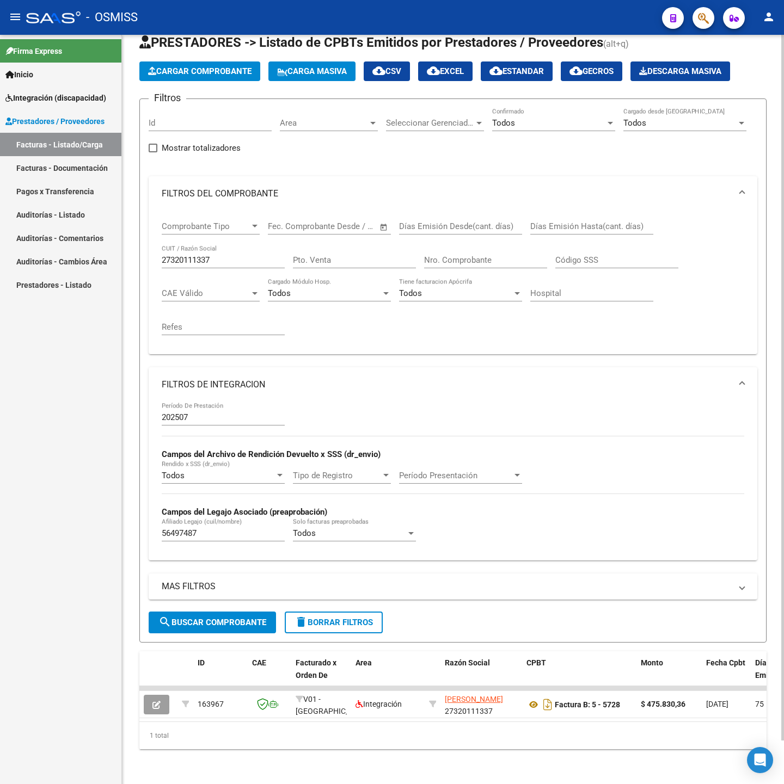
click at [211, 529] on input "56497487" at bounding box center [223, 534] width 123 height 10
click at [228, 618] on span "search Buscar Comprobante" at bounding box center [212, 623] width 108 height 10
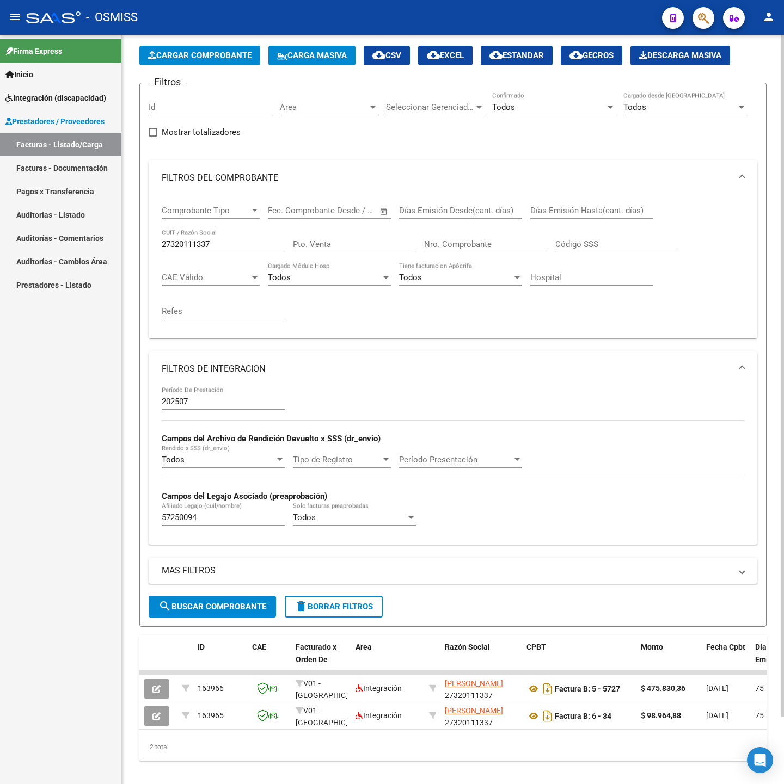
click at [220, 518] on input "57250094" at bounding box center [223, 518] width 123 height 10
click at [214, 603] on button "search Buscar Comprobante" at bounding box center [212, 607] width 127 height 22
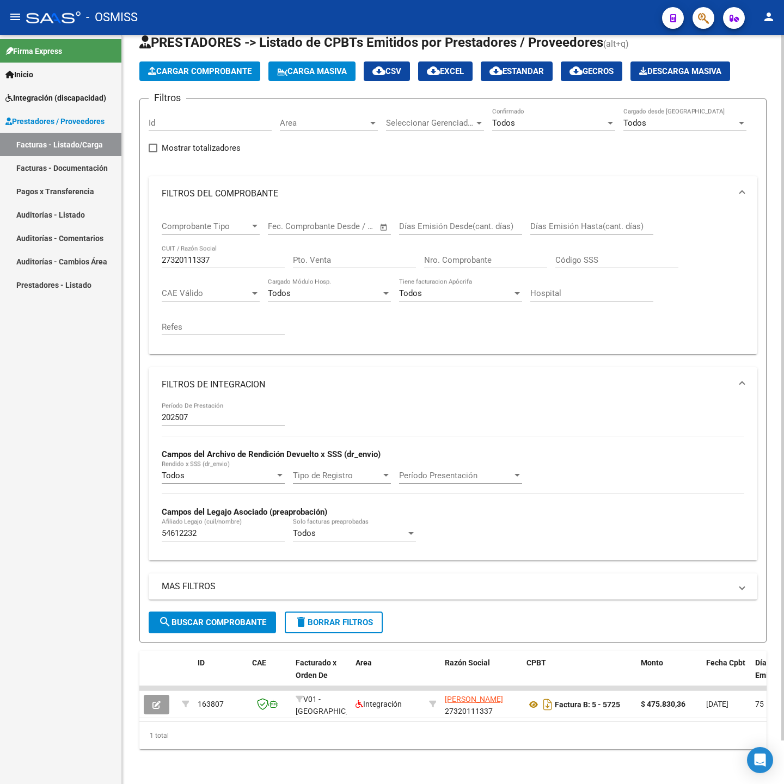
click at [208, 529] on input "54612232" at bounding box center [223, 534] width 123 height 10
click at [191, 612] on button "search Buscar Comprobante" at bounding box center [212, 623] width 127 height 22
click at [212, 529] on input "56858729" at bounding box center [223, 534] width 123 height 10
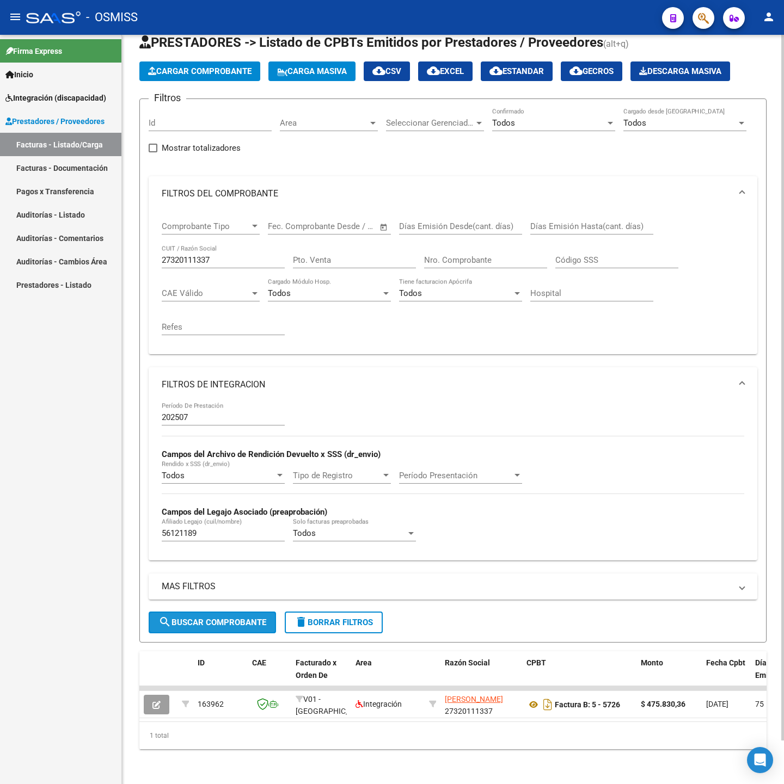
click at [194, 612] on button "search Buscar Comprobante" at bounding box center [212, 623] width 127 height 22
click at [220, 529] on input "56121189" at bounding box center [223, 534] width 123 height 10
type input "53445770"
click at [224, 612] on button "search Buscar Comprobante" at bounding box center [212, 623] width 127 height 22
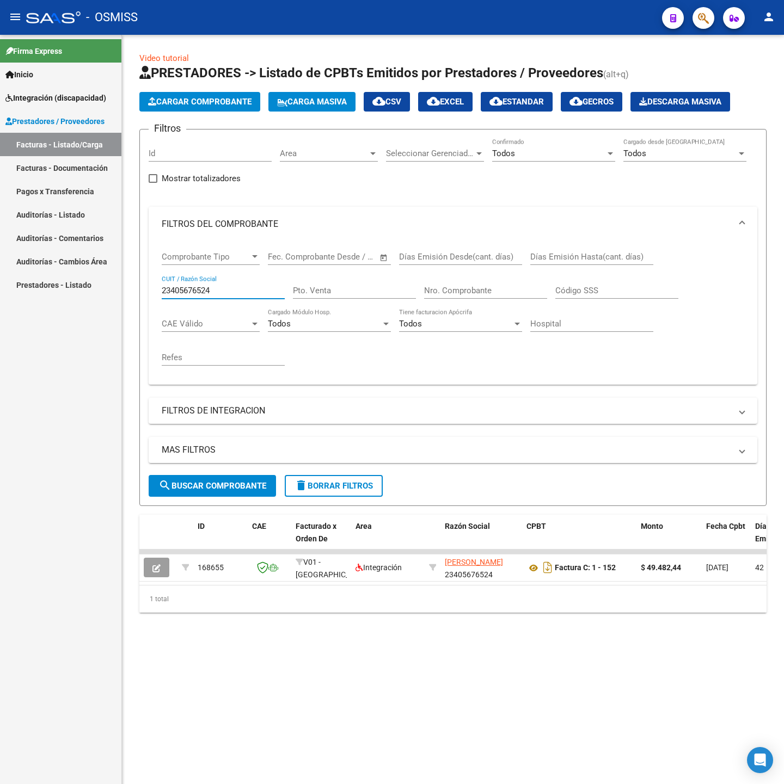
click at [224, 290] on input "23405676524" at bounding box center [223, 291] width 123 height 10
paste input "7411047402"
type input "27411047402"
click at [214, 487] on span "search Buscar Comprobante" at bounding box center [212, 486] width 108 height 10
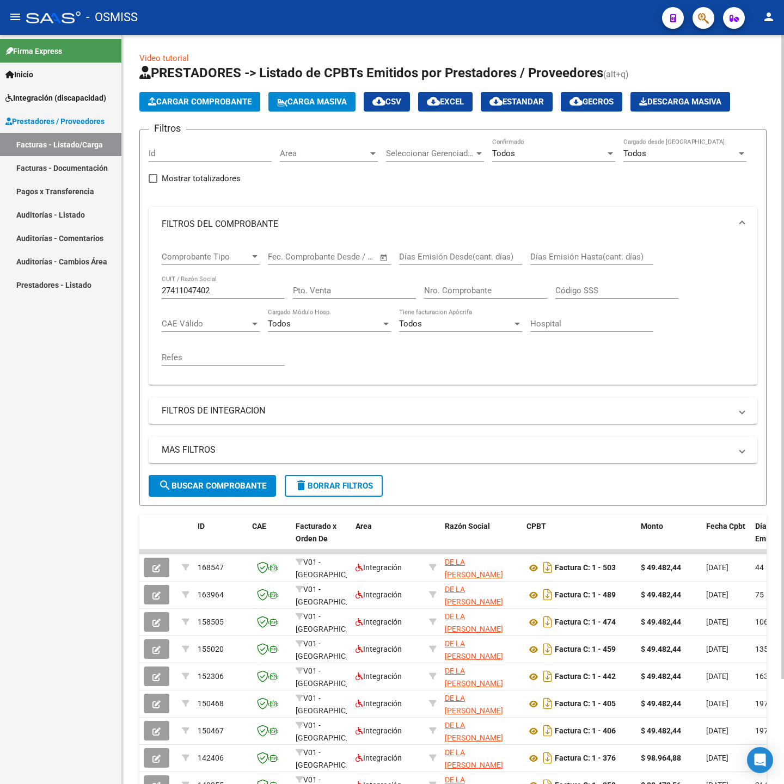
click at [223, 279] on div "27411047402 CUIT / Razón Social" at bounding box center [223, 286] width 123 height 23
click at [237, 287] on input "27411047402" at bounding box center [223, 291] width 123 height 10
click at [246, 483] on span "search Buscar Comprobante" at bounding box center [212, 486] width 108 height 10
click at [222, 413] on mat-panel-title "FILTROS DE INTEGRACION" at bounding box center [446, 411] width 569 height 12
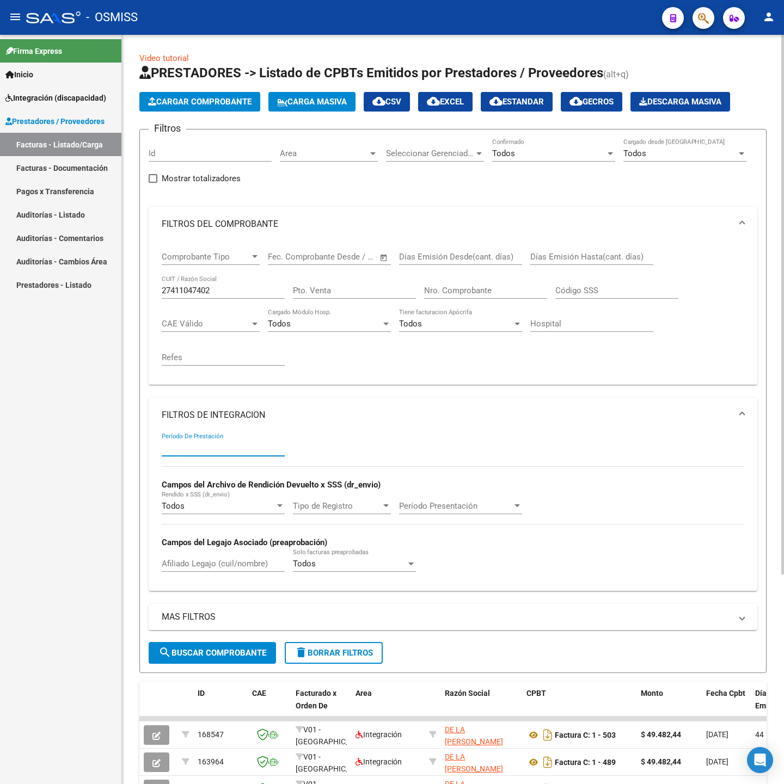
click at [222, 446] on input "Período De Prestación" at bounding box center [223, 448] width 123 height 10
click at [220, 446] on input "Período De Prestación" at bounding box center [223, 448] width 123 height 10
type input "202507"
click at [176, 646] on button "search Buscar Comprobante" at bounding box center [212, 653] width 127 height 22
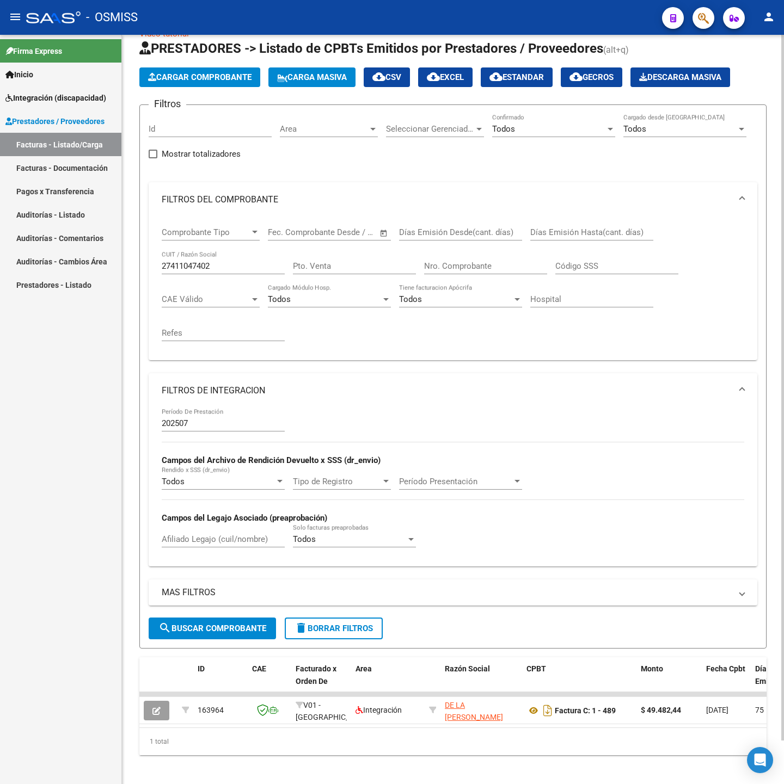
scroll to position [46, 0]
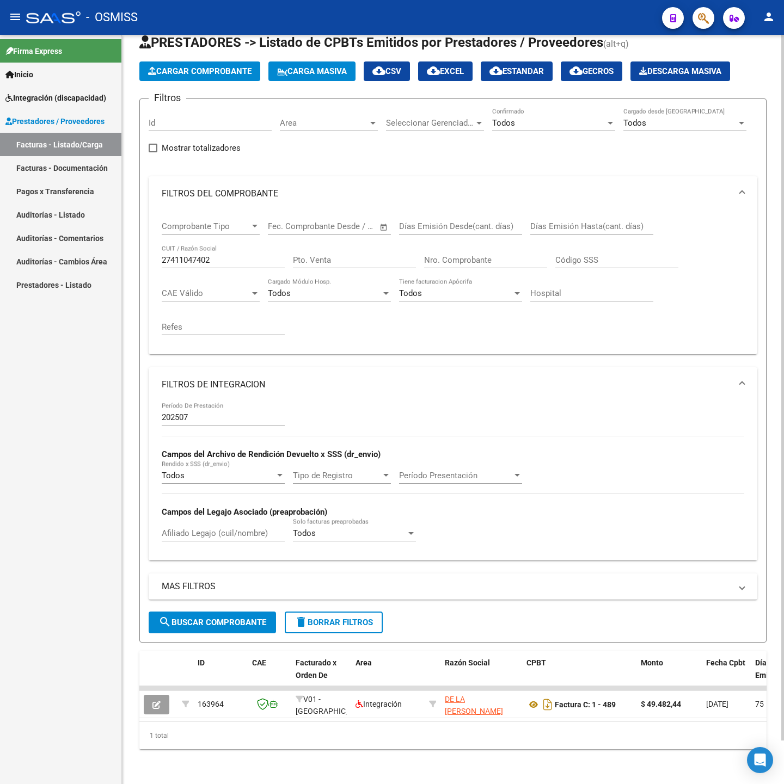
click at [235, 255] on input "27411047402" at bounding box center [223, 260] width 123 height 10
paste input "3223442684"
click at [247, 612] on button "search Buscar Comprobante" at bounding box center [212, 623] width 127 height 22
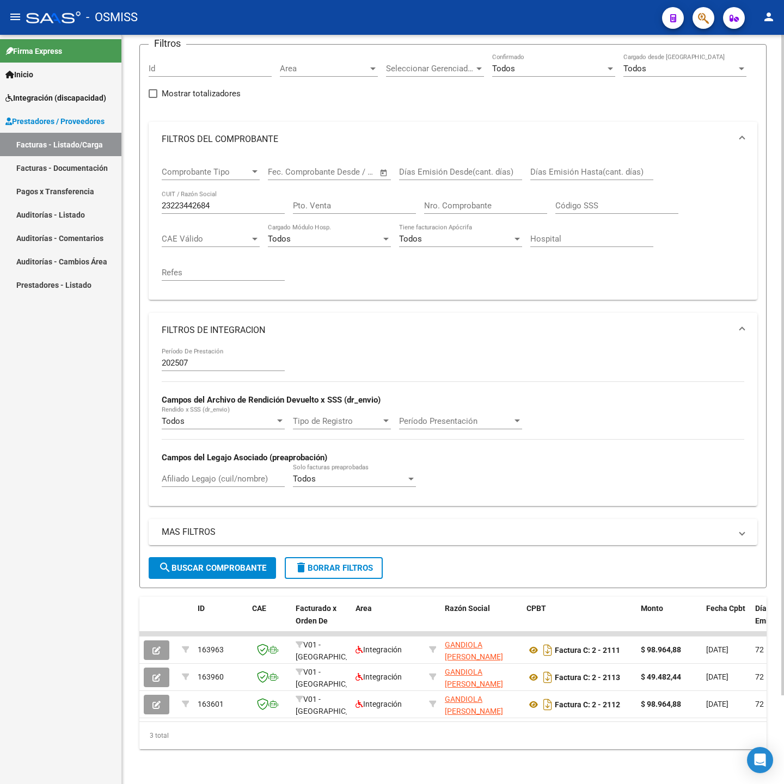
scroll to position [100, 0]
click at [216, 201] on input "23223442684" at bounding box center [223, 206] width 123 height 10
paste input "7308042923"
click at [251, 563] on span "search Buscar Comprobante" at bounding box center [212, 568] width 108 height 10
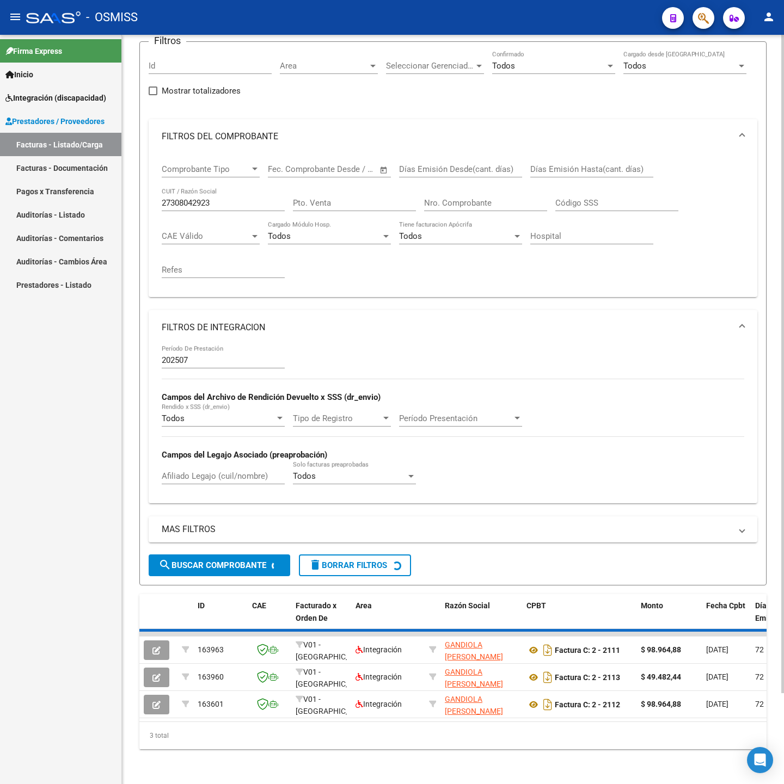
scroll to position [46, 0]
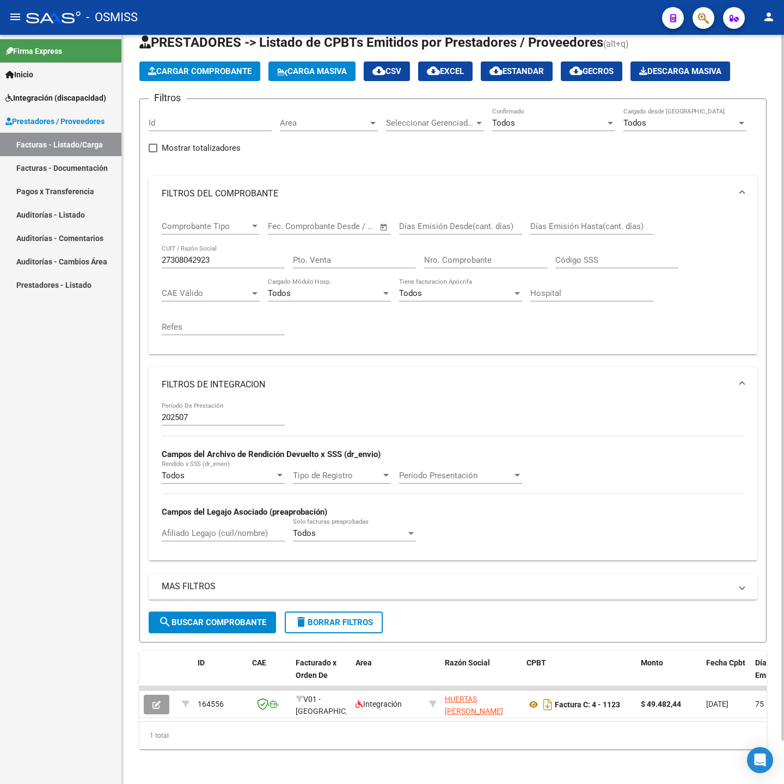
click at [244, 245] on div "27308042923 CUIT / Razón Social" at bounding box center [223, 256] width 123 height 23
click at [250, 255] on input "27308042923" at bounding box center [223, 260] width 123 height 10
paste input "52349548"
click at [178, 618] on span "search Buscar Comprobante" at bounding box center [212, 623] width 108 height 10
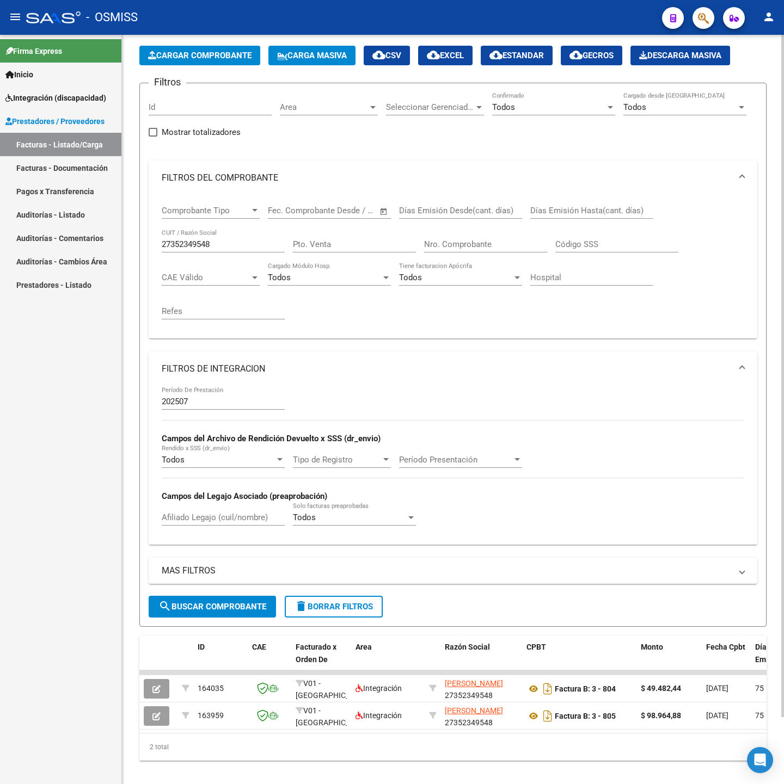
click at [222, 244] on input "27352349548" at bounding box center [223, 245] width 123 height 10
drag, startPoint x: 222, startPoint y: 244, endPoint x: 240, endPoint y: 293, distance: 52.2
click at [222, 243] on input "27352349548" at bounding box center [223, 245] width 123 height 10
paste input "30712040145"
click at [245, 605] on span "search Buscar Comprobante" at bounding box center [212, 607] width 108 height 10
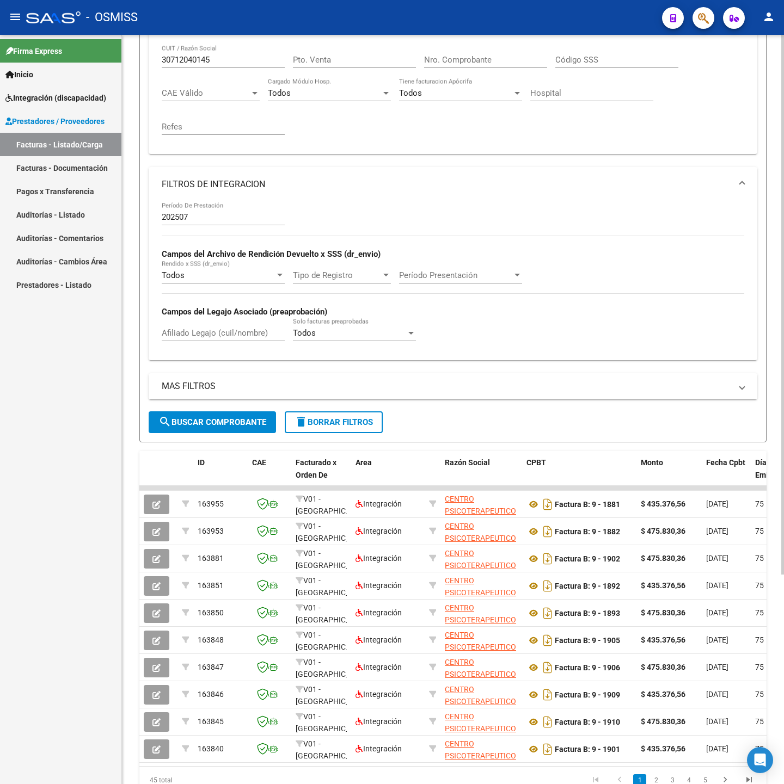
scroll to position [209, 0]
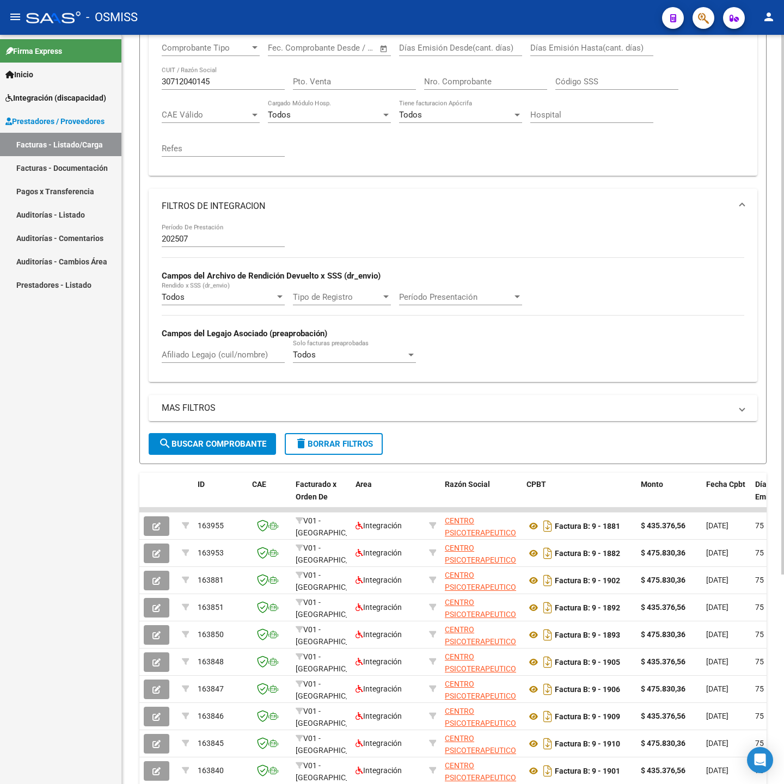
click at [218, 82] on input "30712040145" at bounding box center [223, 82] width 123 height 10
paste input "27308030623"
click at [232, 449] on span "search Buscar Comprobante" at bounding box center [212, 444] width 108 height 10
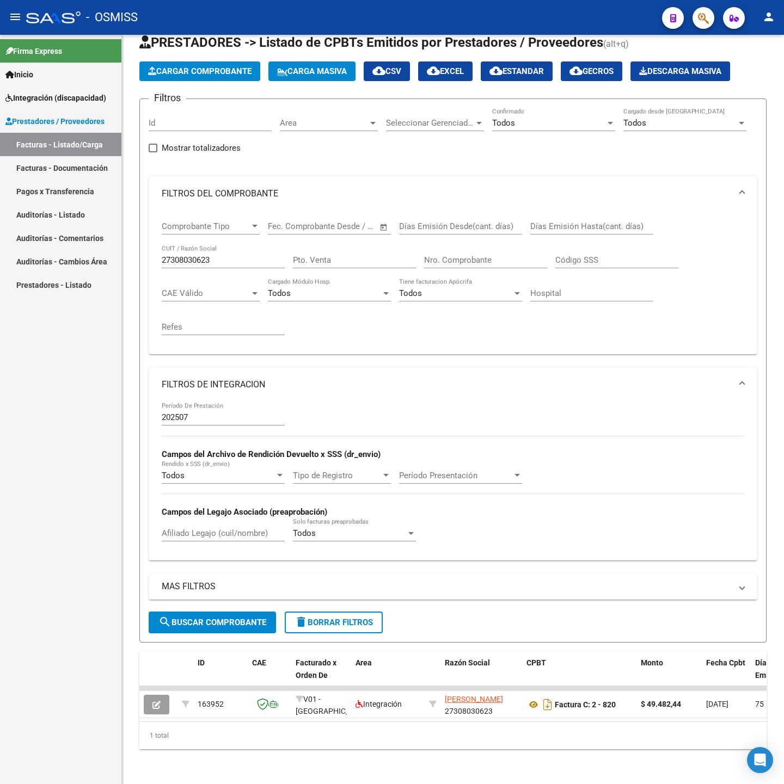
scroll to position [46, 0]
click at [226, 255] on div "27308030623 CUIT / Razón Social" at bounding box center [223, 262] width 123 height 34
click at [227, 251] on div "27308030623 CUIT / Razón Social" at bounding box center [223, 256] width 123 height 23
click at [225, 255] on input "27308030623" at bounding box center [223, 260] width 123 height 10
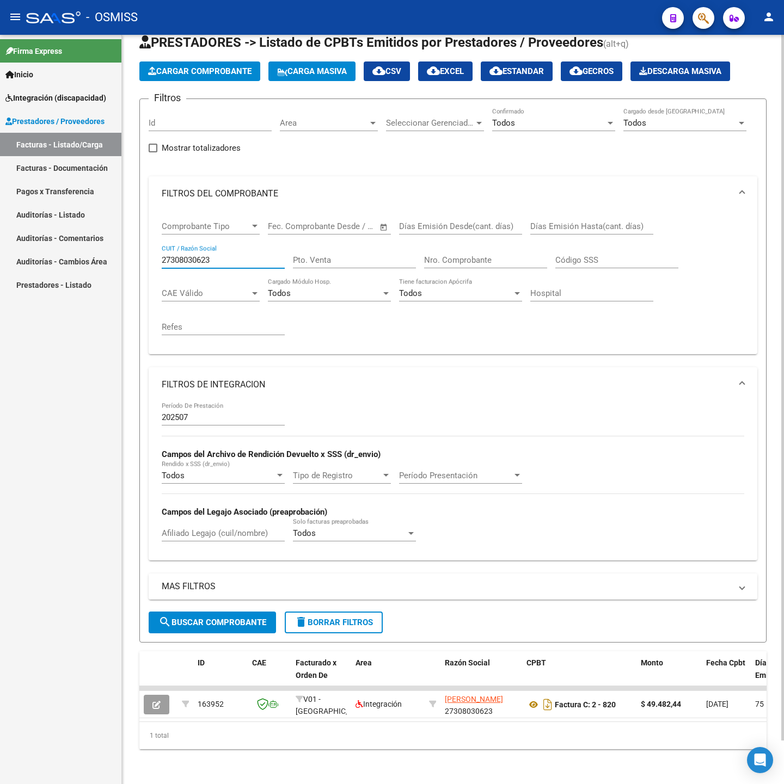
paste input "30714969184"
type input "30714969184"
click at [234, 618] on span "search Buscar Comprobante" at bounding box center [212, 623] width 108 height 10
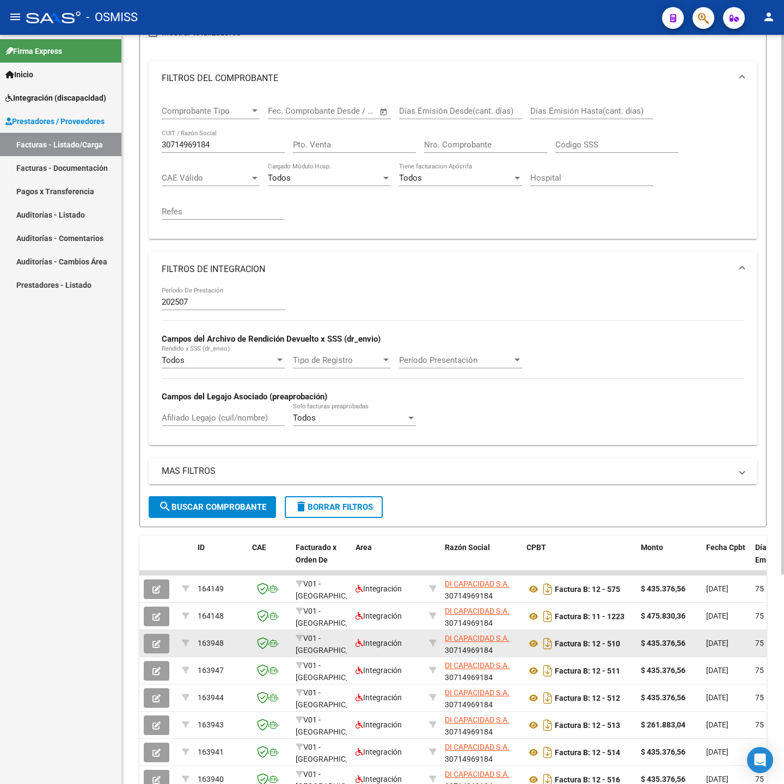
scroll to position [291, 0]
